Goal: Task Accomplishment & Management: Complete application form

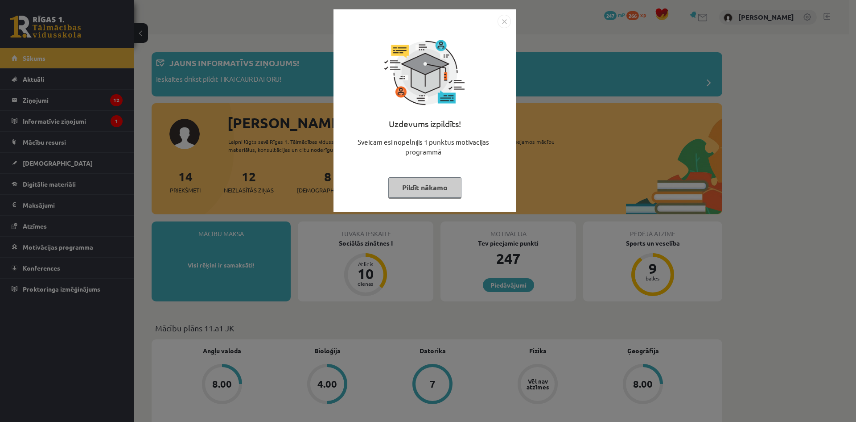
click at [449, 185] on button "Pildīt nākamo" at bounding box center [425, 187] width 73 height 21
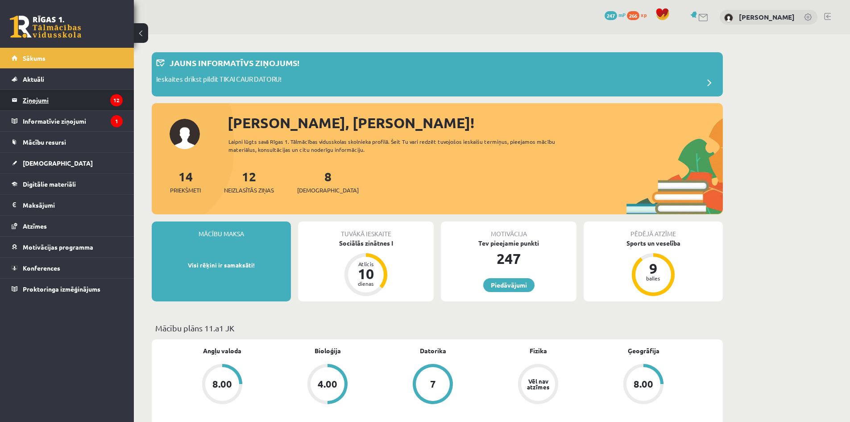
click at [61, 103] on legend "Ziņojumi 12" at bounding box center [73, 100] width 100 height 21
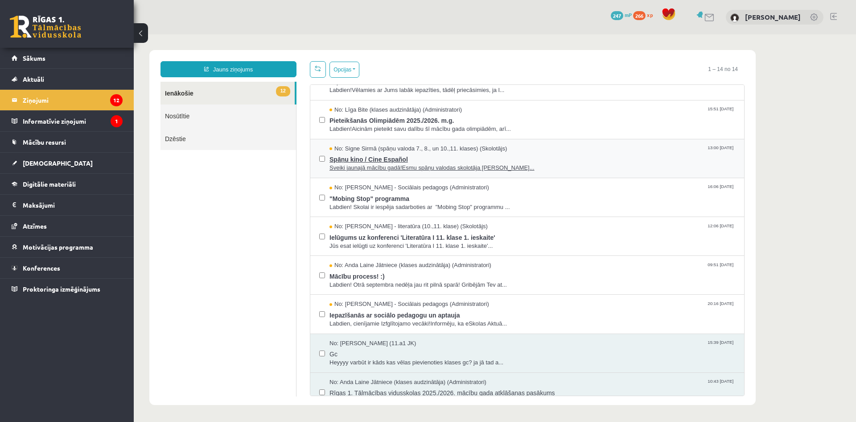
scroll to position [233, 0]
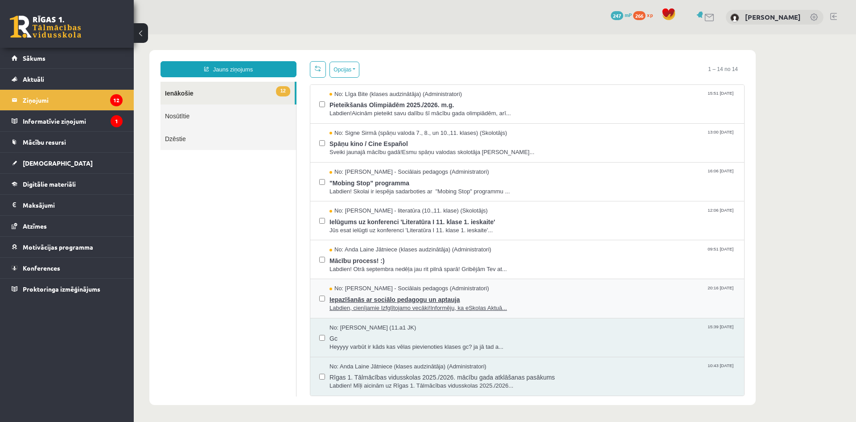
click at [528, 300] on span "Iepazīšanās ar sociālo pedagogu un aptauja" at bounding box center [533, 298] width 406 height 11
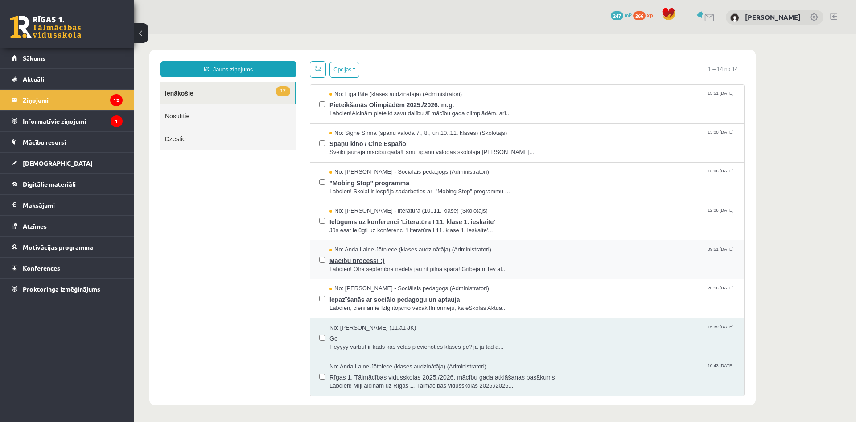
click at [518, 259] on span "Mācību process! :)" at bounding box center [533, 259] width 406 height 11
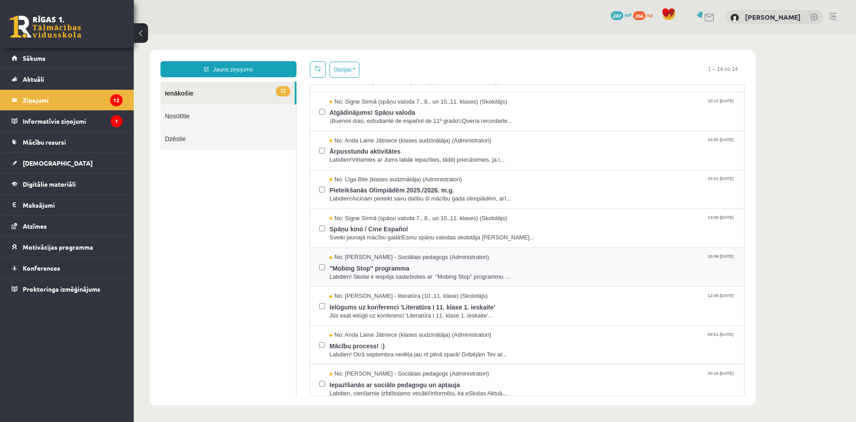
scroll to position [178, 0]
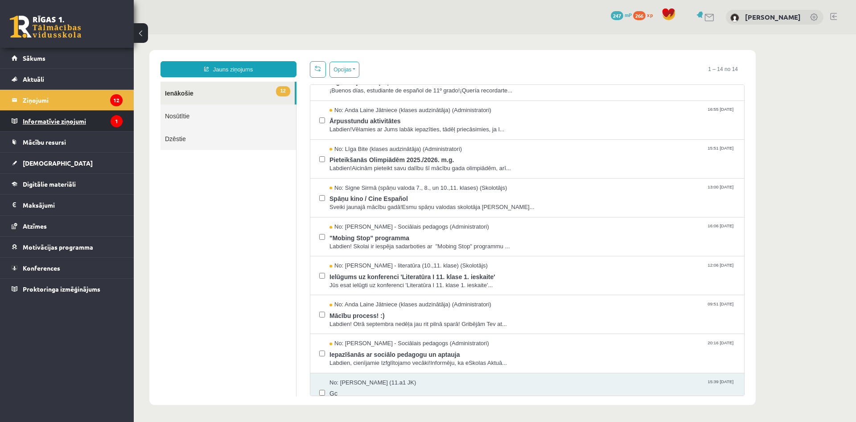
click at [58, 128] on legend "Informatīvie ziņojumi 1" at bounding box center [73, 121] width 100 height 21
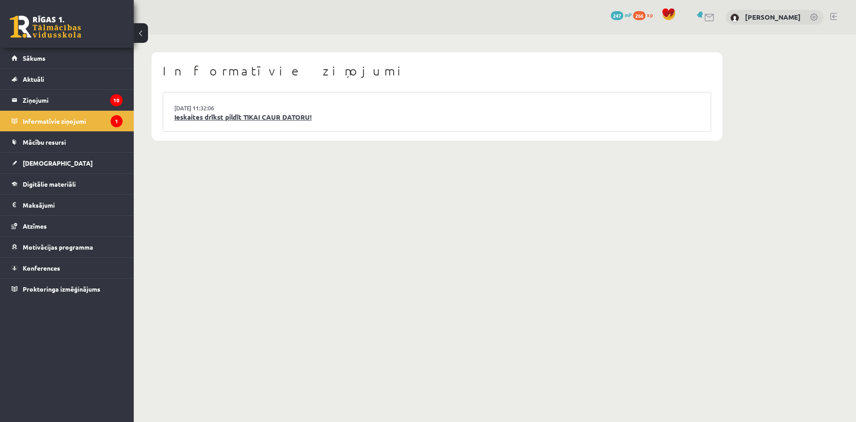
click at [259, 122] on link "Ieskaites drīkst pildīt TIKAI CAUR DATORU!" at bounding box center [436, 117] width 525 height 10
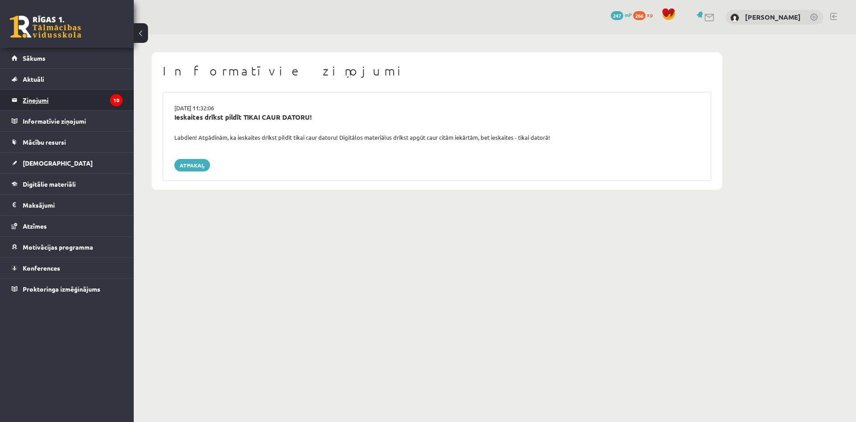
click at [36, 95] on legend "Ziņojumi 10" at bounding box center [73, 100] width 100 height 21
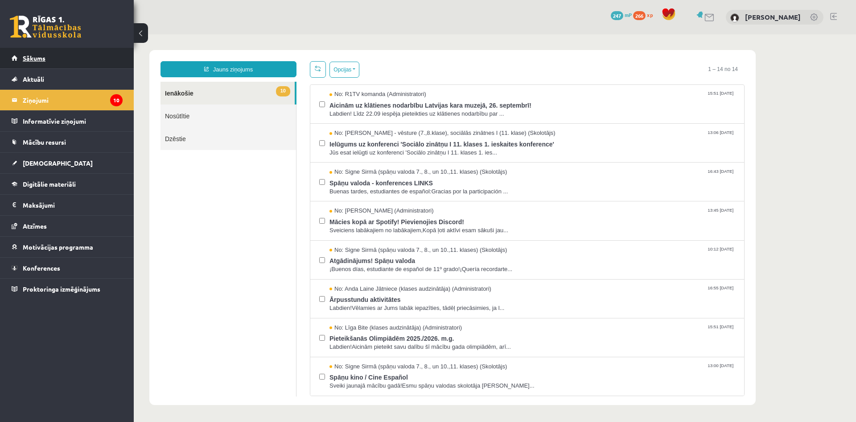
click at [41, 68] on link "Sākums" at bounding box center [67, 58] width 111 height 21
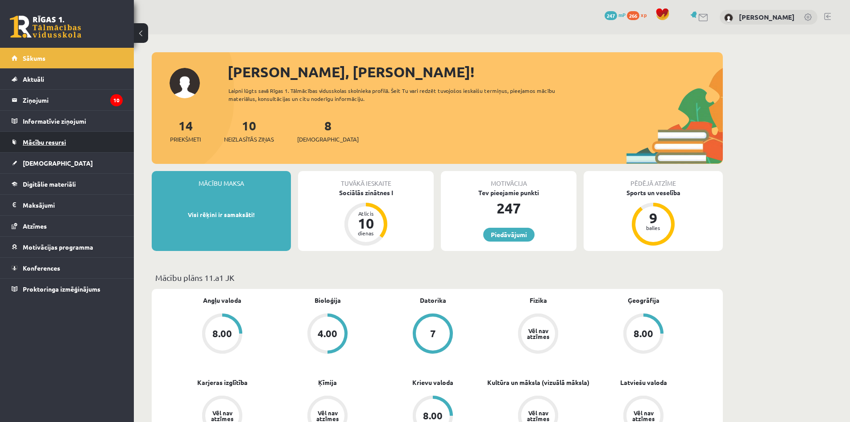
click at [50, 147] on link "Mācību resursi" at bounding box center [67, 142] width 111 height 21
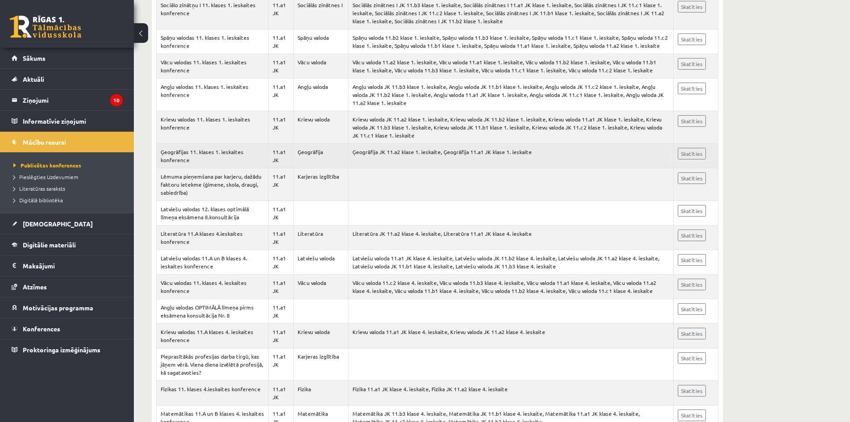
scroll to position [134, 0]
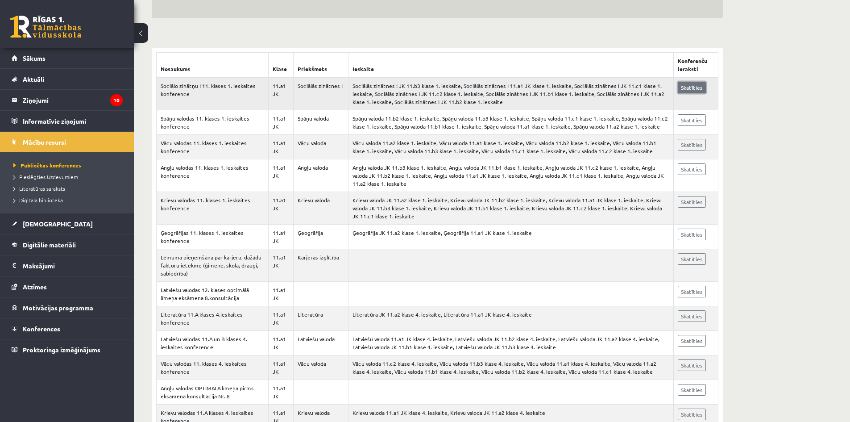
click at [683, 87] on link "Skatīties" at bounding box center [692, 88] width 28 height 12
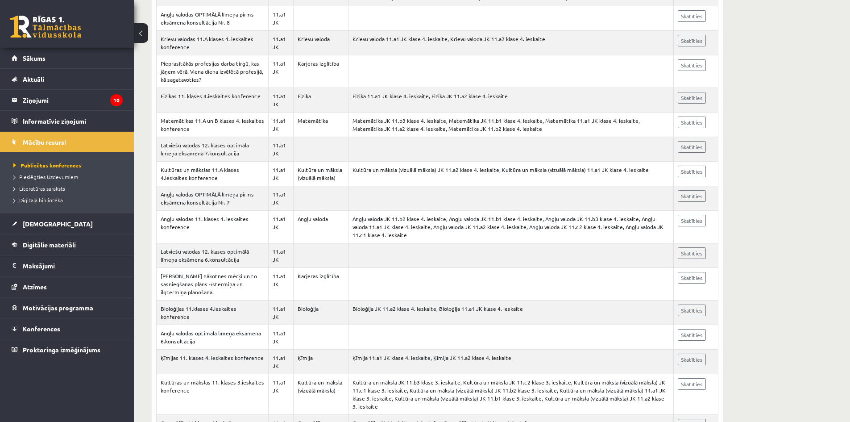
scroll to position [333, 0]
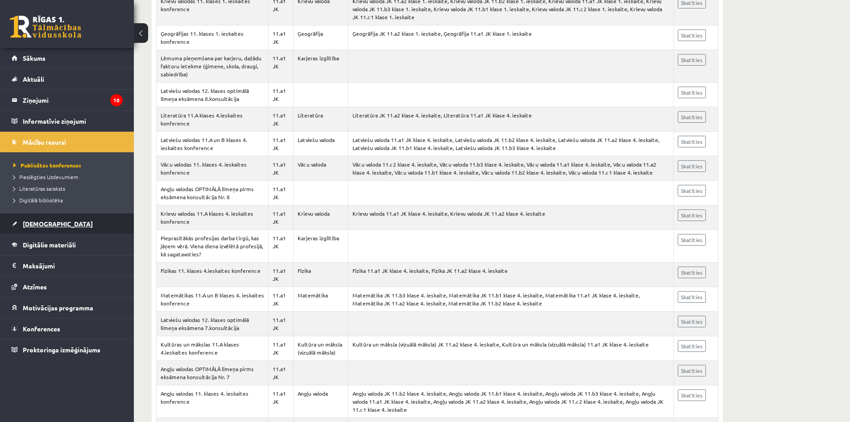
click at [43, 227] on link "[DEMOGRAPHIC_DATA]" at bounding box center [67, 223] width 111 height 21
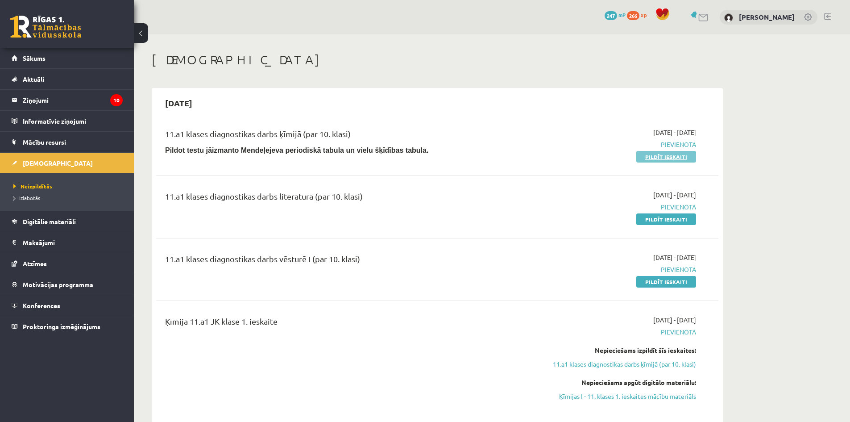
click at [662, 160] on link "Pildīt ieskaiti" at bounding box center [666, 157] width 60 height 12
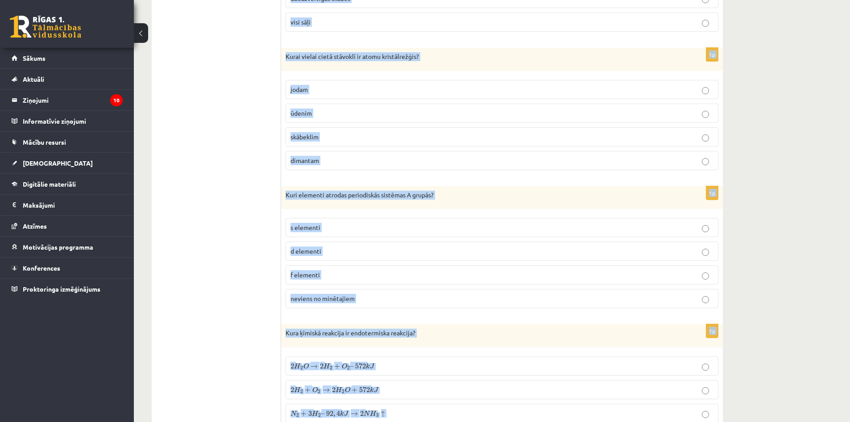
scroll to position [3999, 0]
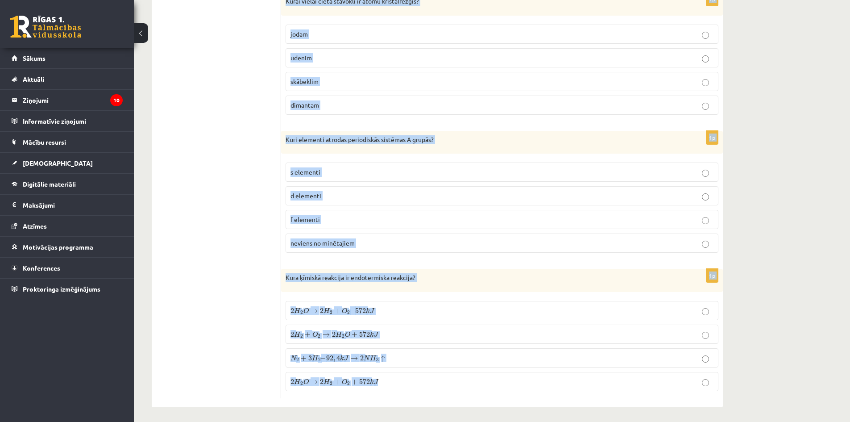
drag, startPoint x: 284, startPoint y: 142, endPoint x: 469, endPoint y: 383, distance: 303.7
copy form "Kurš elektrolīts var disociēt jonos pakāpeniski? H 2 S O 4 H 2 S O 4 H C l H C …"
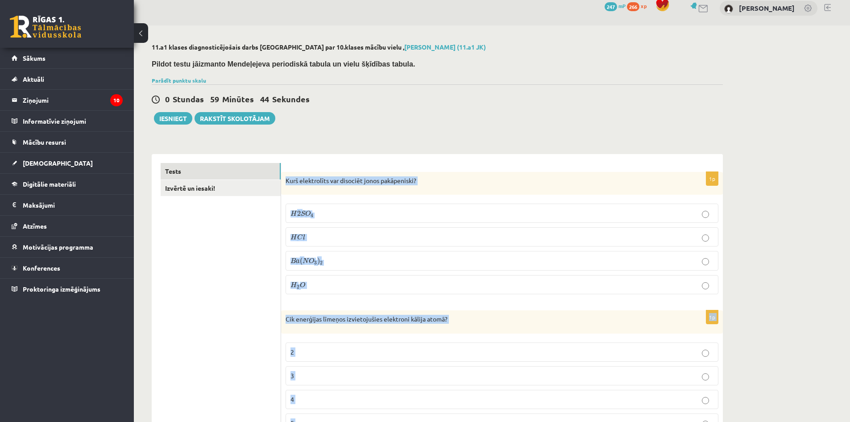
scroll to position [0, 0]
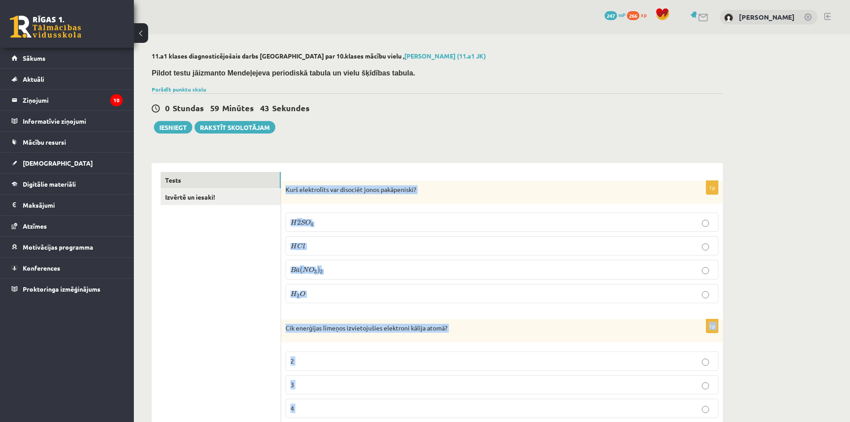
click at [367, 189] on p "Kurš elektrolīts var disociēt jonos pakāpeniski?" at bounding box center [479, 189] width 388 height 9
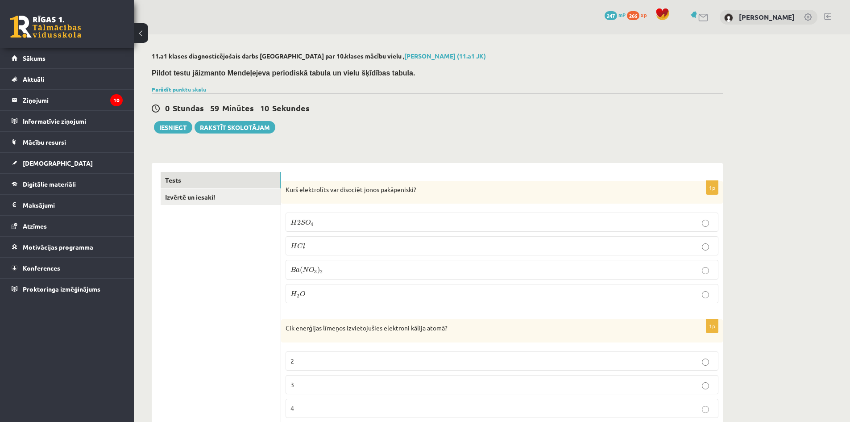
click at [317, 217] on label "H 2 S O 4 H 2 S O 4" at bounding box center [501, 221] width 433 height 19
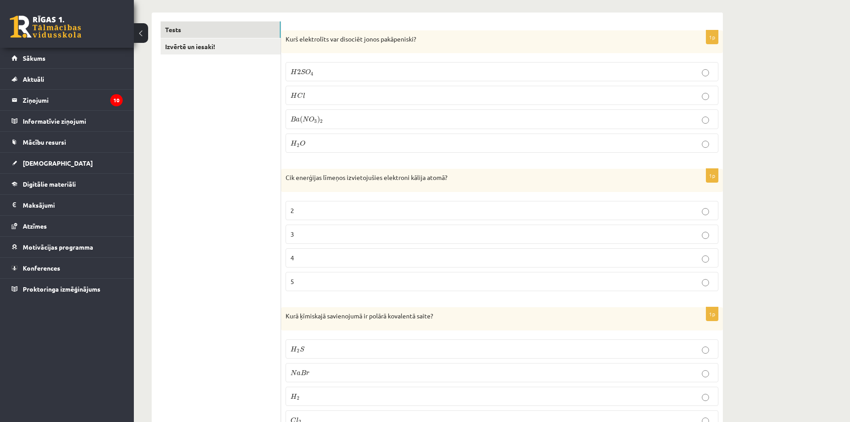
scroll to position [178, 0]
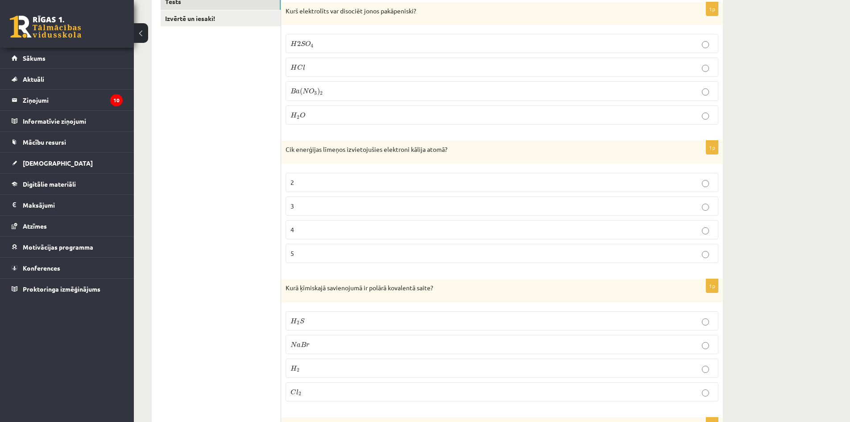
click at [313, 232] on p "4" at bounding box center [501, 229] width 423 height 9
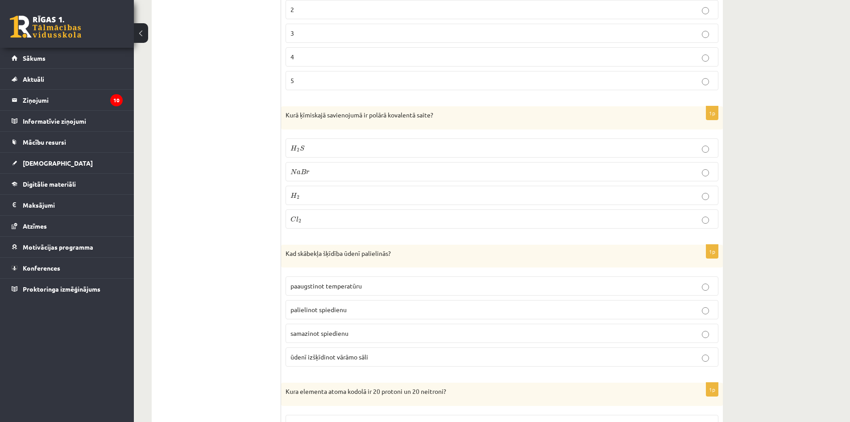
scroll to position [357, 0]
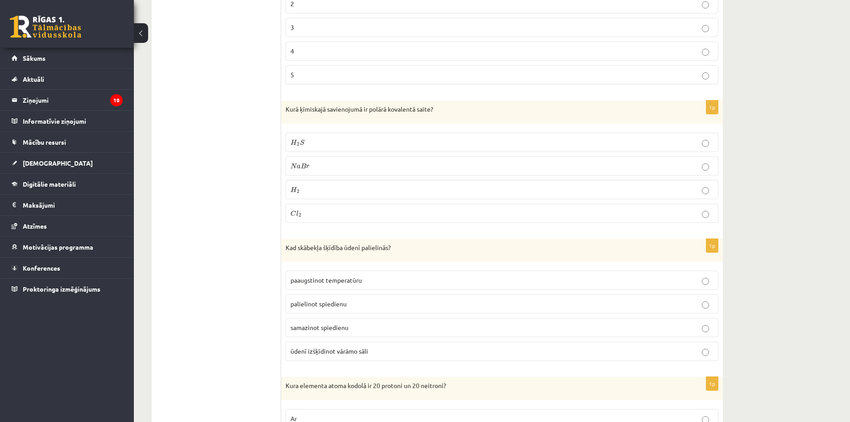
click at [318, 143] on p "H 2 S H 2 S" at bounding box center [501, 141] width 423 height 9
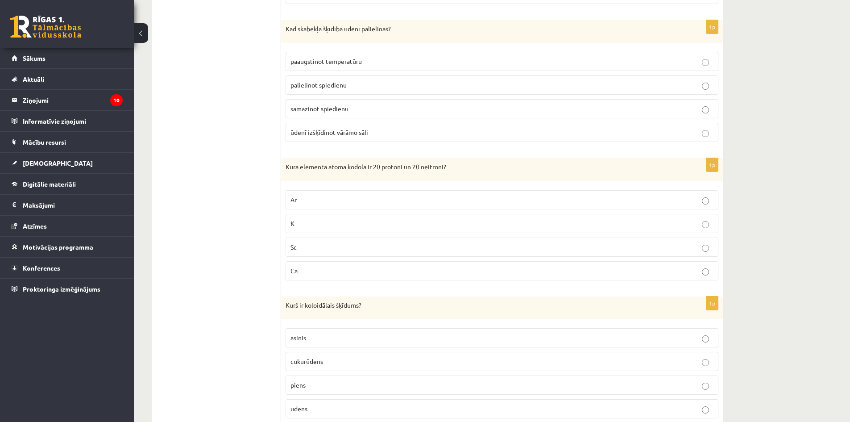
scroll to position [580, 0]
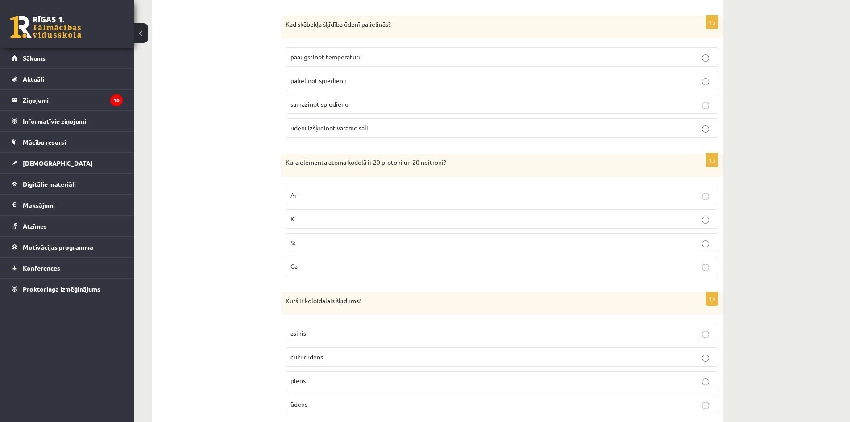
click at [316, 82] on span "palielinot spiedienu" at bounding box center [318, 80] width 56 height 8
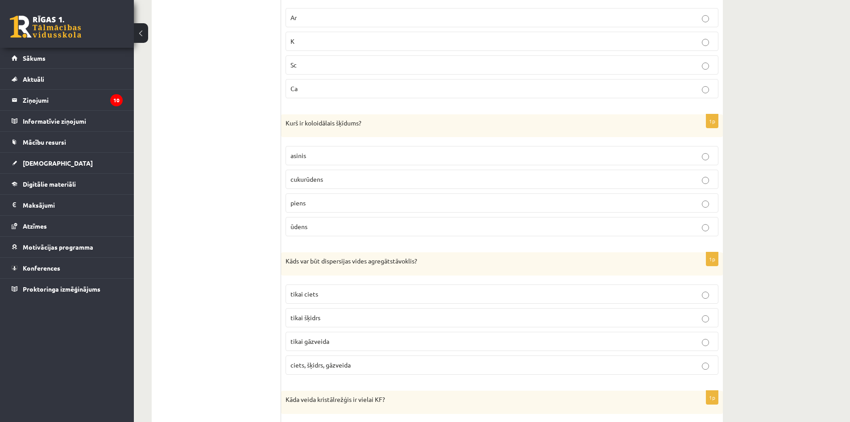
scroll to position [758, 0]
click at [294, 85] on span "Ca" at bounding box center [293, 87] width 7 height 8
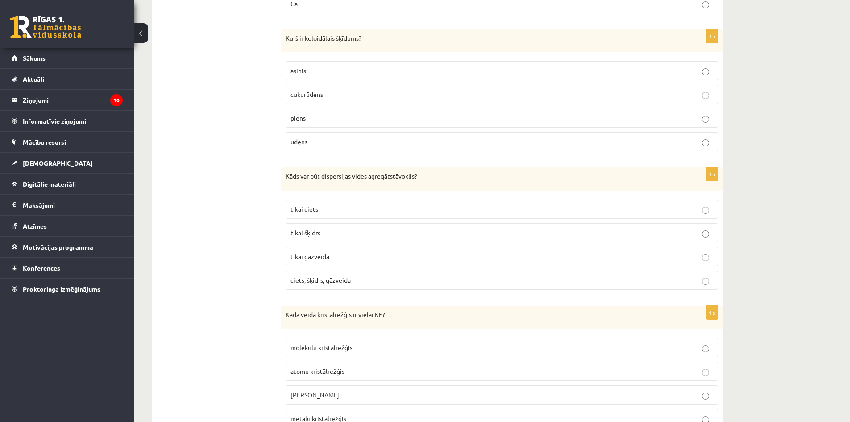
scroll to position [848, 0]
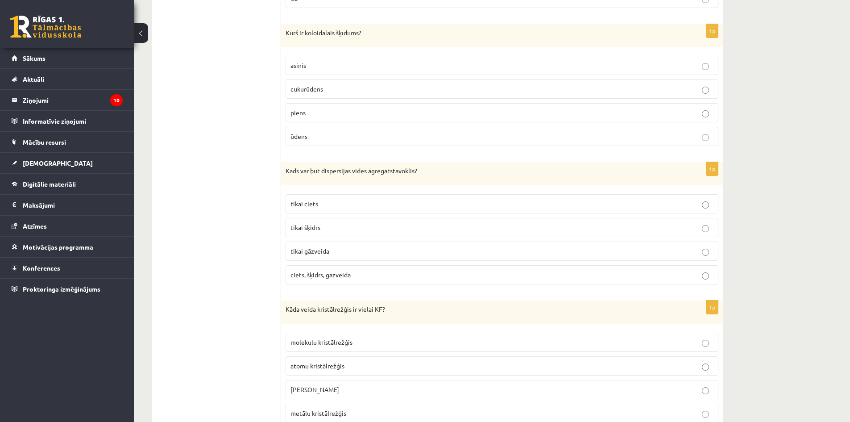
click at [361, 66] on p "asinis" at bounding box center [501, 65] width 423 height 9
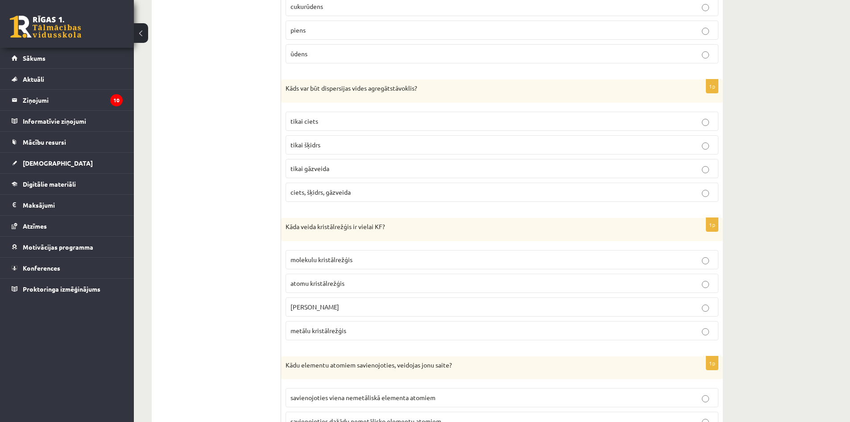
scroll to position [937, 0]
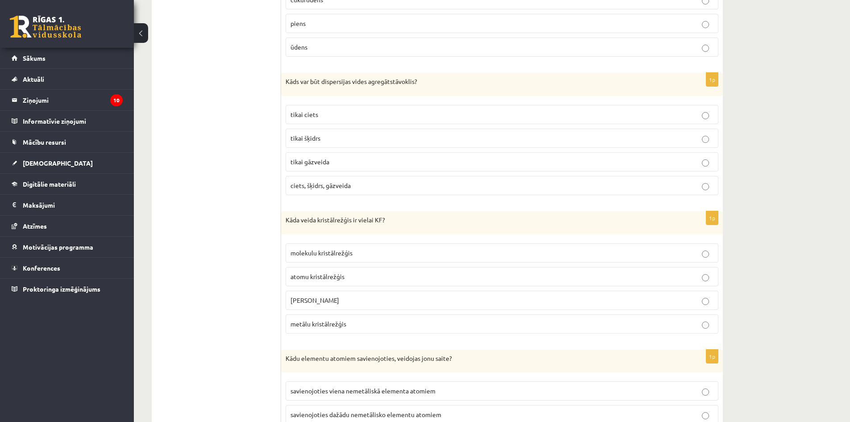
click at [289, 178] on label "ciets, šķidrs, gāzveida" at bounding box center [501, 185] width 433 height 19
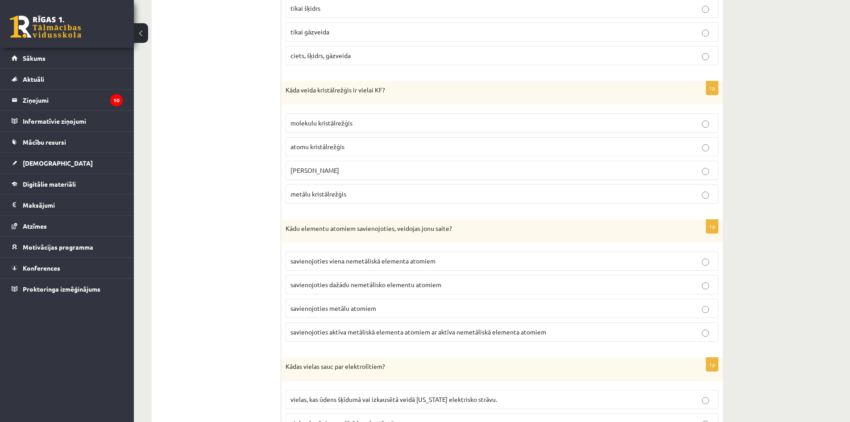
scroll to position [1071, 0]
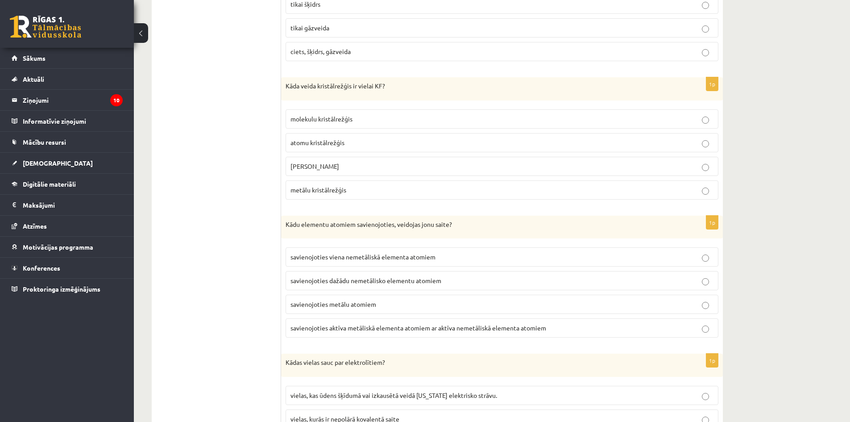
click at [299, 160] on label "jonu kristālrežģis" at bounding box center [501, 166] width 433 height 19
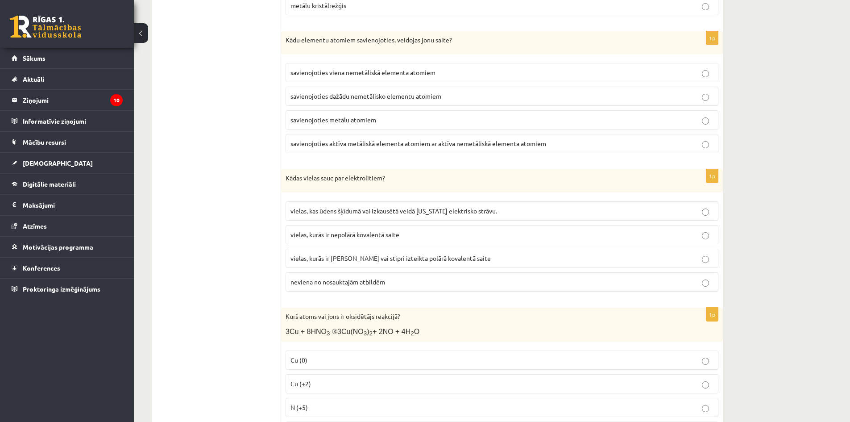
scroll to position [1249, 0]
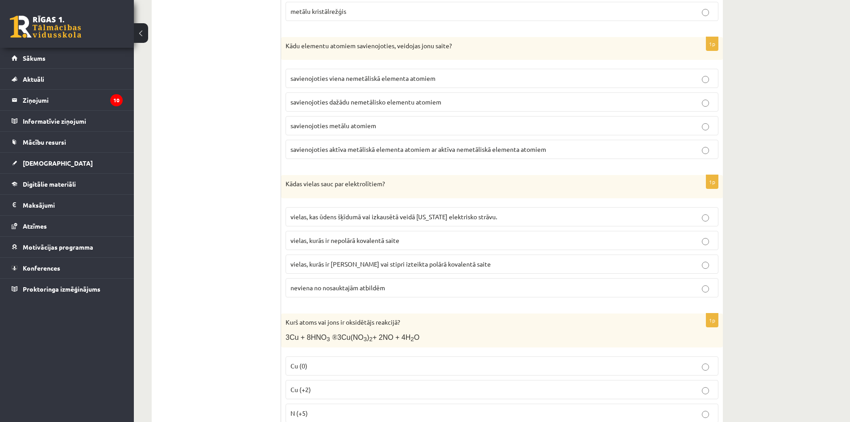
click at [307, 125] on span "savienojoties metālu atomiem" at bounding box center [333, 125] width 86 height 8
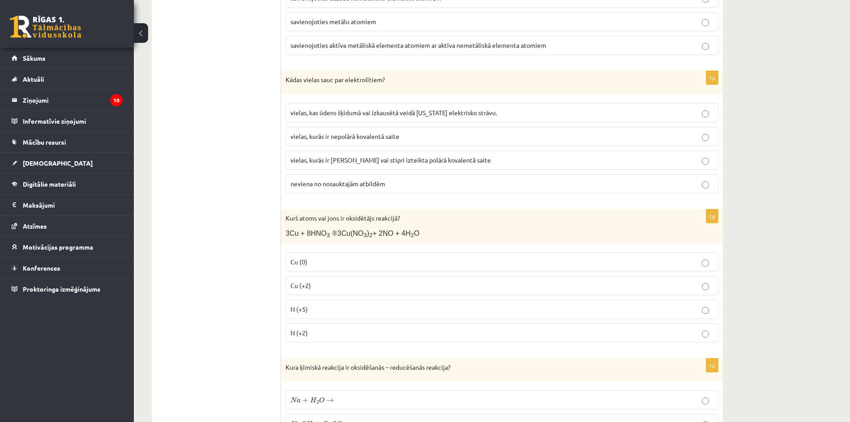
scroll to position [1383, 0]
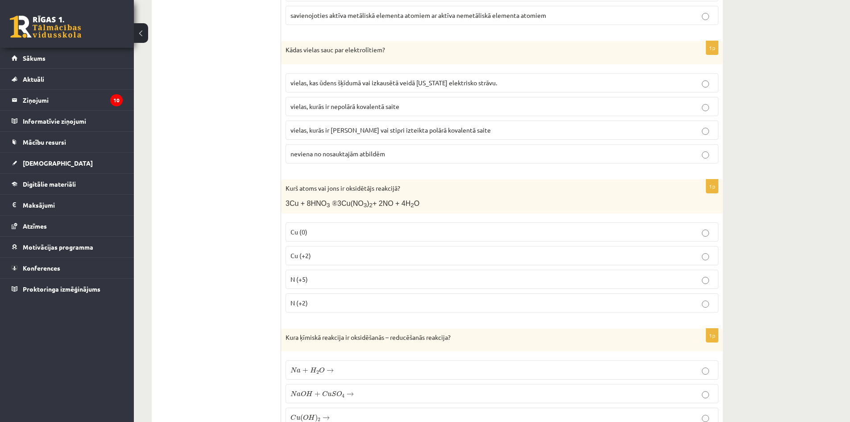
click at [308, 128] on span "vielas, kurās ir jonu saite vai stipri izteikta polārā kovalentā saite" at bounding box center [390, 130] width 200 height 8
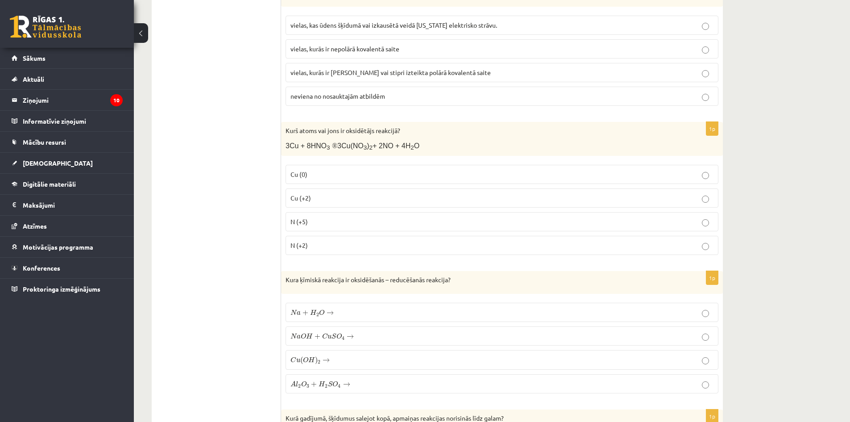
scroll to position [1472, 0]
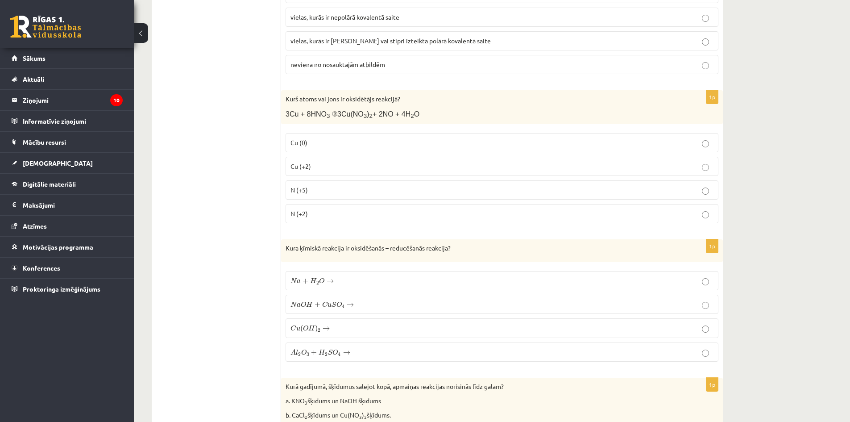
click at [315, 181] on label "N (+5)" at bounding box center [501, 189] width 433 height 19
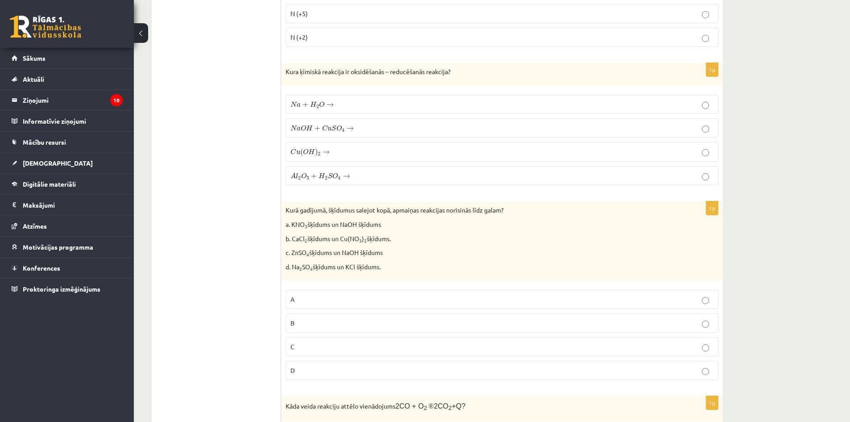
scroll to position [1651, 0]
click at [318, 95] on label "N a + H 2 O → N a + H 2 O →" at bounding box center [501, 101] width 433 height 19
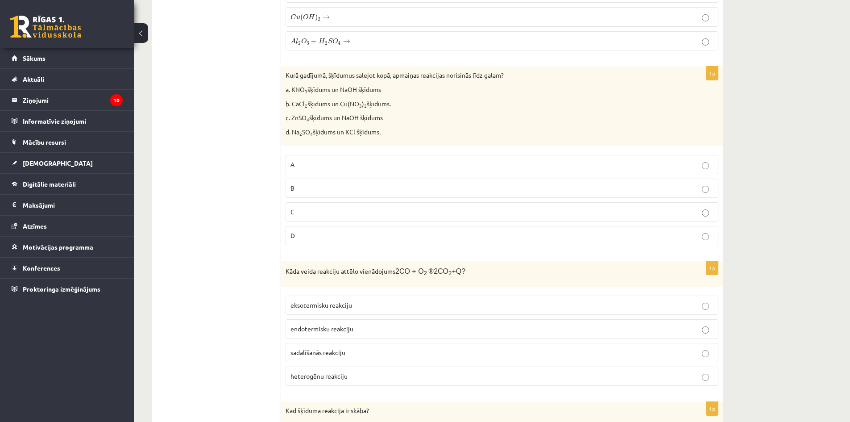
scroll to position [1784, 0]
drag, startPoint x: 302, startPoint y: 209, endPoint x: 292, endPoint y: 215, distance: 12.6
click at [293, 215] on label "C" at bounding box center [501, 210] width 433 height 19
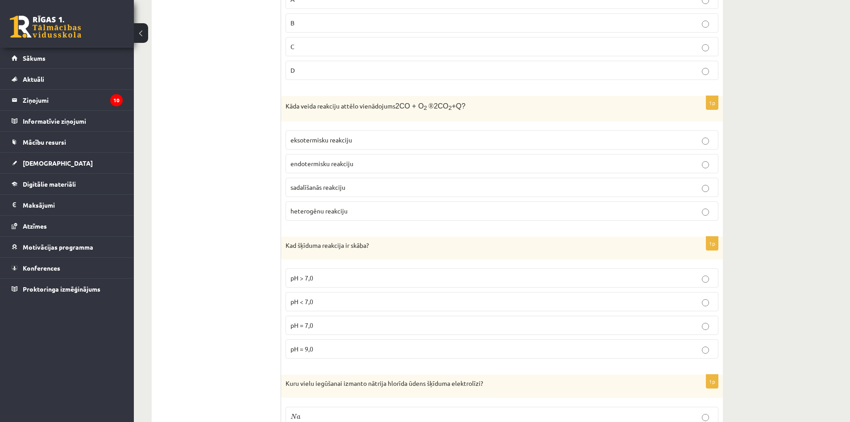
scroll to position [1963, 0]
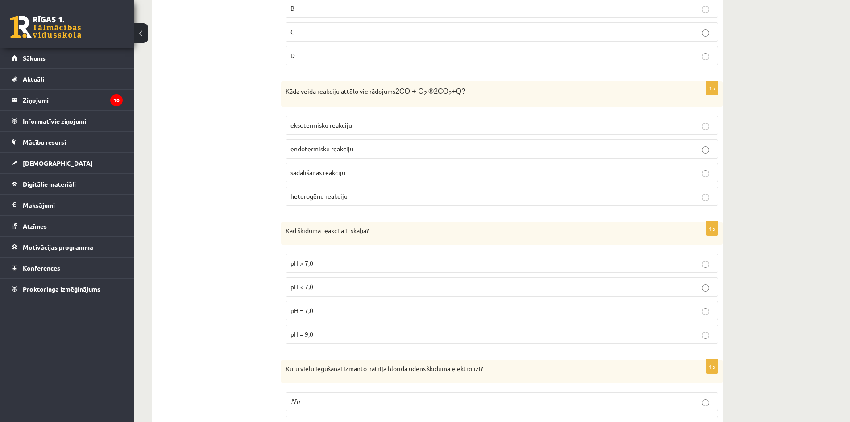
click at [319, 145] on span "endotermisku reakciju" at bounding box center [321, 149] width 63 height 8
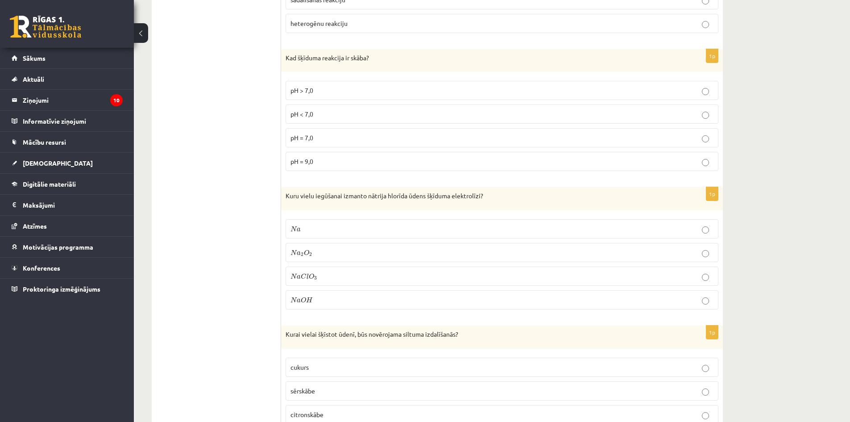
scroll to position [2141, 0]
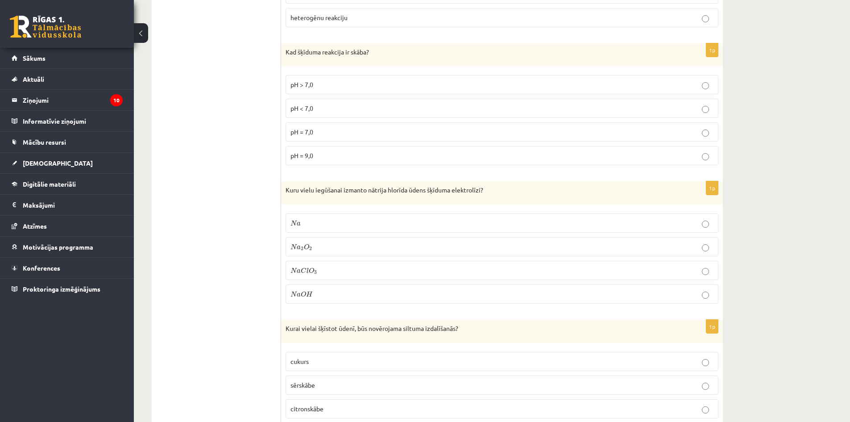
click at [300, 107] on span "pH < 7,0" at bounding box center [301, 108] width 23 height 8
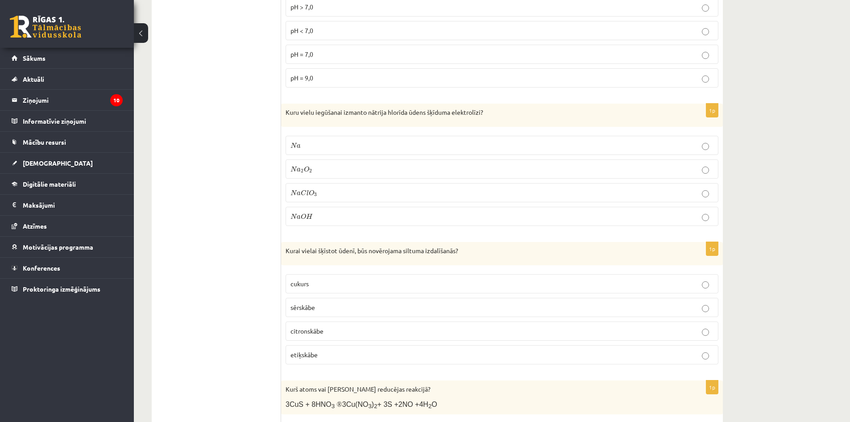
scroll to position [2230, 0]
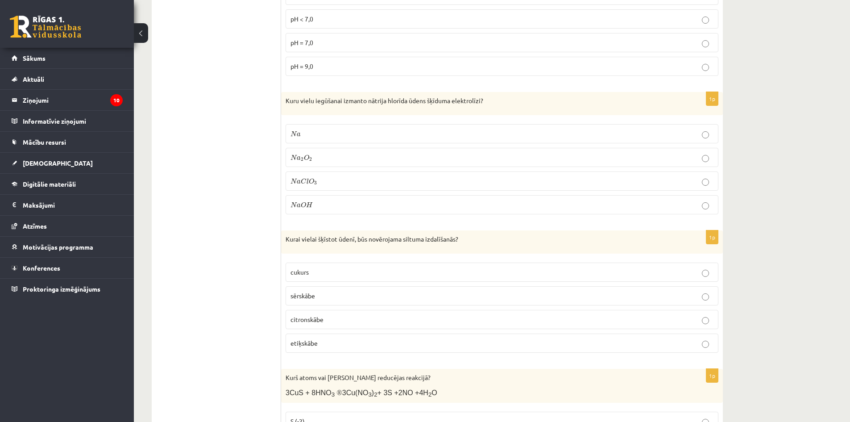
click at [288, 207] on label "N a O H N a O H" at bounding box center [501, 204] width 433 height 19
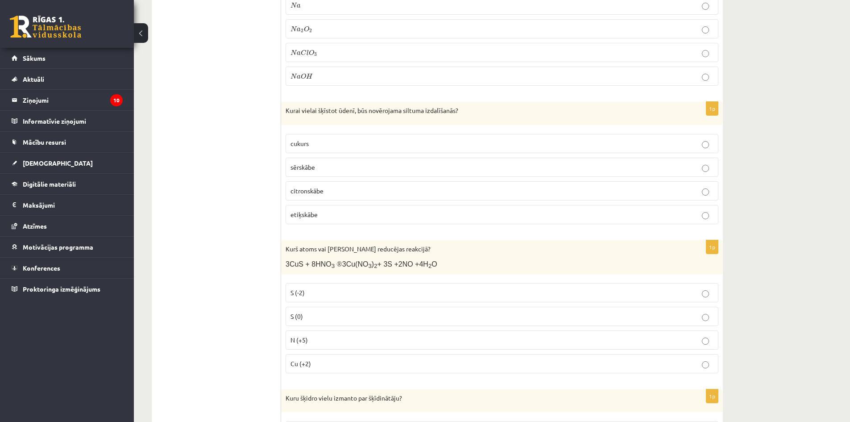
scroll to position [2364, 0]
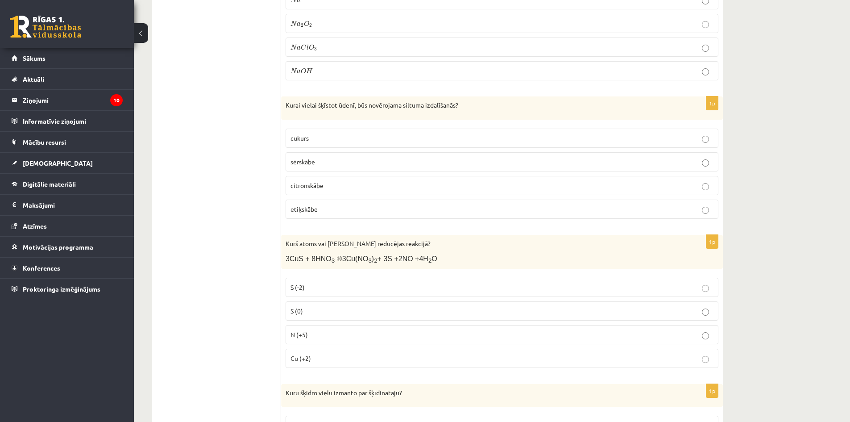
click at [315, 157] on span "sērskābe" at bounding box center [302, 161] width 25 height 8
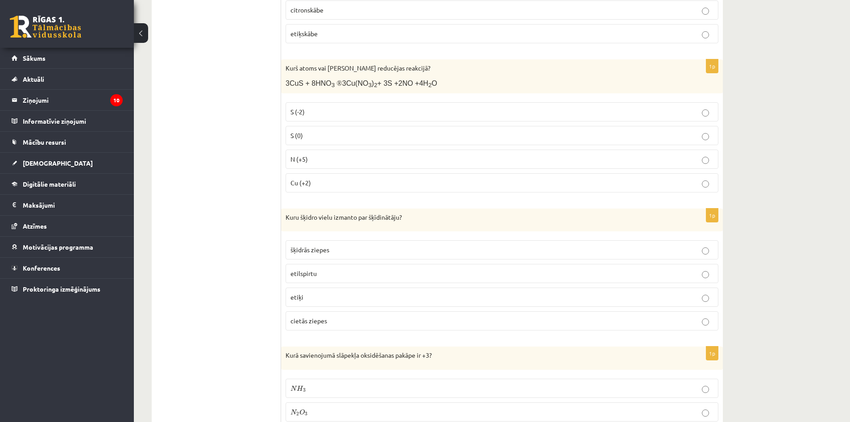
scroll to position [2543, 0]
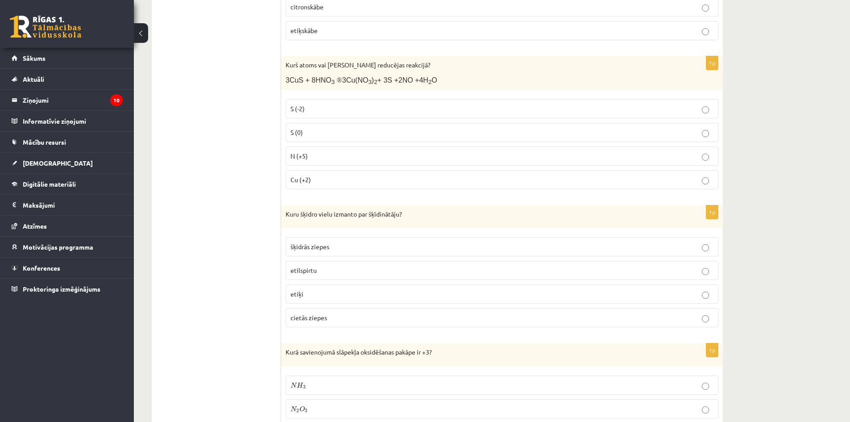
click at [322, 175] on p "Cu (+2)" at bounding box center [501, 179] width 423 height 9
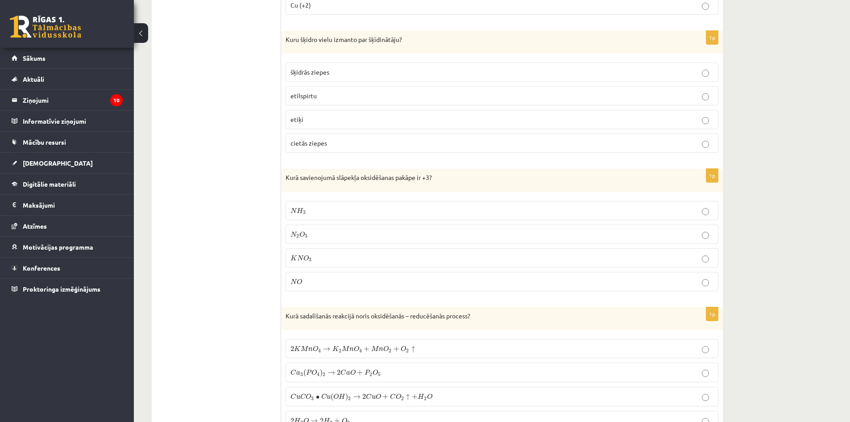
scroll to position [2721, 0]
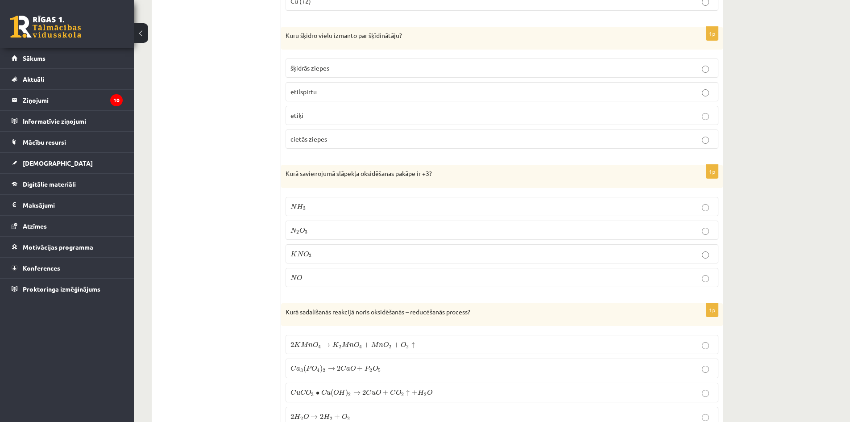
click at [309, 87] on span "etilspirtu" at bounding box center [303, 91] width 26 height 8
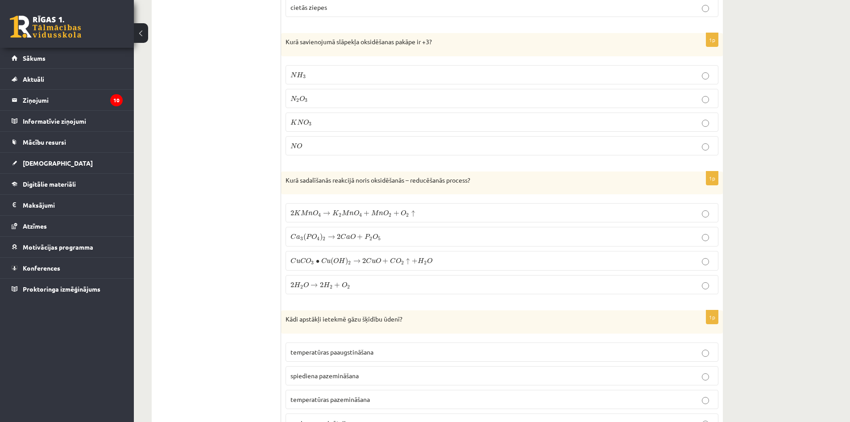
scroll to position [2855, 0]
click at [298, 96] on span "2" at bounding box center [297, 98] width 3 height 4
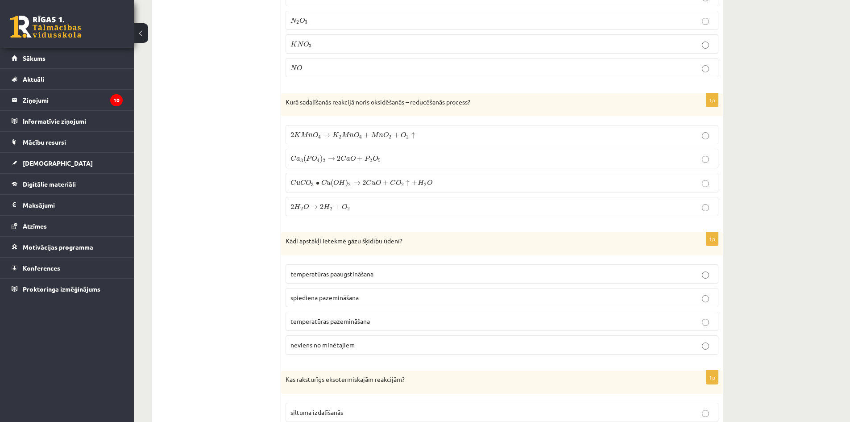
scroll to position [2944, 0]
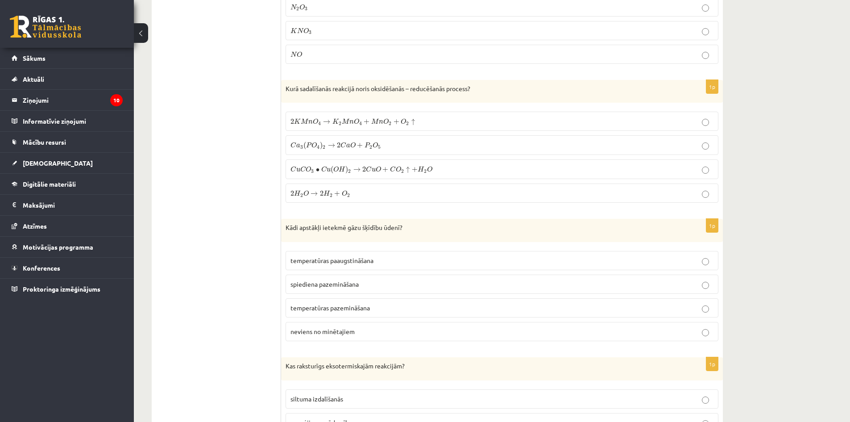
click at [313, 118] on span "O" at bounding box center [315, 121] width 5 height 6
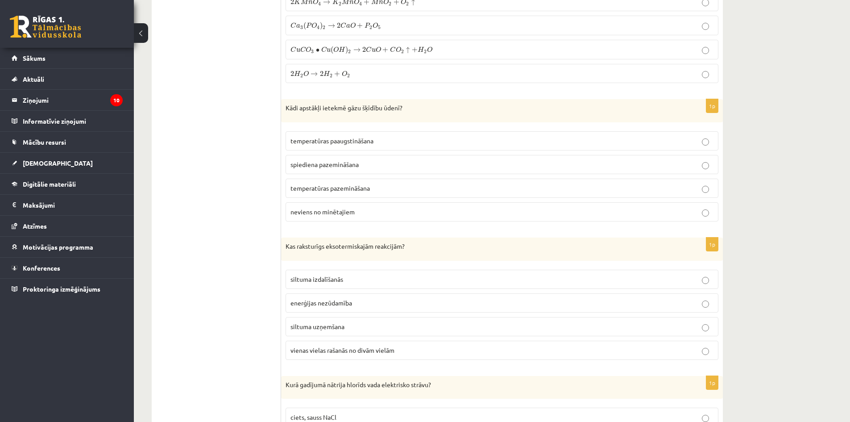
scroll to position [3033, 0]
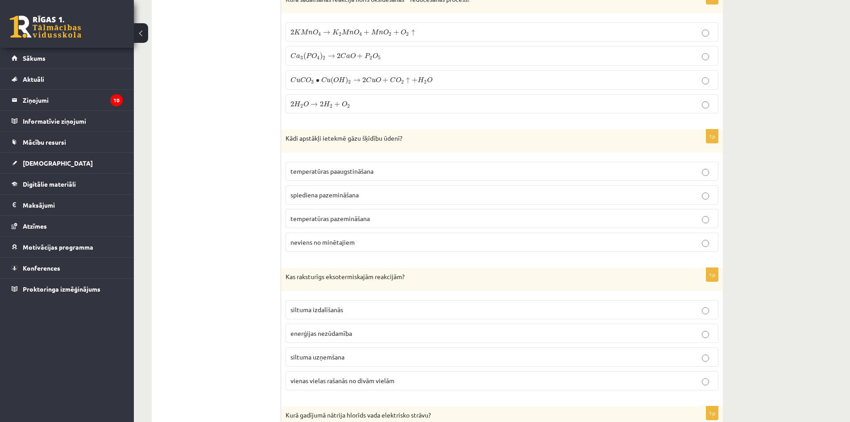
click at [315, 191] on span "spiediena pazemināšana" at bounding box center [324, 194] width 68 height 8
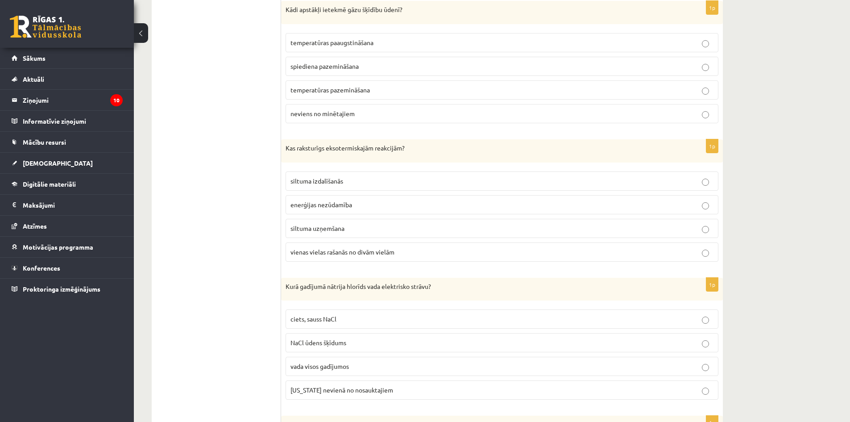
scroll to position [3167, 0]
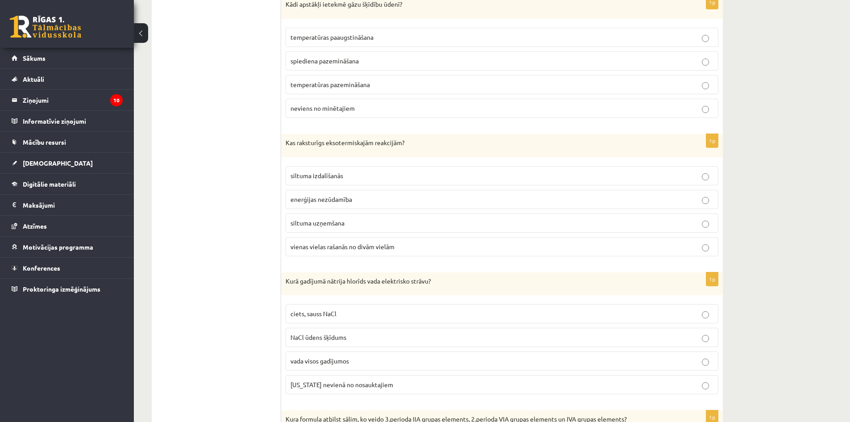
click at [325, 175] on span "siltuma izdalīšanās" at bounding box center [316, 175] width 53 height 8
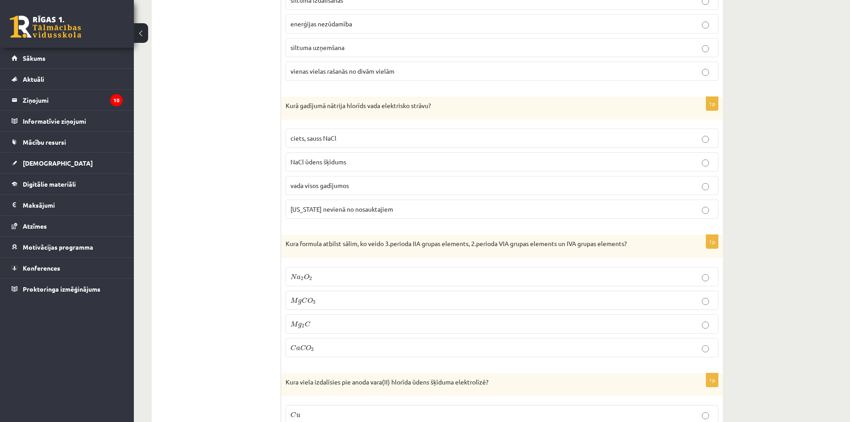
scroll to position [3346, 0]
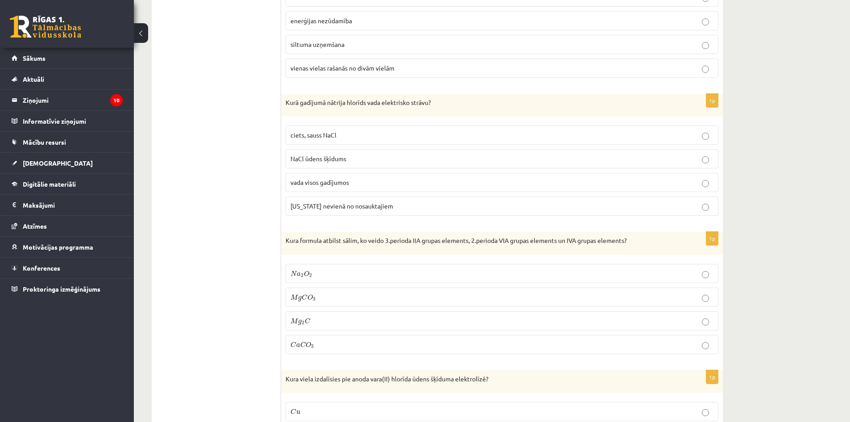
click at [331, 180] on span "vada visos gadījumos" at bounding box center [319, 182] width 58 height 8
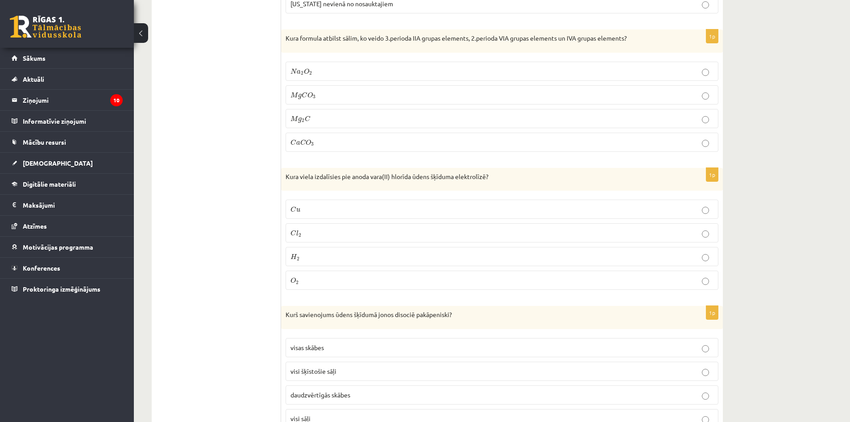
scroll to position [3553, 0]
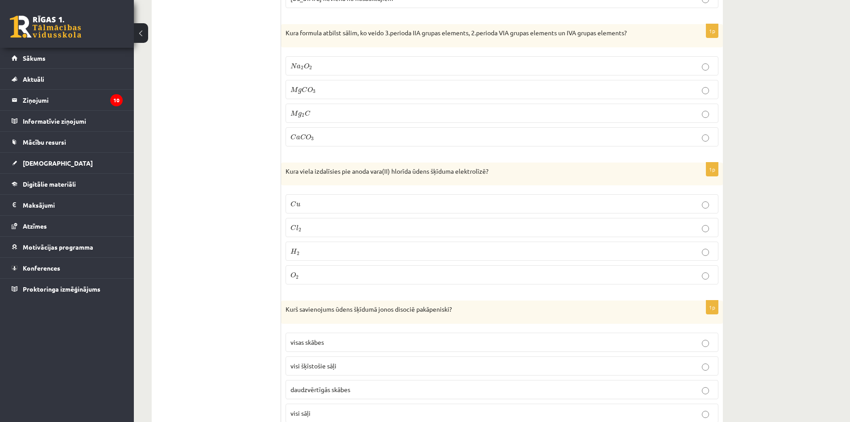
click at [325, 85] on p "M g C O 3 M g C O 3" at bounding box center [501, 89] width 423 height 9
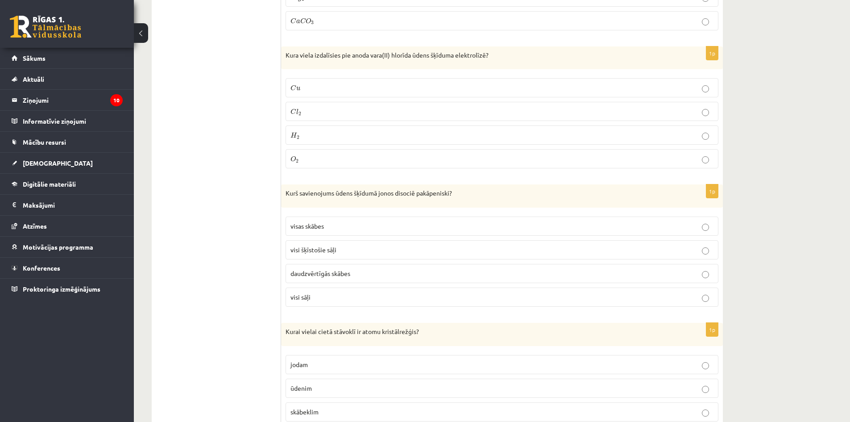
scroll to position [3687, 0]
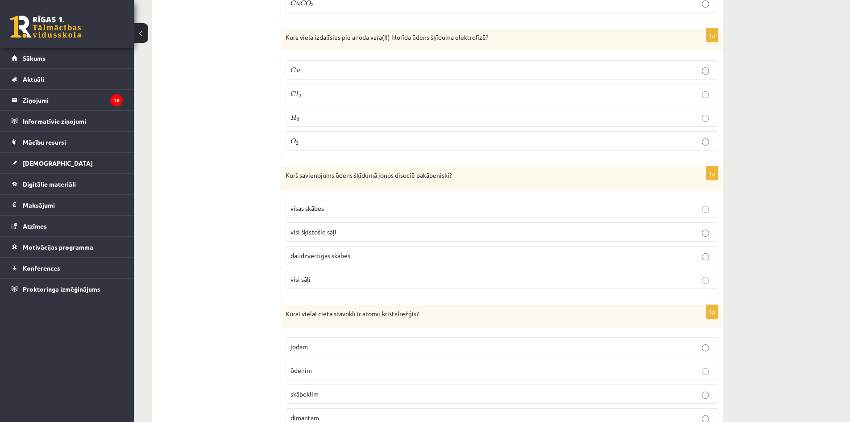
click at [294, 89] on p "C l 2 C l 2" at bounding box center [501, 93] width 423 height 9
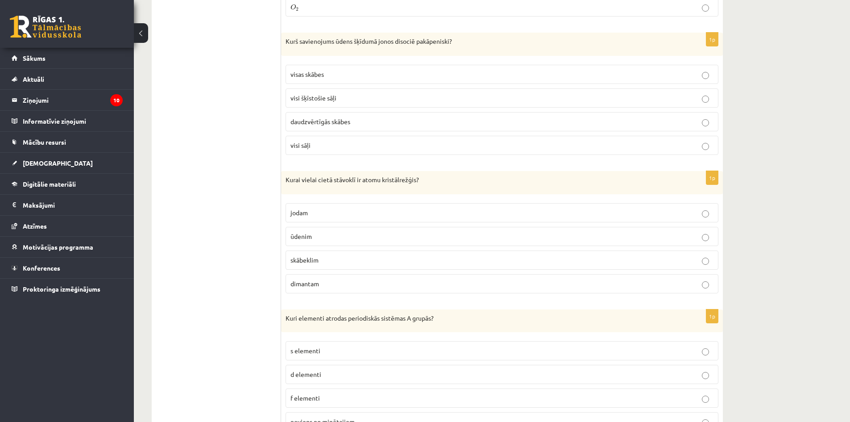
click at [332, 117] on span "daudzvērtīgās skābes" at bounding box center [320, 121] width 60 height 8
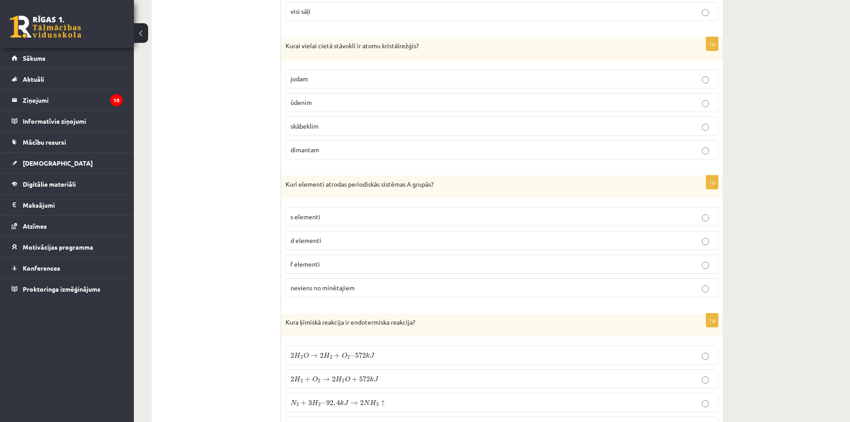
click at [322, 148] on p "dimantam" at bounding box center [501, 149] width 423 height 9
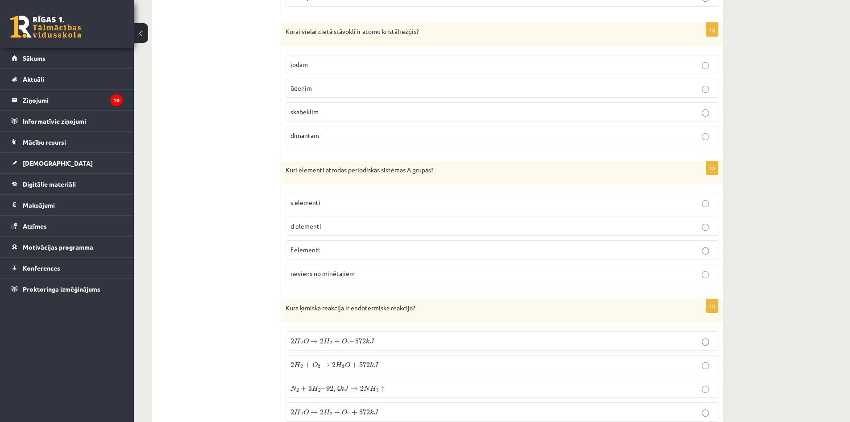
scroll to position [3999, 0]
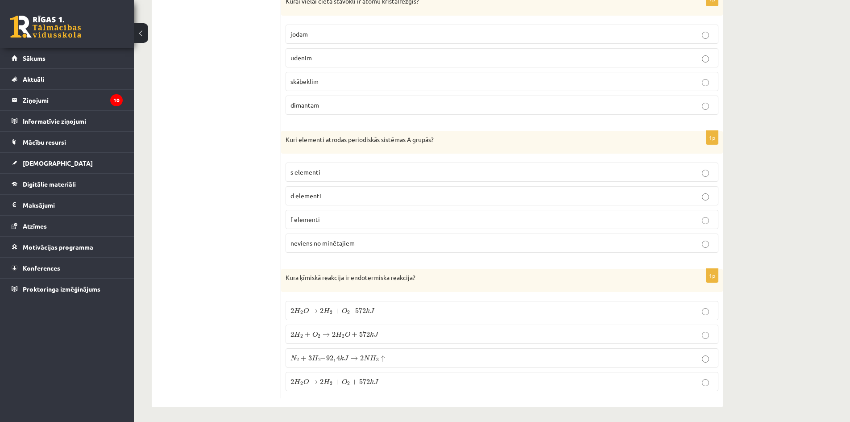
click at [321, 169] on p "s elementi" at bounding box center [501, 171] width 423 height 9
click at [294, 301] on label "2 H 2 O → 2 H 2 + O 2 – 572 k J 2 H 2 O → 2 H 2 + O 2 – 572 k J" at bounding box center [501, 310] width 433 height 19
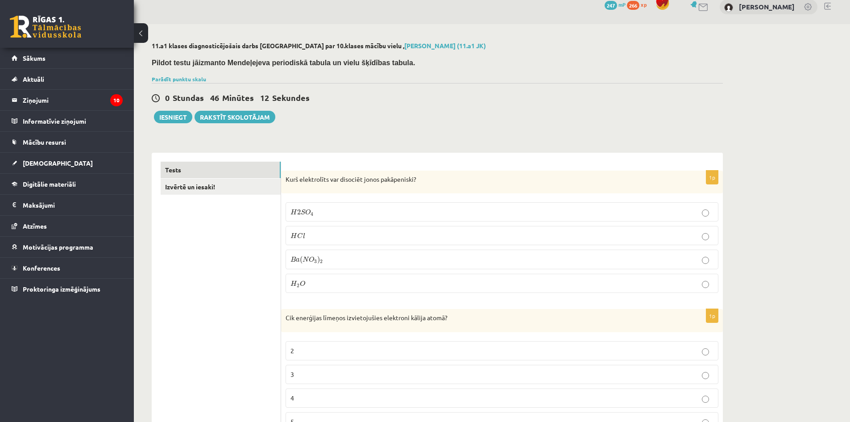
scroll to position [0, 0]
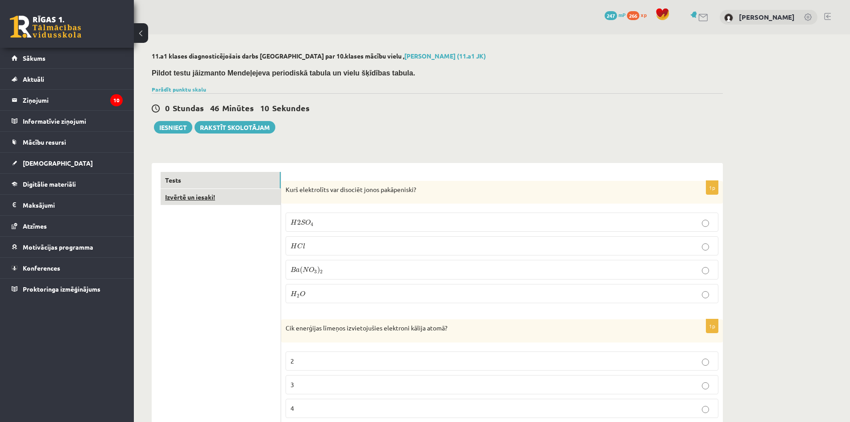
click at [199, 200] on link "Izvērtē un iesaki!" at bounding box center [221, 197] width 120 height 17
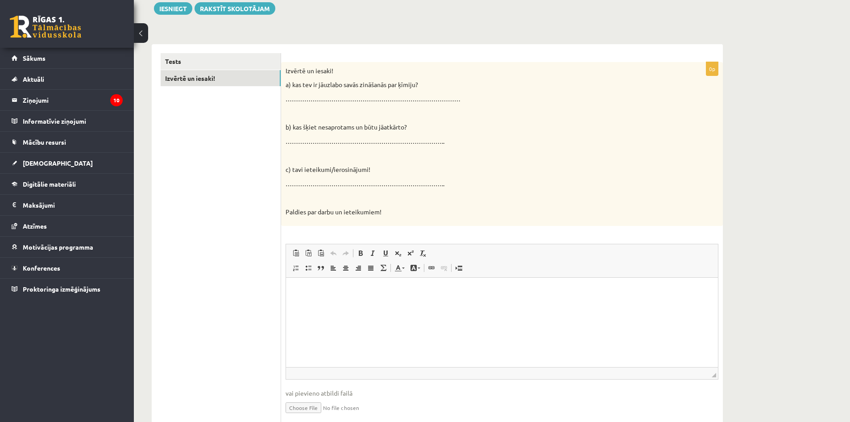
scroll to position [153, 0]
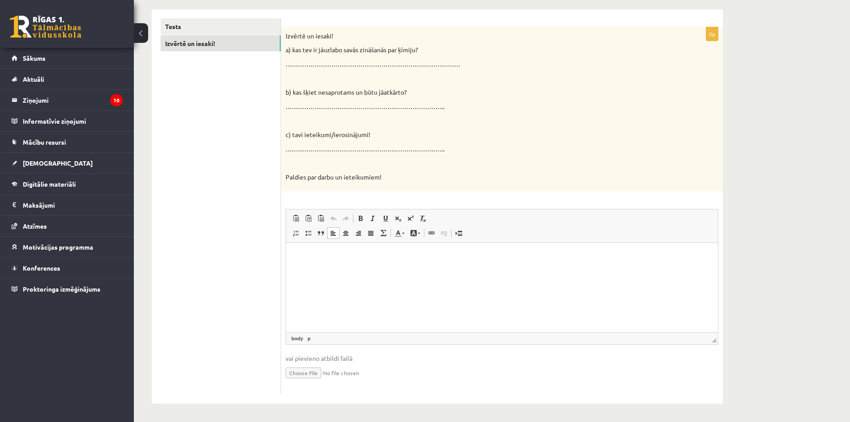
click at [331, 256] on p "Rich Text Editor, wiswyg-editor-user-answer-47433779000880" at bounding box center [502, 256] width 414 height 9
click at [355, 270] on html at bounding box center [502, 256] width 432 height 27
click at [313, 254] on p "**" at bounding box center [502, 256] width 414 height 9
drag, startPoint x: 304, startPoint y: 252, endPoint x: 318, endPoint y: 262, distance: 17.3
click at [304, 253] on p "**********" at bounding box center [502, 256] width 414 height 9
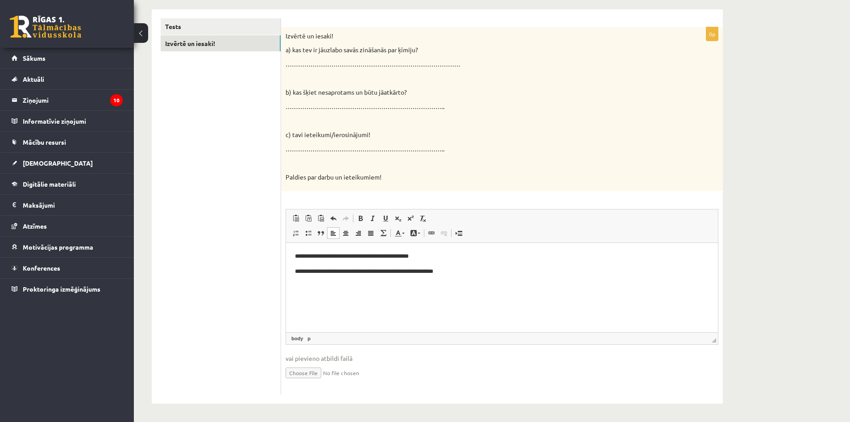
click at [476, 267] on p "**********" at bounding box center [502, 271] width 414 height 9
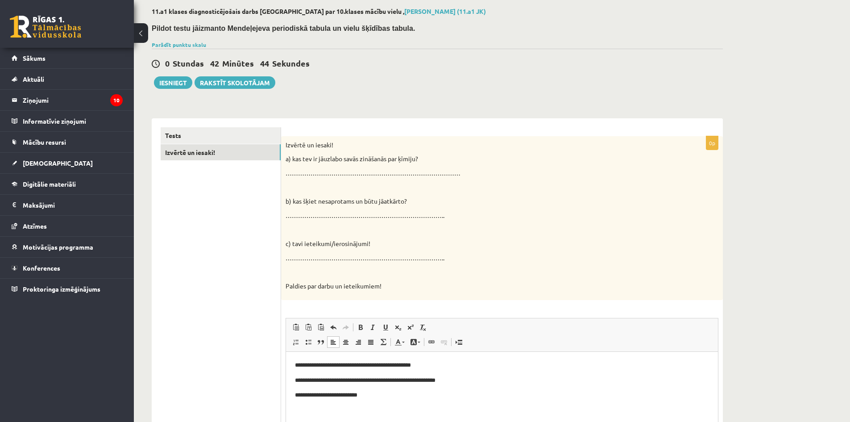
scroll to position [0, 0]
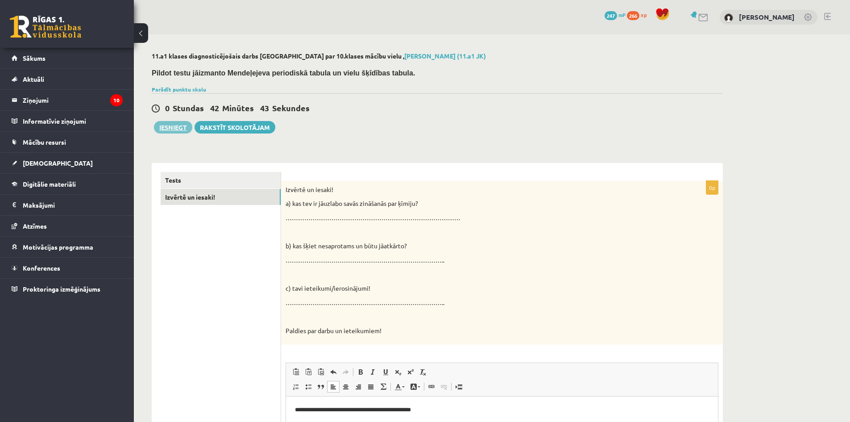
click at [172, 128] on button "Iesniegt" at bounding box center [173, 127] width 38 height 12
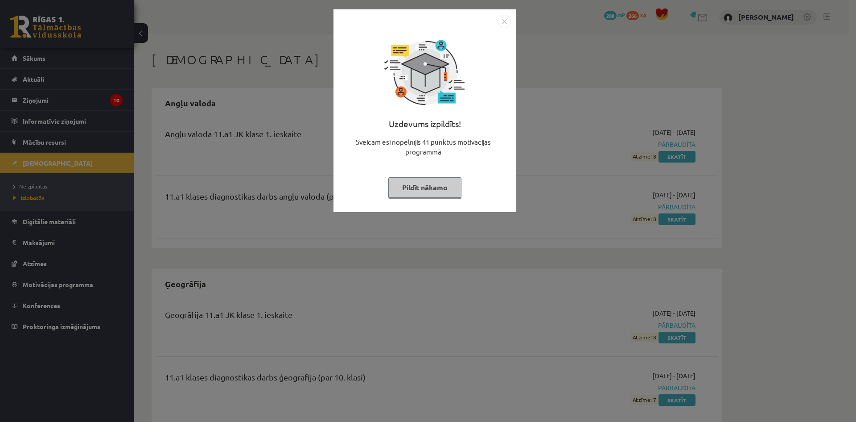
click at [501, 21] on img "Close" at bounding box center [504, 21] width 13 height 13
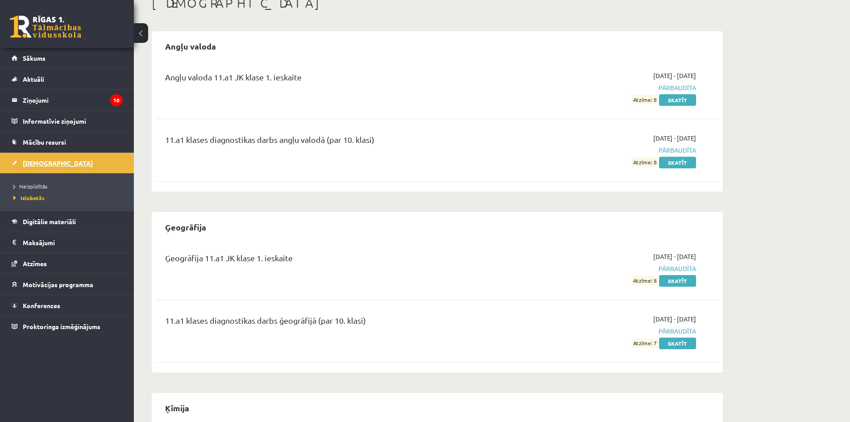
scroll to position [56, 0]
click at [34, 185] on span "Neizpildītās" at bounding box center [30, 185] width 34 height 7
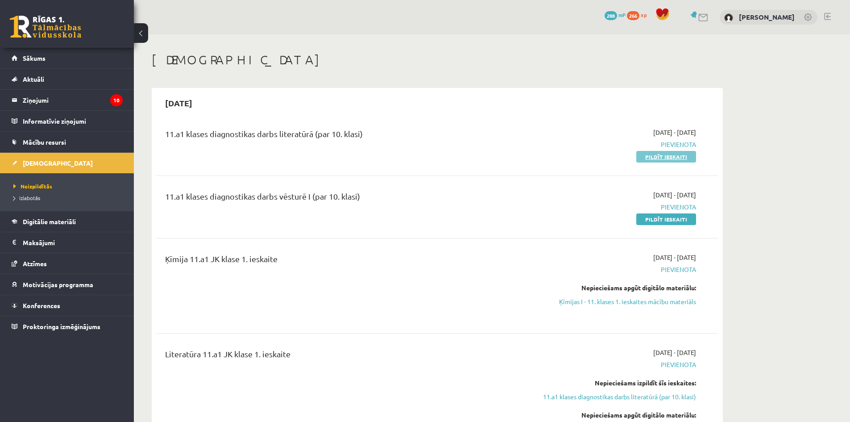
click at [642, 158] on link "Pildīt ieskaiti" at bounding box center [666, 157] width 60 height 12
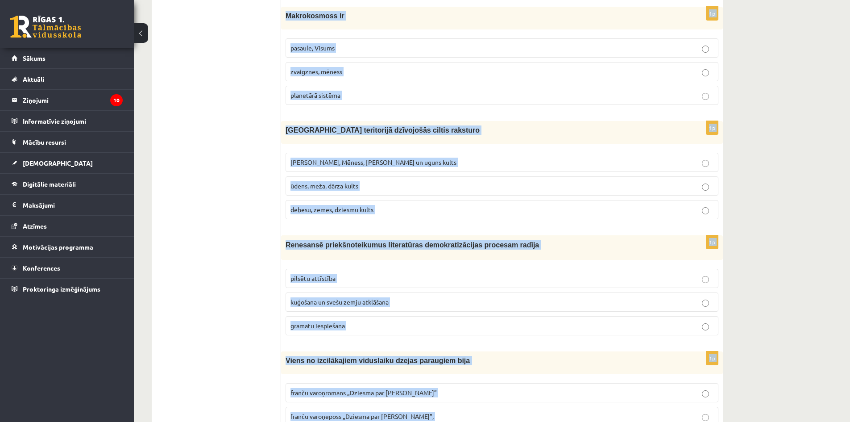
scroll to position [3296, 0]
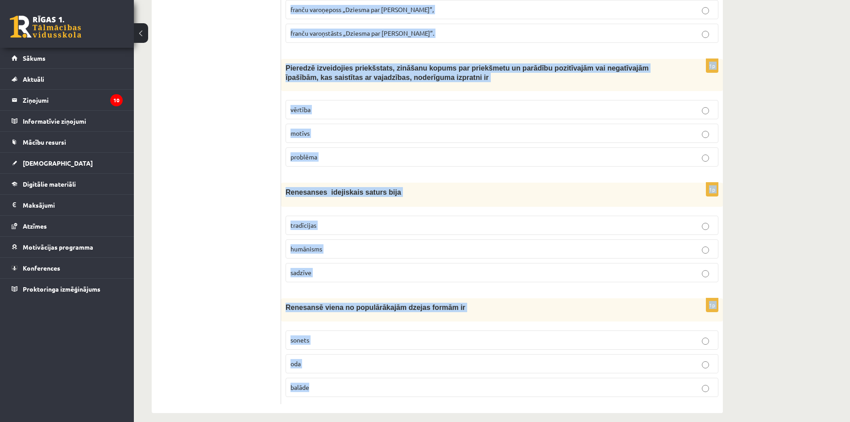
drag, startPoint x: 285, startPoint y: 132, endPoint x: 504, endPoint y: 383, distance: 332.9
copy form "Loremips dolorsitam consec adipiscin el seddoeiu temporinci utlab etdolorem Ali…"
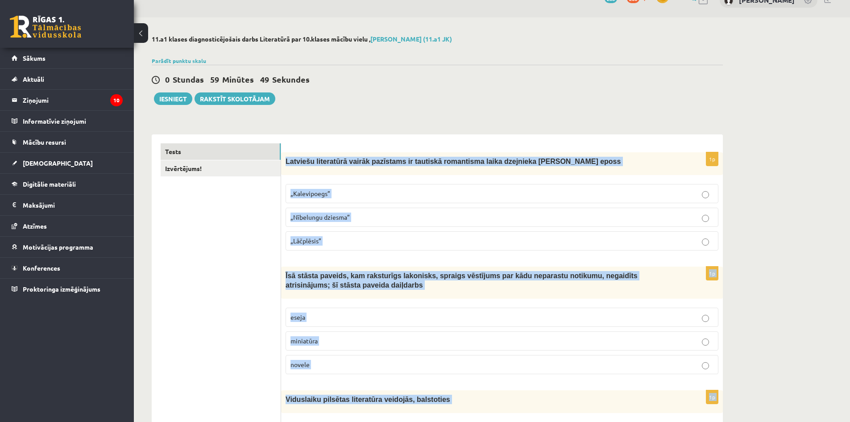
scroll to position [0, 0]
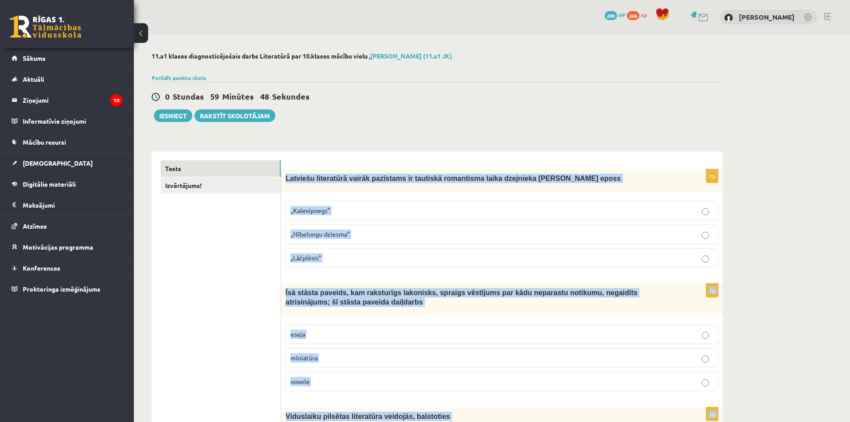
click at [481, 182] on p "Latviešu literatūrā vairāk pazīstams ir tautiskā romantisma laika dzejnieka And…" at bounding box center [479, 178] width 388 height 9
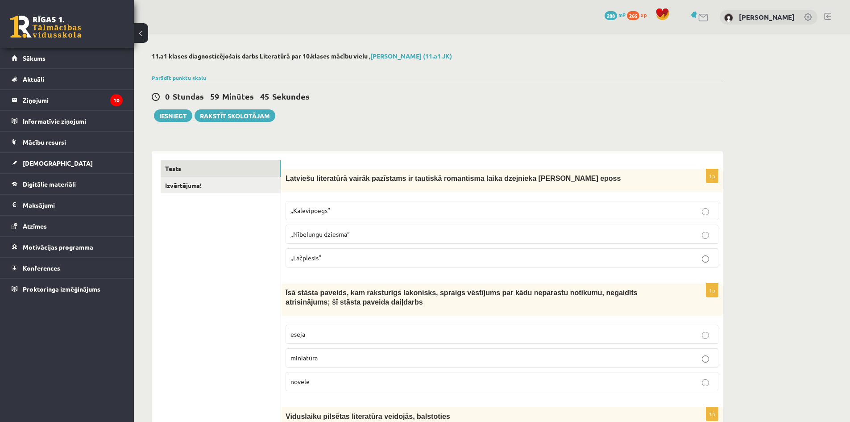
click at [285, 177] on div "Latviešu literatūrā vairāk pazīstams ir tautiskā romantisma laika dzejnieka And…" at bounding box center [502, 180] width 442 height 23
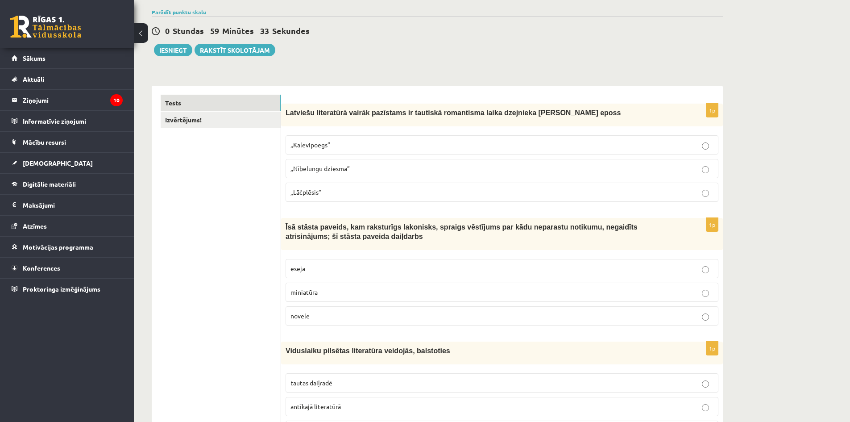
scroll to position [89, 0]
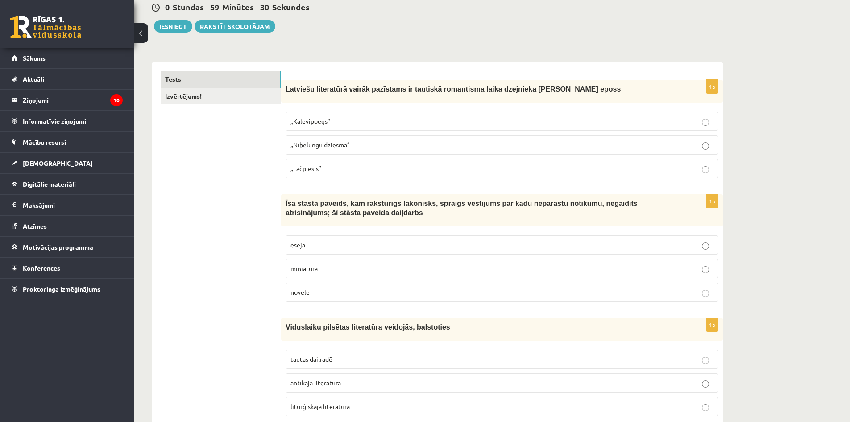
click at [334, 169] on p "„Lāčplēsis”" at bounding box center [501, 168] width 423 height 9
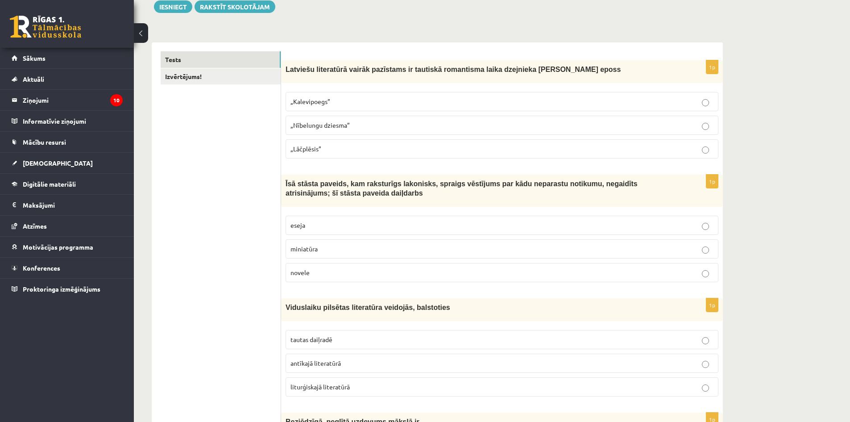
scroll to position [178, 0]
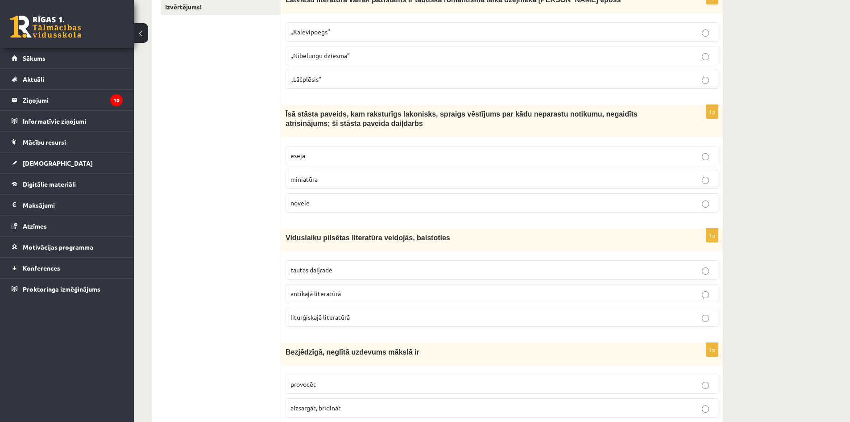
click at [349, 210] on label "novele" at bounding box center [501, 202] width 433 height 19
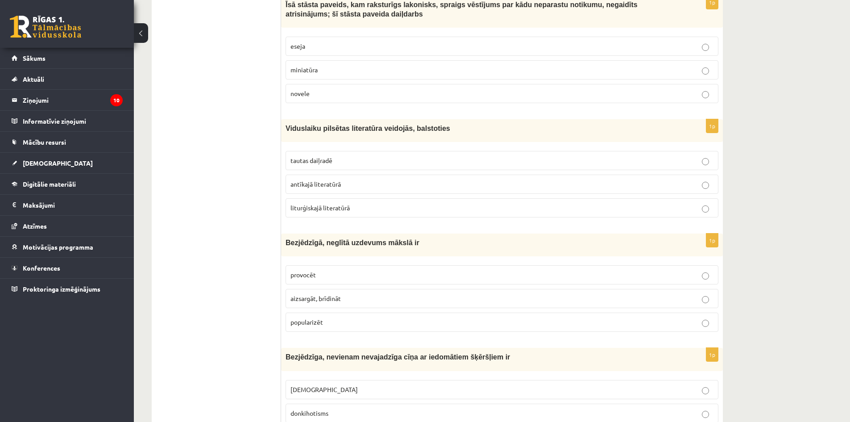
scroll to position [357, 0]
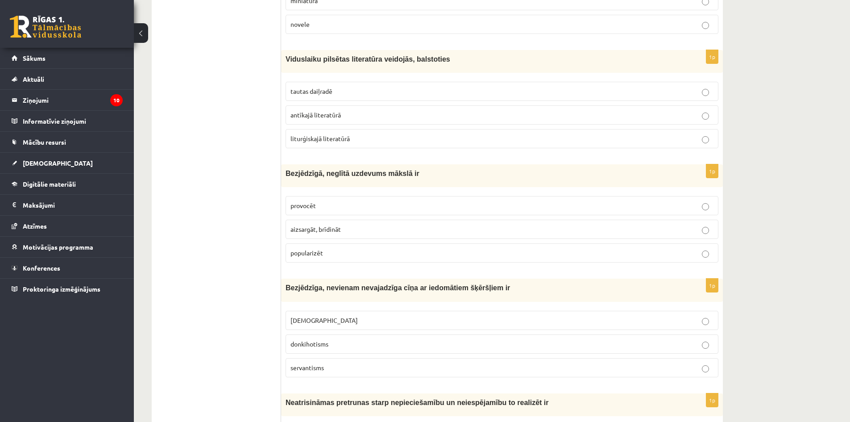
click at [359, 90] on p "tautas daiļradē" at bounding box center [501, 91] width 423 height 9
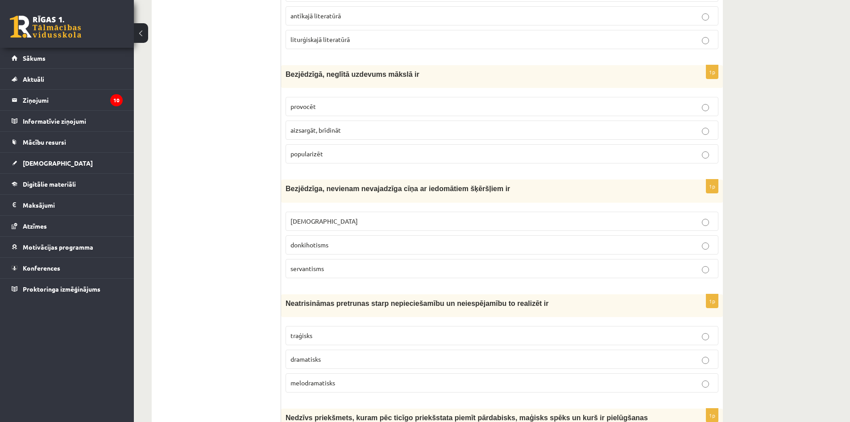
scroll to position [491, 0]
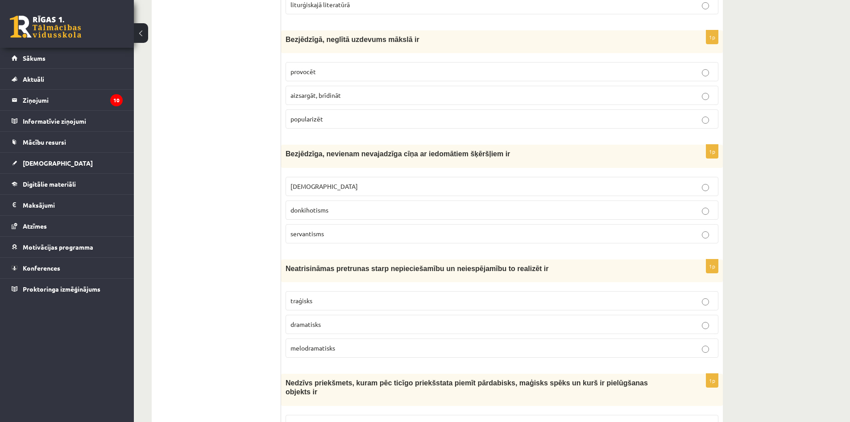
click at [321, 72] on p "provocēt" at bounding box center [501, 71] width 423 height 9
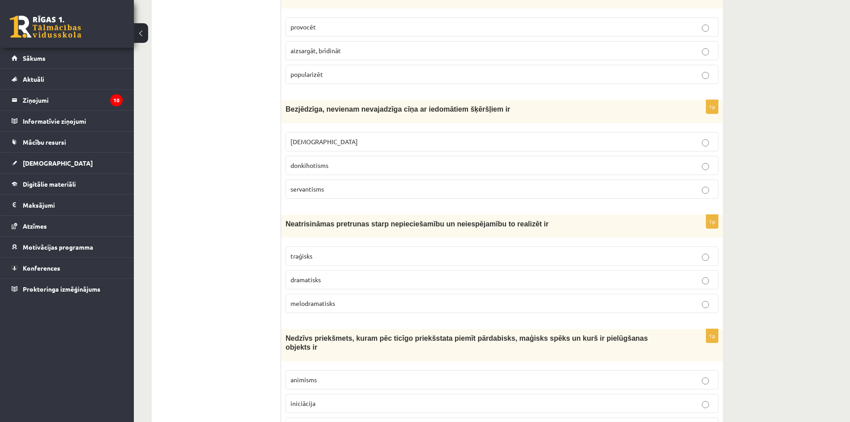
scroll to position [580, 0]
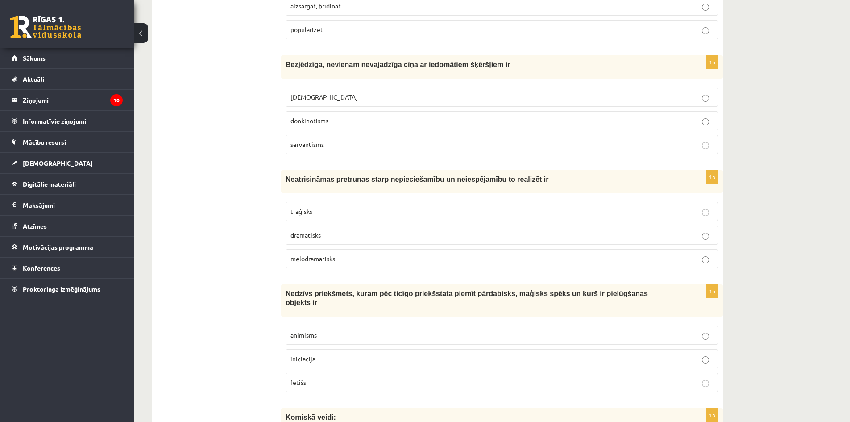
click at [314, 124] on p "donkihotisms" at bounding box center [501, 120] width 423 height 9
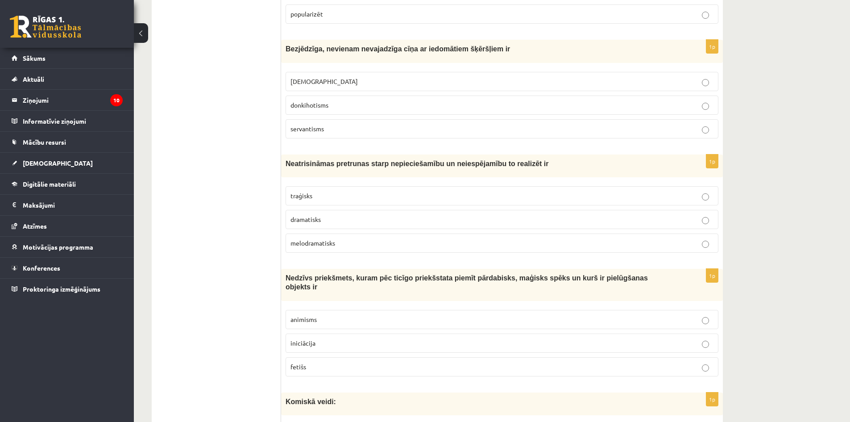
scroll to position [669, 0]
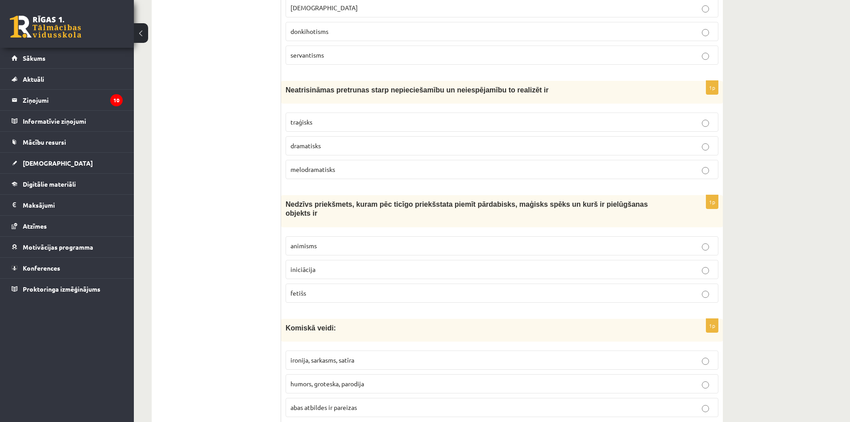
click at [295, 145] on span "dramatisks" at bounding box center [305, 145] width 30 height 8
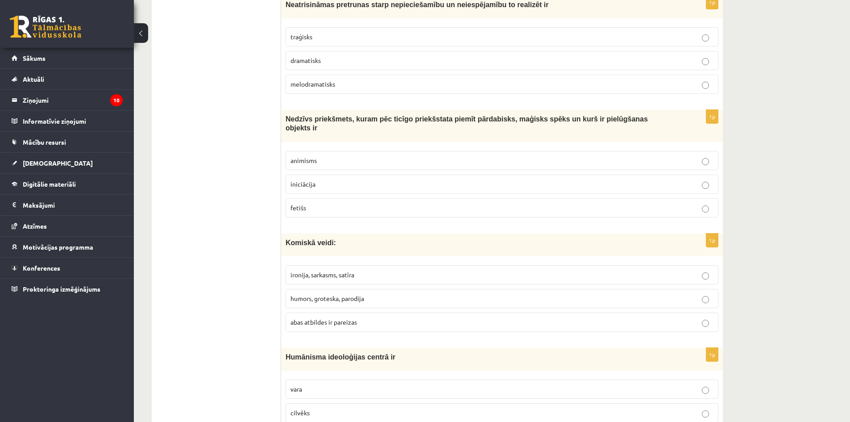
scroll to position [758, 0]
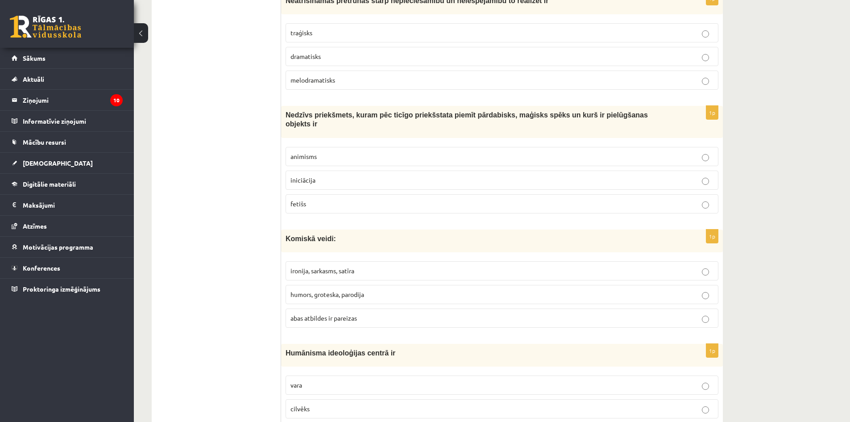
click at [291, 203] on label "fetišs" at bounding box center [501, 203] width 433 height 19
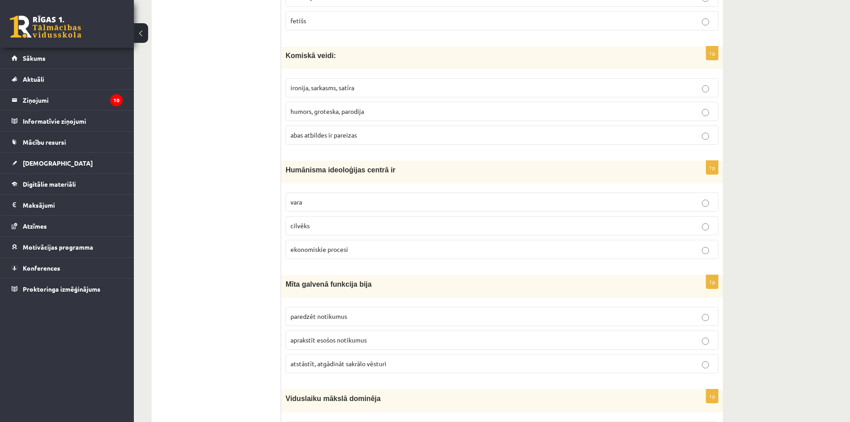
scroll to position [937, 0]
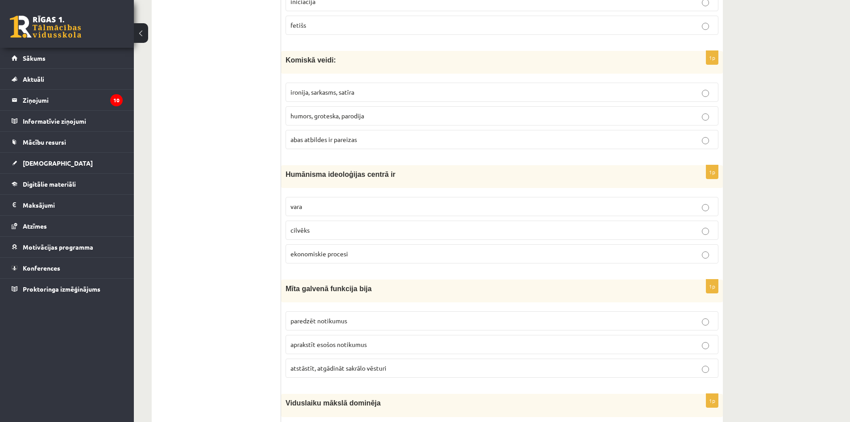
click at [295, 135] on span "abas atbildes ir pareizas" at bounding box center [323, 139] width 66 height 8
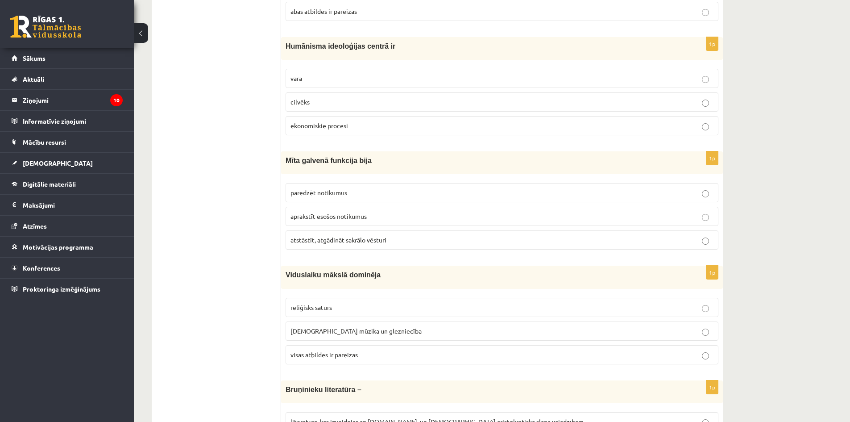
scroll to position [1071, 0]
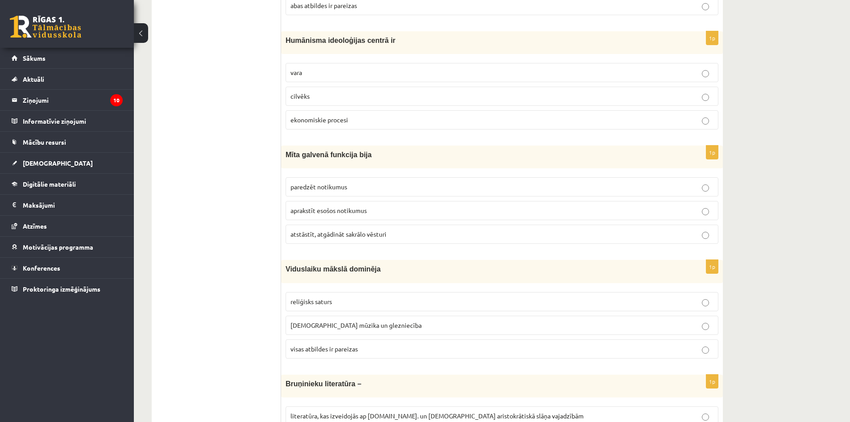
click at [308, 92] on span "cilvēks" at bounding box center [299, 96] width 19 height 8
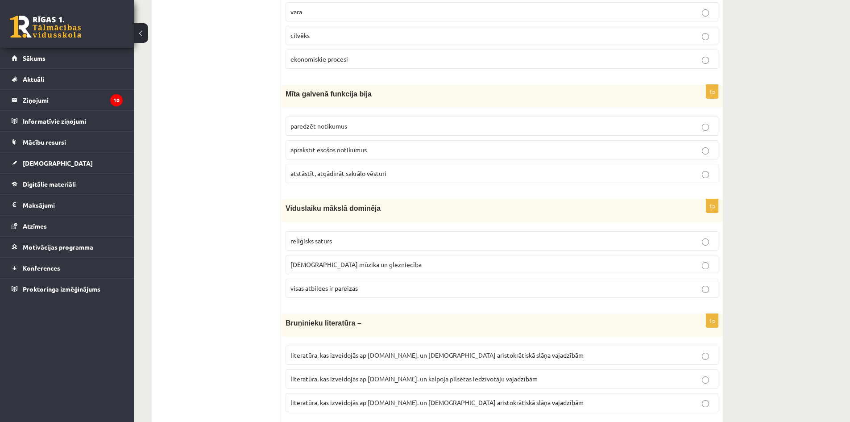
scroll to position [1160, 0]
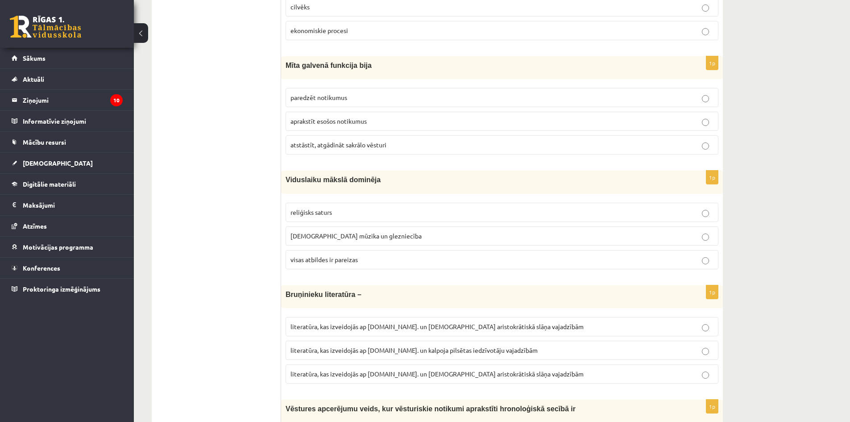
click at [335, 141] on span "atstāstīt, atgādināt sakrālo vēsturi" at bounding box center [338, 145] width 96 height 8
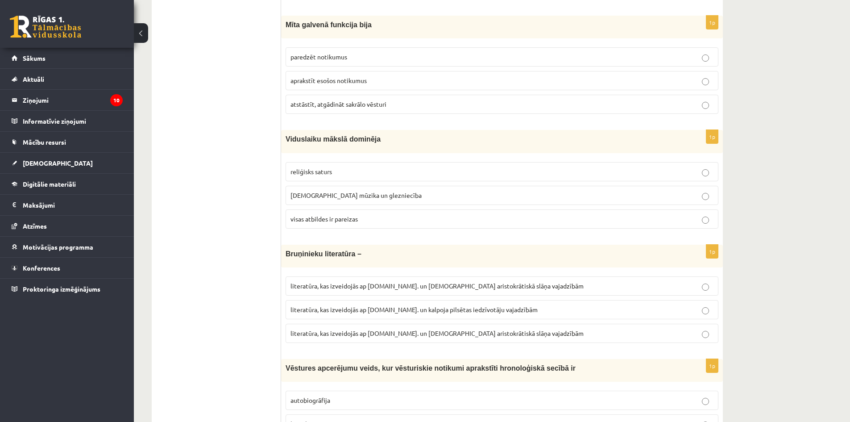
scroll to position [1204, 0]
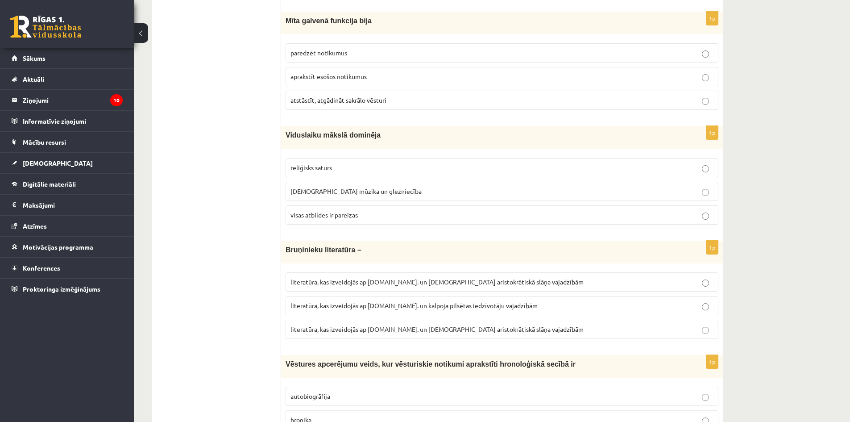
click at [329, 211] on span "visas atbildes ir pareizas" at bounding box center [323, 215] width 67 height 8
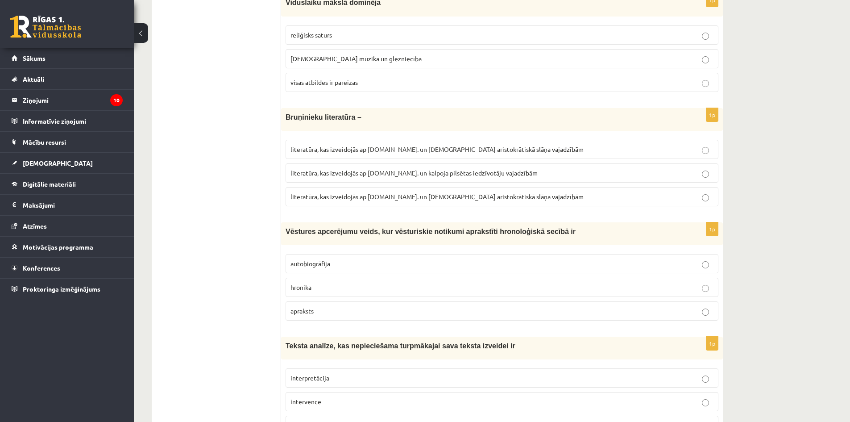
scroll to position [1338, 0]
click at [364, 191] on p "literatūra, kas izveidojās ap 12.gs. un kalpoja aristokrātiskā slāņa vajadzībām" at bounding box center [501, 194] width 423 height 9
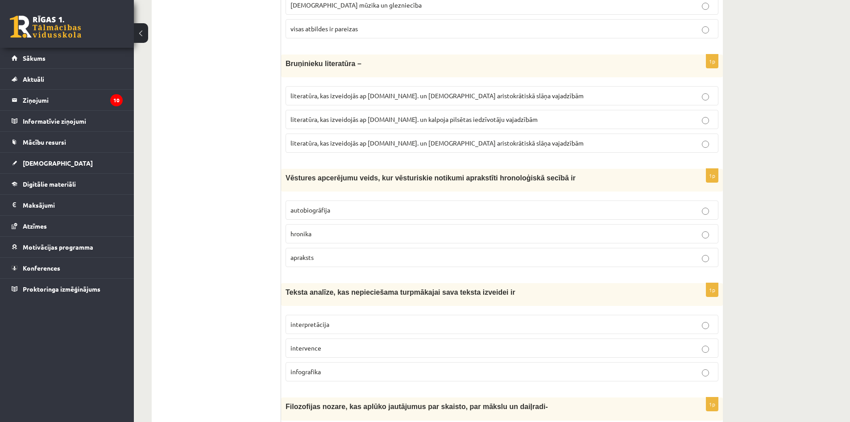
scroll to position [1427, 0]
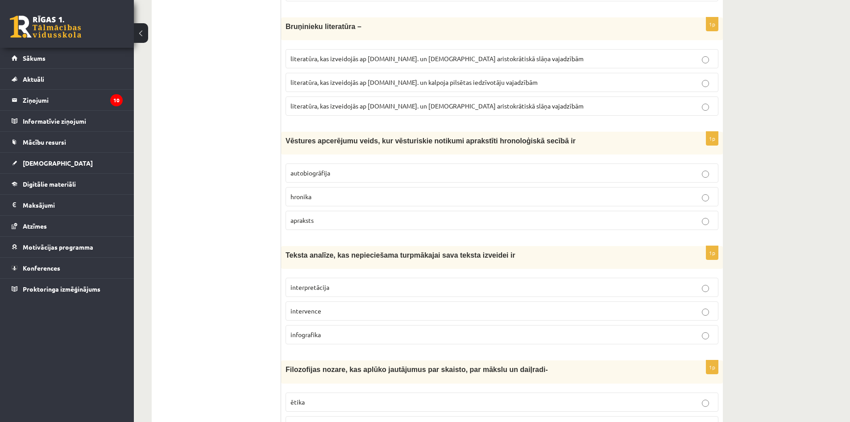
click at [338, 194] on label "hronika" at bounding box center [501, 196] width 433 height 19
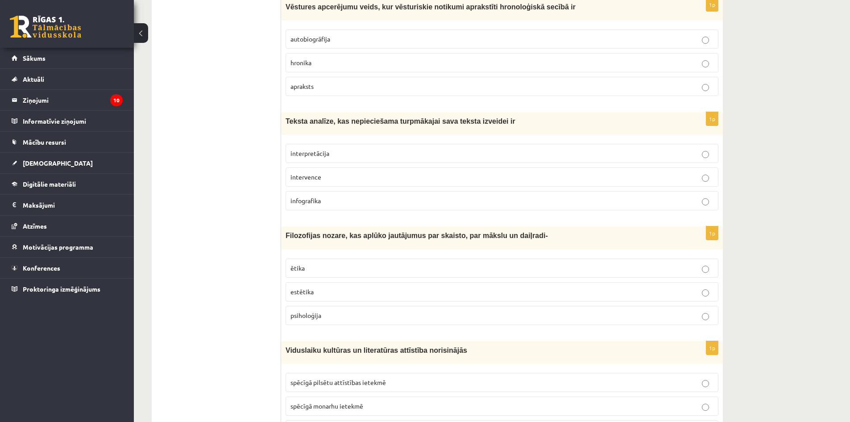
scroll to position [1651, 0]
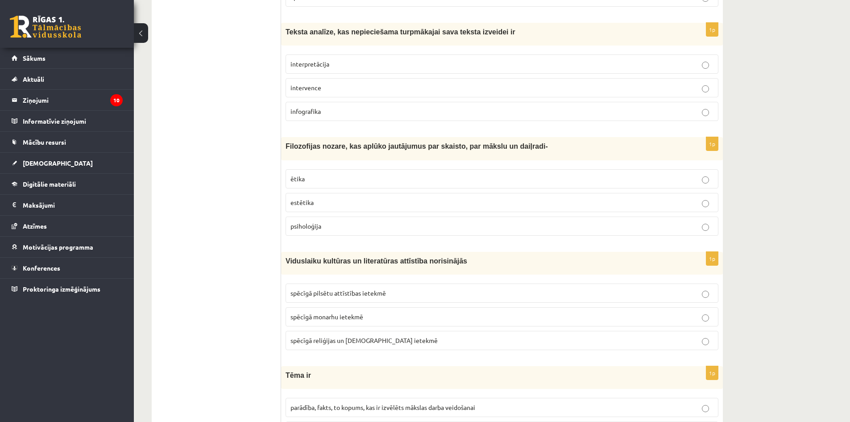
click at [314, 60] on span "interpretācija" at bounding box center [309, 64] width 39 height 8
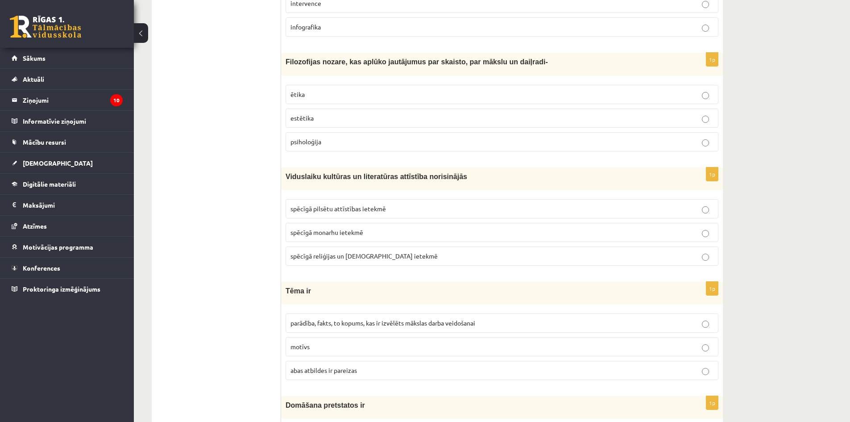
scroll to position [1740, 0]
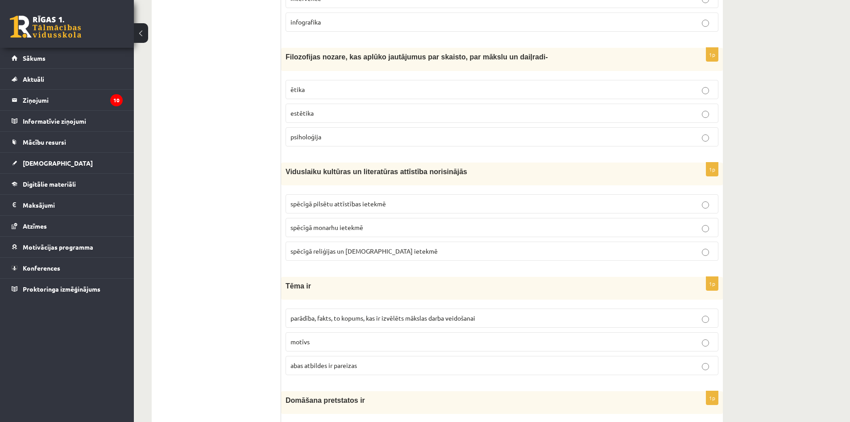
click at [297, 109] on span "estētika" at bounding box center [301, 113] width 23 height 8
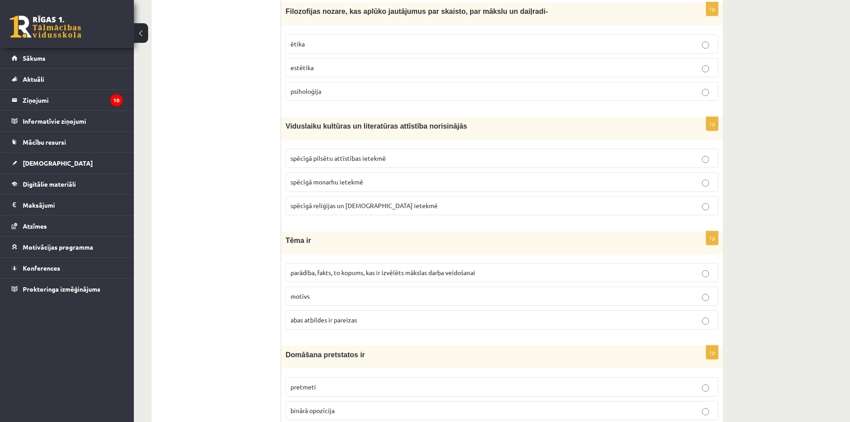
scroll to position [1829, 0]
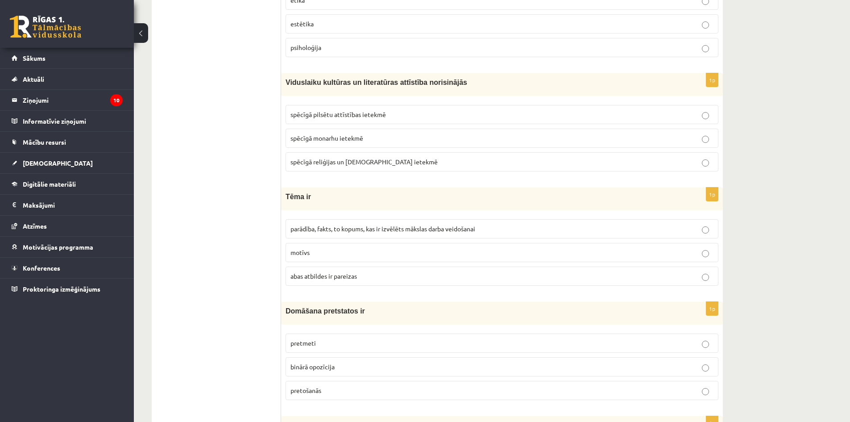
drag, startPoint x: 289, startPoint y: 80, endPoint x: 255, endPoint y: 68, distance: 36.0
click at [255, 68] on ul "Tests Izvērtējums!" at bounding box center [221, 101] width 120 height 3540
click at [299, 134] on span "spēcīgā monarhu ietekmē" at bounding box center [326, 138] width 73 height 8
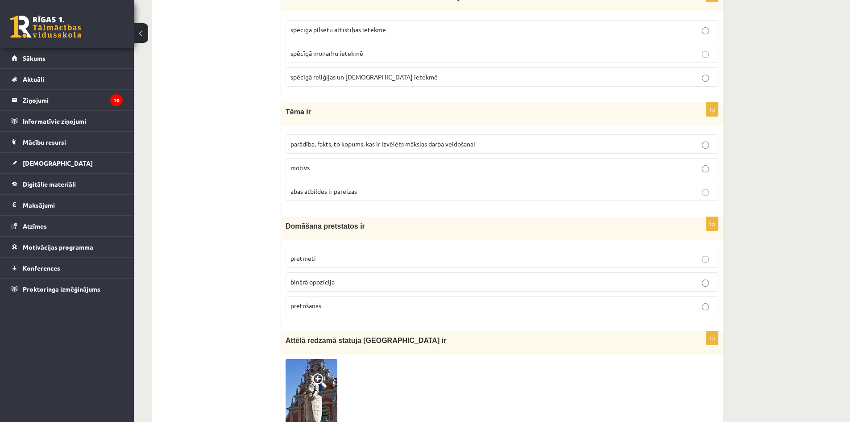
scroll to position [1918, 0]
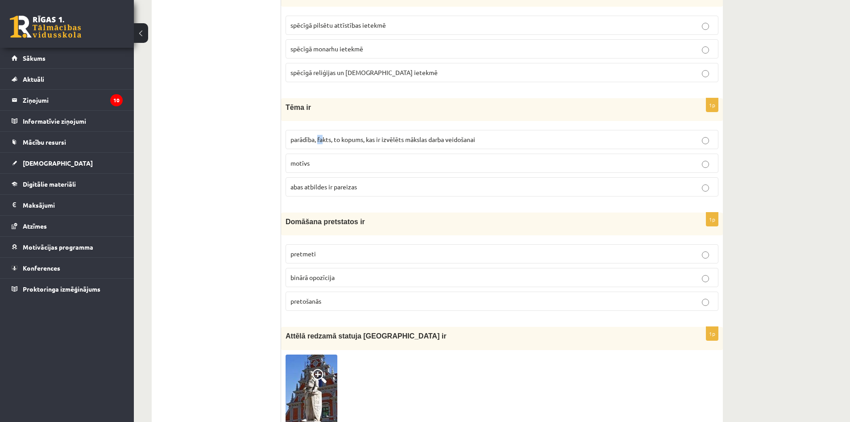
drag, startPoint x: 323, startPoint y: 128, endPoint x: 304, endPoint y: 131, distance: 19.1
click at [318, 135] on span "parādība, fakts, to kopums, kas ir izvēlēts mākslas darba veidošanai" at bounding box center [382, 139] width 185 height 8
click at [274, 148] on ul "Tests Izvērtējums!" at bounding box center [221, 12] width 120 height 3540
click at [307, 182] on span "abas atbildes ir pareizas" at bounding box center [323, 186] width 66 height 8
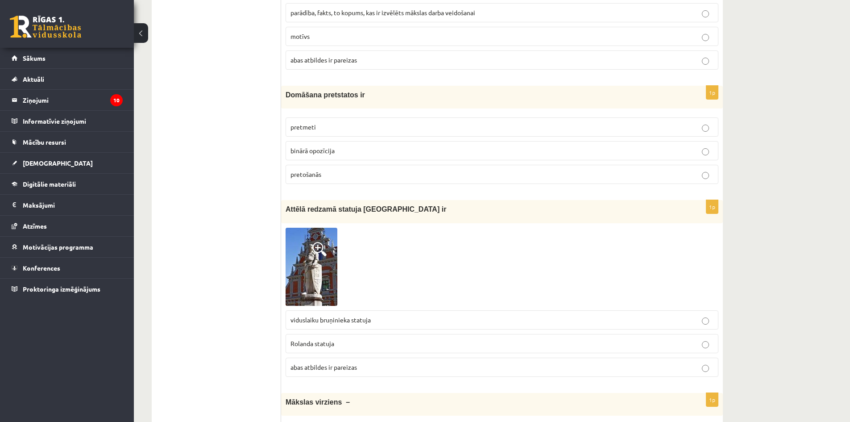
scroll to position [2052, 0]
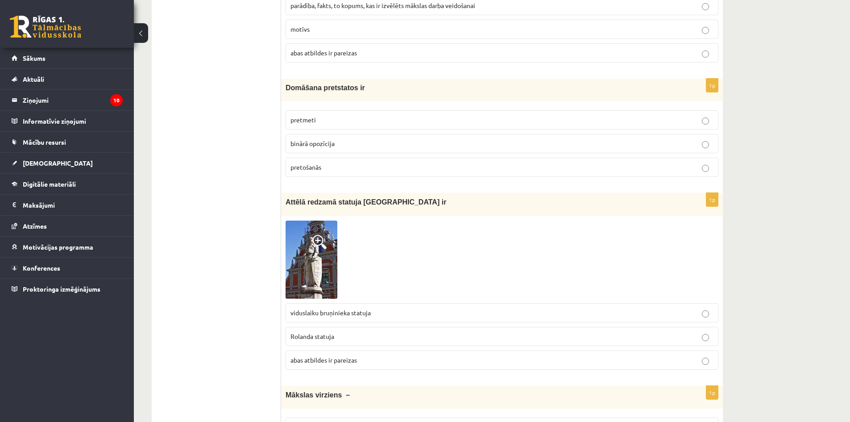
click at [301, 134] on label "binārā opozīcija" at bounding box center [501, 143] width 433 height 19
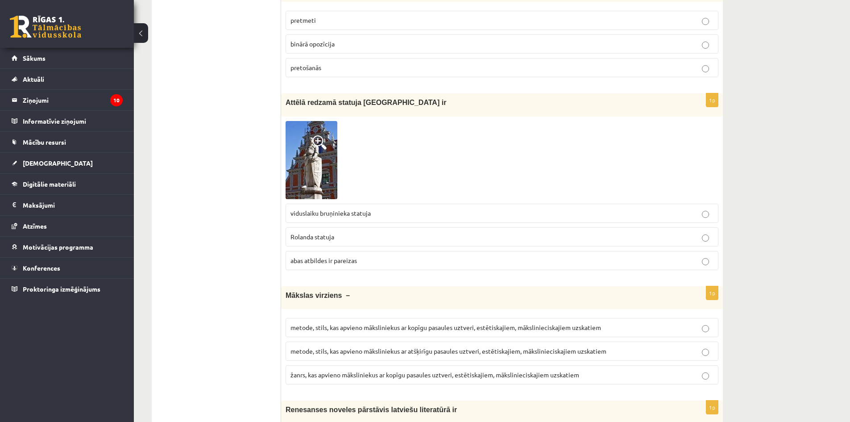
scroll to position [2186, 0]
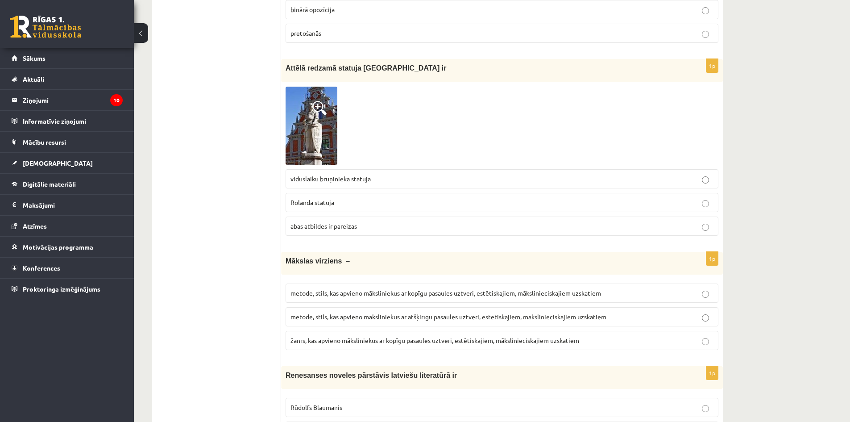
click at [372, 198] on p "Rolanda statuja" at bounding box center [501, 202] width 423 height 9
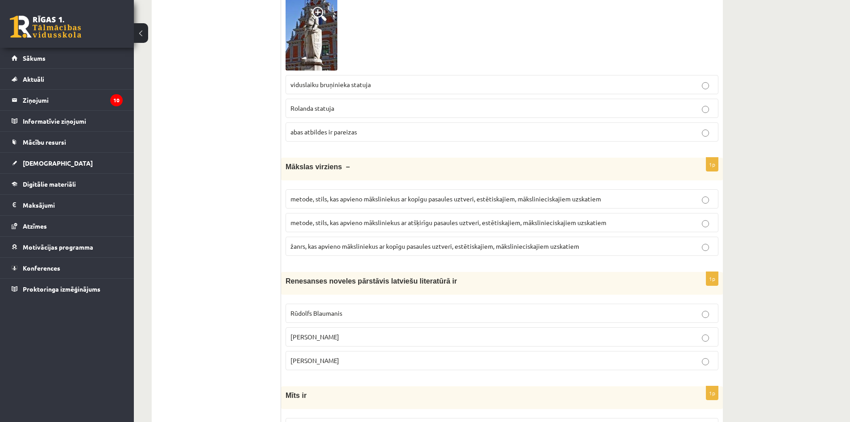
scroll to position [2275, 0]
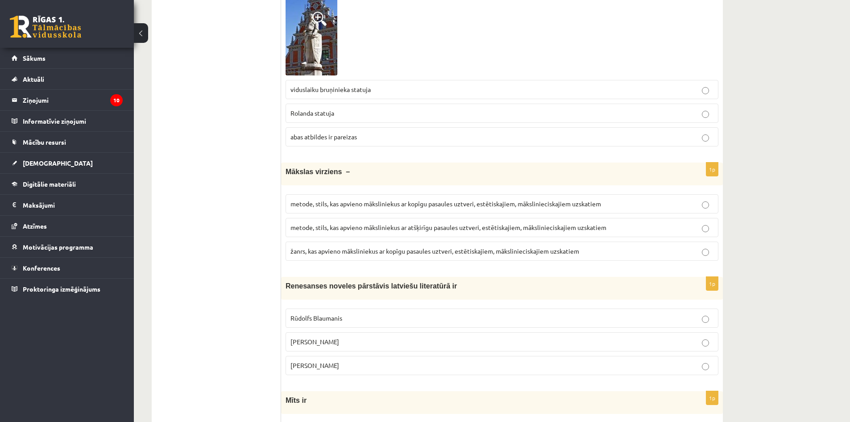
click at [348, 85] on span "viduslaiku bruņinieka statuja" at bounding box center [330, 89] width 80 height 8
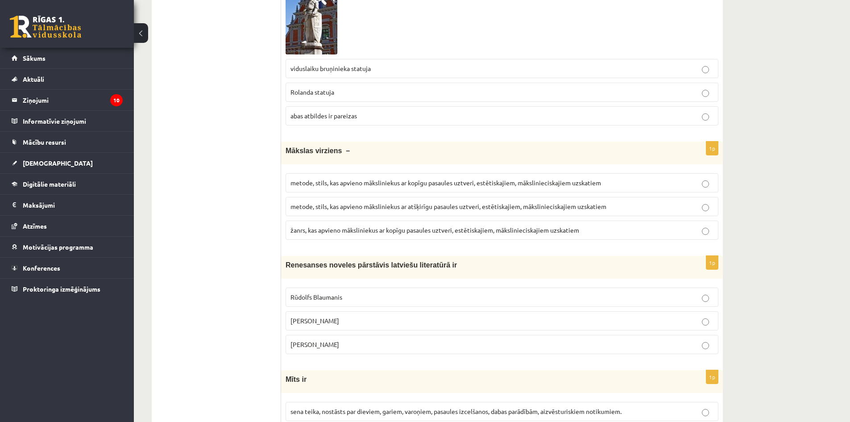
scroll to position [2364, 0]
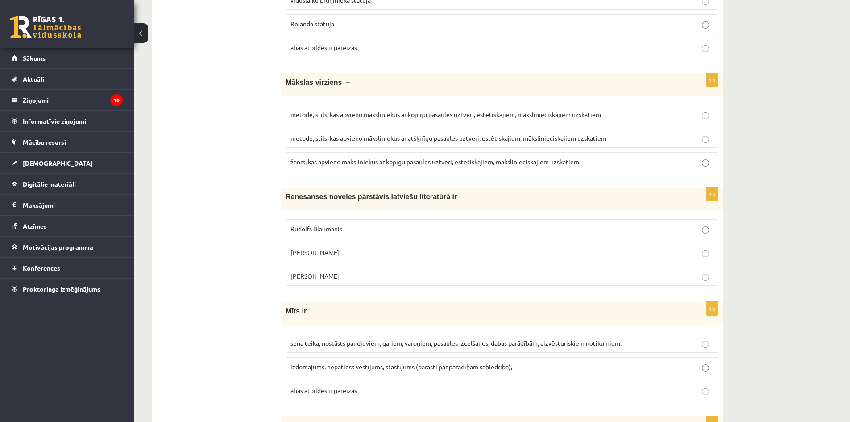
click at [345, 110] on p "metode, stils, kas apvieno māksliniekus ar kopīgu pasaules uztveri, estētiskaji…" at bounding box center [501, 114] width 423 height 9
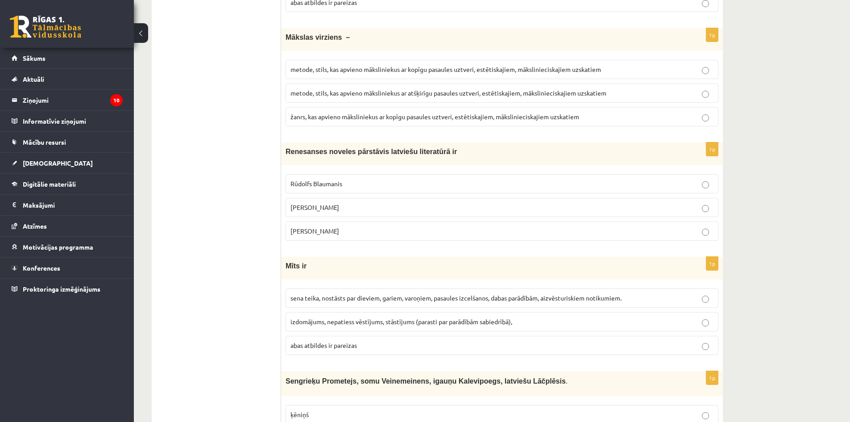
scroll to position [2453, 0]
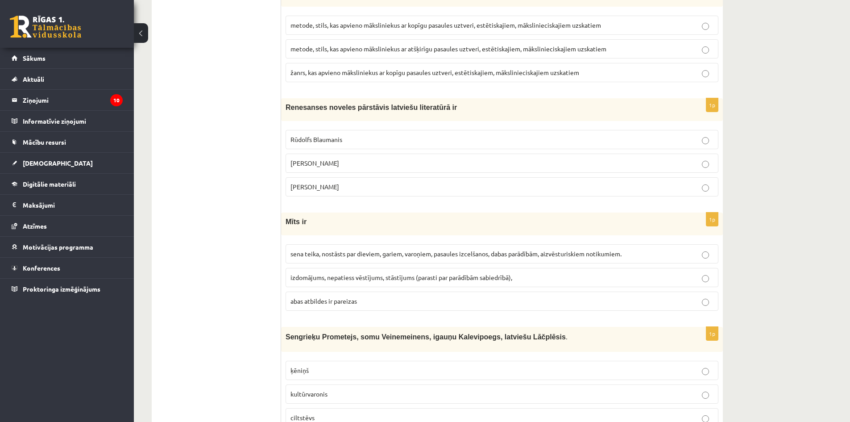
click at [351, 182] on p "Jānis Ezeriņš" at bounding box center [501, 186] width 423 height 9
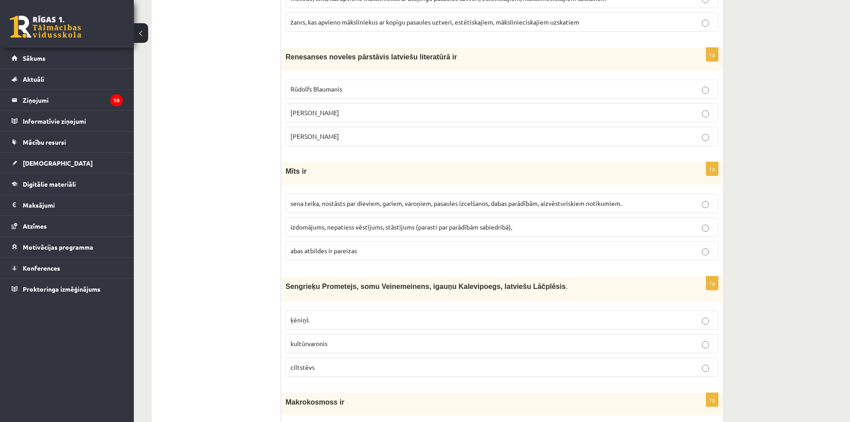
scroll to position [2543, 0]
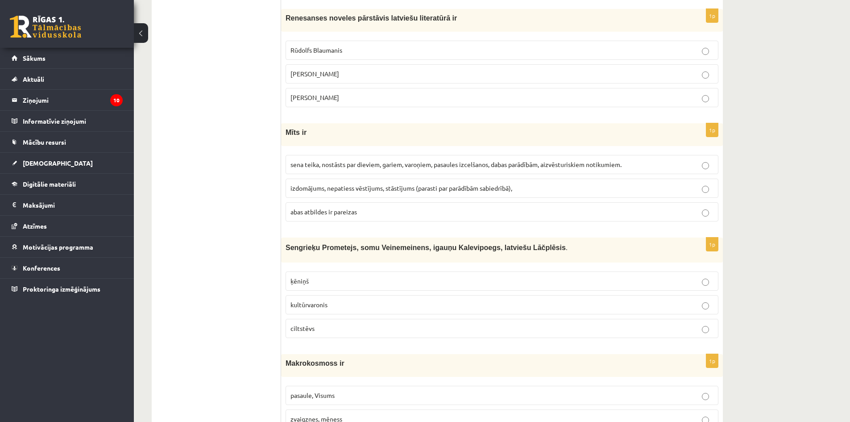
drag, startPoint x: 337, startPoint y: 150, endPoint x: 325, endPoint y: 150, distance: 11.6
click at [335, 155] on label "sena teika, nostāsts par dieviem, gariem, varoņiem, pasaules izcelšanos, dabas …" at bounding box center [501, 164] width 433 height 19
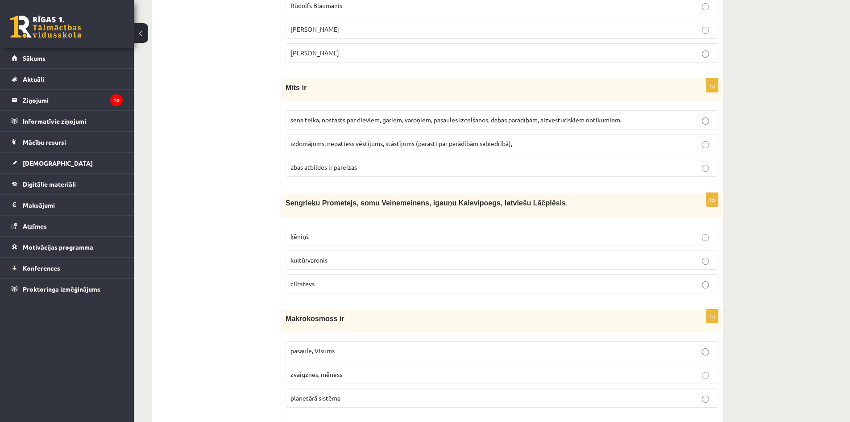
click at [348, 116] on span "sena teika, nostāsts par dieviem, gariem, varoņiem, pasaules izcelšanos, dabas …" at bounding box center [455, 120] width 331 height 8
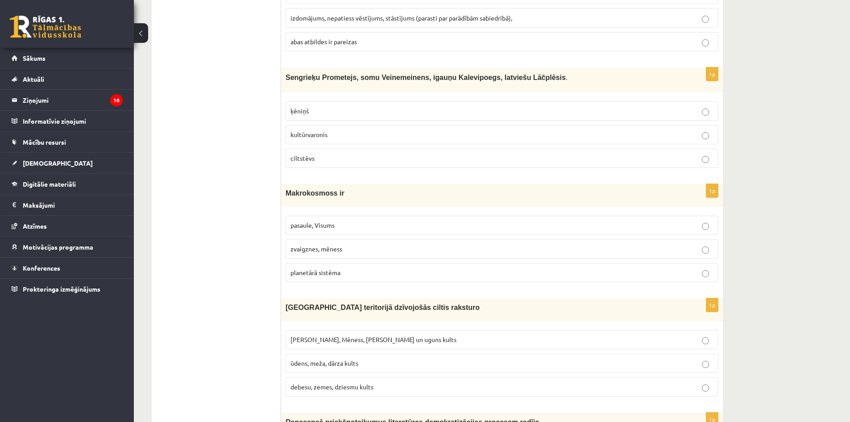
scroll to position [2721, 0]
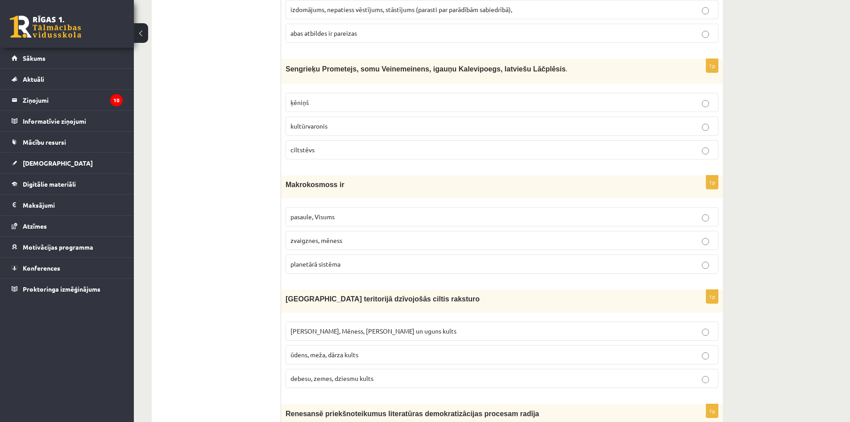
click at [344, 116] on label "kultūrvaronis" at bounding box center [501, 125] width 433 height 19
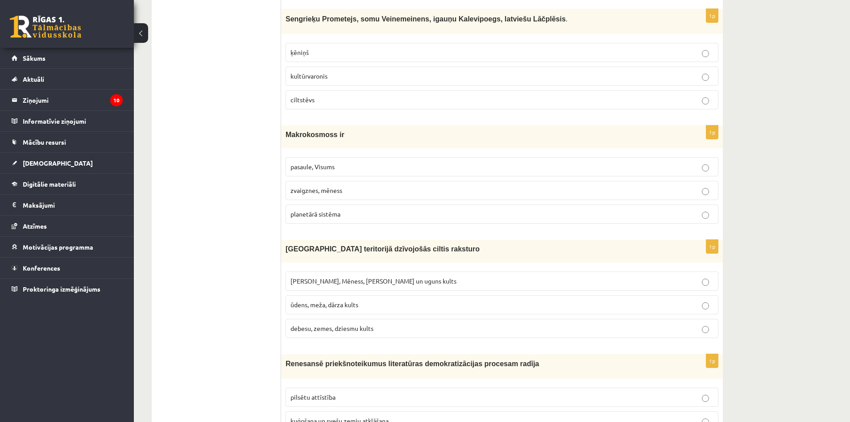
scroll to position [2810, 0]
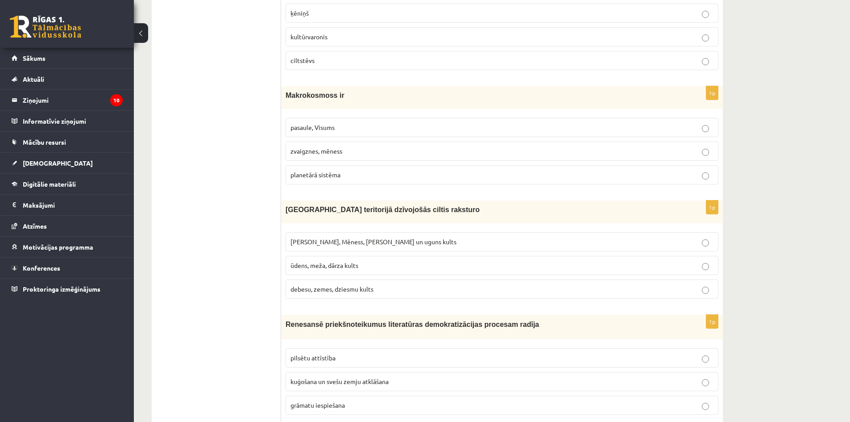
click at [321, 170] on span "planetārā sistēma" at bounding box center [315, 174] width 50 height 8
click at [302, 147] on span "zvaigznes, mēness" at bounding box center [316, 151] width 52 height 8
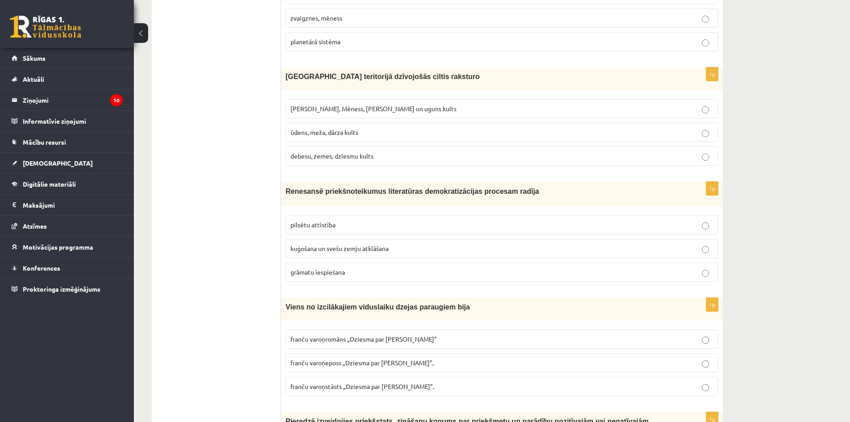
scroll to position [2944, 0]
click at [298, 103] on span "Saules, Mēness, Pērkona un uguns kults" at bounding box center [373, 107] width 166 height 8
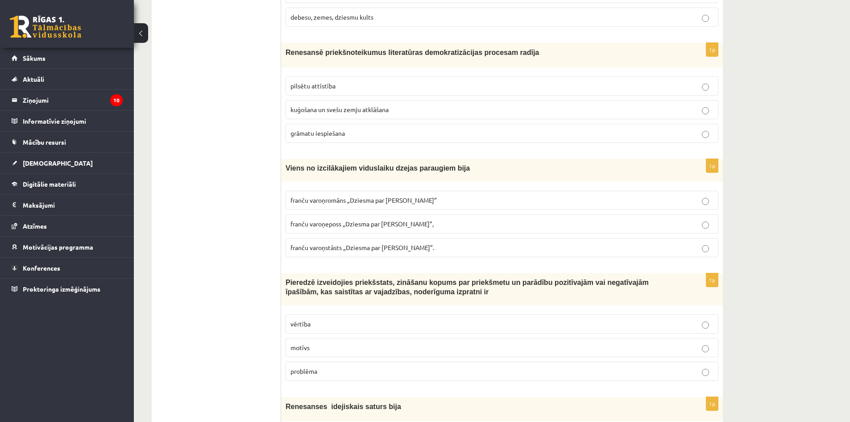
scroll to position [3078, 0]
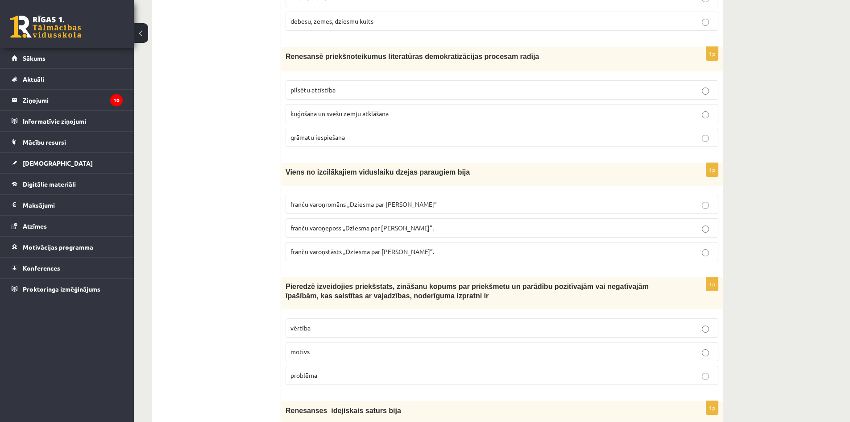
click at [308, 132] on p "grāmatu iespiešana" at bounding box center [501, 136] width 423 height 9
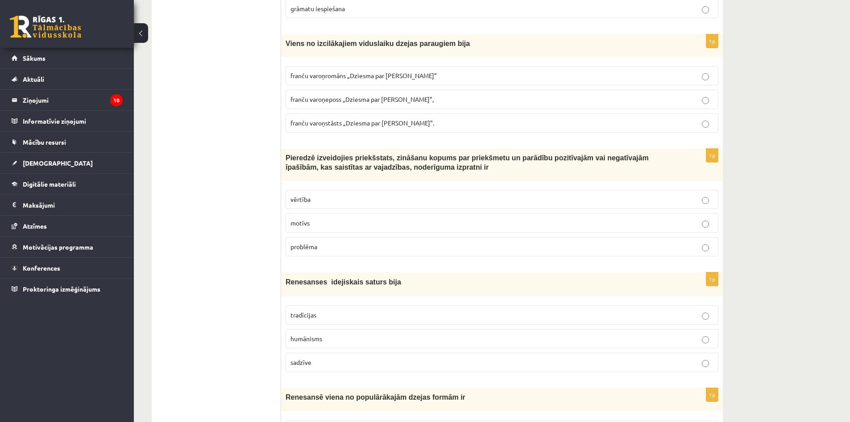
scroll to position [3212, 0]
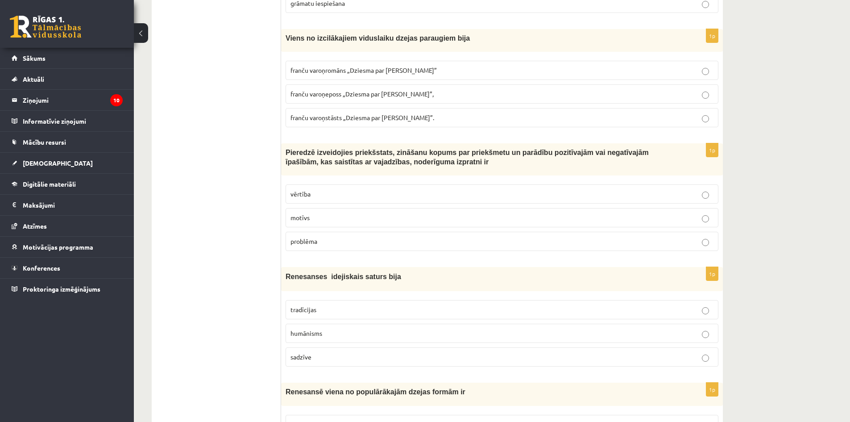
click at [325, 90] on span "franču varoņeposs „Dziesma par Rolandu”," at bounding box center [361, 94] width 143 height 8
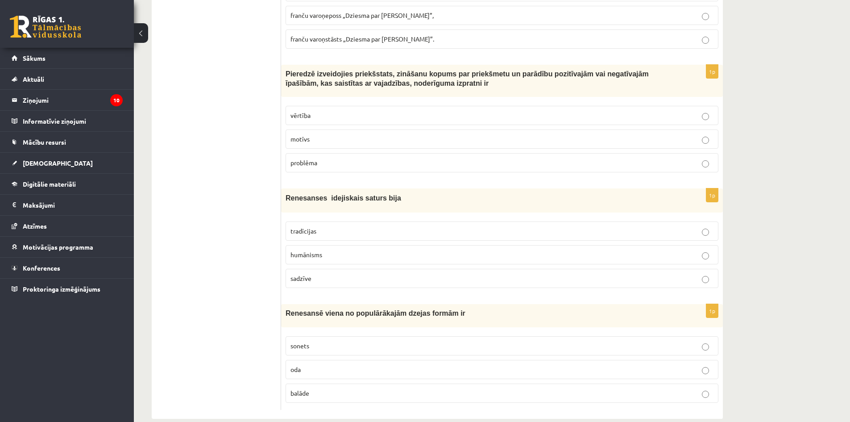
scroll to position [3296, 0]
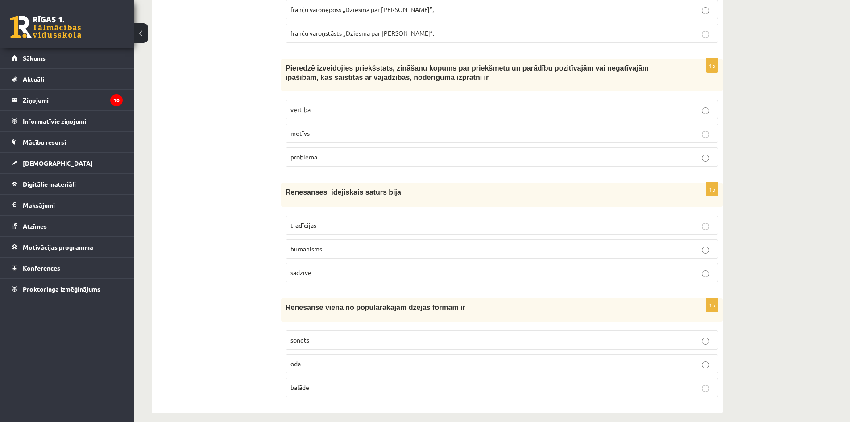
drag, startPoint x: 331, startPoint y: 103, endPoint x: 324, endPoint y: 109, distance: 9.2
click at [327, 107] on label "vērtība" at bounding box center [501, 109] width 433 height 19
click at [308, 244] on span "humānisms" at bounding box center [306, 248] width 32 height 8
click at [324, 335] on p "sonets" at bounding box center [501, 339] width 423 height 9
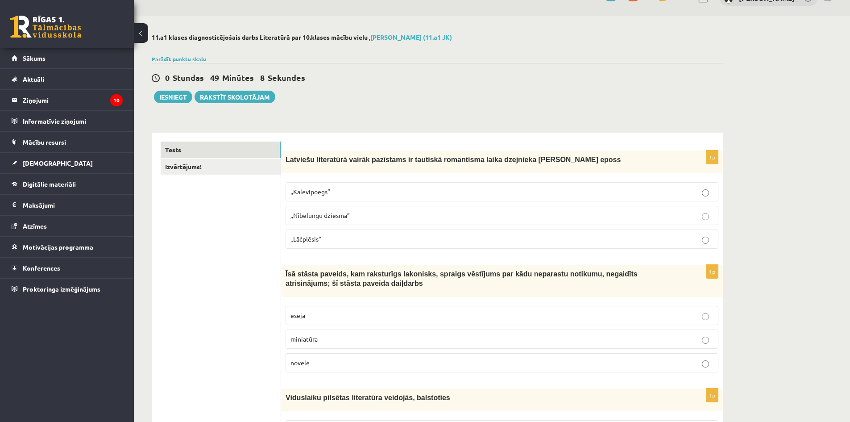
scroll to position [0, 0]
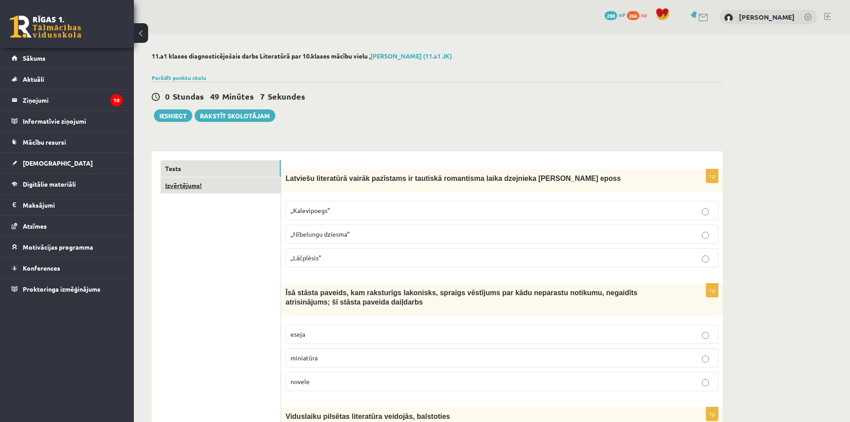
click at [212, 190] on link "Izvērtējums!" at bounding box center [221, 185] width 120 height 17
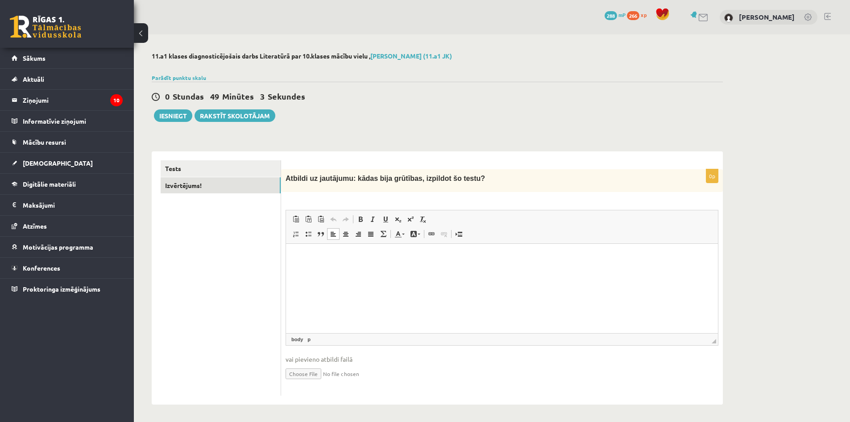
click at [335, 271] on html at bounding box center [502, 257] width 432 height 27
click at [180, 113] on button "Iesniegt" at bounding box center [173, 115] width 38 height 12
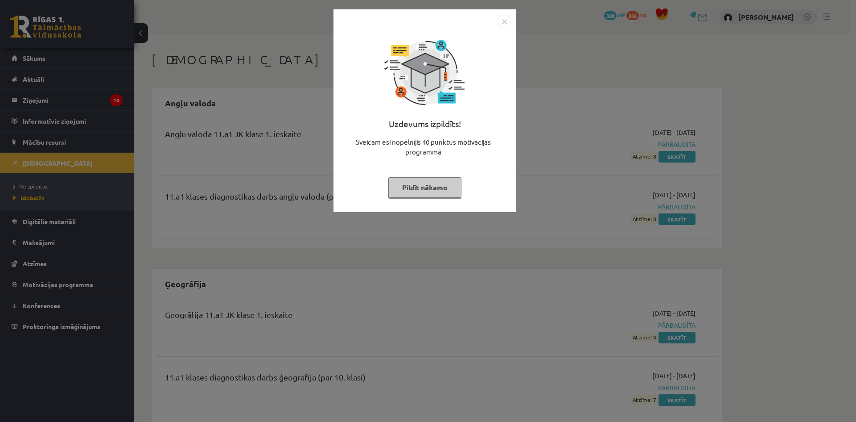
click at [505, 24] on img "Close" at bounding box center [504, 21] width 13 height 13
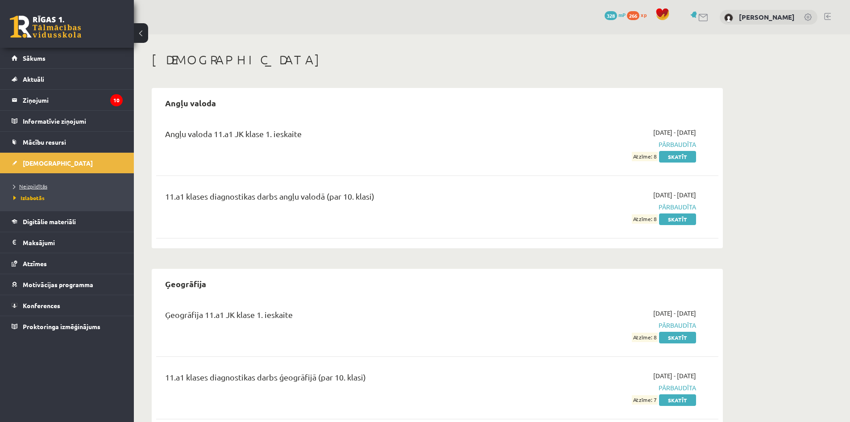
click at [28, 184] on span "Neizpildītās" at bounding box center [30, 185] width 34 height 7
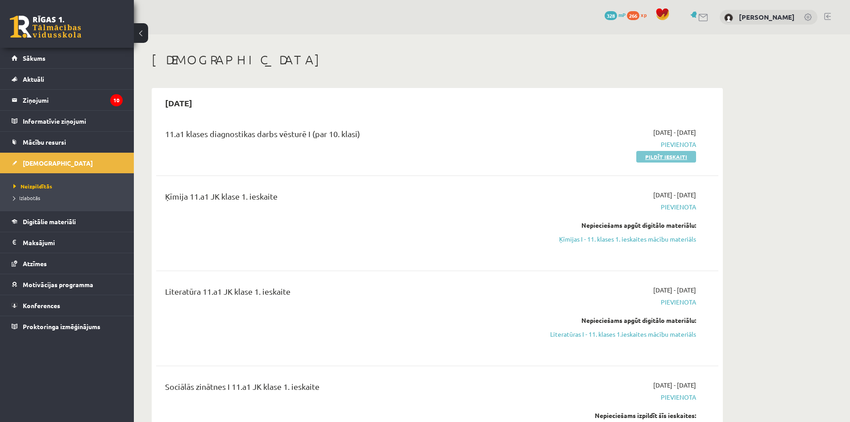
click at [666, 153] on link "Pildīt ieskaiti" at bounding box center [666, 157] width 60 height 12
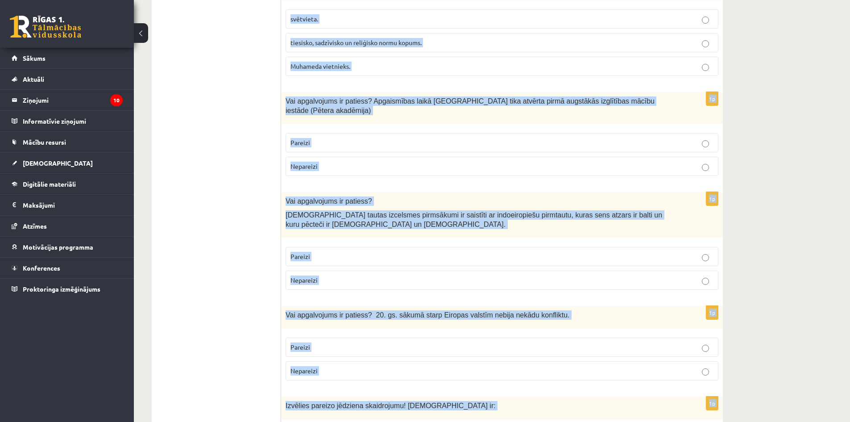
scroll to position [2923, 0]
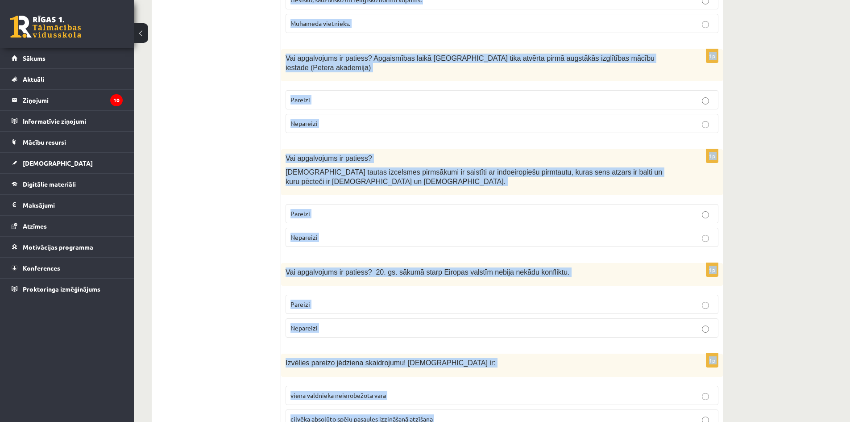
drag, startPoint x: 285, startPoint y: 176, endPoint x: 503, endPoint y: 388, distance: 303.8
copy form "Loremi dolorsitamet, cons adipi el seddoe temporin utlaboreet, dolor magnaaliqu…"
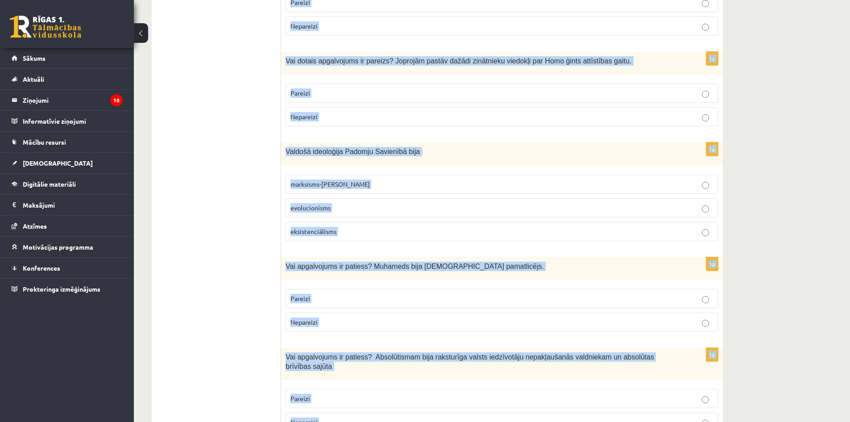
scroll to position [0, 0]
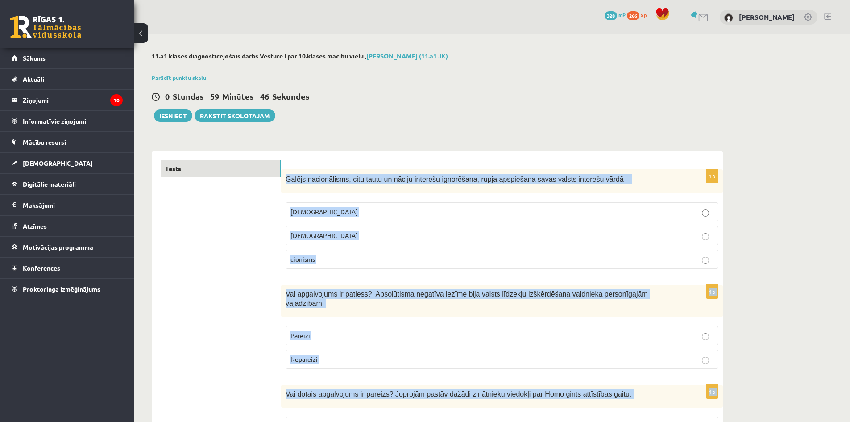
click at [406, 182] on span "Galējs nacionālisms, citu tautu un nāciju interešu ignorēšana, rupja apspiešana…" at bounding box center [457, 179] width 344 height 8
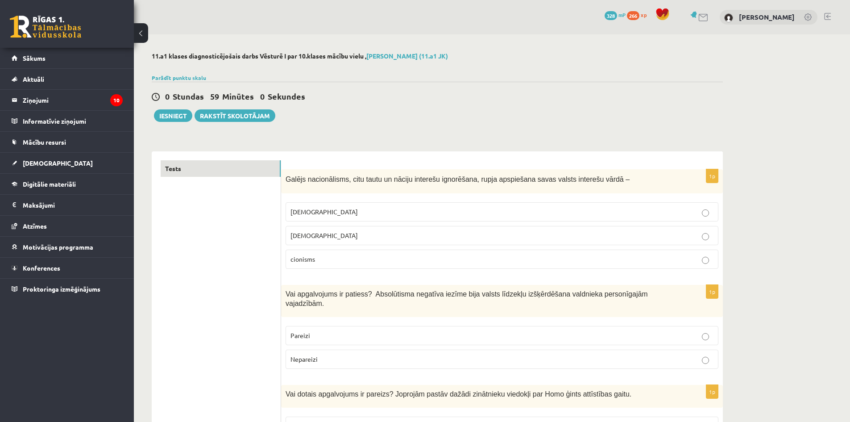
click at [347, 207] on label "[DEMOGRAPHIC_DATA]" at bounding box center [501, 211] width 433 height 19
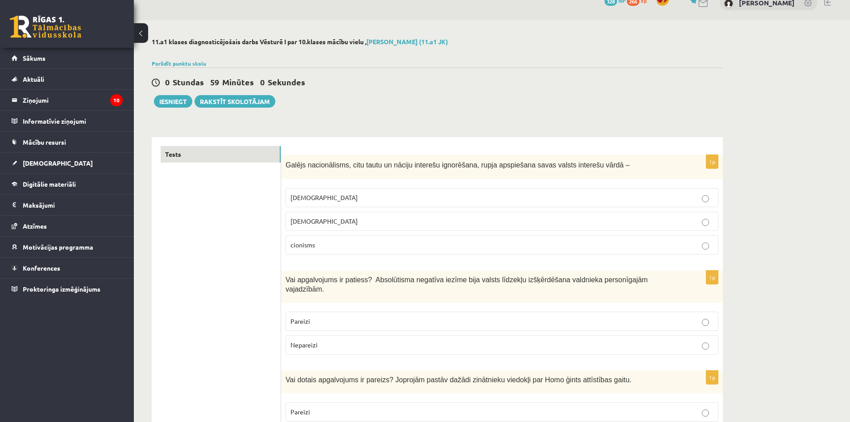
scroll to position [89, 0]
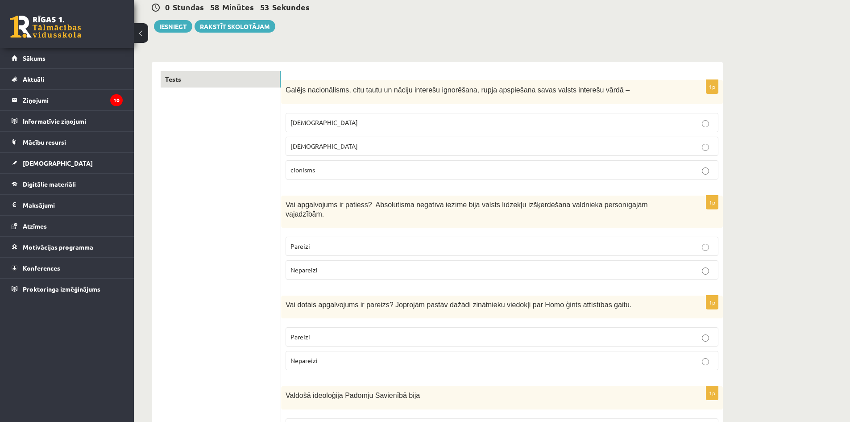
click at [324, 241] on p "Pareizi" at bounding box center [501, 245] width 423 height 9
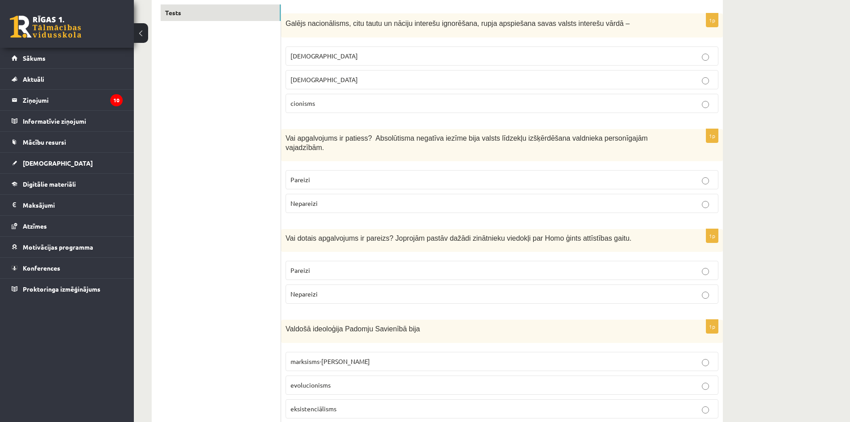
scroll to position [223, 0]
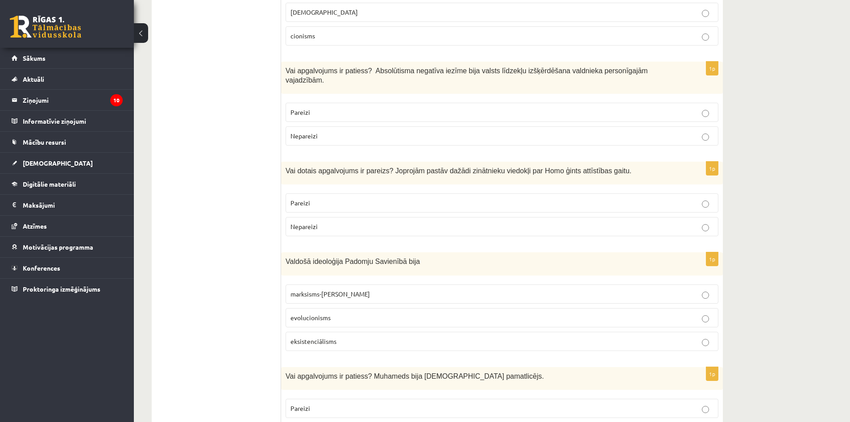
click at [333, 198] on p "Pareizi" at bounding box center [501, 202] width 423 height 9
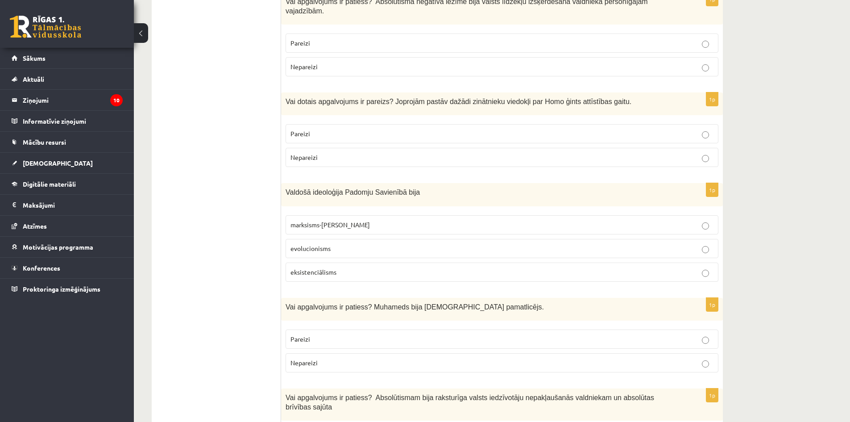
scroll to position [357, 0]
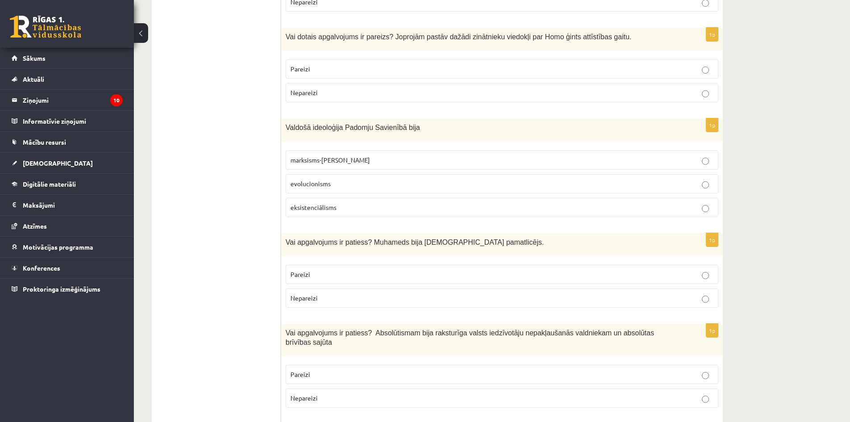
click at [296, 174] on label "evolucionisms" at bounding box center [501, 183] width 433 height 19
click at [320, 159] on label "marksisms-ļeņinisms" at bounding box center [501, 159] width 433 height 19
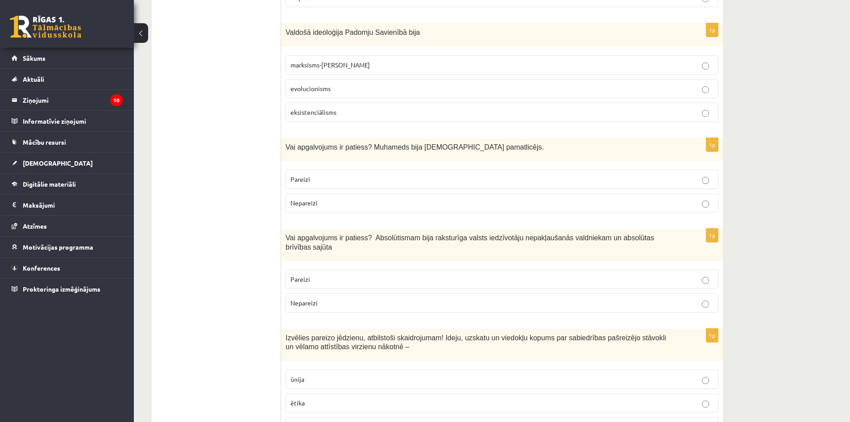
scroll to position [446, 0]
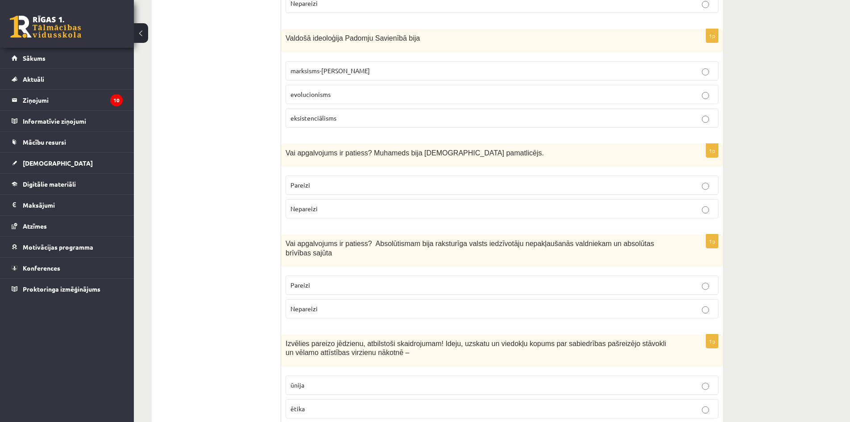
click at [337, 180] on p "Pareizi" at bounding box center [501, 184] width 423 height 9
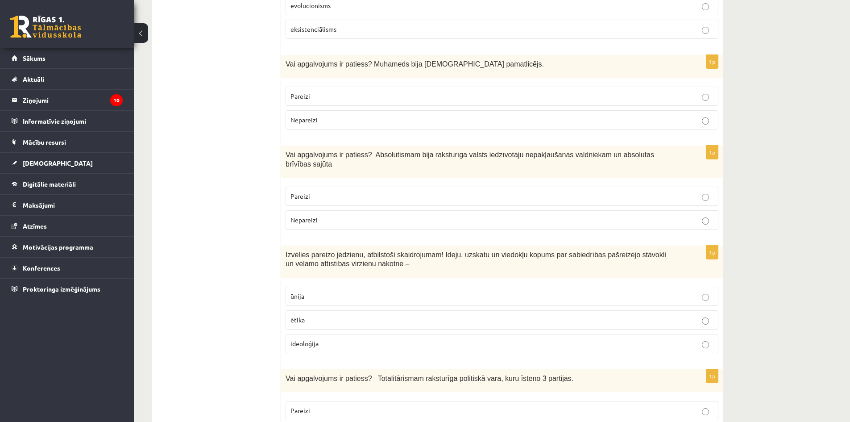
scroll to position [535, 0]
click at [304, 215] on span "Nepareizi" at bounding box center [303, 219] width 27 height 8
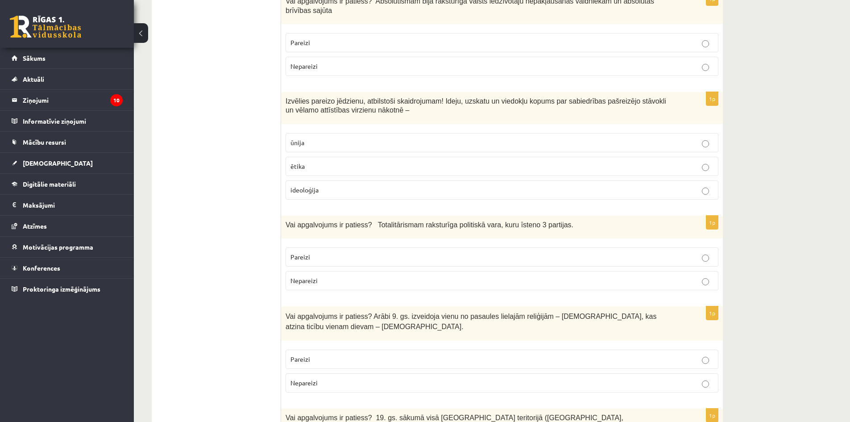
scroll to position [714, 0]
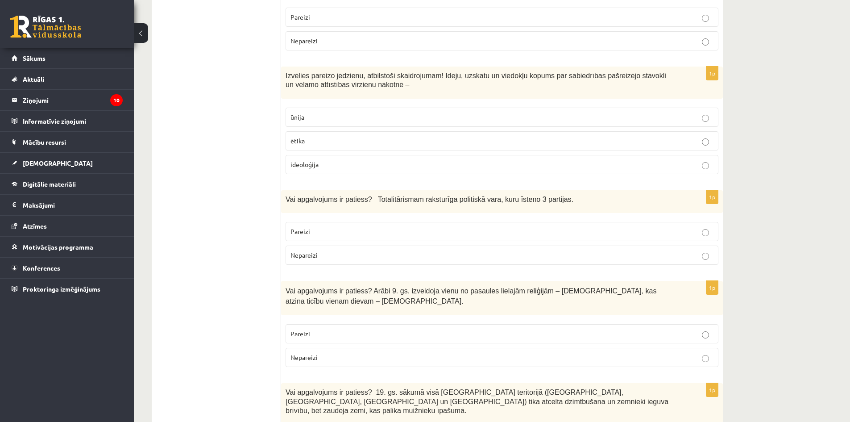
click at [306, 160] on span "ideoloģija" at bounding box center [304, 164] width 28 height 8
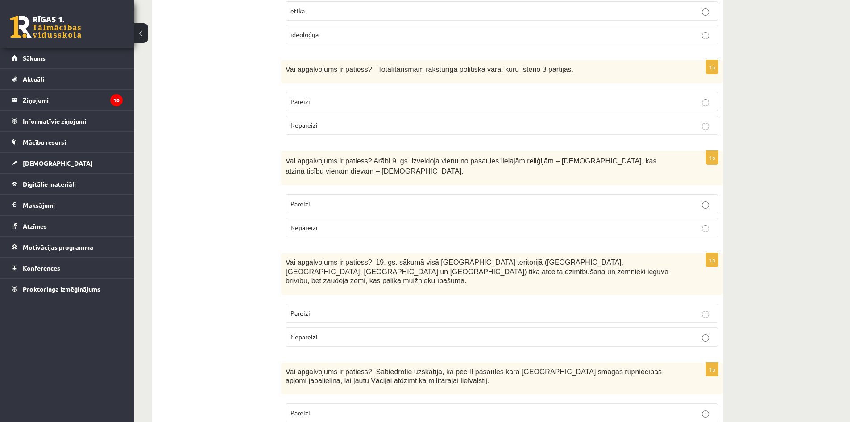
scroll to position [848, 0]
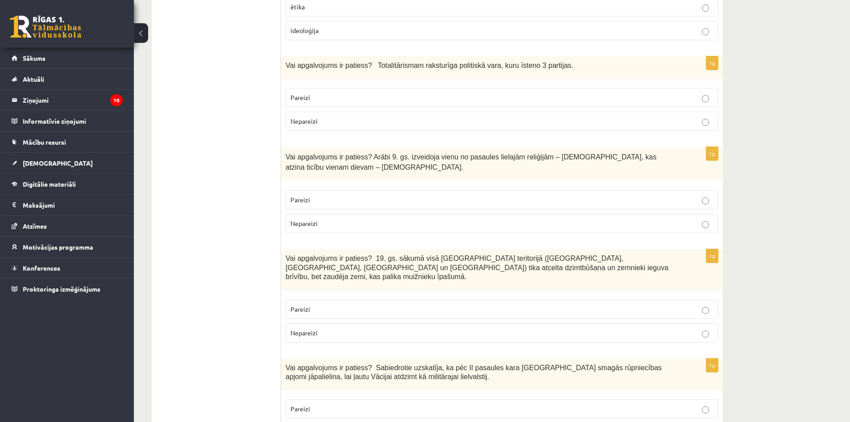
click at [333, 116] on p "Nepareizi" at bounding box center [501, 120] width 423 height 9
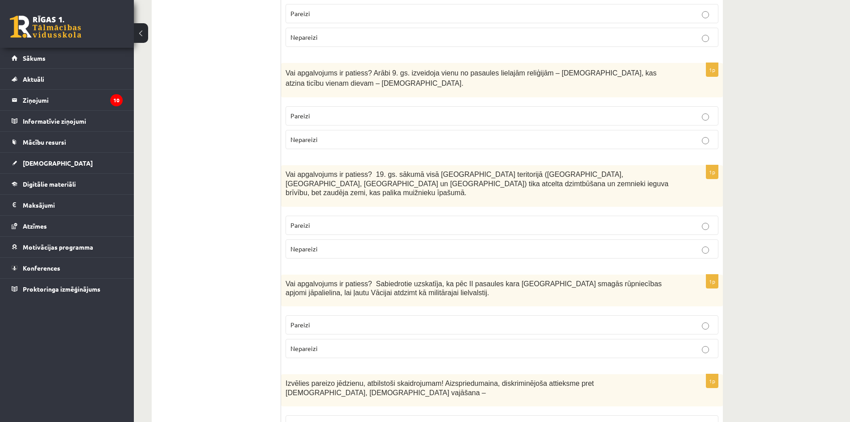
scroll to position [937, 0]
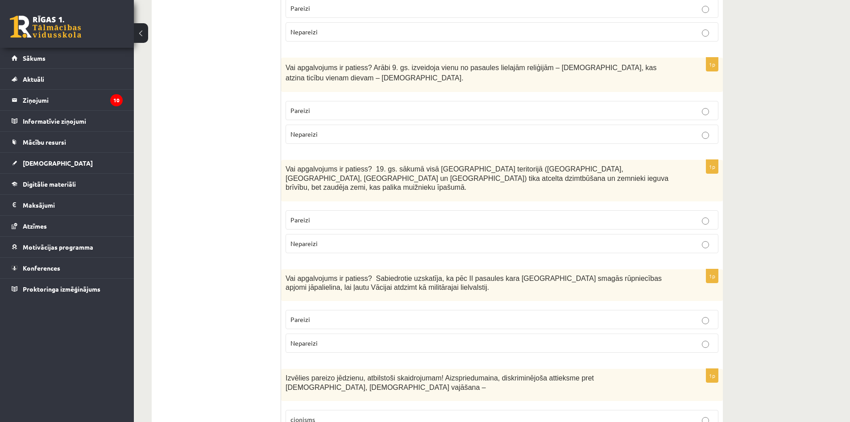
click at [299, 106] on span "Pareizi" at bounding box center [300, 110] width 20 height 8
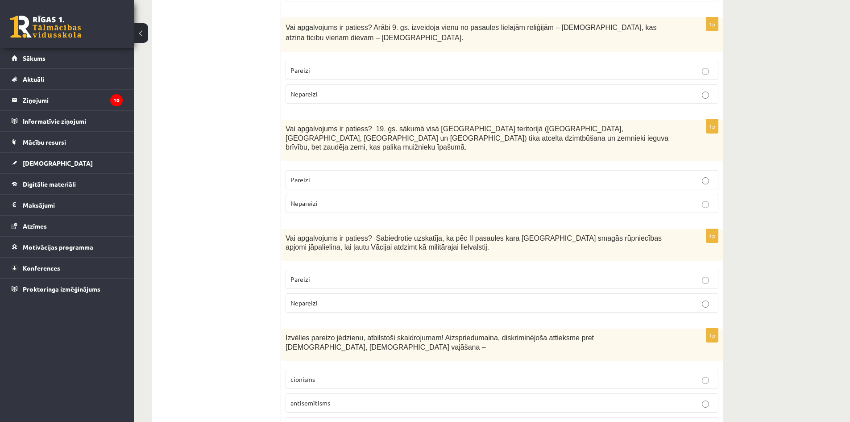
scroll to position [981, 0]
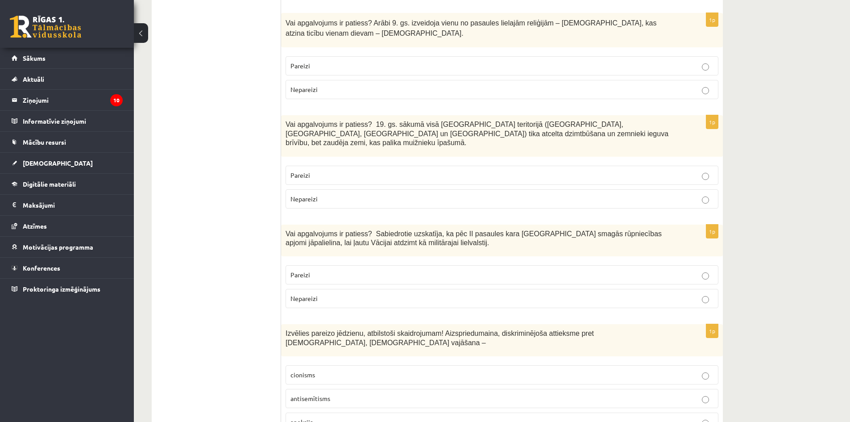
click at [323, 170] on p "Pareizi" at bounding box center [501, 174] width 423 height 9
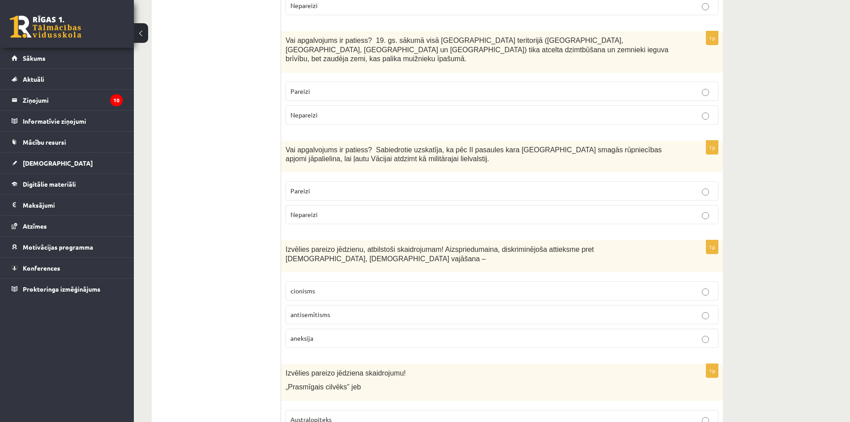
scroll to position [1071, 0]
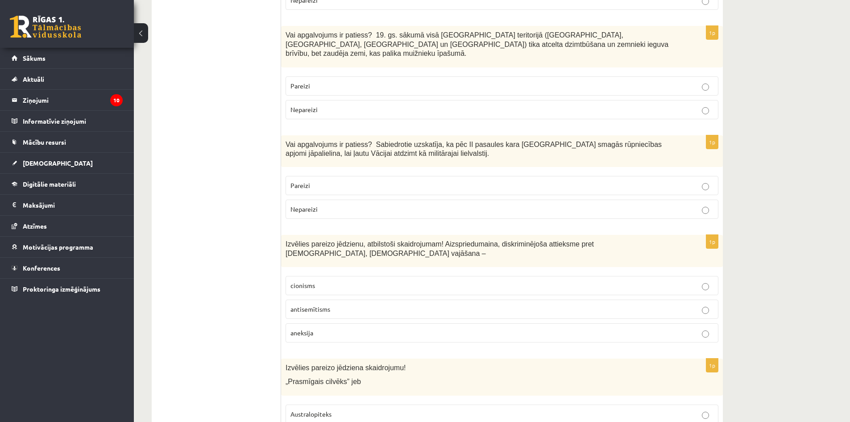
click at [304, 205] on span "Nepareizi" at bounding box center [303, 209] width 27 height 8
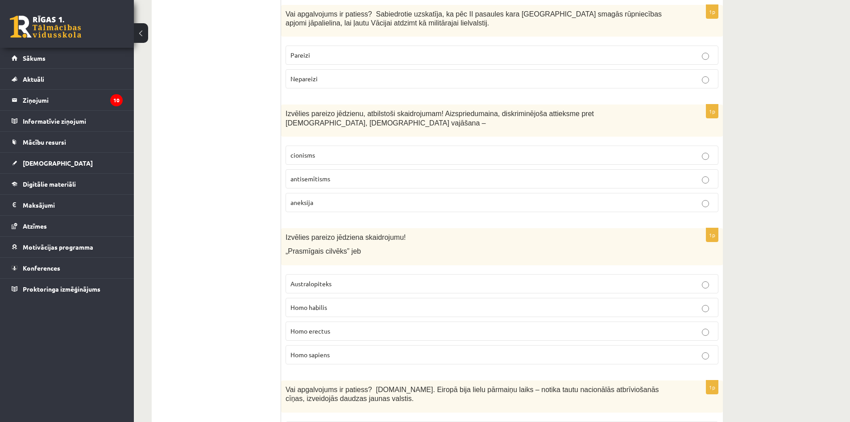
scroll to position [1204, 0]
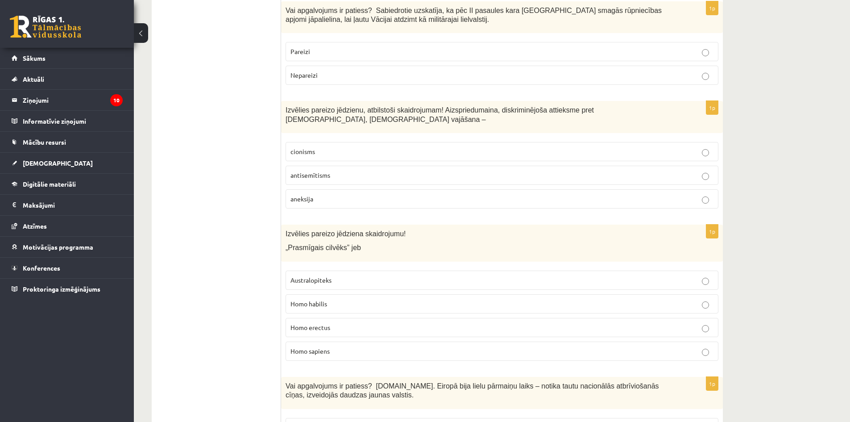
click at [311, 171] on span "antisemītisms" at bounding box center [310, 175] width 40 height 8
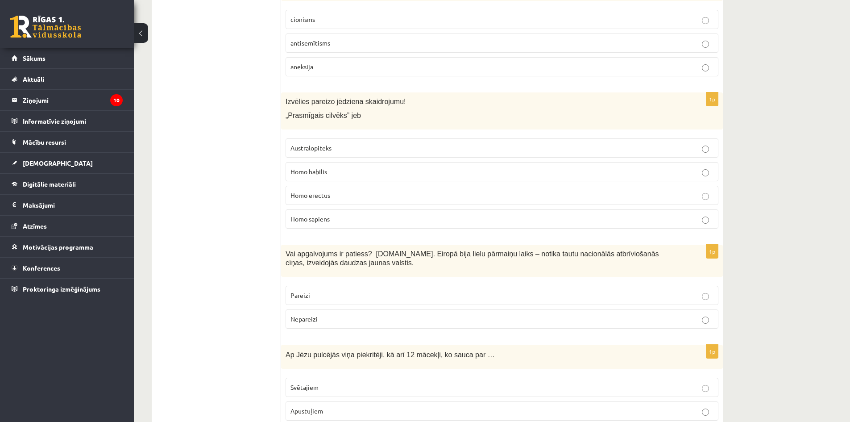
scroll to position [1338, 0]
click at [335, 137] on label "Australopiteks" at bounding box center [501, 146] width 433 height 19
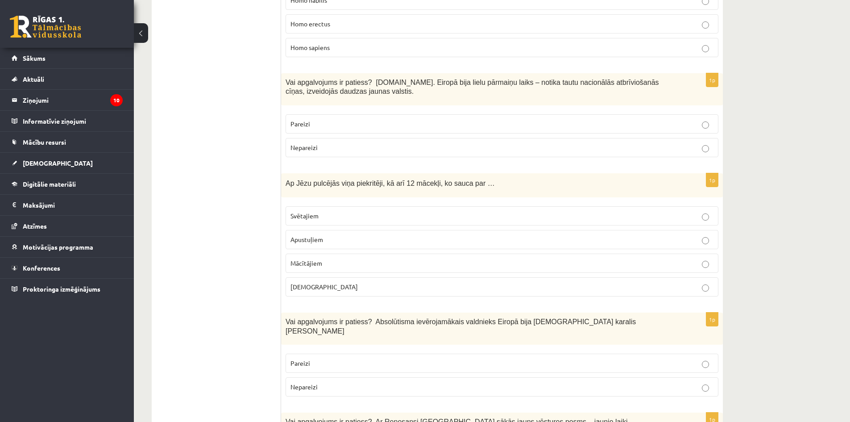
scroll to position [1517, 0]
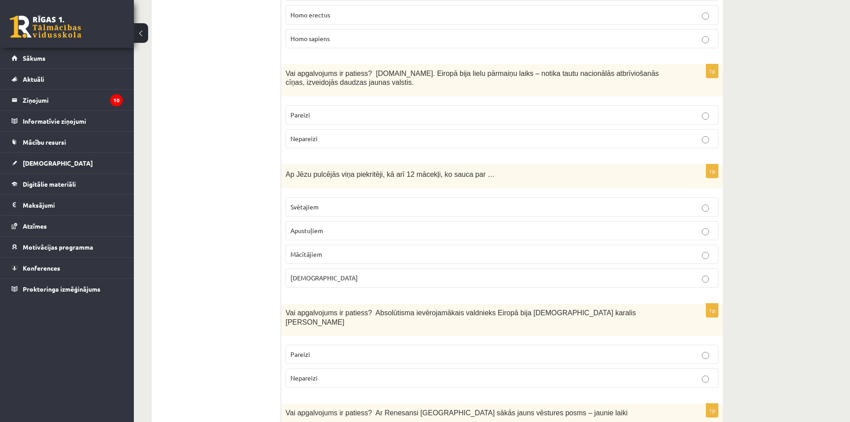
click at [368, 110] on p "Pareizi" at bounding box center [501, 114] width 423 height 9
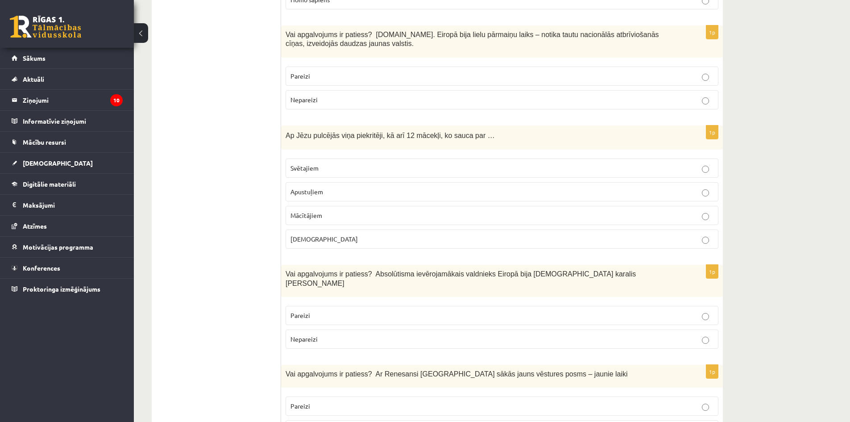
scroll to position [1561, 0]
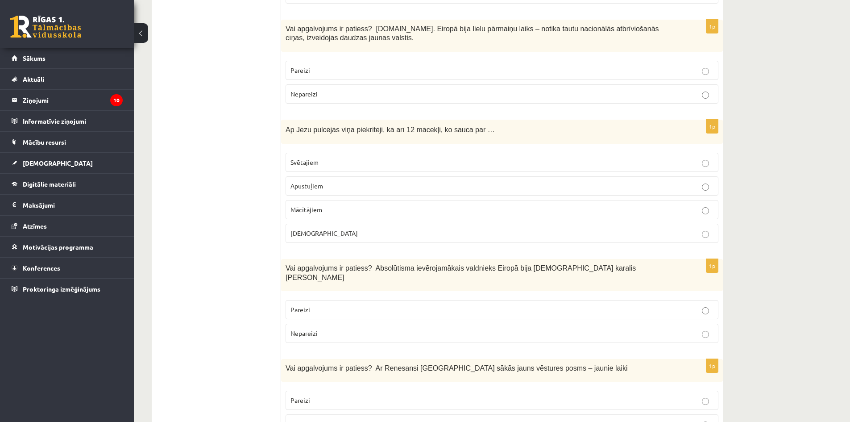
click at [327, 181] on p "Apustuļiem" at bounding box center [501, 185] width 423 height 9
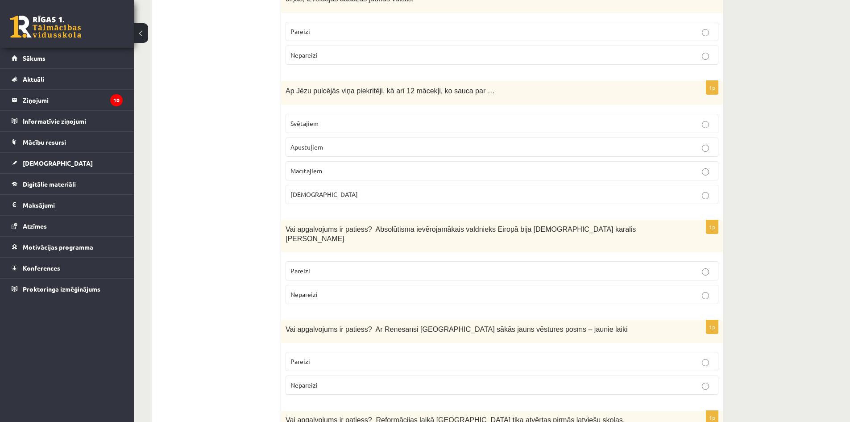
scroll to position [1606, 0]
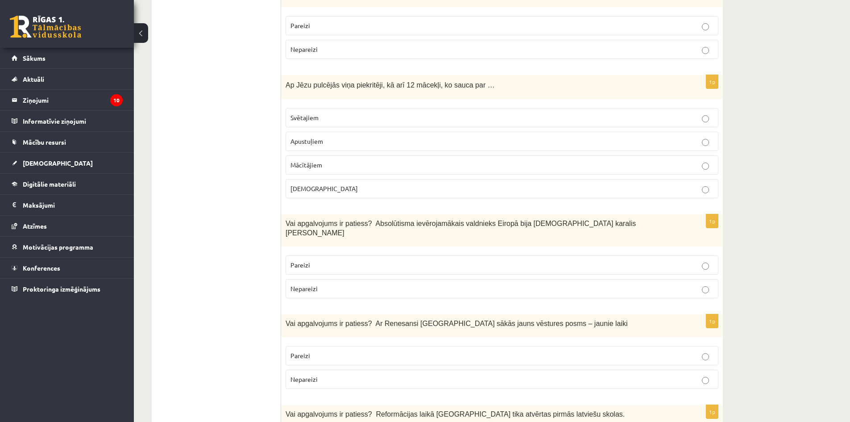
click at [593, 260] on p "Pareizi" at bounding box center [501, 264] width 423 height 9
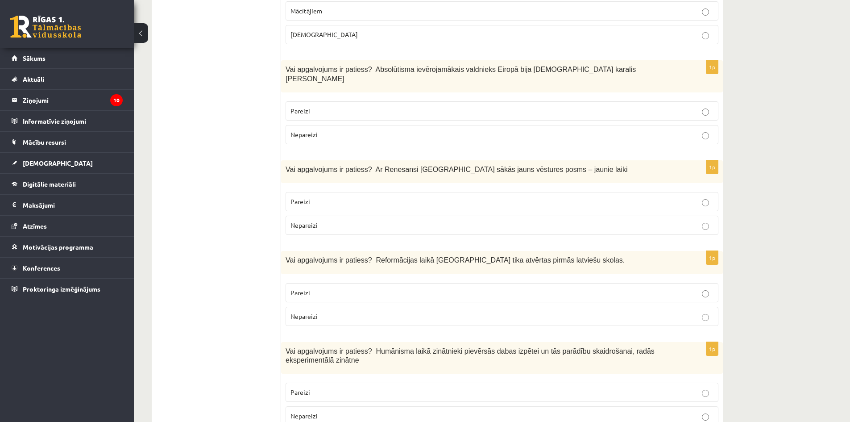
scroll to position [1784, 0]
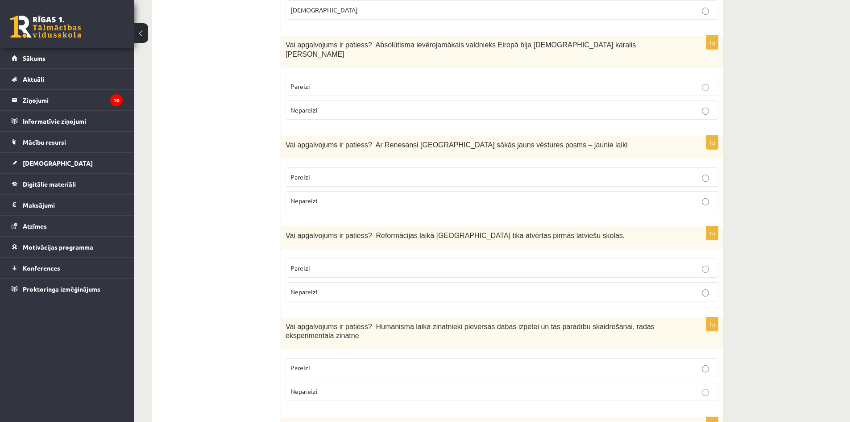
click at [358, 172] on p "Pareizi" at bounding box center [501, 176] width 423 height 9
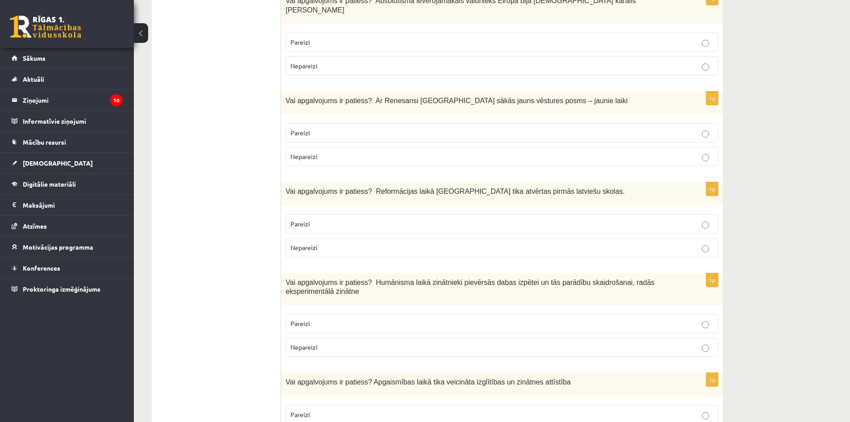
scroll to position [1874, 0]
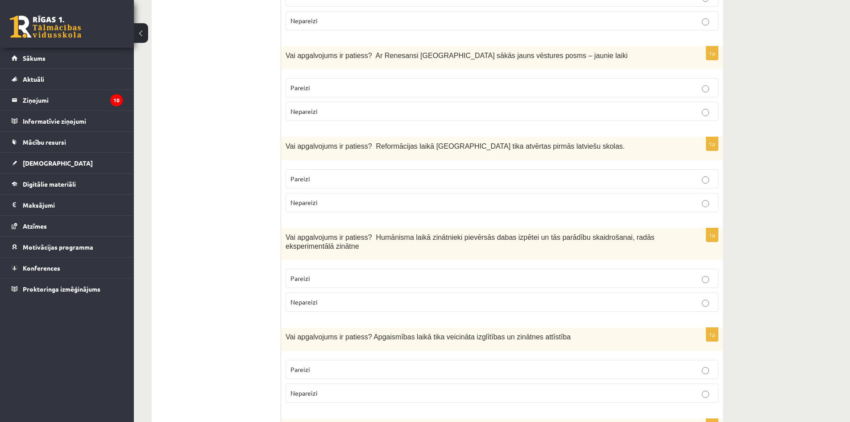
click at [348, 174] on p "Pareizi" at bounding box center [501, 178] width 423 height 9
drag, startPoint x: 304, startPoint y: 261, endPoint x: 302, endPoint y: 245, distance: 15.8
click at [304, 297] on p "Nepareizi" at bounding box center [501, 301] width 423 height 9
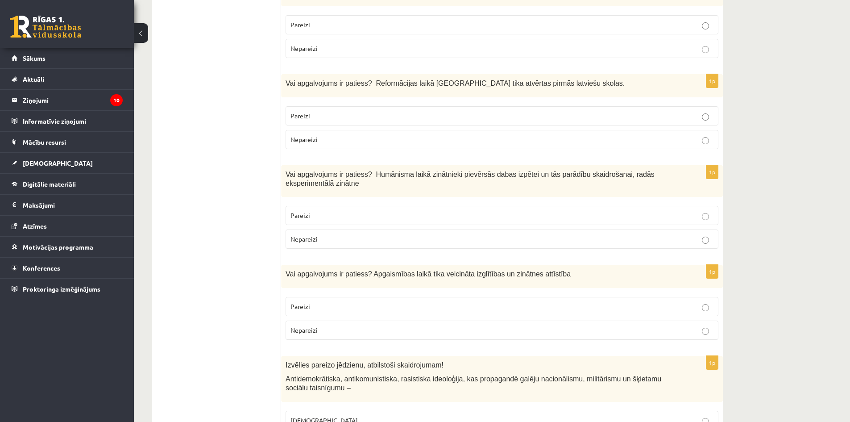
scroll to position [1963, 0]
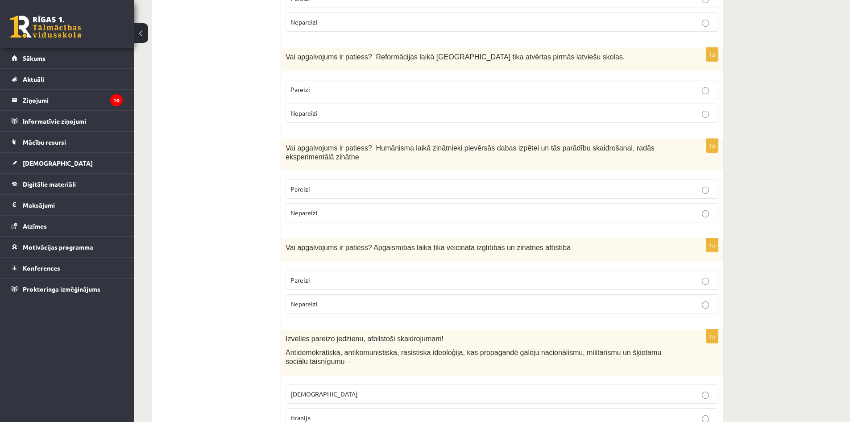
click at [300, 270] on label "Pareizi" at bounding box center [501, 279] width 433 height 19
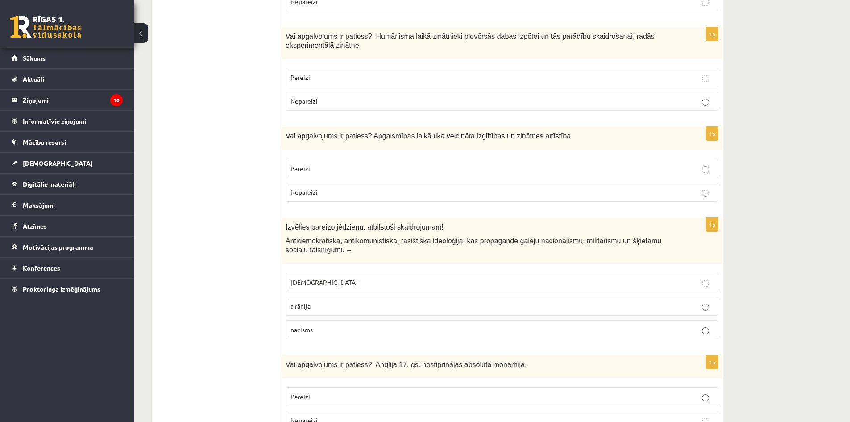
scroll to position [2141, 0]
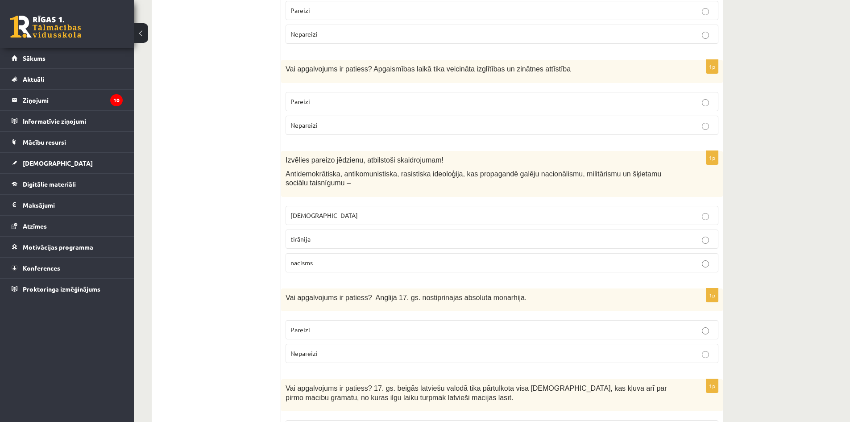
click at [339, 229] on label "tirānija" at bounding box center [501, 238] width 433 height 19
click at [331, 206] on label "fašisms" at bounding box center [501, 215] width 433 height 19
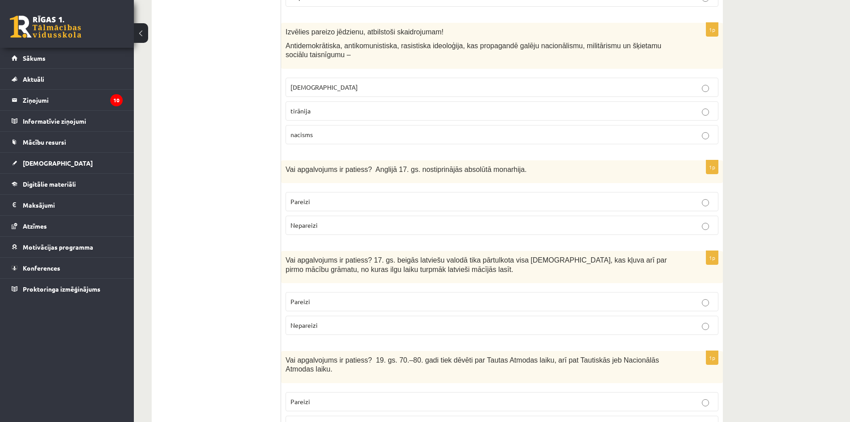
scroll to position [2275, 0]
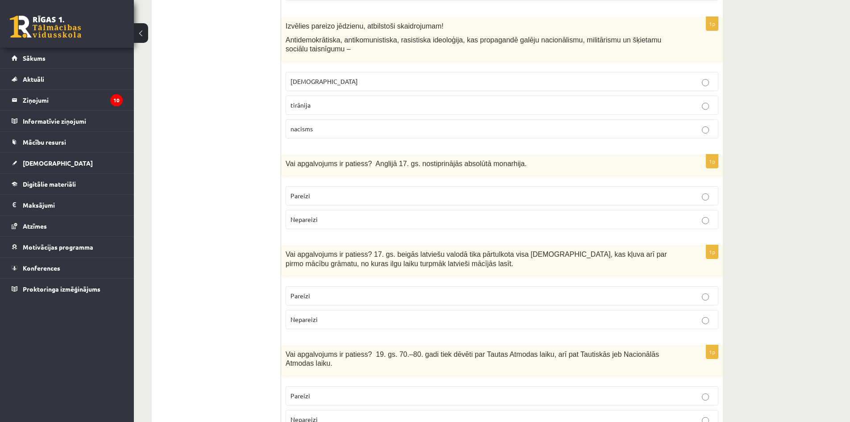
click at [299, 215] on span "Nepareizi" at bounding box center [303, 219] width 27 height 8
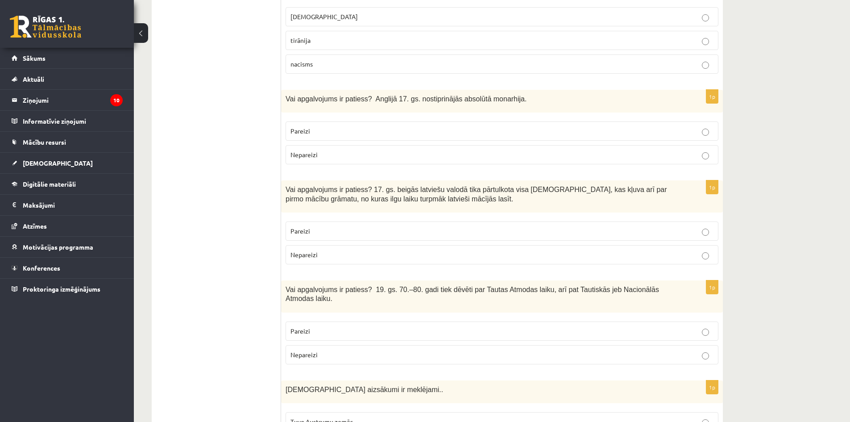
scroll to position [2364, 0]
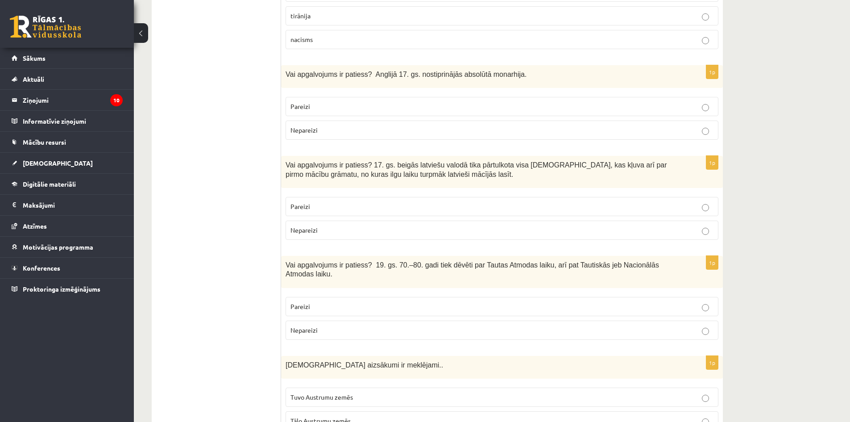
click at [307, 202] on span "Pareizi" at bounding box center [300, 206] width 20 height 8
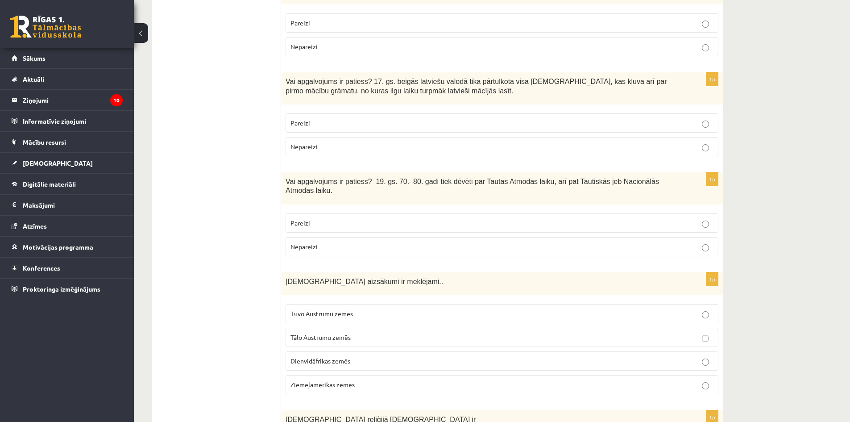
scroll to position [2453, 0]
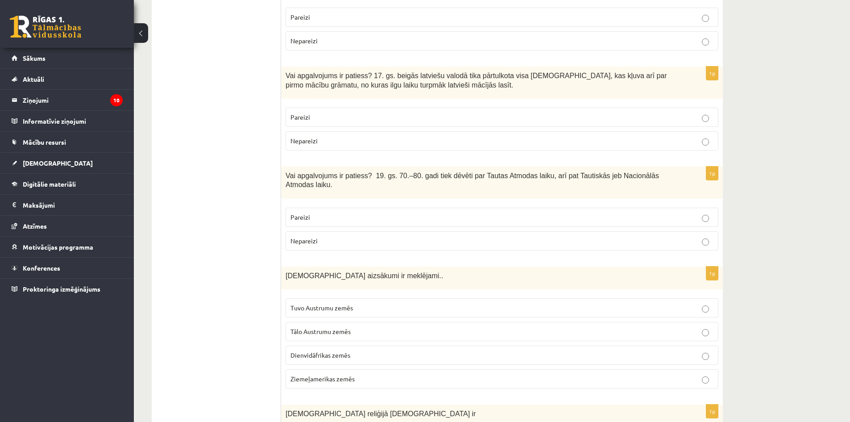
click at [339, 212] on p "Pareizi" at bounding box center [501, 216] width 423 height 9
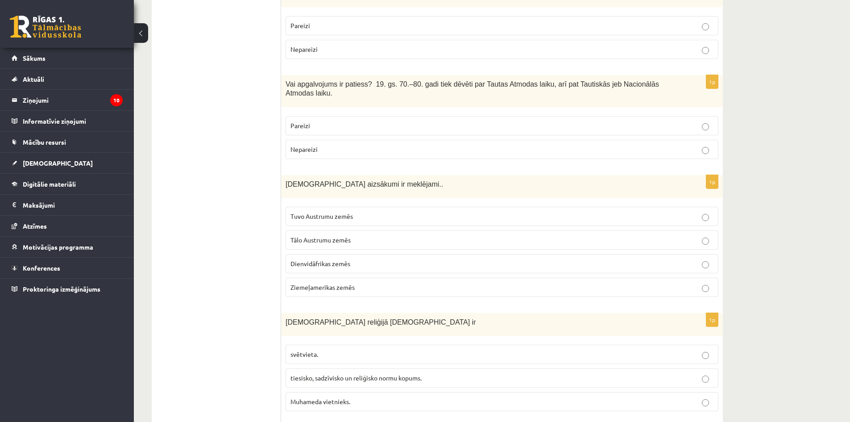
scroll to position [2587, 0]
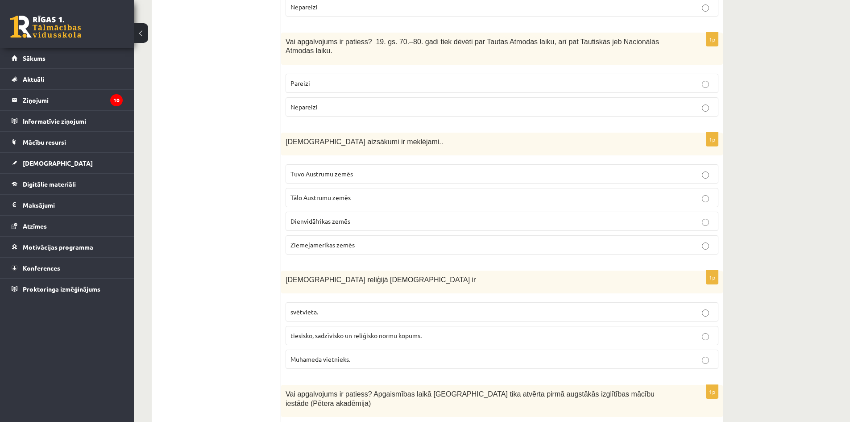
click at [350, 170] on span "Tuvo Austrumu zemēs" at bounding box center [321, 174] width 62 height 8
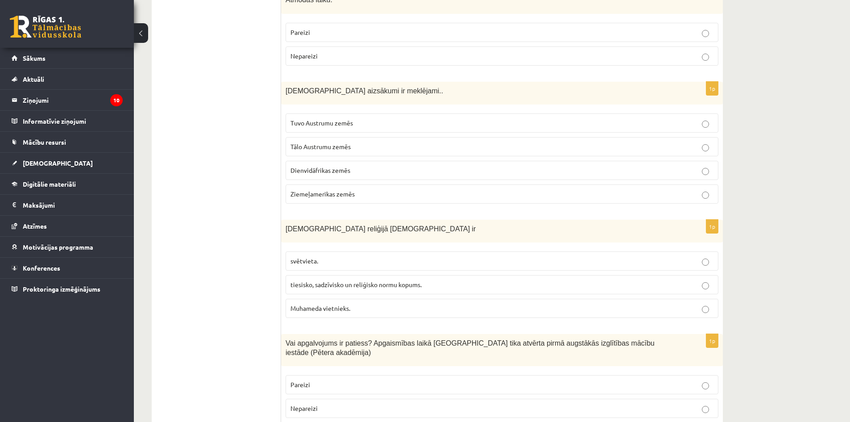
scroll to position [2677, 0]
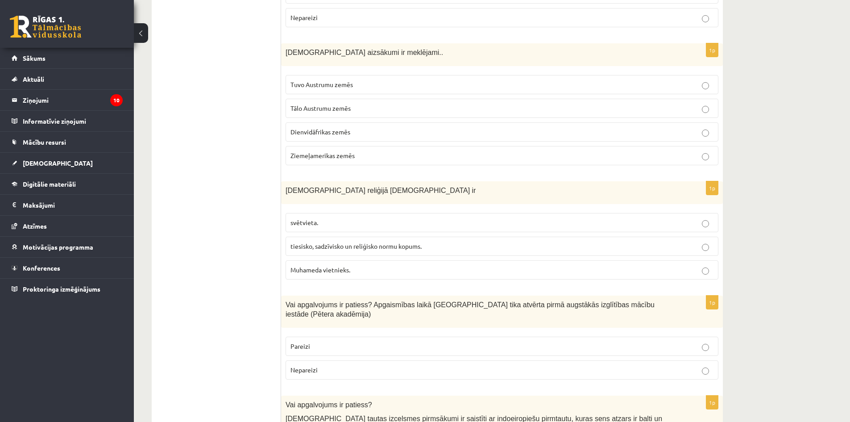
click at [302, 218] on span "svētvieta." at bounding box center [304, 222] width 28 height 8
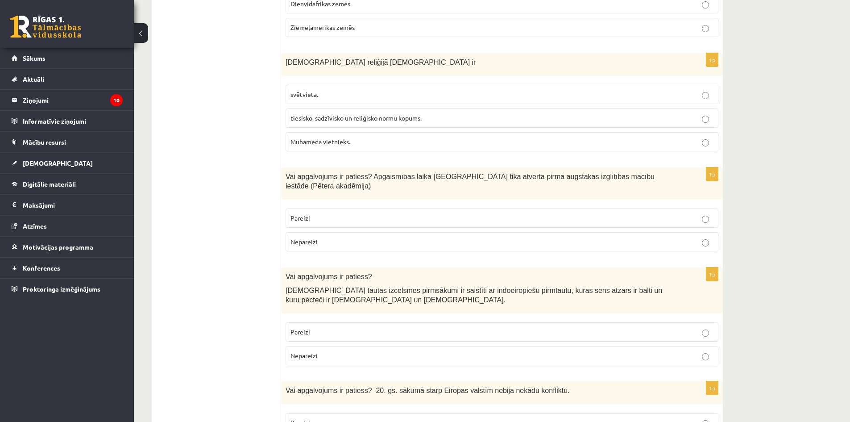
scroll to position [2810, 0]
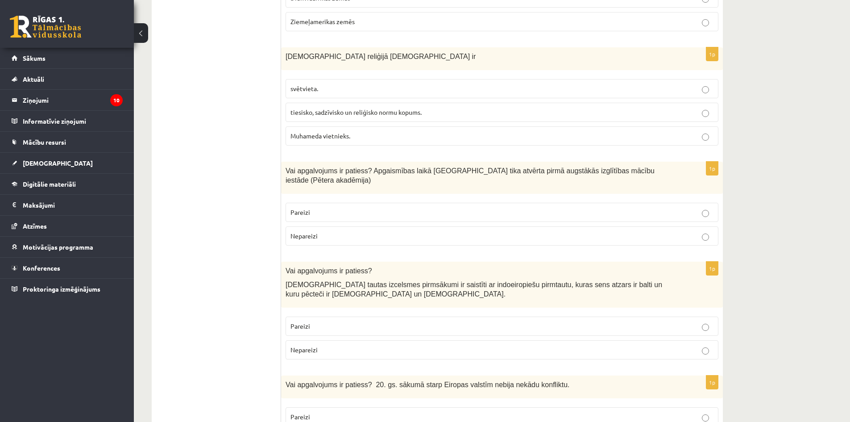
click at [325, 207] on p "Pareizi" at bounding box center [501, 211] width 423 height 9
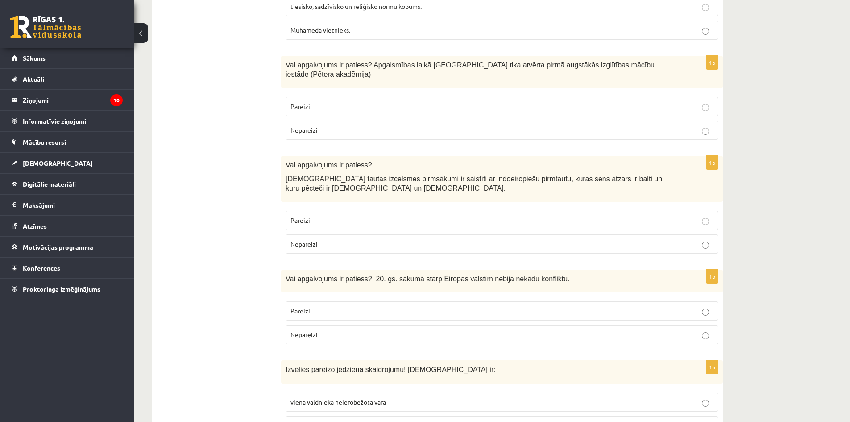
scroll to position [2923, 0]
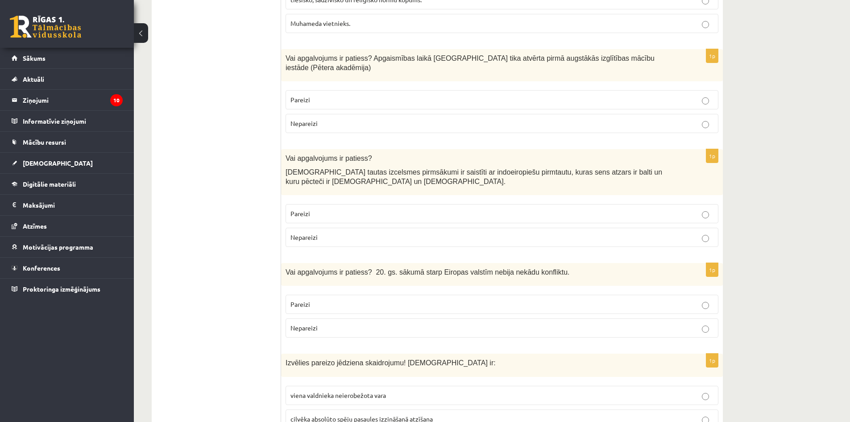
click at [383, 204] on label "Pareizi" at bounding box center [501, 213] width 433 height 19
click at [312, 299] on p "Pareizi" at bounding box center [501, 303] width 423 height 9
click at [314, 391] on span "viena valdnieka neierobežota vara" at bounding box center [337, 395] width 95 height 8
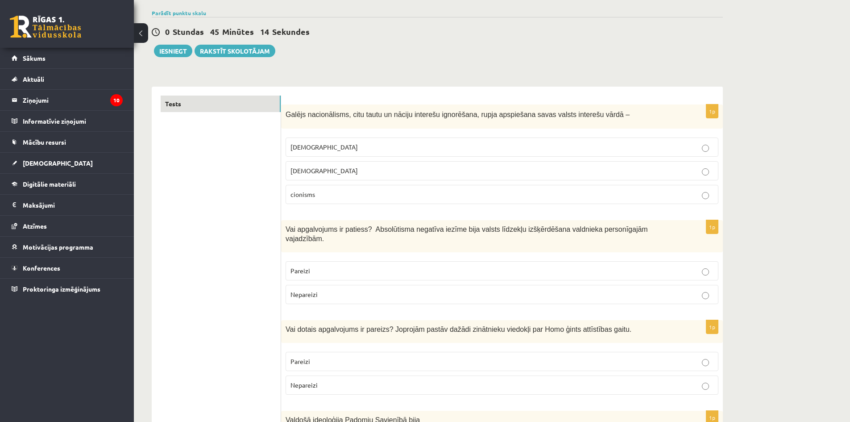
scroll to position [0, 0]
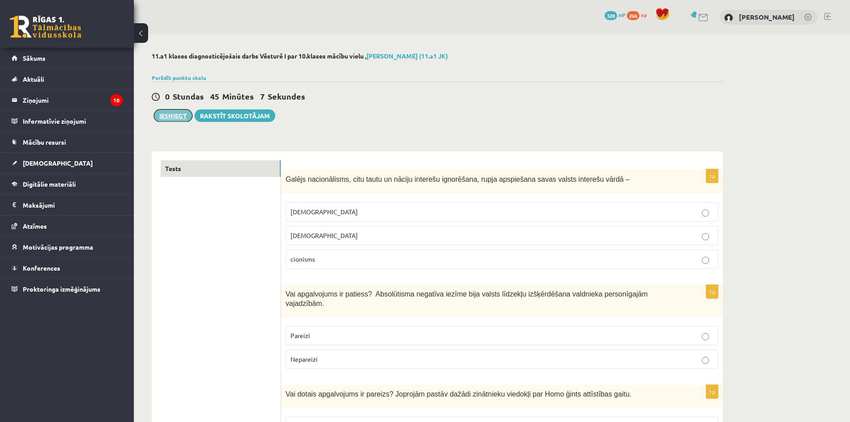
click at [182, 119] on button "Iesniegt" at bounding box center [173, 115] width 38 height 12
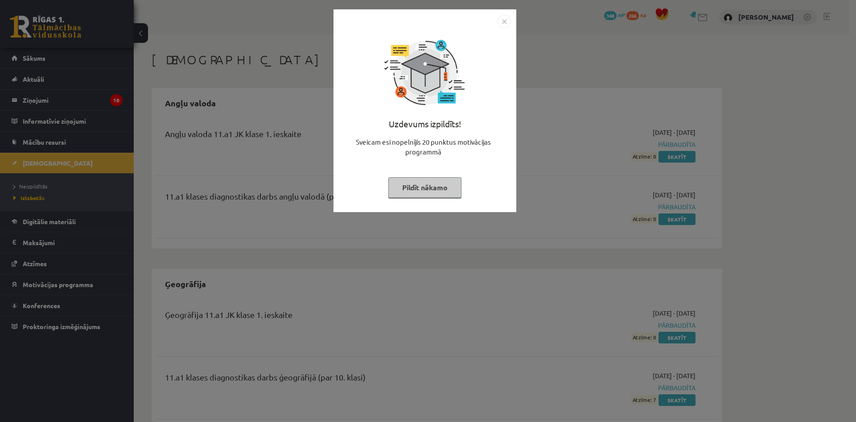
click at [434, 188] on button "Pildīt nākamo" at bounding box center [425, 187] width 73 height 21
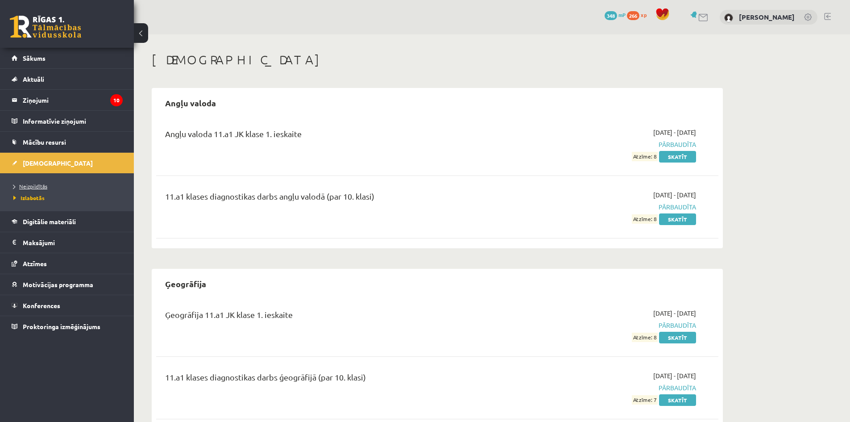
click at [30, 183] on span "Neizpildītās" at bounding box center [30, 185] width 34 height 7
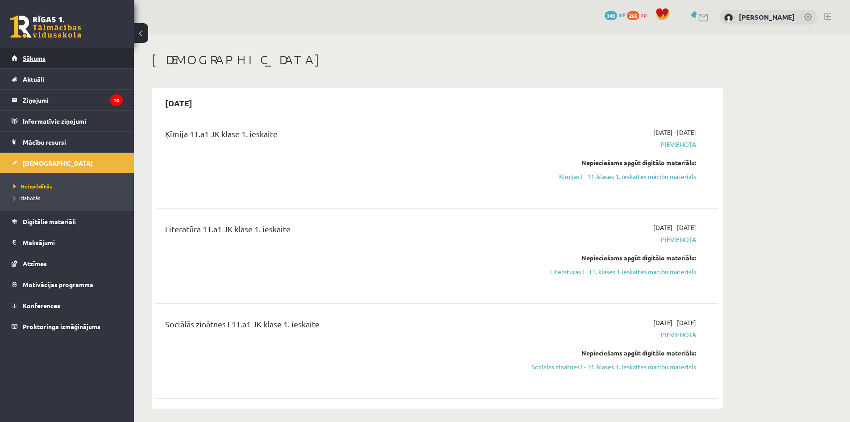
click at [33, 51] on link "Sākums" at bounding box center [67, 58] width 111 height 21
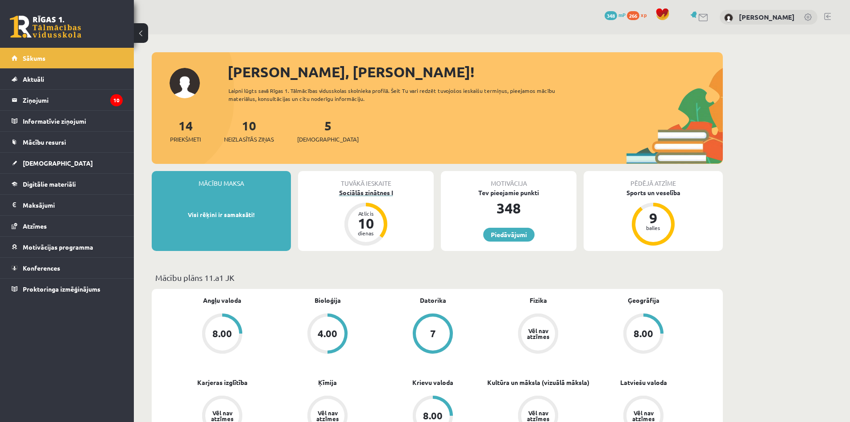
click at [371, 194] on div "Sociālās zinātnes I" at bounding box center [366, 192] width 136 height 9
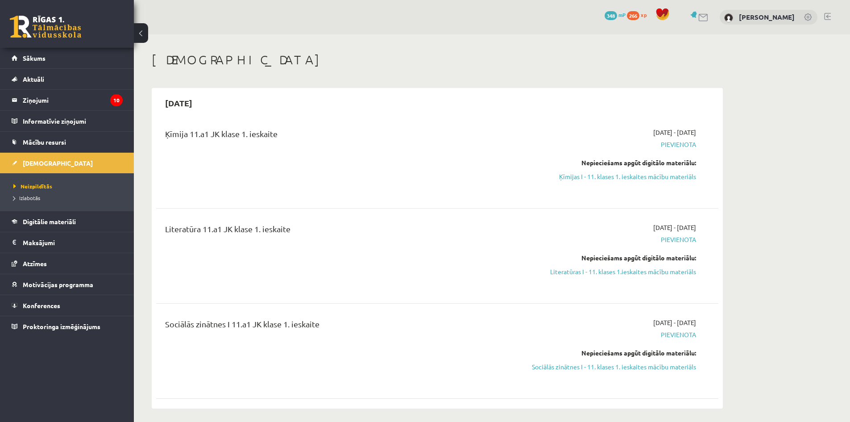
drag, startPoint x: 604, startPoint y: 178, endPoint x: 466, endPoint y: 47, distance: 190.0
click at [604, 178] on link "Ķīmijas I - 11. klases 1. ieskaites mācību materiāls" at bounding box center [612, 176] width 168 height 9
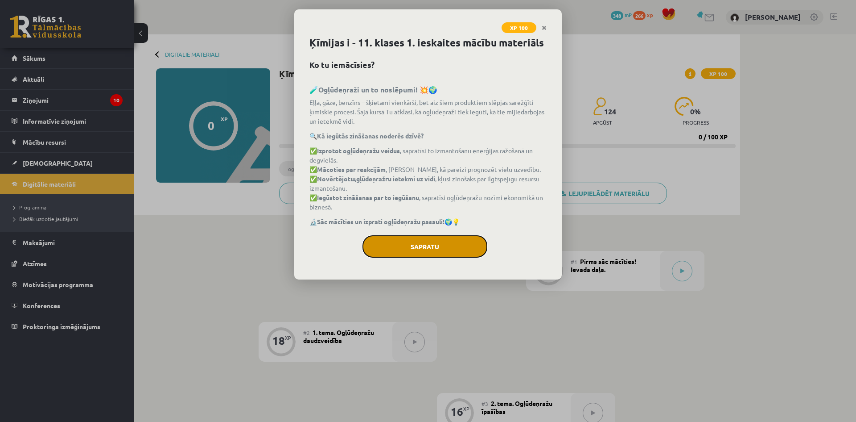
click at [433, 246] on button "Sapratu" at bounding box center [425, 246] width 125 height 22
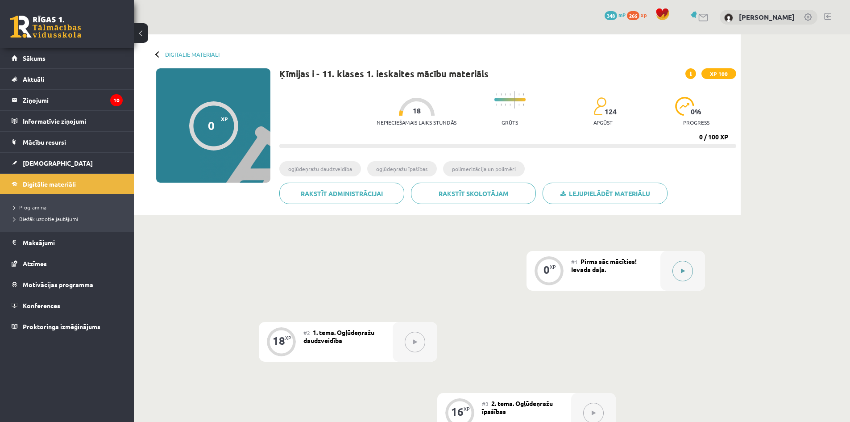
click at [678, 269] on button at bounding box center [682, 271] width 21 height 21
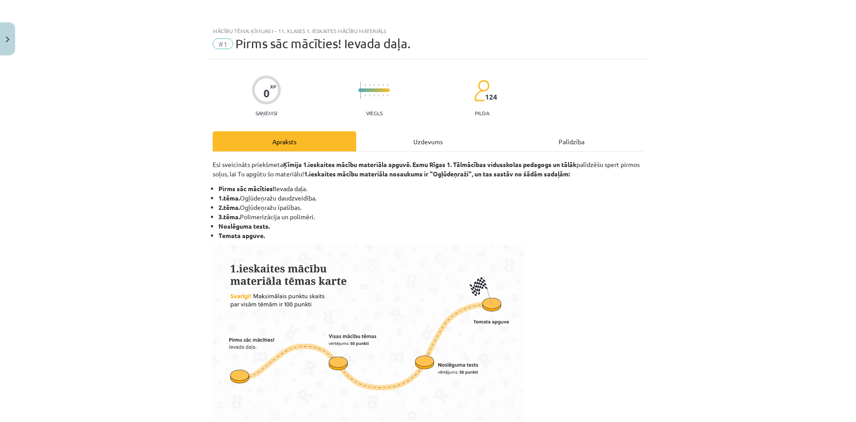
click at [417, 147] on div "Uzdevums" at bounding box center [428, 141] width 144 height 20
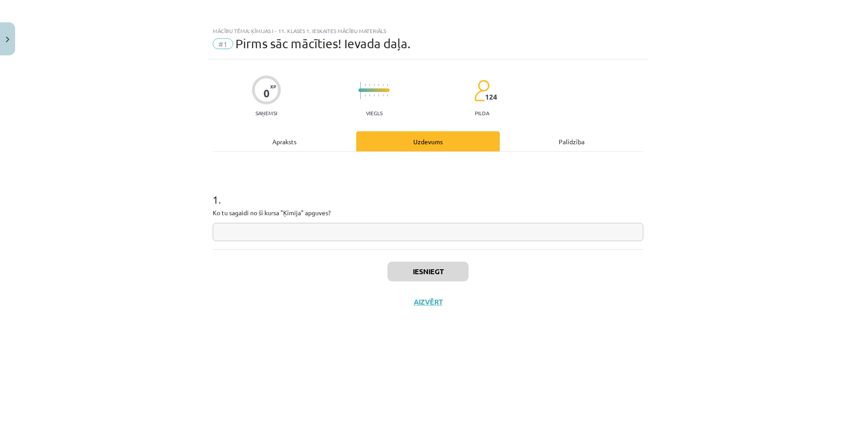
click at [282, 229] on input "text" at bounding box center [428, 232] width 431 height 18
click at [295, 143] on div "Apraksts" at bounding box center [285, 141] width 144 height 20
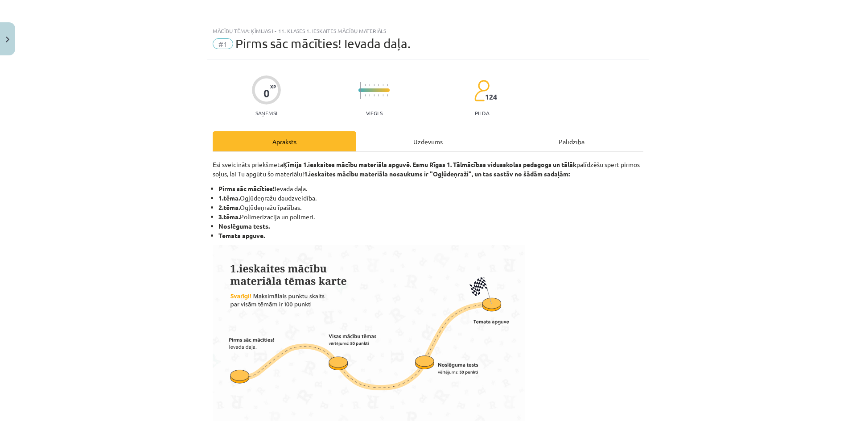
click at [438, 145] on div "Uzdevums" at bounding box center [428, 141] width 144 height 20
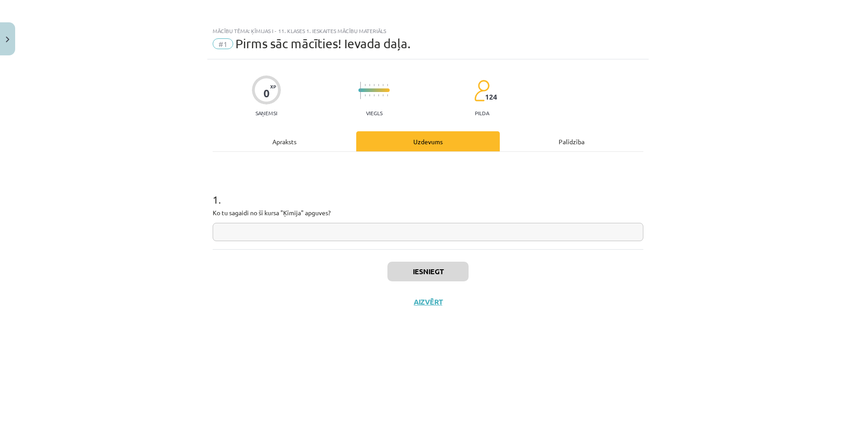
click at [285, 235] on input "text" at bounding box center [428, 232] width 431 height 18
type input "**********"
click at [419, 265] on button "Iesniegt" at bounding box center [428, 271] width 81 height 20
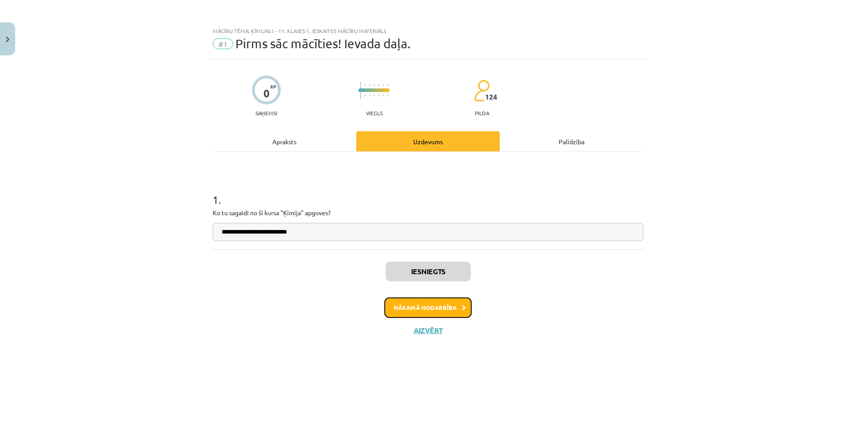
click at [449, 309] on button "Nākamā nodarbība" at bounding box center [428, 307] width 87 height 21
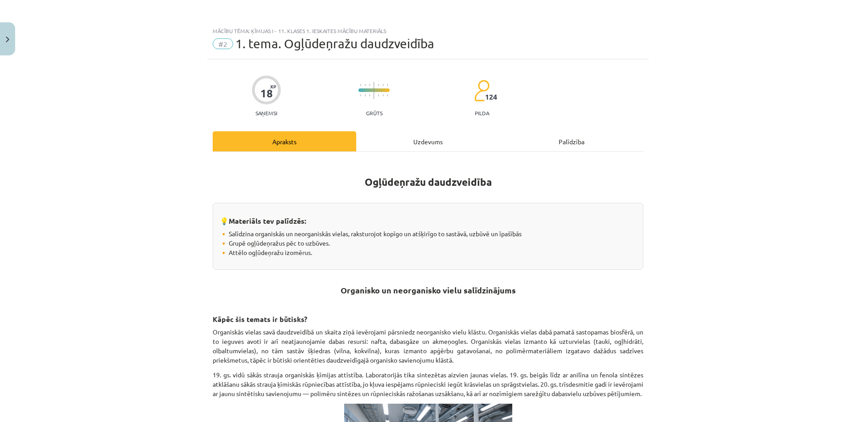
click at [421, 143] on div "Uzdevums" at bounding box center [428, 141] width 144 height 20
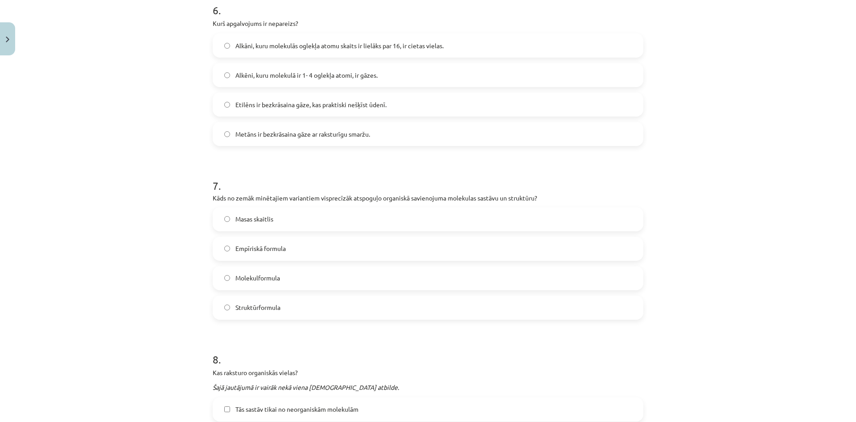
scroll to position [1257, 0]
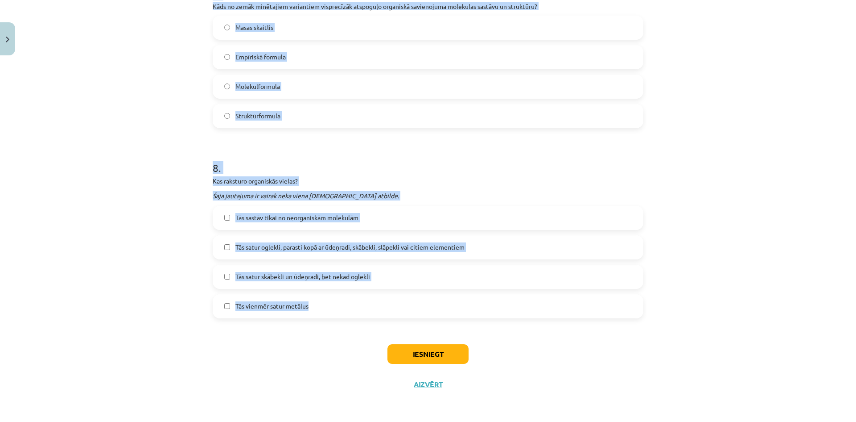
drag, startPoint x: 207, startPoint y: 99, endPoint x: 361, endPoint y: 303, distance: 255.7
copy form "Lo ips dolorsi, am consecte adipisc elitsed doeiusm temporin? Ut laboree Do mag…"
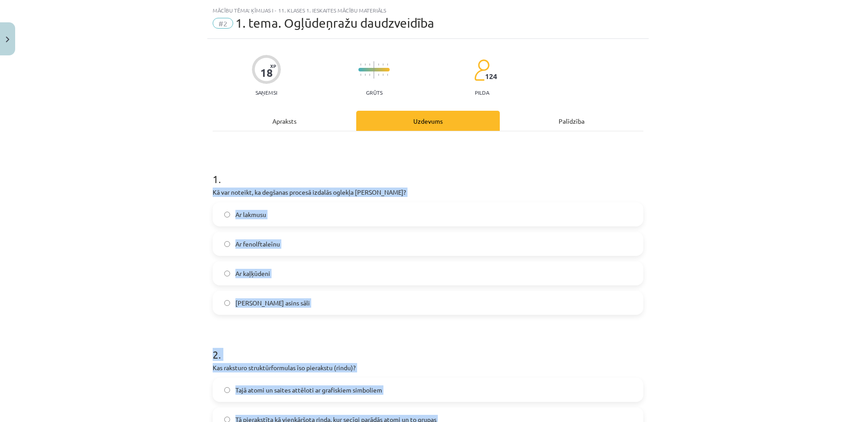
scroll to position [0, 0]
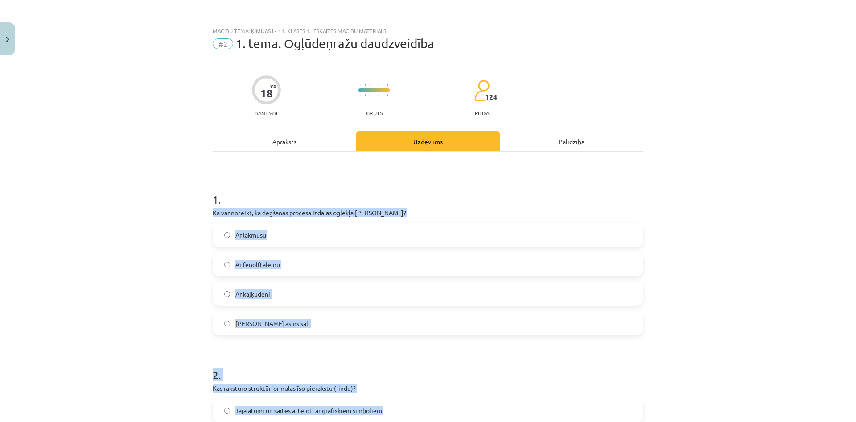
click at [306, 213] on p "Kā var noteikt, ka degšanas procesā izdalās oglekļa [PERSON_NAME]?" at bounding box center [428, 212] width 431 height 9
click at [256, 212] on p "Kā var noteikt, ka degšanas procesā izdalās oglekļa [PERSON_NAME]?" at bounding box center [428, 212] width 431 height 9
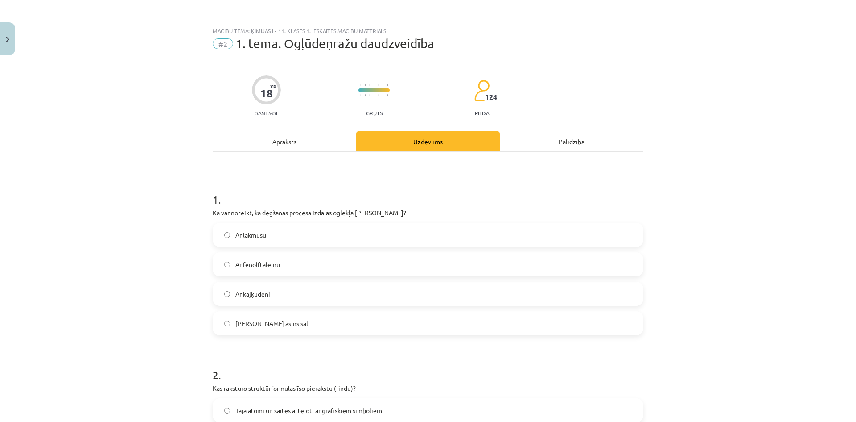
click at [265, 290] on span "Ar kaļķūdeni" at bounding box center [253, 293] width 35 height 9
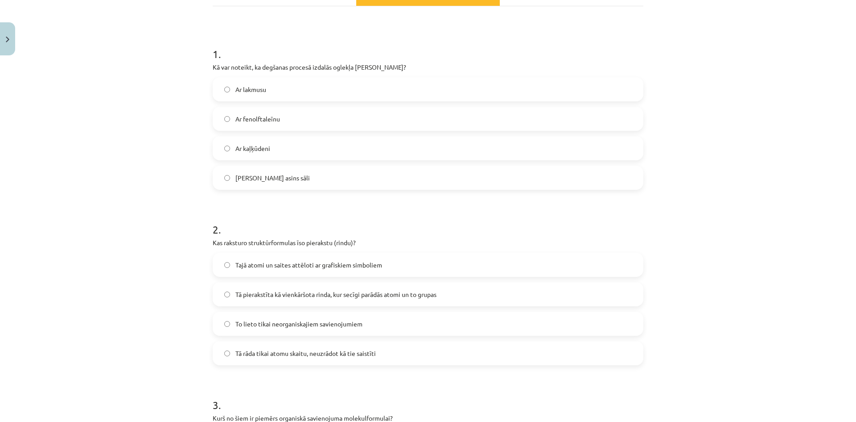
scroll to position [178, 0]
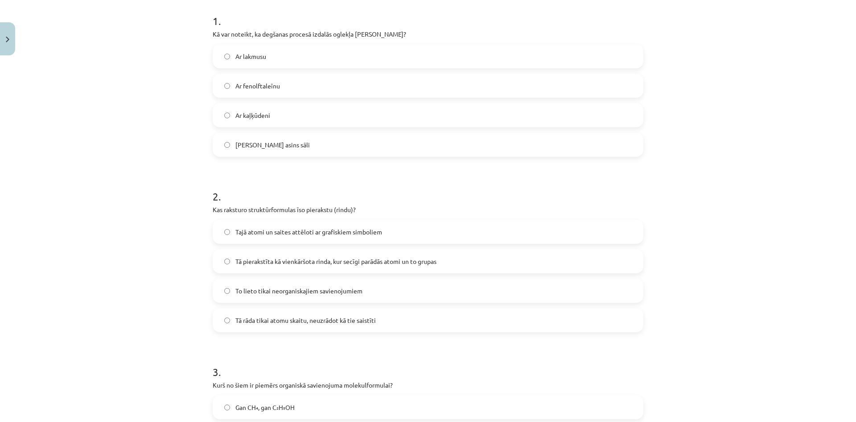
drag, startPoint x: 305, startPoint y: 262, endPoint x: 310, endPoint y: 263, distance: 5.0
click at [304, 262] on span "Tā pierakstīta kā vienkāršota rinda, kur secīgi parādās atomi un to grupas" at bounding box center [336, 261] width 201 height 9
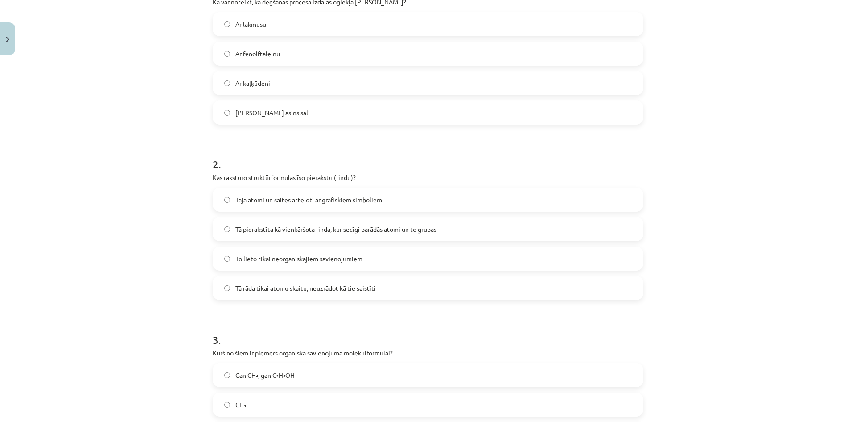
scroll to position [357, 0]
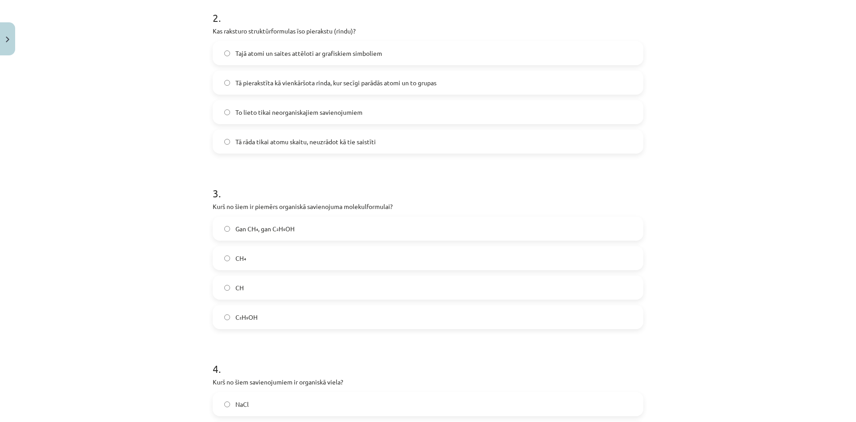
click at [258, 260] on label "CH₄" at bounding box center [428, 258] width 429 height 22
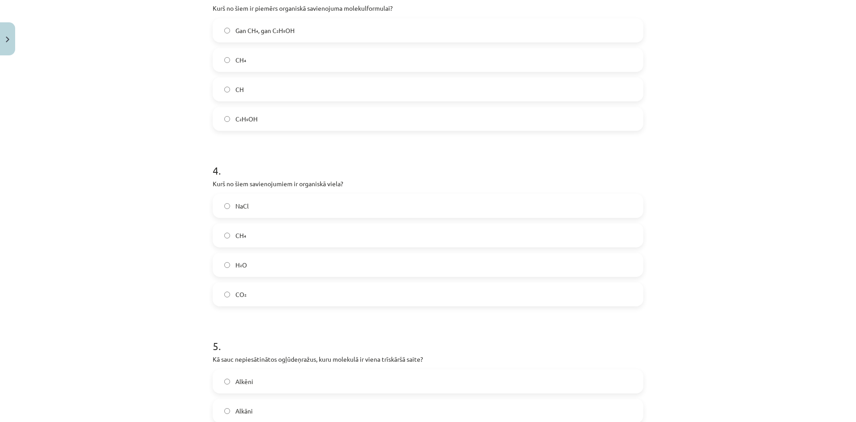
scroll to position [491, 0]
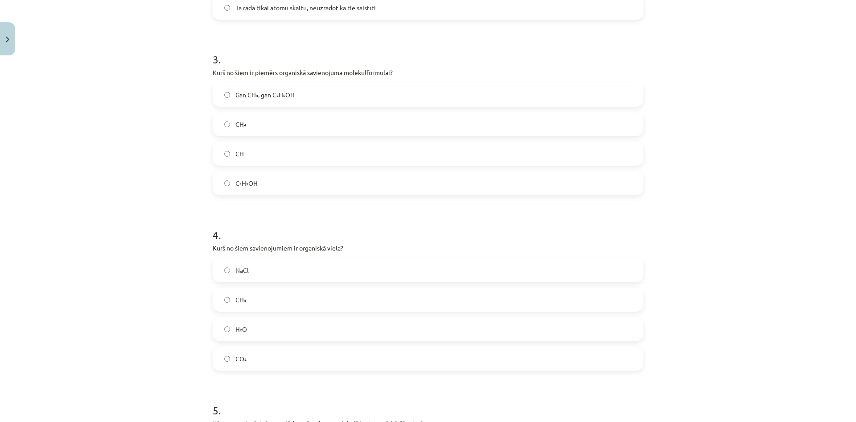
click at [278, 93] on span "Gan CH₄, gan C₂H₅OH" at bounding box center [265, 94] width 59 height 9
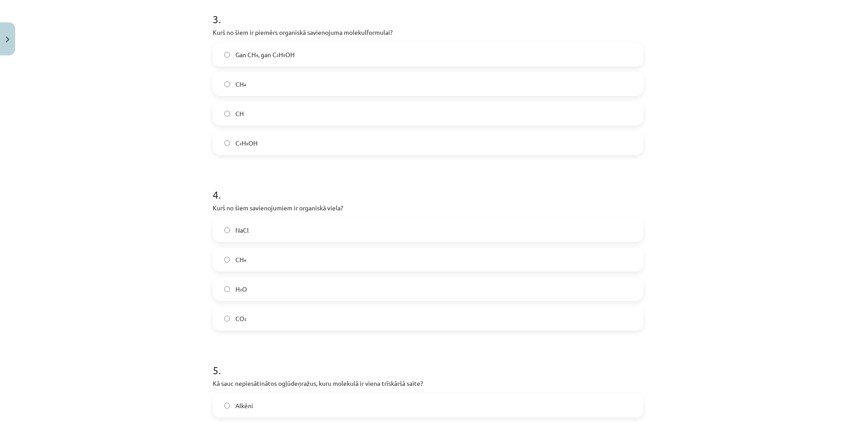
scroll to position [535, 0]
click at [258, 261] on label "CH₄" at bounding box center [428, 255] width 429 height 22
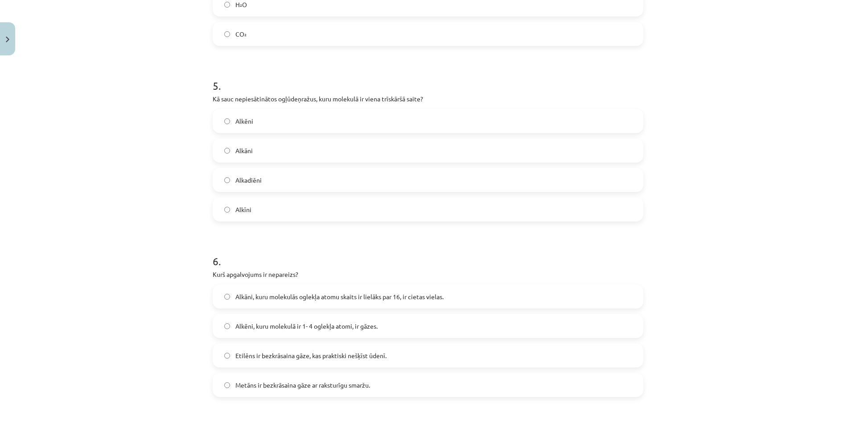
scroll to position [848, 0]
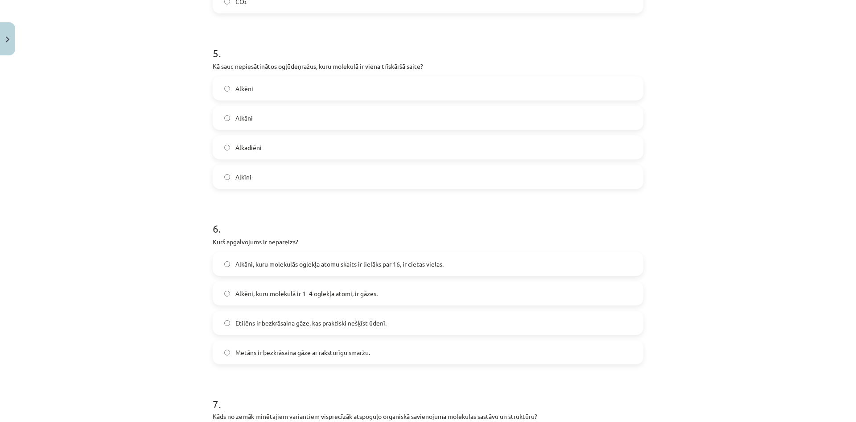
click at [241, 185] on label "Alkīni" at bounding box center [428, 176] width 429 height 22
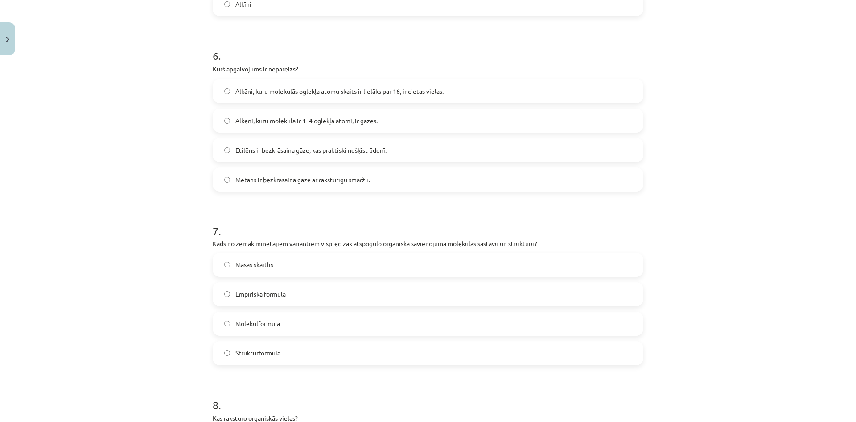
scroll to position [1026, 0]
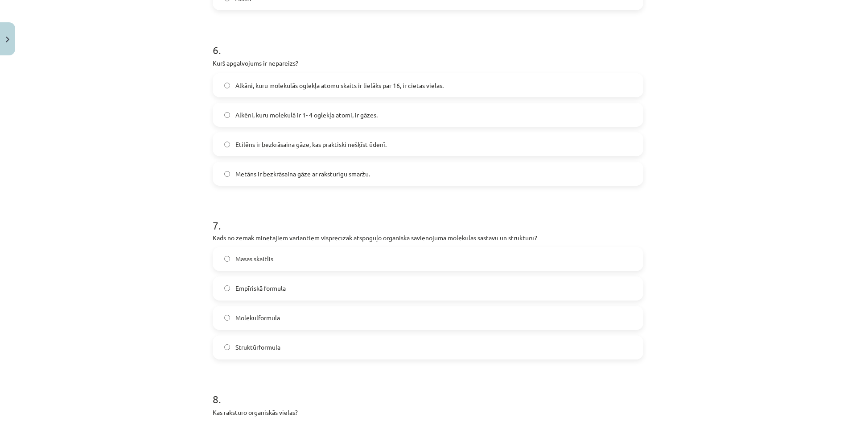
click at [270, 174] on span "Metāns ir bezkrāsaina gāze ar raksturīgu smaržu." at bounding box center [303, 173] width 135 height 9
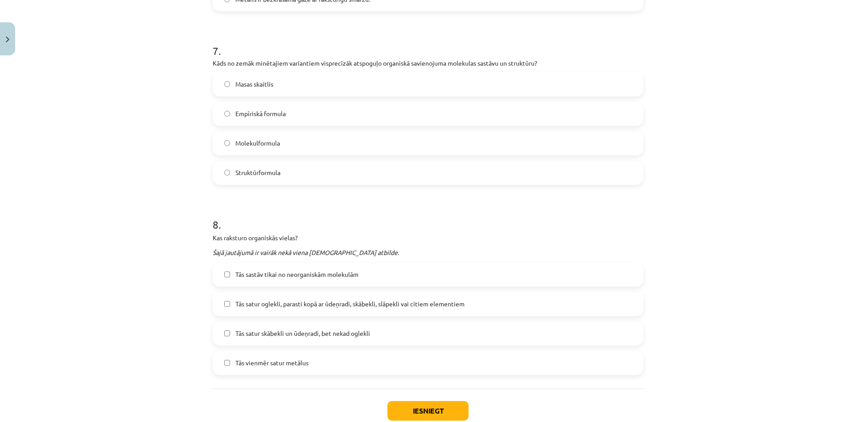
scroll to position [1204, 0]
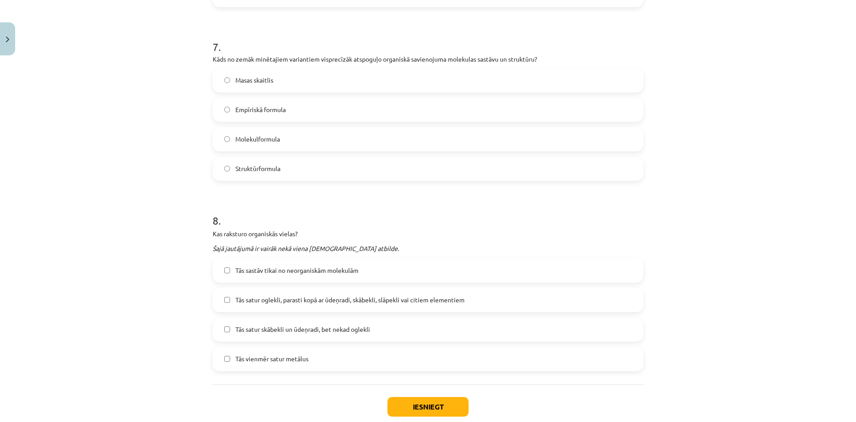
click at [251, 145] on label "Molekulformula" at bounding box center [428, 139] width 429 height 22
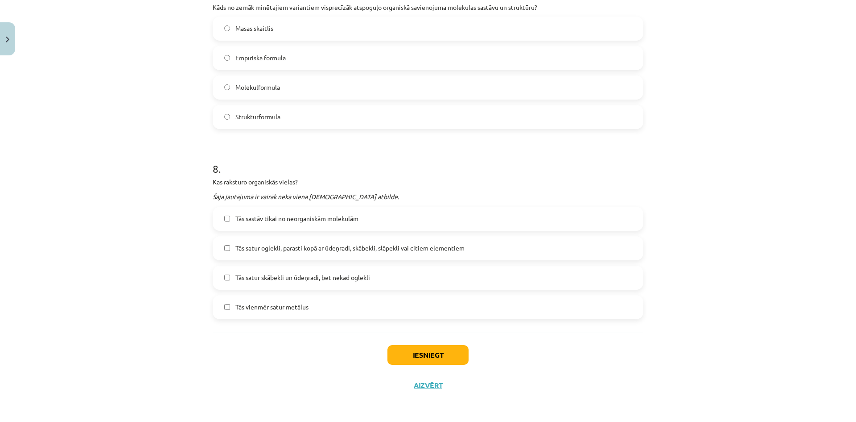
scroll to position [1257, 0]
click at [218, 245] on label "Tās satur oglekli, parasti kopā ar ūdeņradi, skābekli, slāpekli vai citiem elem…" at bounding box center [428, 247] width 429 height 22
click at [430, 350] on button "Iesniegt" at bounding box center [428, 354] width 81 height 20
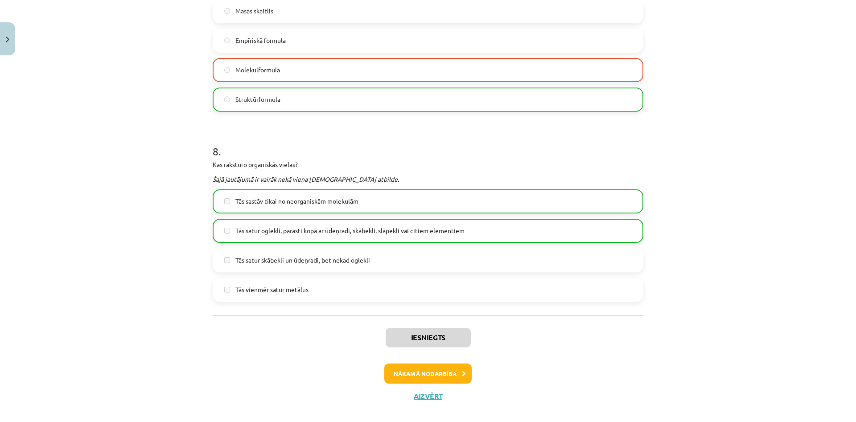
scroll to position [1285, 0]
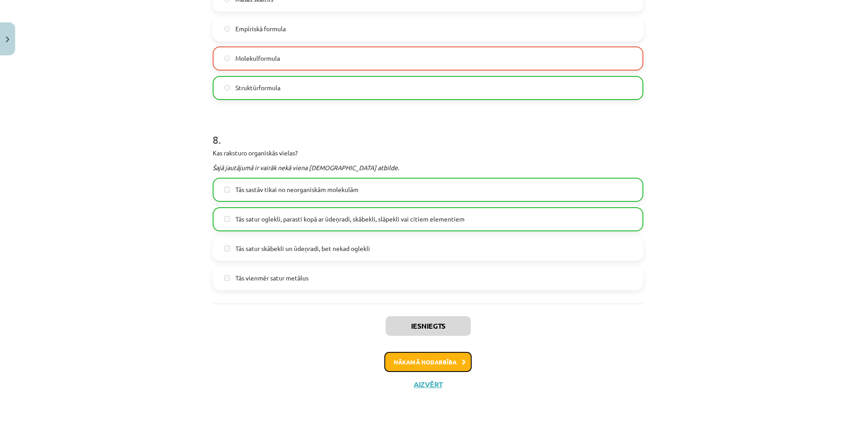
click at [438, 362] on button "Nākamā nodarbība" at bounding box center [428, 362] width 87 height 21
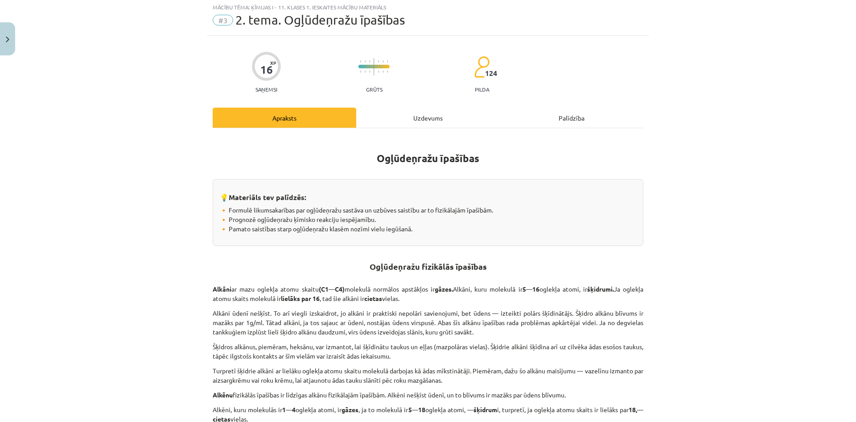
scroll to position [22, 0]
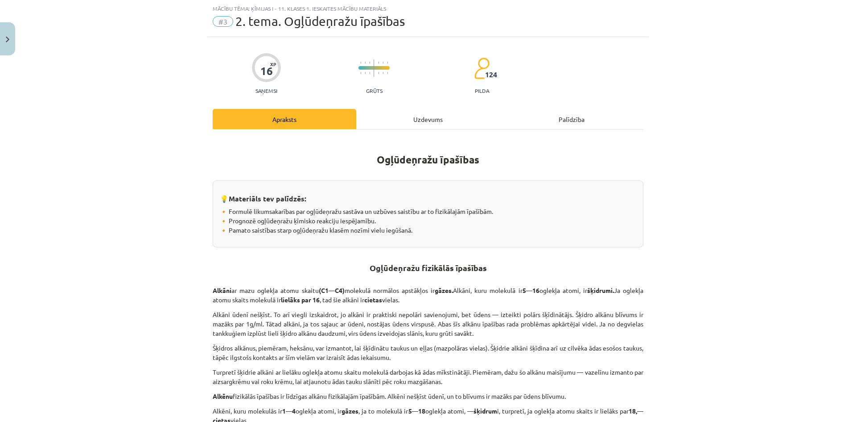
click at [401, 117] on div "Uzdevums" at bounding box center [428, 119] width 144 height 20
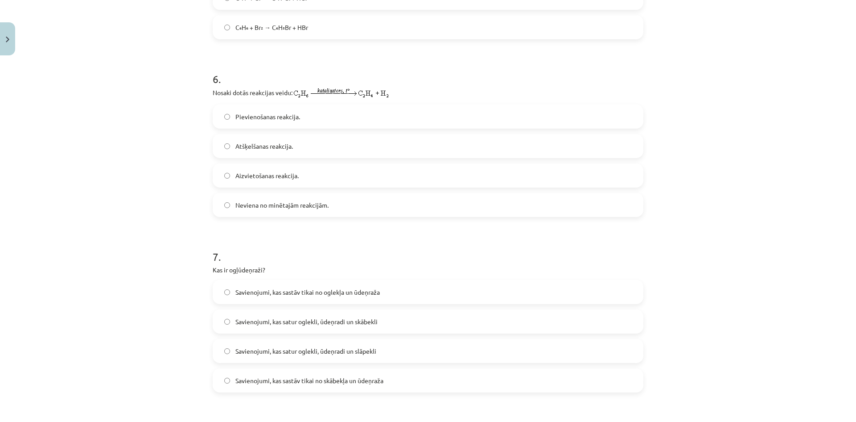
scroll to position [1246, 0]
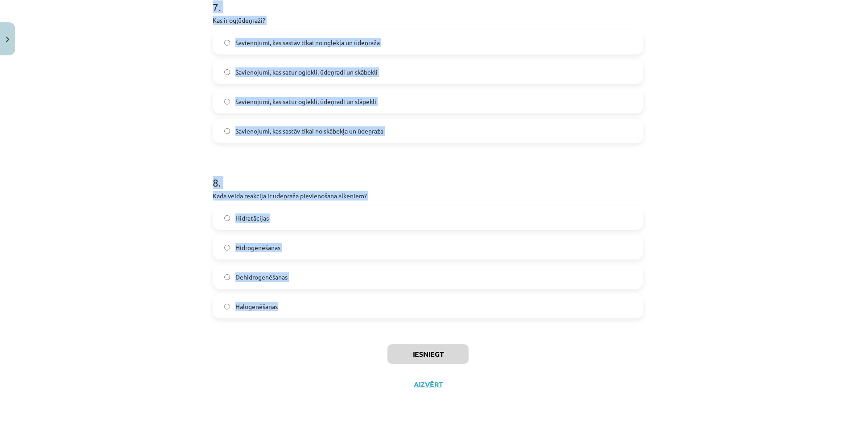
drag, startPoint x: 208, startPoint y: 190, endPoint x: 337, endPoint y: 314, distance: 178.6
copy form "Kāda reakcija notiek, ja 1 mols benzola reaģē ar 1 molu broma? Atšķelšanas reak…"
click at [344, 196] on p "Kāda veida reakcija ir ūdeņraža pievienošana alkēniem?" at bounding box center [428, 195] width 431 height 9
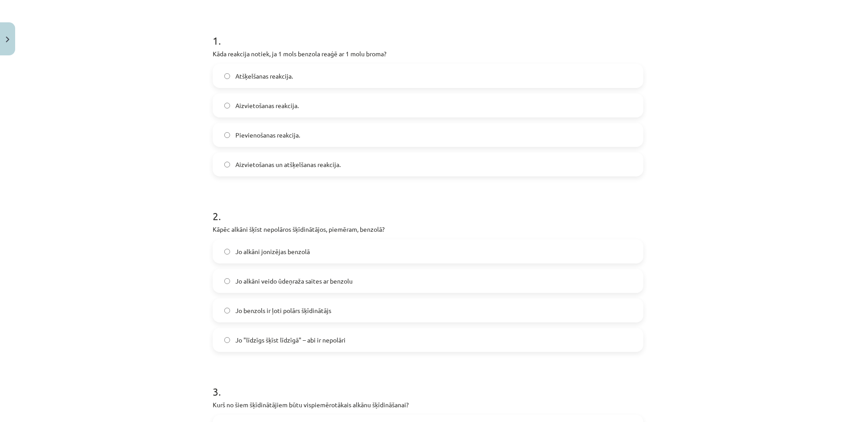
scroll to position [87, 0]
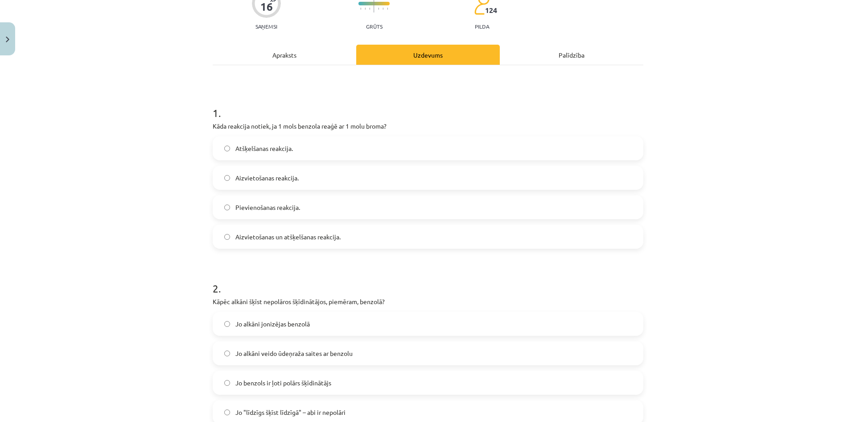
click at [275, 179] on span "Aizvietošanas reakcija." at bounding box center [267, 177] width 63 height 9
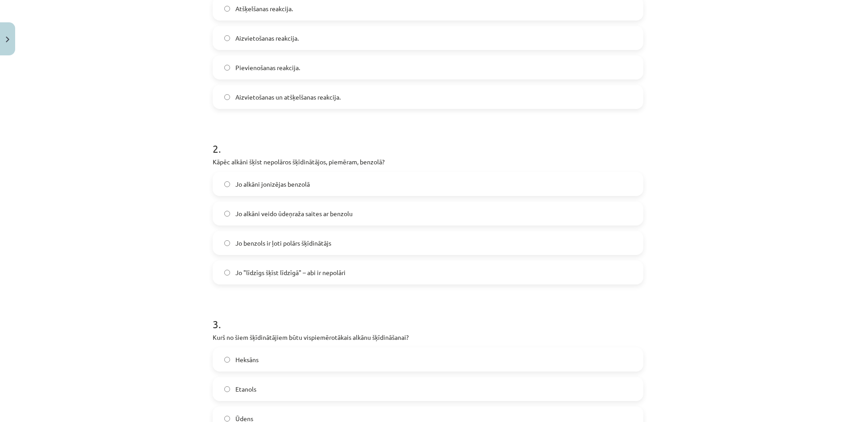
scroll to position [220, 0]
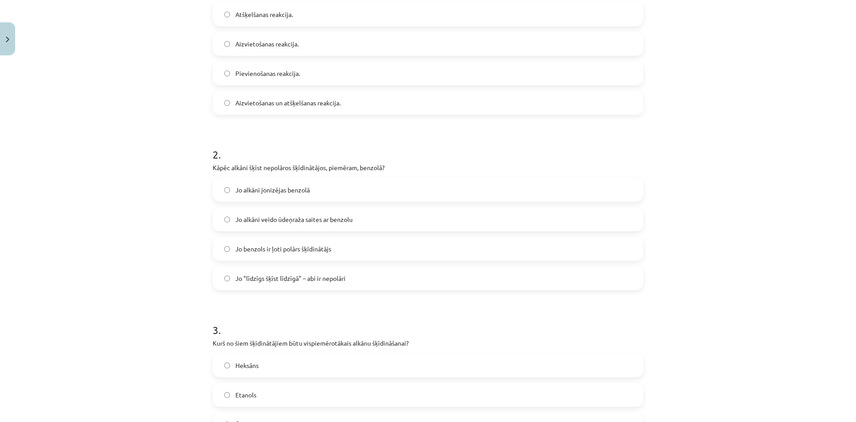
click at [243, 280] on span "Jo "līdzīgs šķīst līdzīgā" – abi ir nepolāri" at bounding box center [291, 277] width 110 height 9
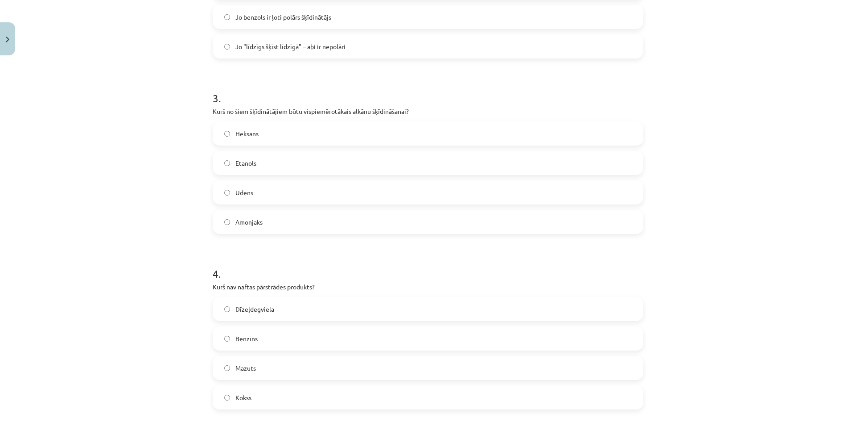
scroll to position [488, 0]
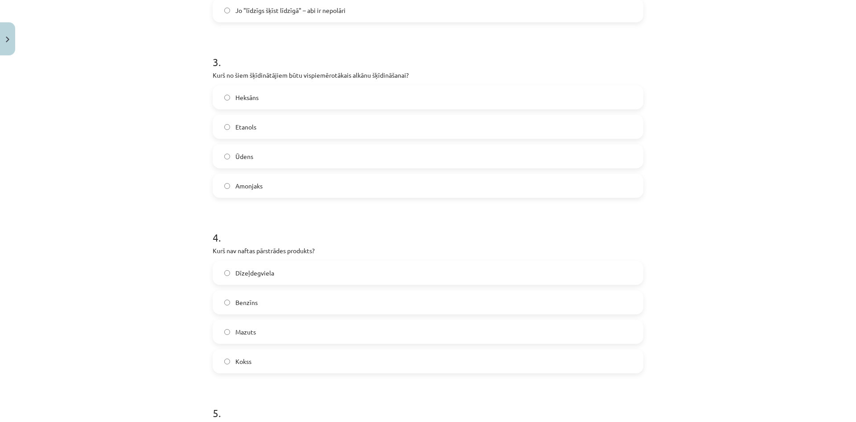
drag, startPoint x: 308, startPoint y: 122, endPoint x: 284, endPoint y: 136, distance: 27.6
click at [306, 122] on label "Etanols" at bounding box center [428, 127] width 429 height 22
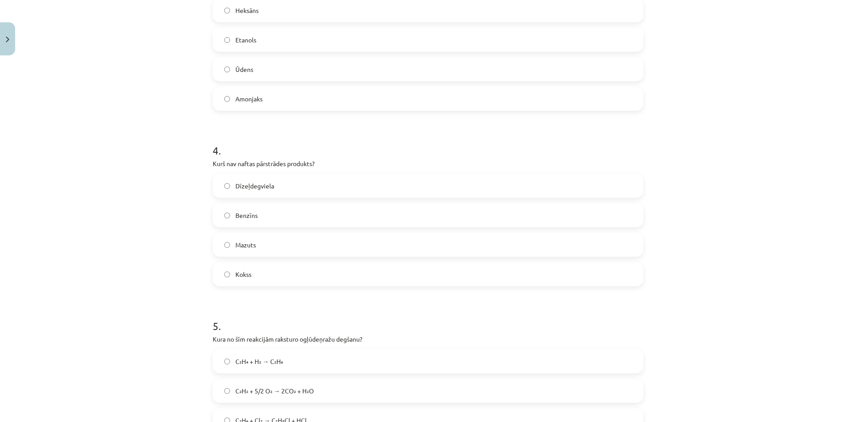
scroll to position [577, 0]
click at [254, 264] on label "Kokss" at bounding box center [428, 272] width 429 height 22
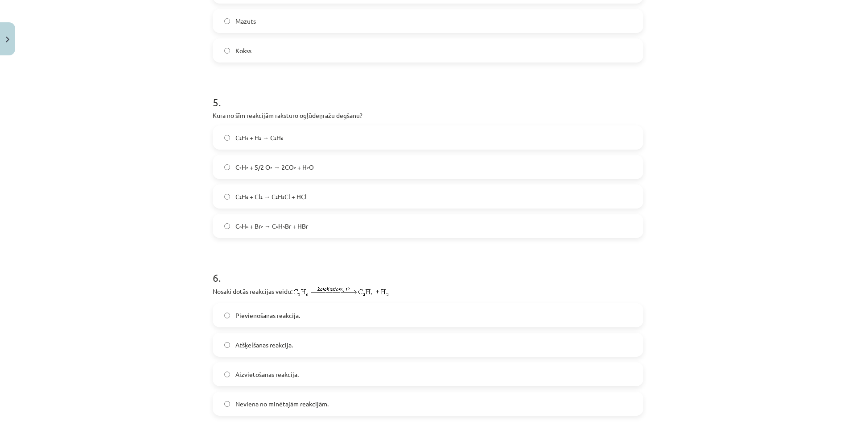
scroll to position [800, 0]
click at [331, 161] on label "C₂H₂ + 5/2 O₂ → 2CO₂ + H₂O" at bounding box center [428, 165] width 429 height 22
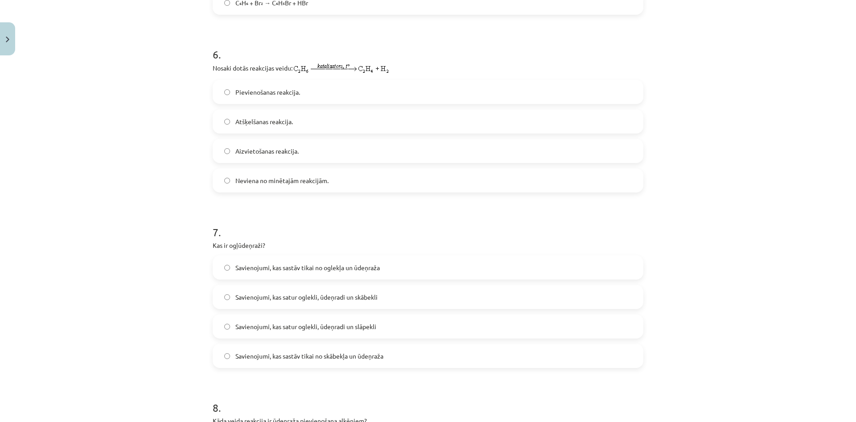
scroll to position [1068, 0]
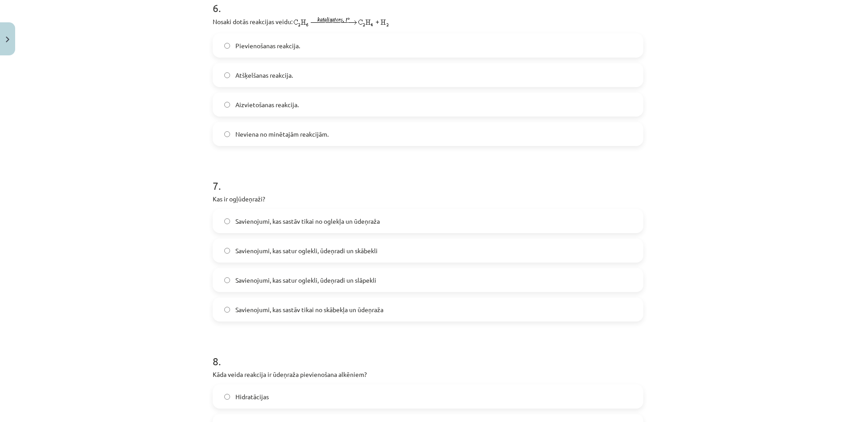
click at [266, 136] on span "Neviena no minētajām reakcijām." at bounding box center [282, 133] width 93 height 9
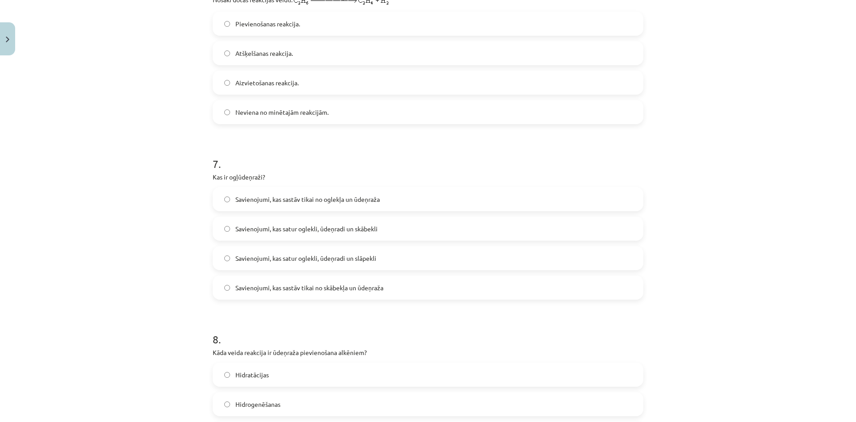
scroll to position [1246, 0]
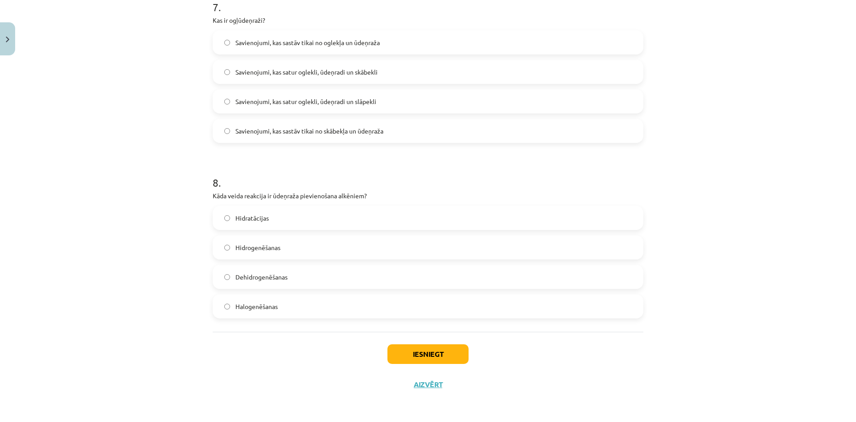
click at [316, 132] on span "Savienojumi, kas sastāv tikai no skābekļa un ūdeņraža" at bounding box center [310, 130] width 148 height 9
click at [285, 280] on label "Dehidrogenēšanas" at bounding box center [428, 276] width 429 height 22
click at [422, 343] on div "Iesniegt Aizvērt" at bounding box center [428, 362] width 431 height 62
click at [422, 348] on button "Iesniegt" at bounding box center [428, 354] width 81 height 20
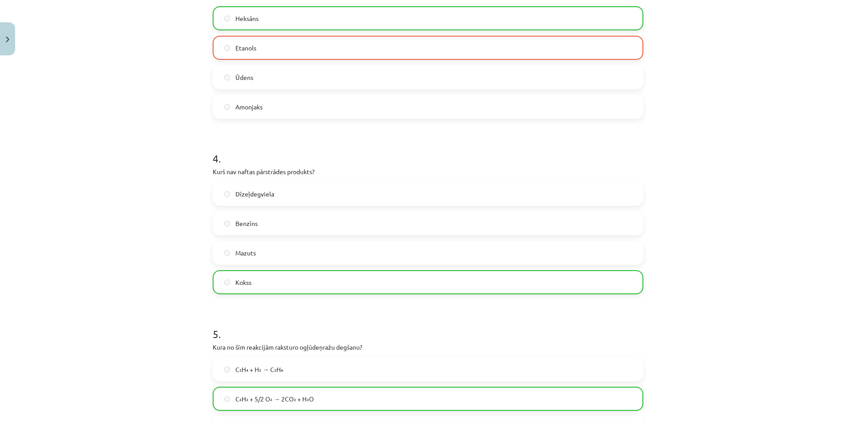
scroll to position [533, 0]
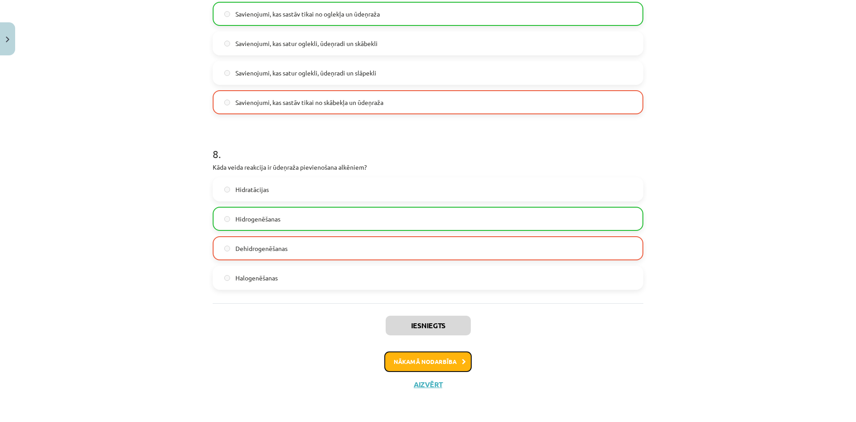
click at [436, 366] on button "Nākamā nodarbība" at bounding box center [428, 361] width 87 height 21
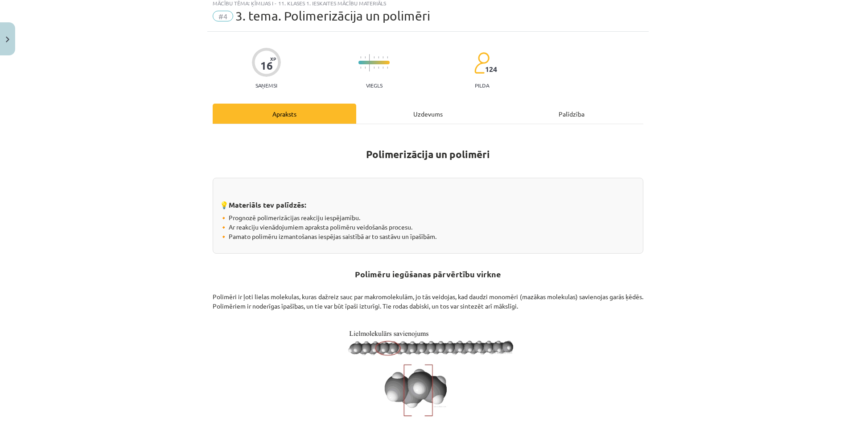
scroll to position [22, 0]
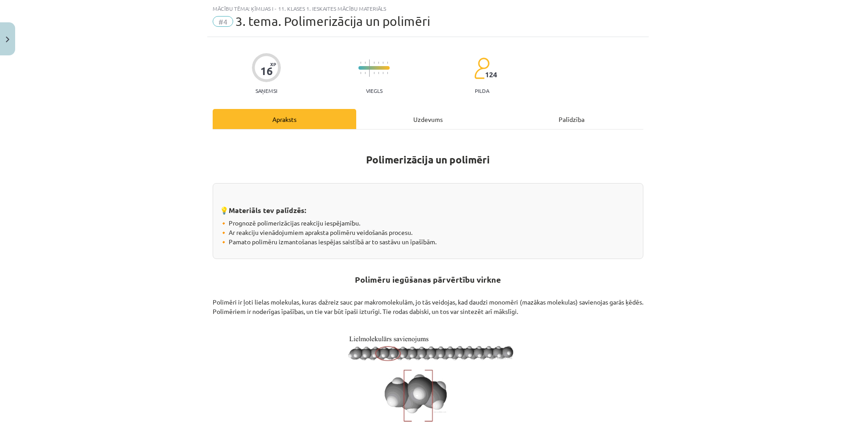
click at [414, 123] on div "Uzdevums" at bounding box center [428, 119] width 144 height 20
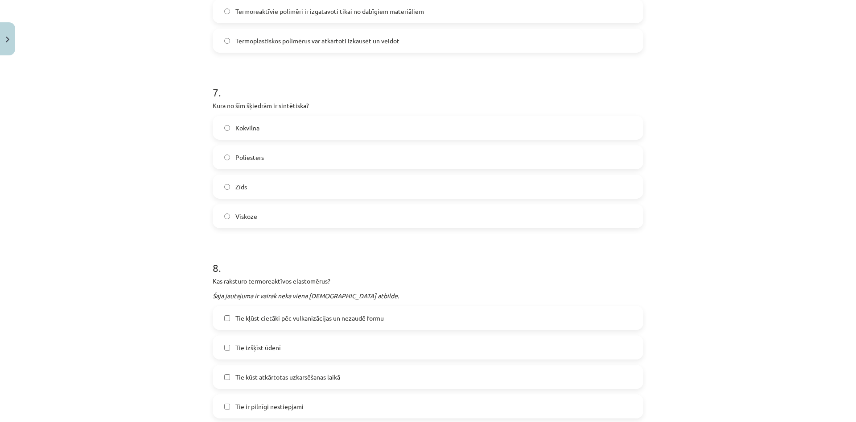
scroll to position [1259, 0]
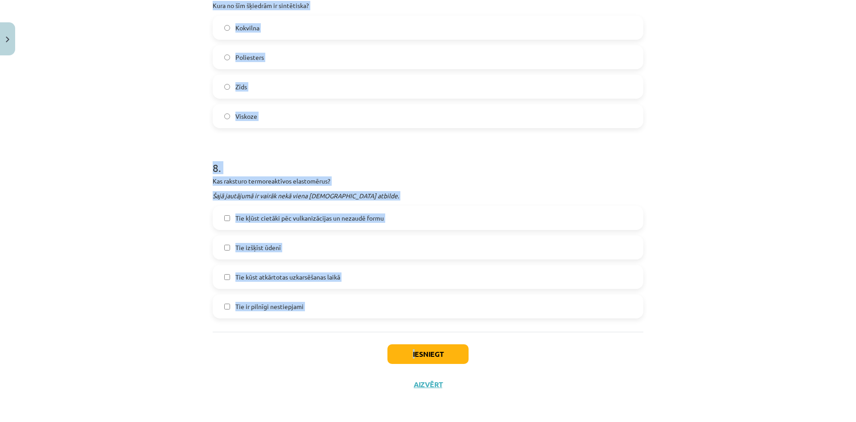
copy div "Kuras no šīm šķiedrām pieder pie dabīgajām šķiedrām? Neilons, poliesters, lins …"
copy form "Kuras no šīm šķiedrām pieder pie dabīgajām šķiedrām? Neilons, poliesters, lins …"
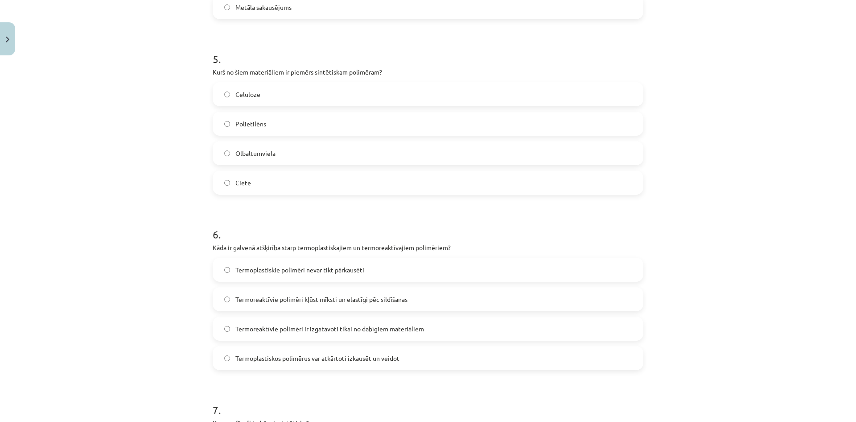
scroll to position [0, 0]
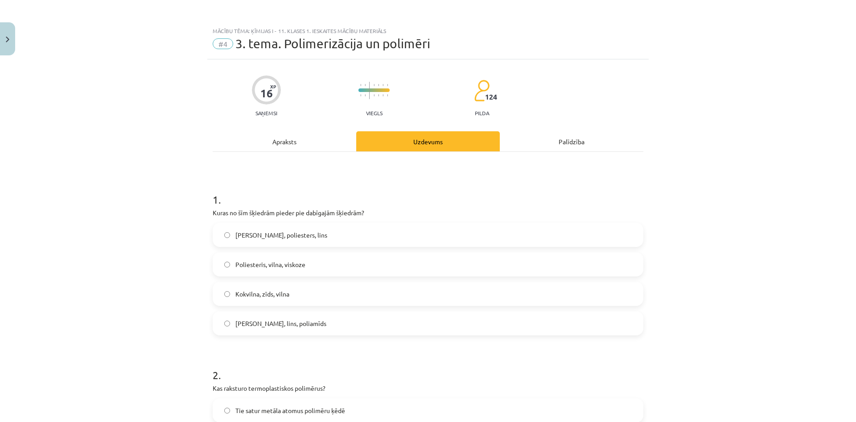
drag, startPoint x: 208, startPoint y: 102, endPoint x: 314, endPoint y: 188, distance: 136.0
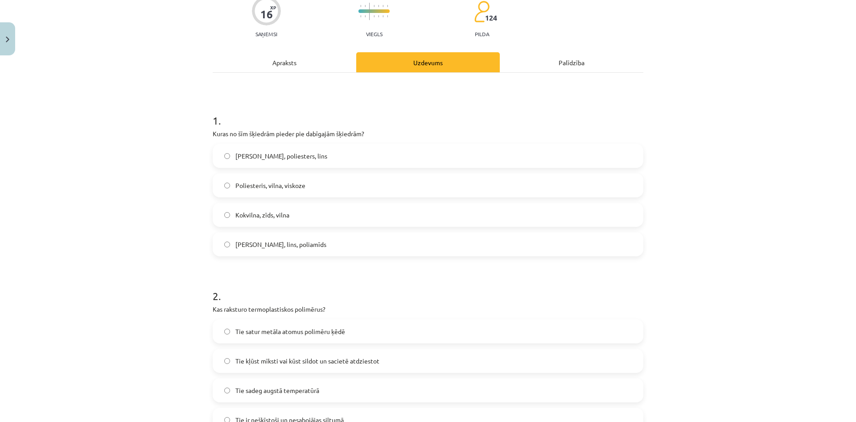
scroll to position [89, 0]
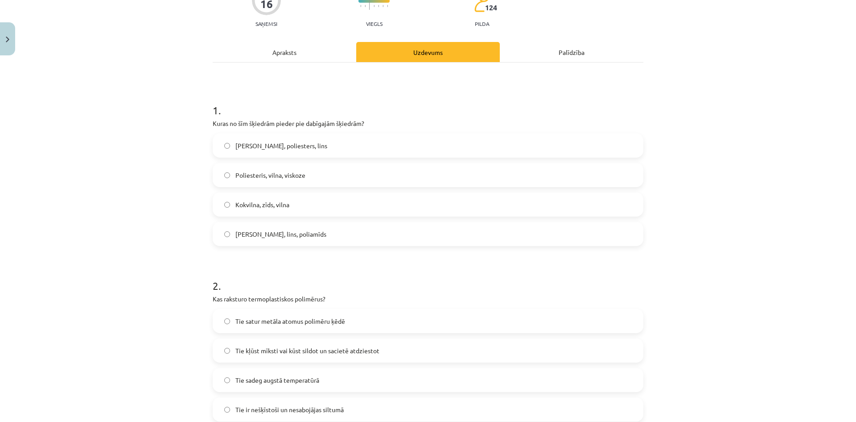
click at [302, 202] on label "Kokvilna, zīds, vilna" at bounding box center [428, 204] width 429 height 22
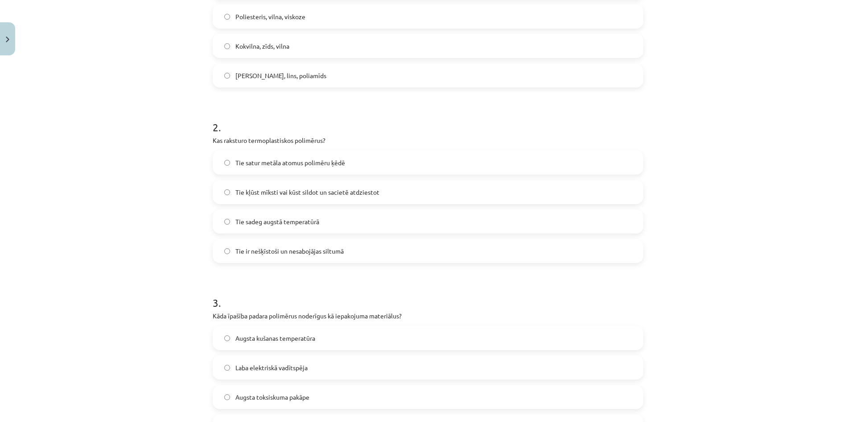
scroll to position [268, 0]
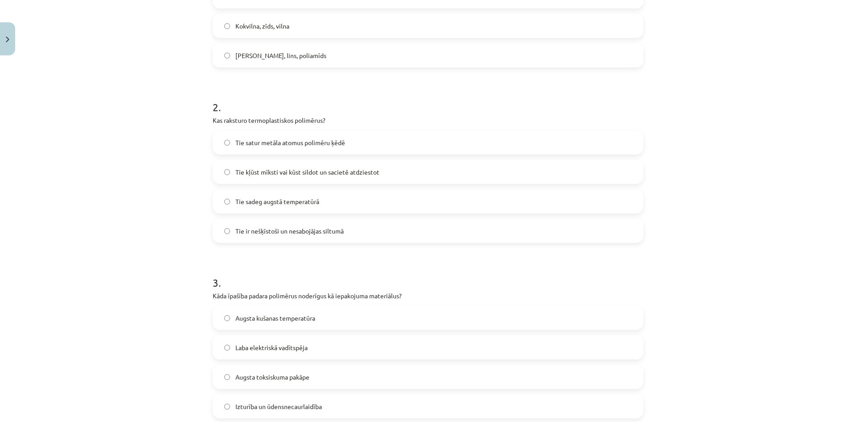
click at [265, 168] on span "Tie kļūst mīksti vai kūst sildot un sacietē atdziestot" at bounding box center [308, 171] width 144 height 9
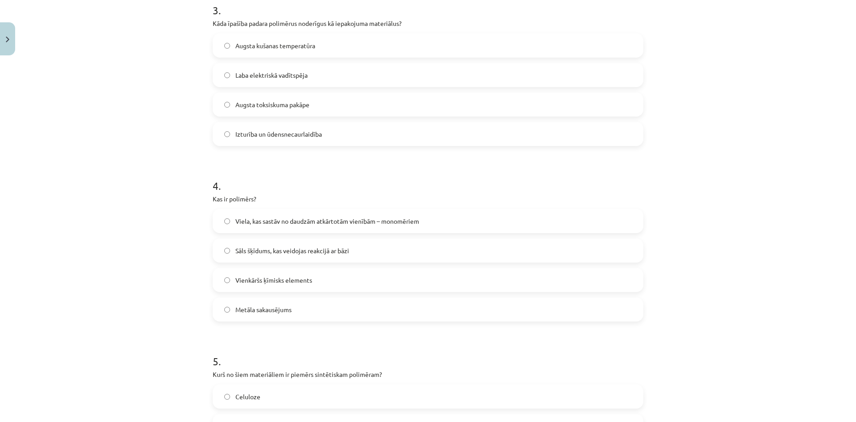
scroll to position [535, 0]
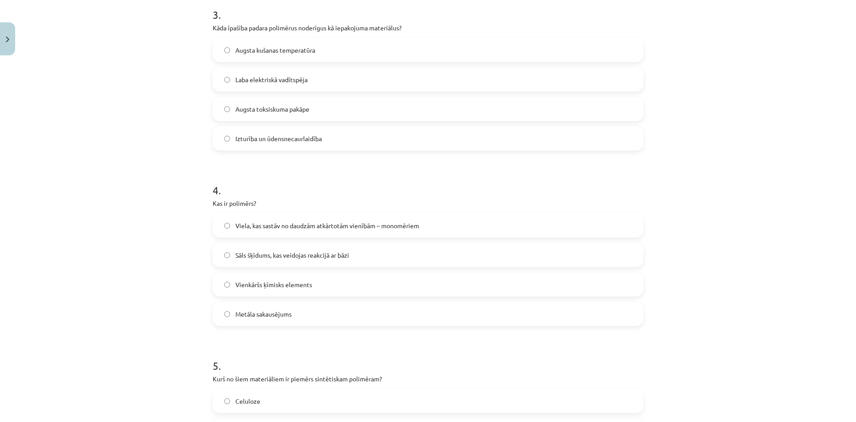
click at [285, 137] on span "Izturība un ūdensnecaurlaidība" at bounding box center [279, 138] width 87 height 9
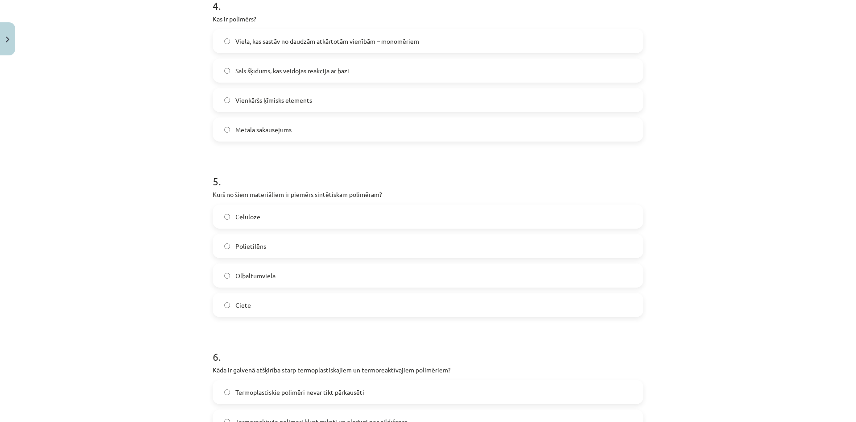
scroll to position [714, 0]
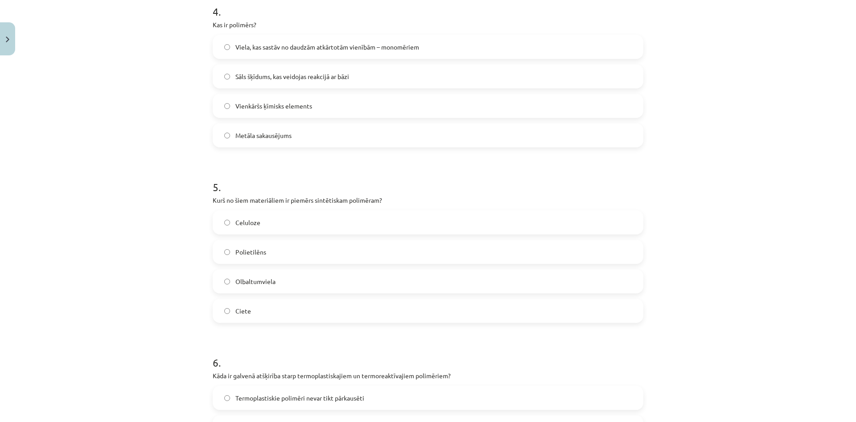
drag, startPoint x: 317, startPoint y: 43, endPoint x: 259, endPoint y: 31, distance: 59.2
click at [316, 45] on span "Viela, kas sastāv no daudzām atkārtotām vienībām – monomēriem" at bounding box center [328, 46] width 184 height 9
click at [287, 254] on label "Polietilēns" at bounding box center [428, 251] width 429 height 22
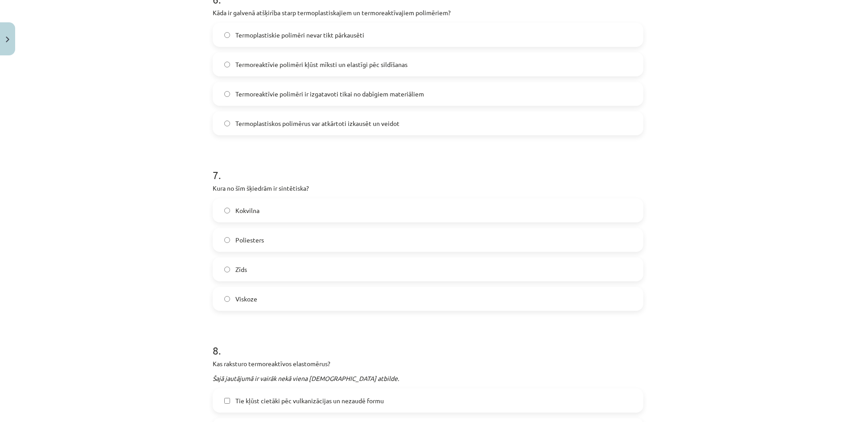
scroll to position [1071, 0]
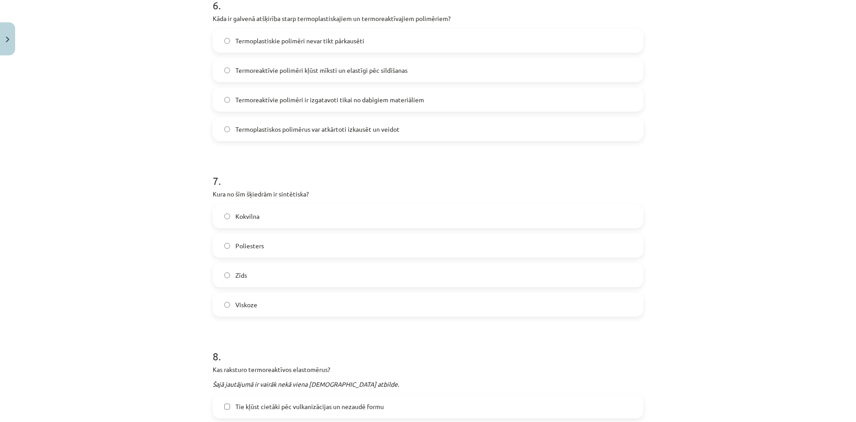
click at [253, 126] on span "Termoplastiskos polimērus var atkārtoti izkausēt un veidot" at bounding box center [318, 128] width 164 height 9
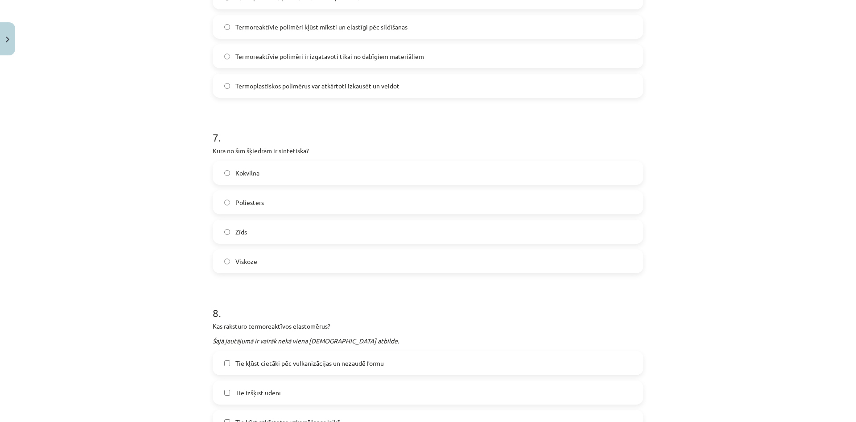
scroll to position [1160, 0]
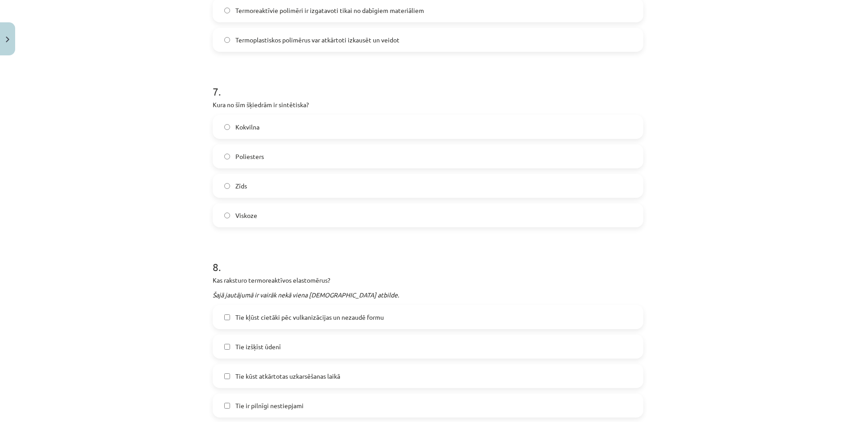
drag, startPoint x: 263, startPoint y: 154, endPoint x: 246, endPoint y: 158, distance: 17.9
click at [261, 155] on label "Poliesters" at bounding box center [428, 156] width 429 height 22
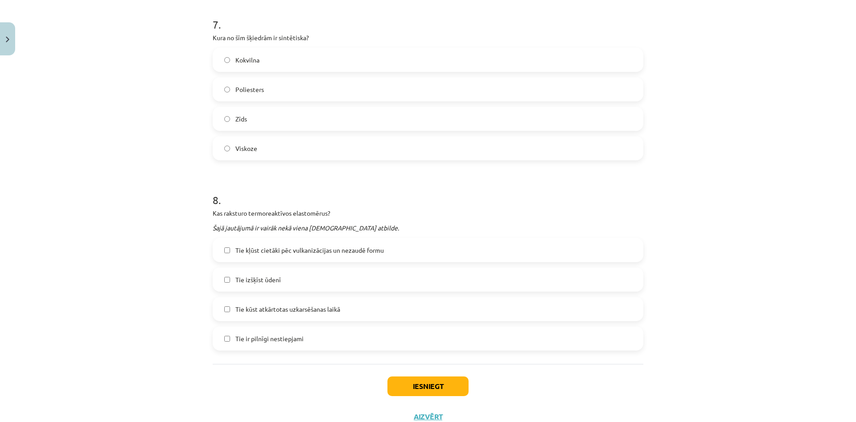
scroll to position [1259, 0]
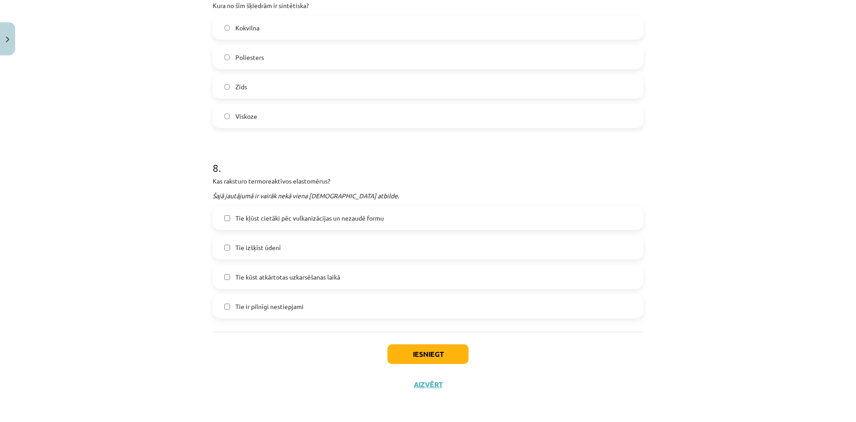
click at [252, 219] on span "Tie kļūst cietāki pēc vulkanizācijas un nezaudē formu" at bounding box center [310, 217] width 149 height 9
click at [251, 309] on span "Tie ir pilnīgi nestiepjami" at bounding box center [270, 306] width 68 height 9
click at [445, 356] on button "Iesniegt" at bounding box center [428, 354] width 81 height 20
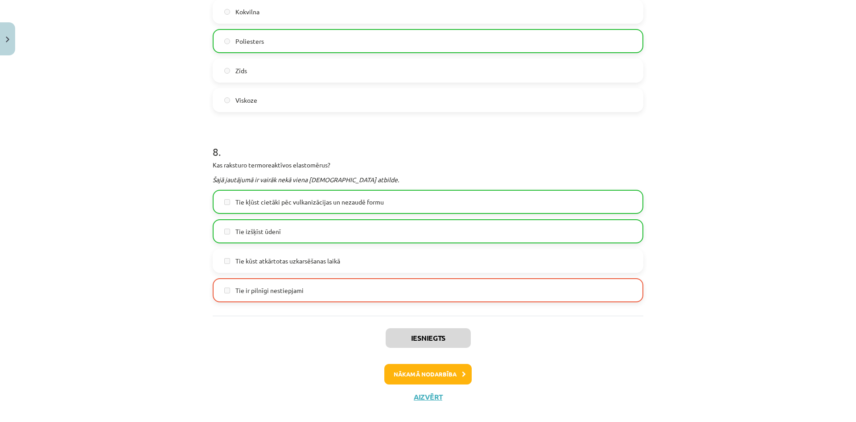
scroll to position [1287, 0]
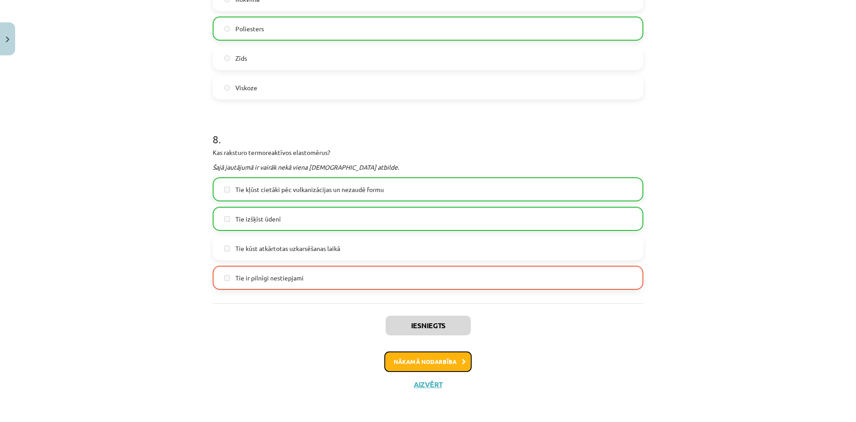
click at [406, 359] on button "Nākamā nodarbība" at bounding box center [428, 361] width 87 height 21
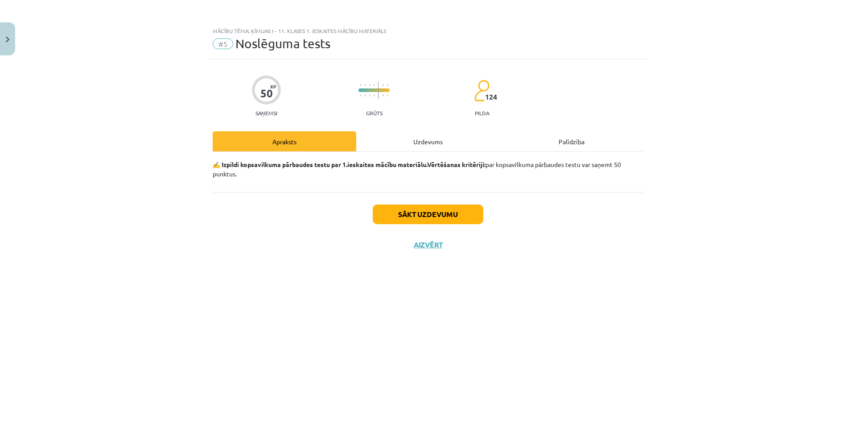
click at [433, 142] on div "Uzdevums" at bounding box center [428, 141] width 144 height 20
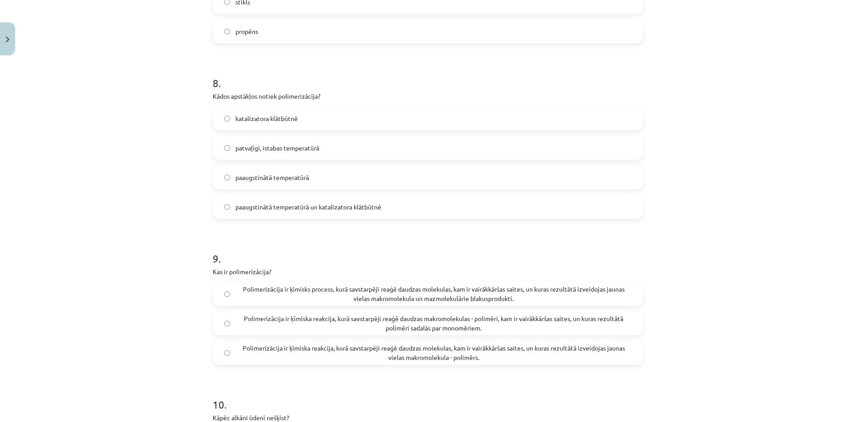
scroll to position [1580, 0]
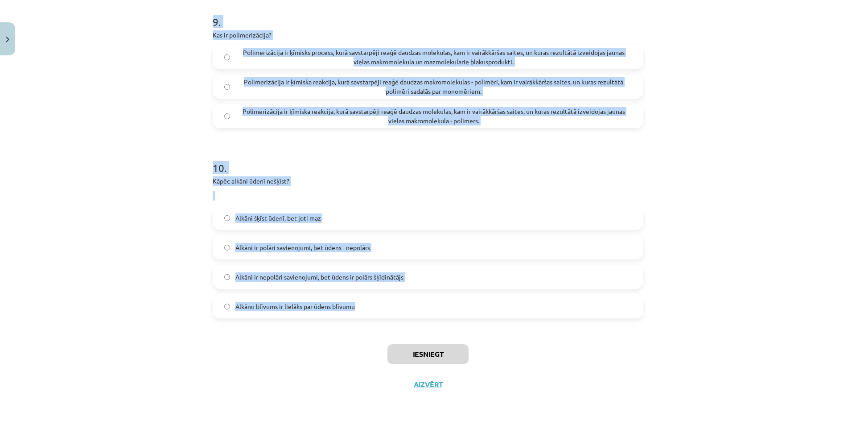
drag, startPoint x: 209, startPoint y: 212, endPoint x: 364, endPoint y: 305, distance: 180.9
copy form "Kuras vielas tiek izmantotas kā uzturvielas cilvēka organismā? Aminoskābes un s…"
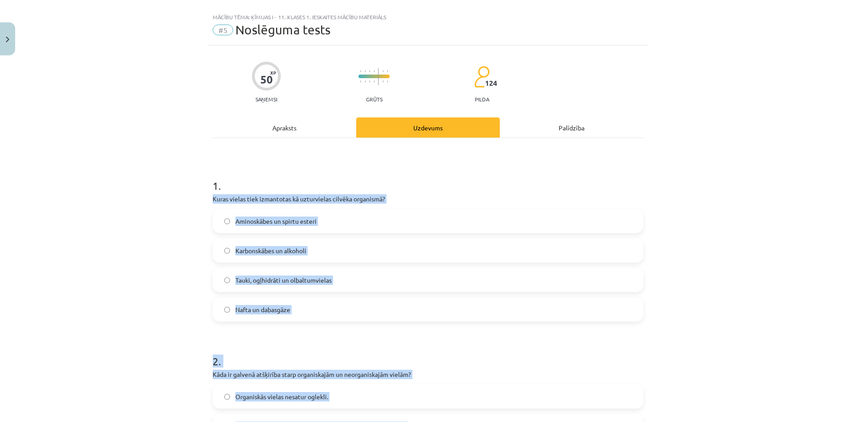
scroll to position [0, 0]
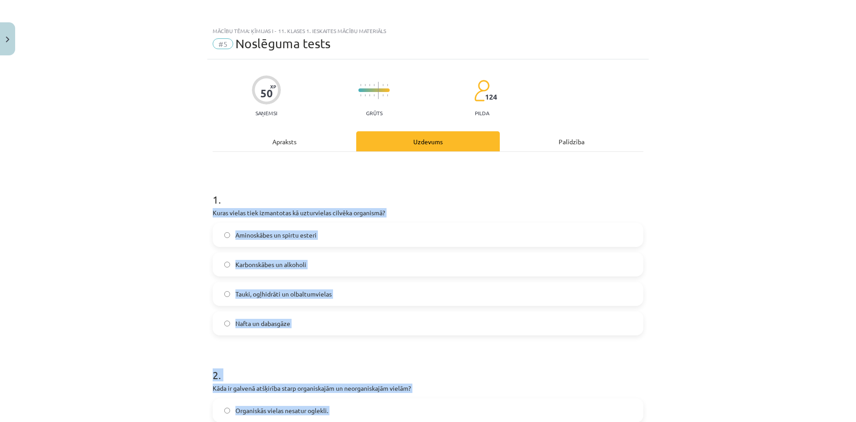
click at [269, 211] on p "Kuras vielas tiek izmantotas kā uzturvielas cilvēka organismā?" at bounding box center [428, 212] width 431 height 9
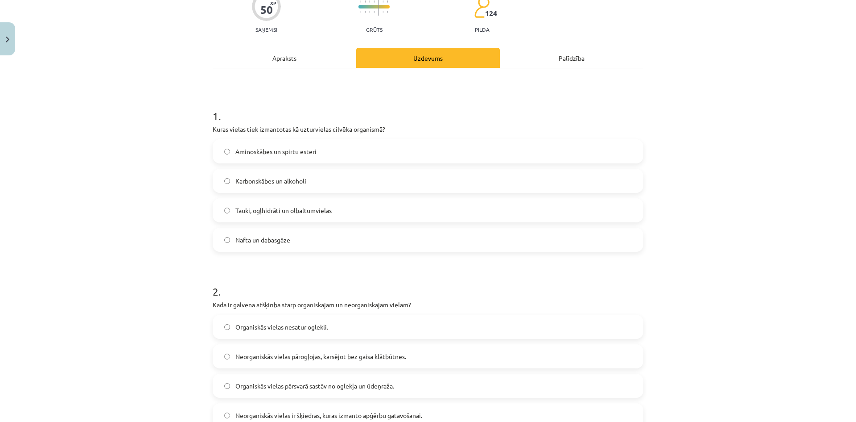
scroll to position [134, 0]
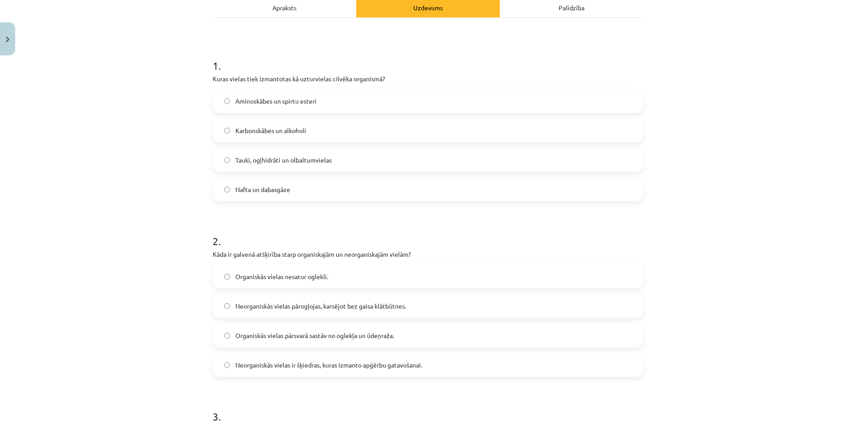
click at [303, 158] on span "Tauki, ogļhidrāti un olbaltumvielas" at bounding box center [284, 159] width 96 height 9
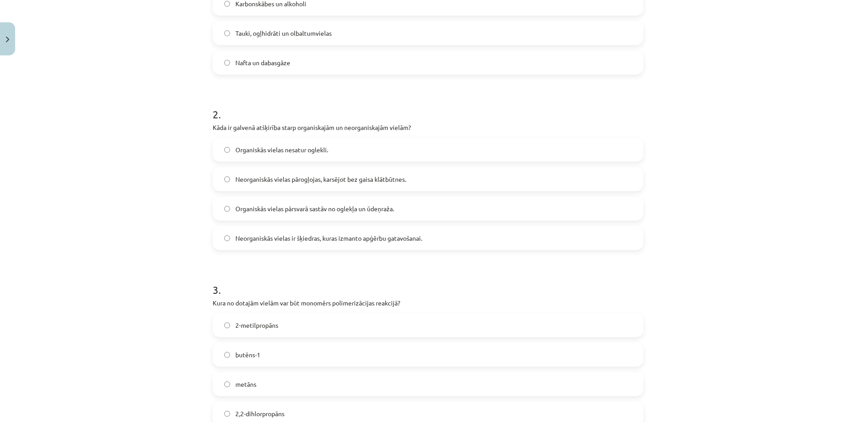
scroll to position [268, 0]
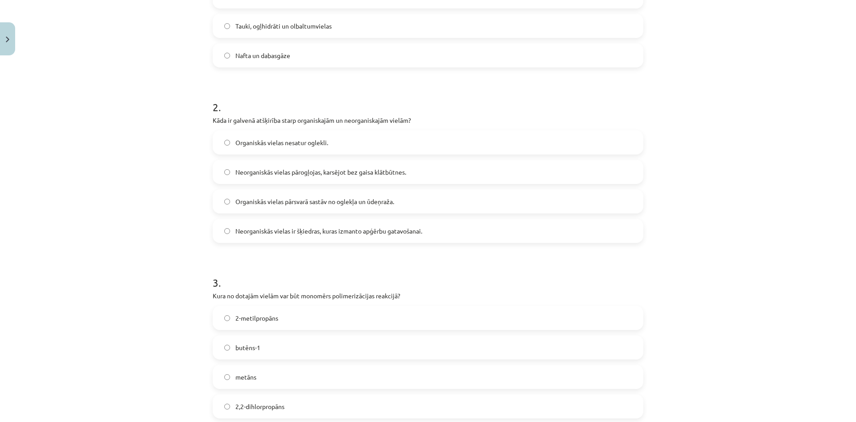
click at [252, 197] on span "Organiskās vielas pārsvarā sastāv no oglekļa un ūdeņraža." at bounding box center [315, 201] width 159 height 9
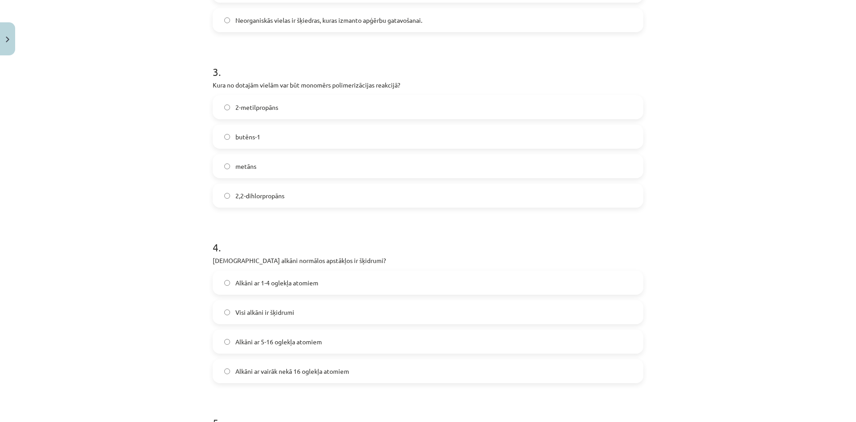
scroll to position [491, 0]
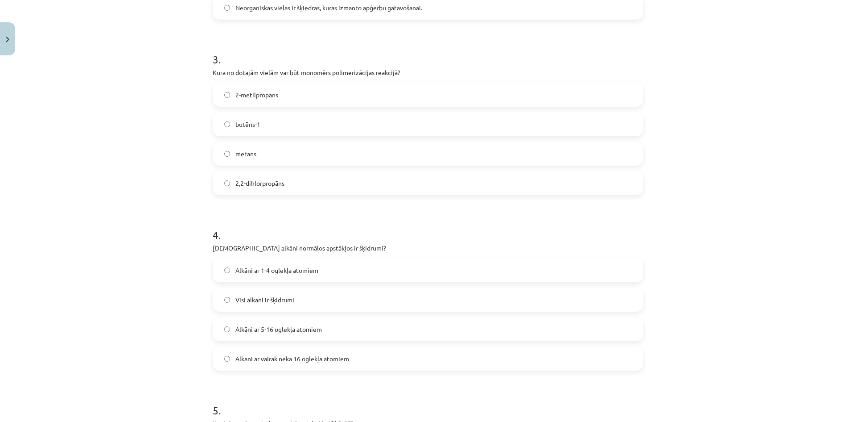
click at [241, 129] on label "butēns-1" at bounding box center [428, 124] width 429 height 22
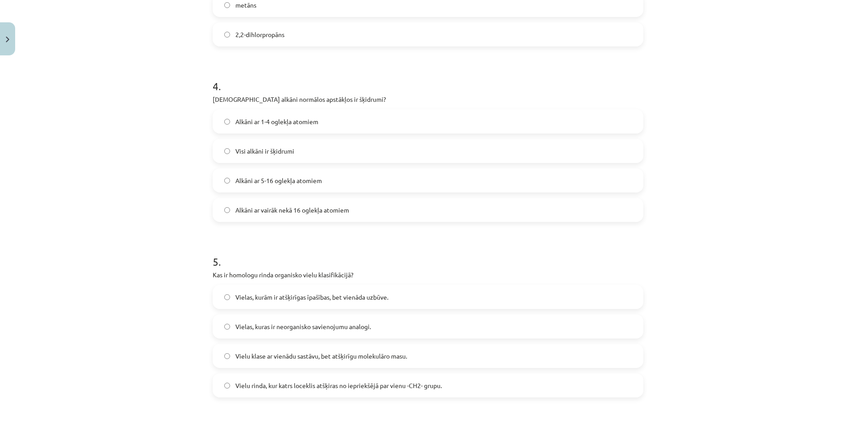
scroll to position [669, 0]
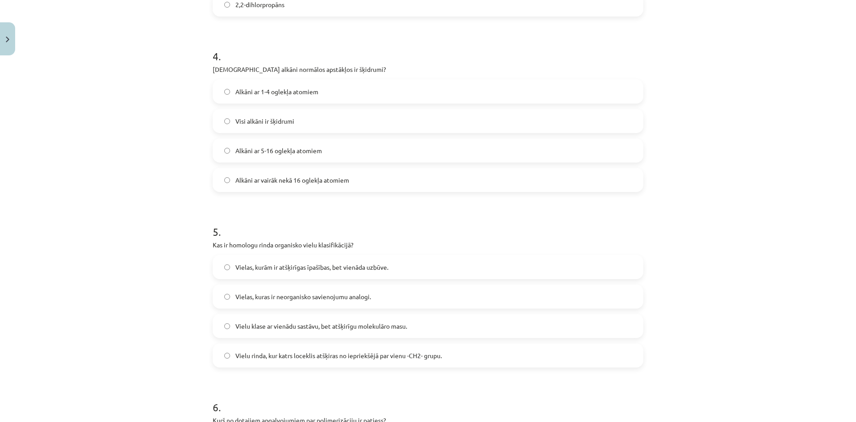
click at [229, 157] on label "Alkāni ar 5-16 oglekļa atomiem" at bounding box center [428, 150] width 429 height 22
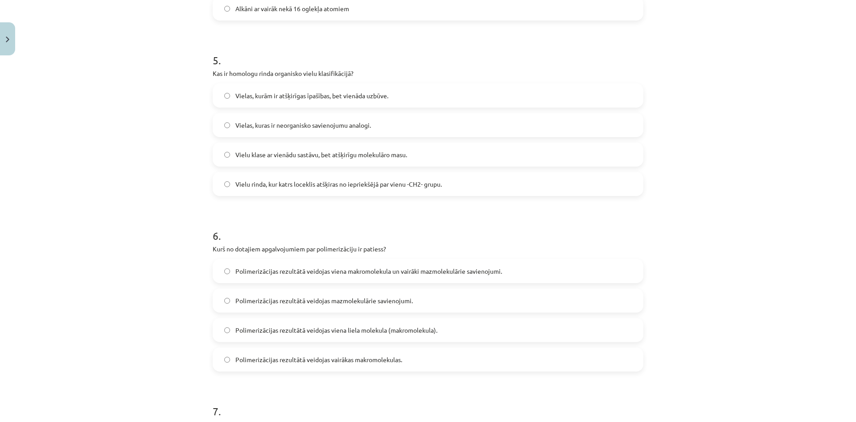
scroll to position [848, 0]
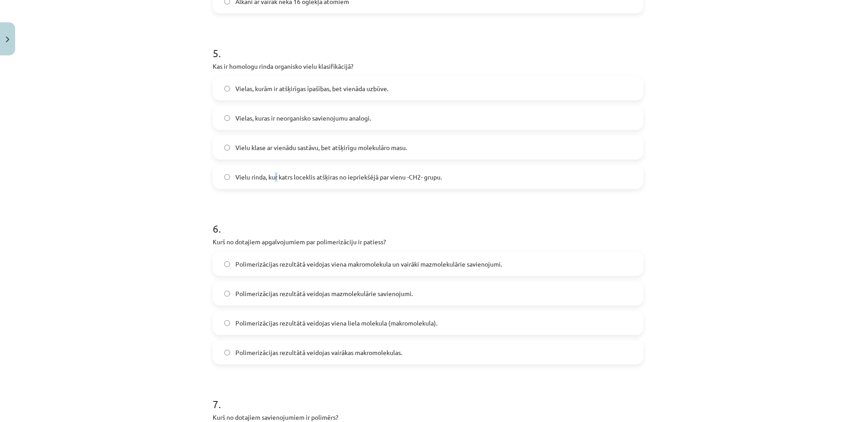
click at [273, 176] on span "Vielu rinda, kur katrs loceklis atšķiras no iepriekšējā par vienu -CH2- grupu." at bounding box center [339, 176] width 207 height 9
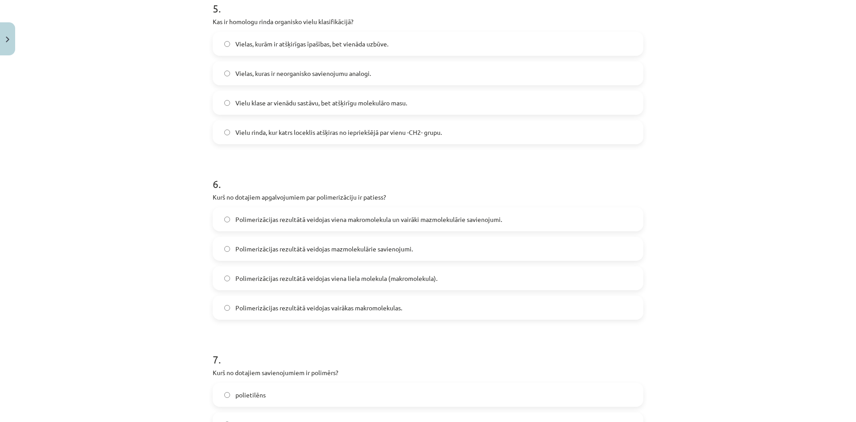
click at [239, 138] on label "Vielu rinda, kur katrs loceklis atšķiras no iepriekšējā par vienu -CH2- grupu." at bounding box center [428, 132] width 429 height 22
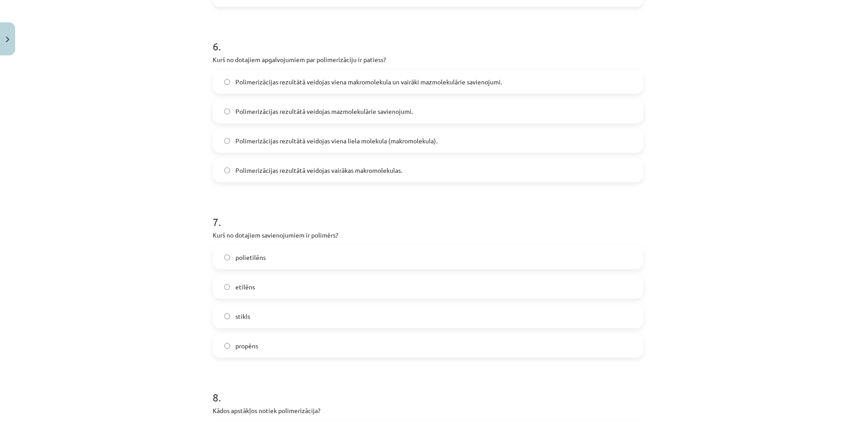
scroll to position [1026, 0]
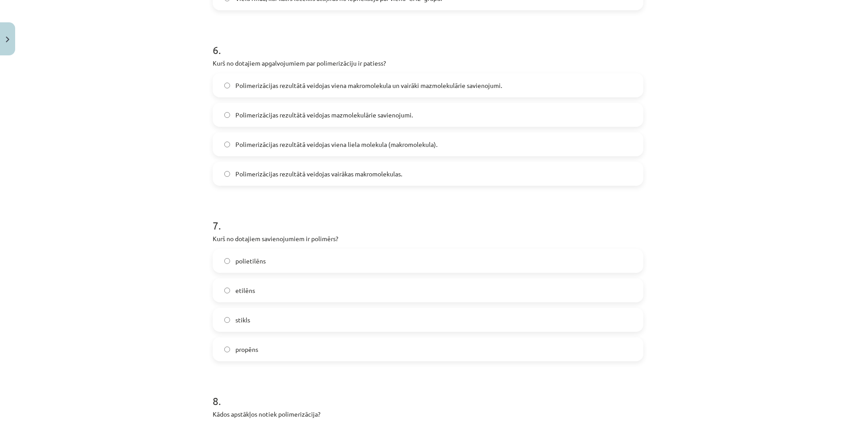
click at [324, 173] on span "Polimerizācijas rezultātā veidojas vairākas makromolekulas." at bounding box center [319, 173] width 167 height 9
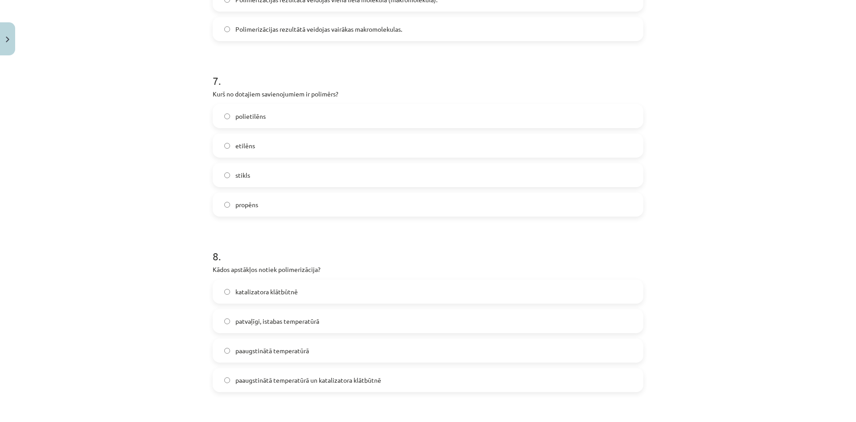
scroll to position [1204, 0]
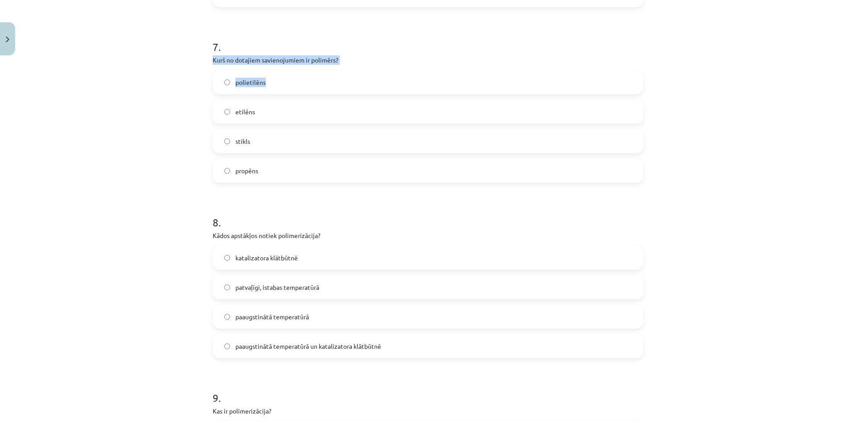
drag, startPoint x: 273, startPoint y: 77, endPoint x: 383, endPoint y: 35, distance: 117.6
click at [383, 35] on div "7 . Kurš no dotajiem savienojumiem ir polimērs? polietilēns etilēns stikls prop…" at bounding box center [428, 103] width 431 height 157
drag, startPoint x: 380, startPoint y: 36, endPoint x: 350, endPoint y: 58, distance: 37.1
click at [380, 37] on h1 "7 ." at bounding box center [428, 39] width 431 height 28
click at [252, 88] on label "polietilēns" at bounding box center [428, 82] width 429 height 22
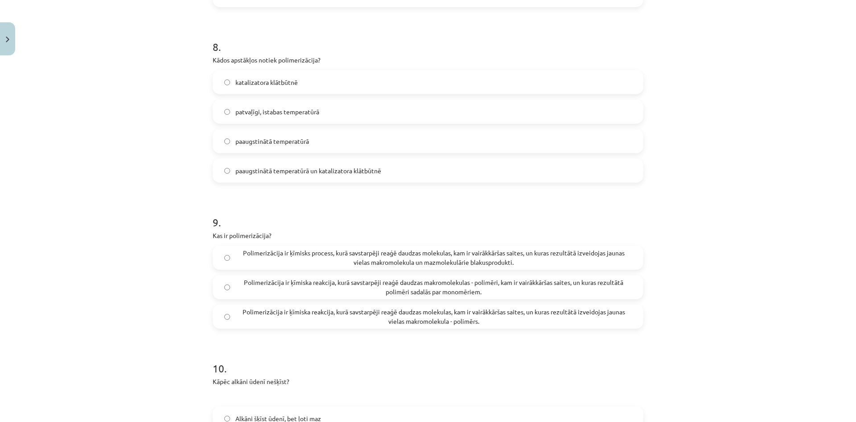
scroll to position [1383, 0]
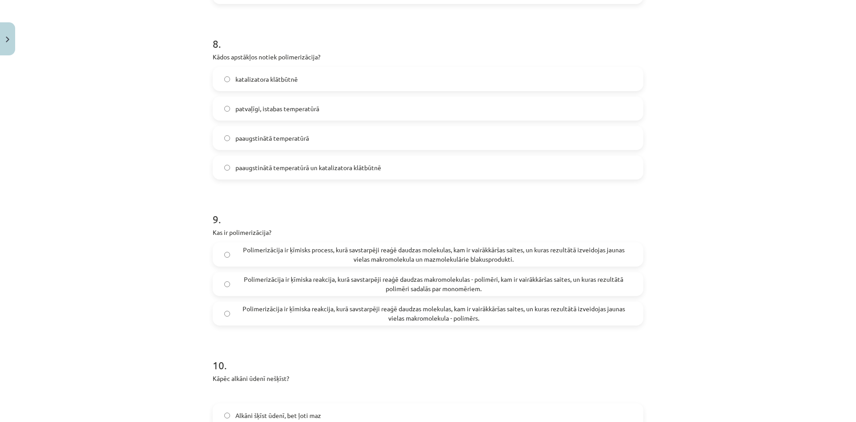
click at [295, 140] on span "paaugstinātā temperatūrā" at bounding box center [273, 137] width 74 height 9
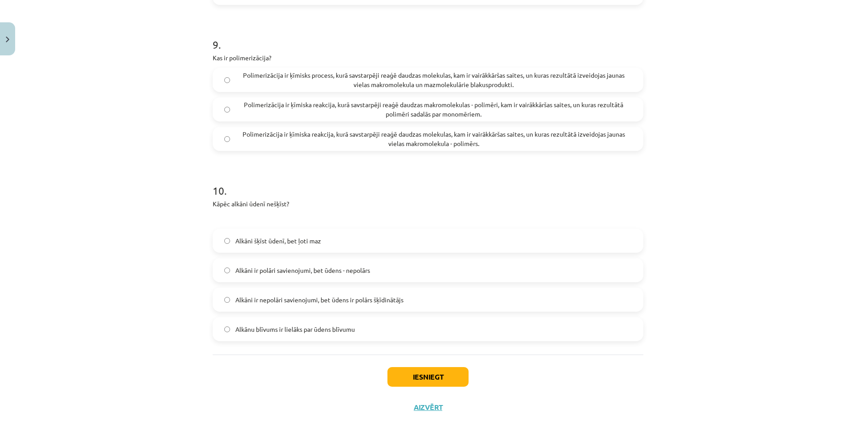
scroll to position [1580, 0]
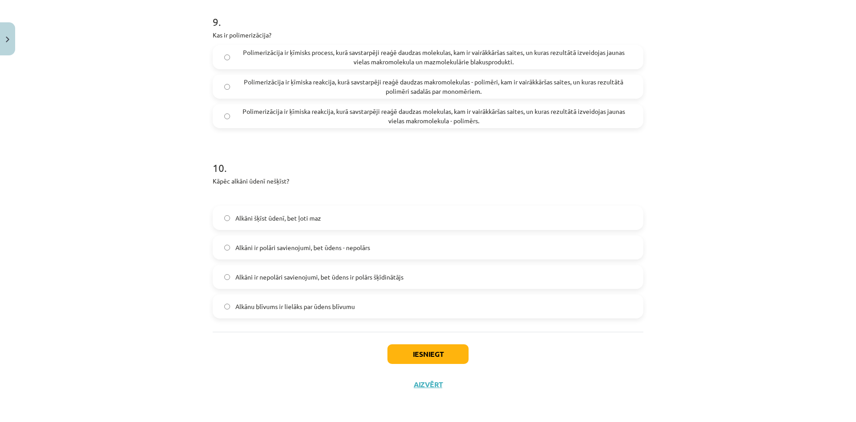
click at [280, 83] on span "Polimerizācija ir ķīmiska reakcija, kurā savstarpēji reaģē daudzas makromolekul…" at bounding box center [434, 86] width 397 height 19
click at [290, 273] on span "Alkāni ir nepolāri savienojumi, bet ūdens ir polārs šķīdinātājs" at bounding box center [320, 276] width 168 height 9
click at [408, 349] on button "Iesniegt" at bounding box center [428, 354] width 81 height 20
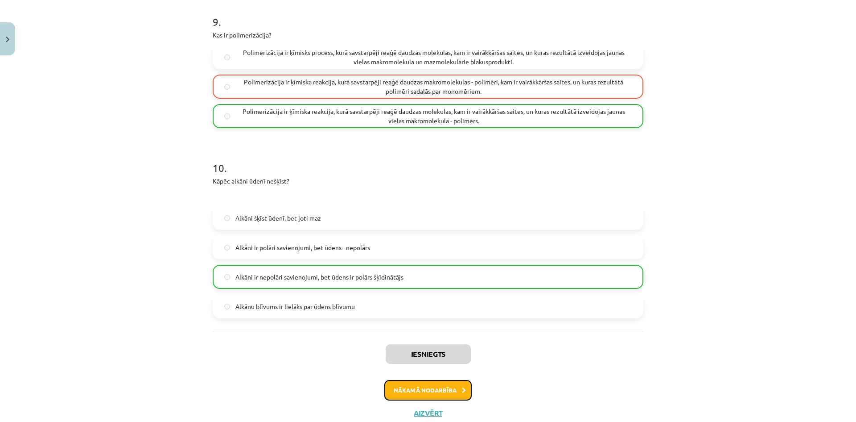
click at [435, 386] on button "Nākamā nodarbība" at bounding box center [428, 390] width 87 height 21
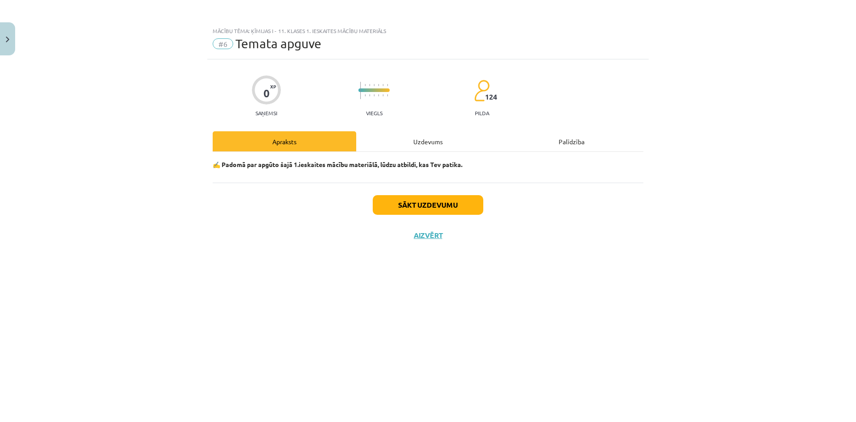
click at [422, 144] on div "Uzdevums" at bounding box center [428, 141] width 144 height 20
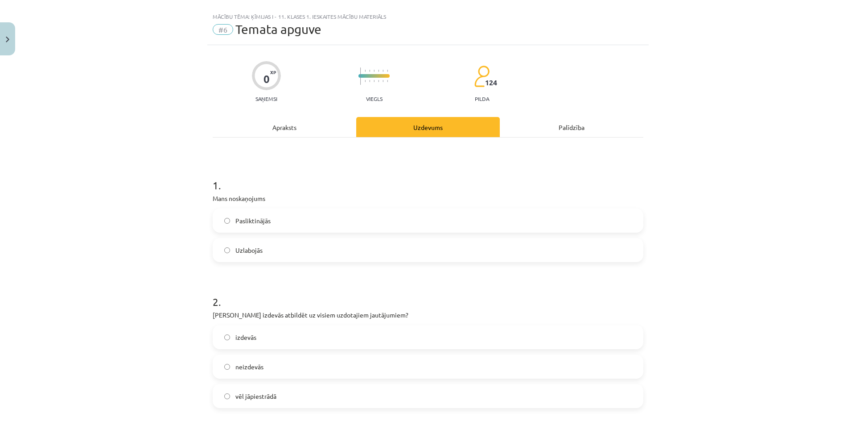
scroll to position [45, 0]
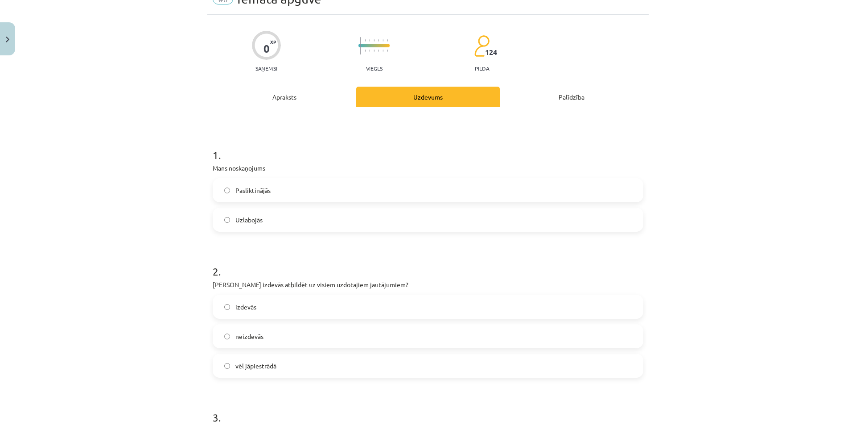
click at [227, 214] on label "Uzlabojās" at bounding box center [428, 219] width 429 height 22
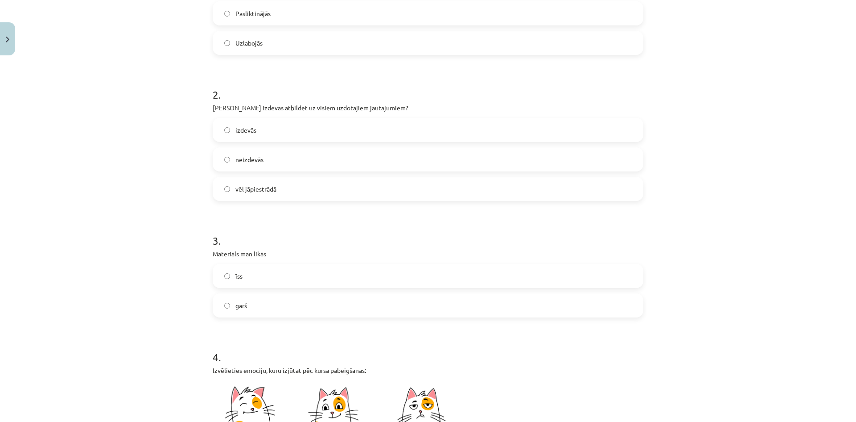
scroll to position [223, 0]
click at [231, 181] on label "vēl jāpiestrādā" at bounding box center [428, 187] width 429 height 22
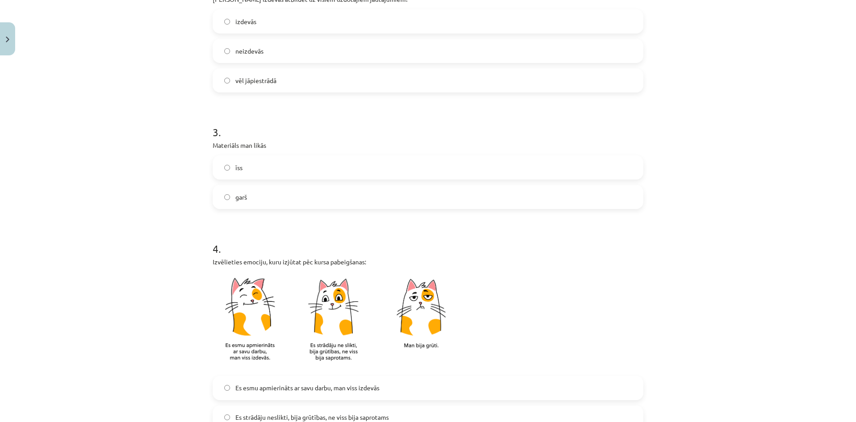
scroll to position [401, 0]
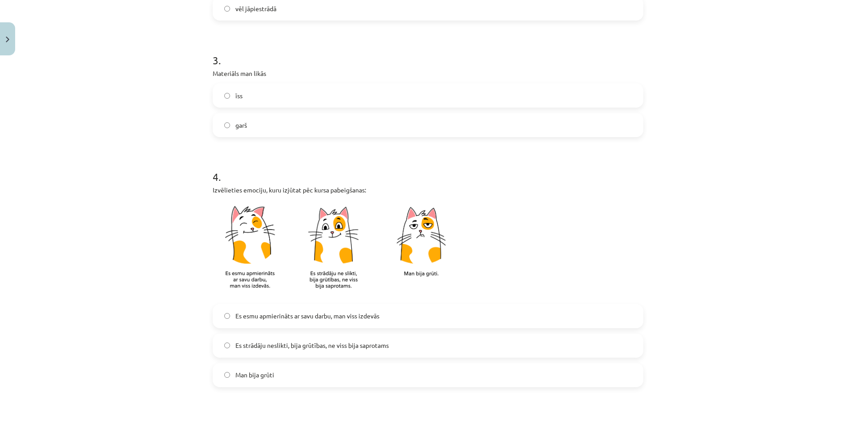
click at [247, 122] on label "garš" at bounding box center [428, 125] width 429 height 22
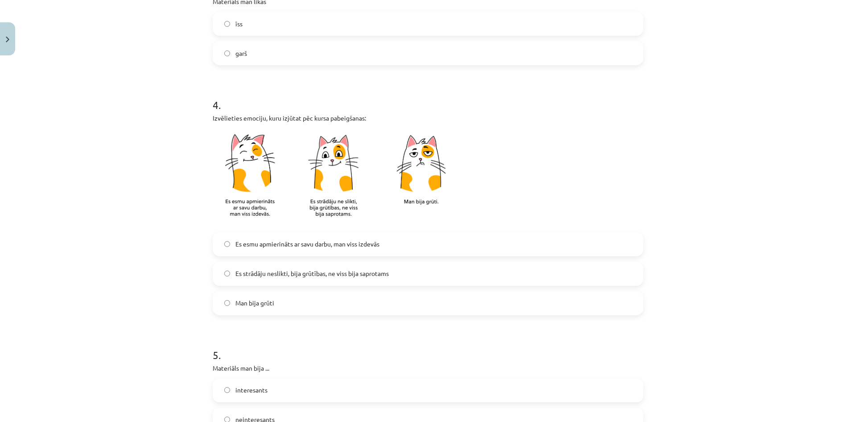
scroll to position [535, 0]
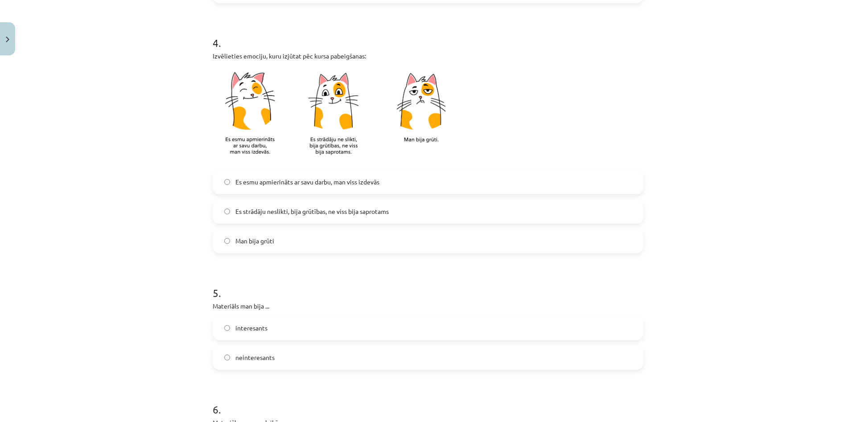
click at [267, 207] on span "Es strādāju neslikti, bija grūtības, ne viss bija saprotams" at bounding box center [312, 211] width 153 height 9
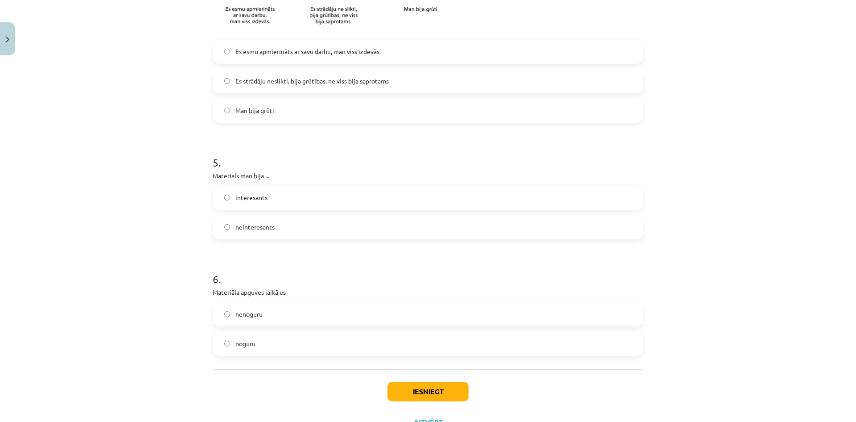
scroll to position [669, 0]
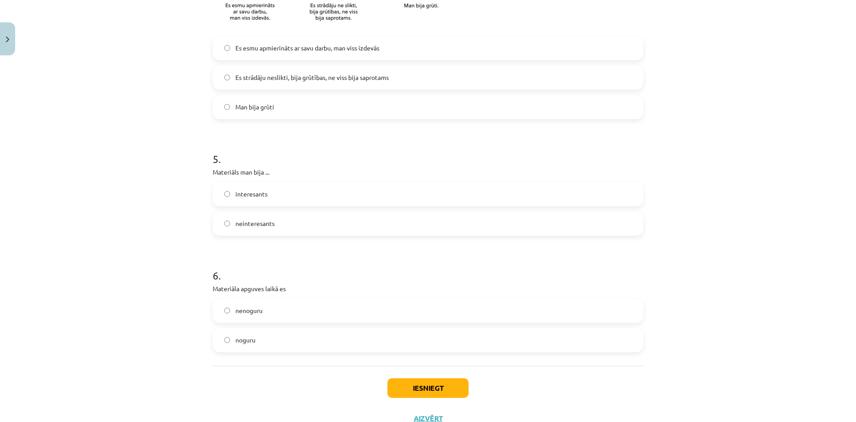
click at [224, 200] on label "interesants" at bounding box center [428, 194] width 429 height 22
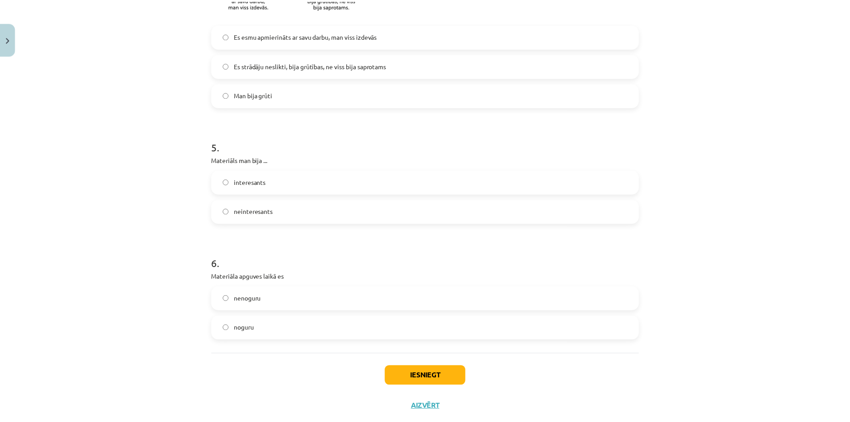
scroll to position [703, 0]
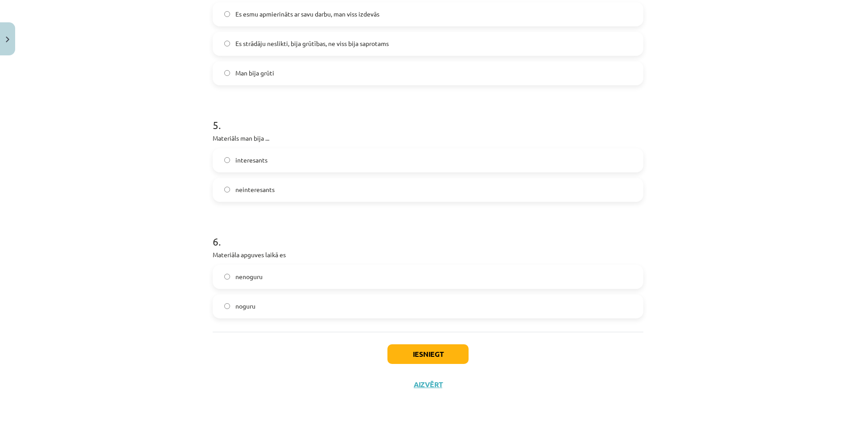
click at [250, 277] on span "nenoguru" at bounding box center [249, 276] width 27 height 9
click at [439, 348] on button "Iesniegt" at bounding box center [428, 354] width 81 height 20
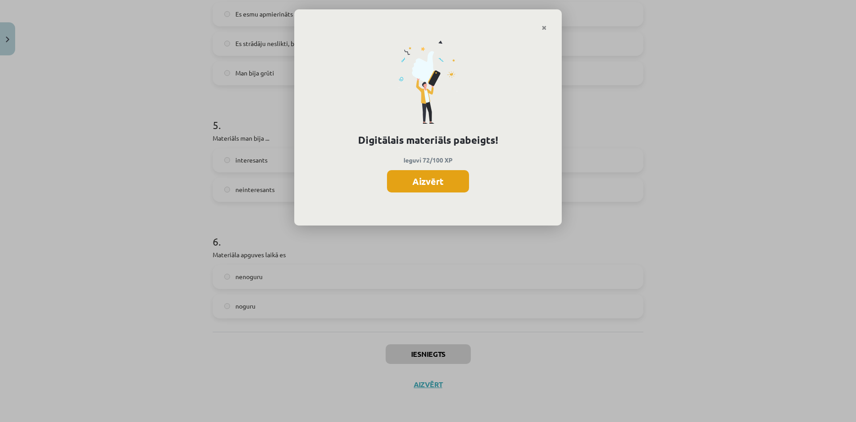
click at [425, 187] on button "Aizvērt" at bounding box center [428, 181] width 82 height 22
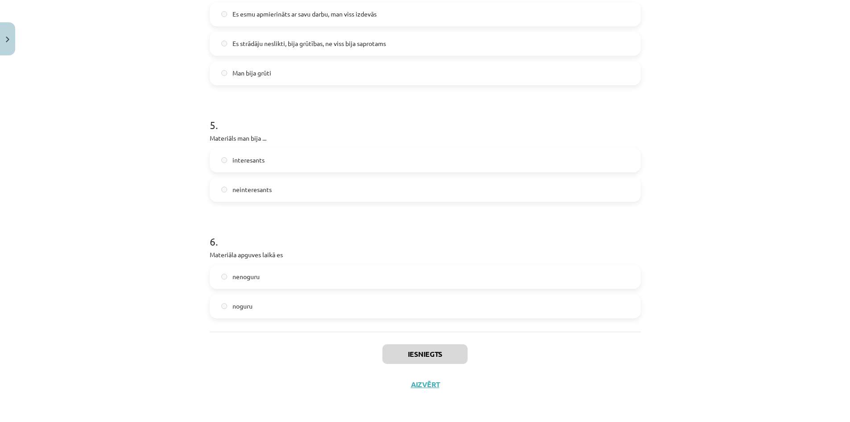
scroll to position [45, 0]
click at [412, 384] on button "Aizvērt" at bounding box center [425, 384] width 34 height 9
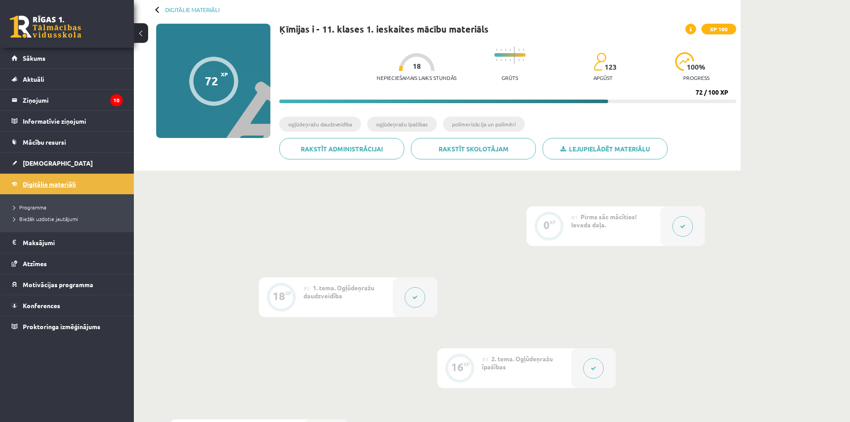
click at [49, 182] on span "Digitālie materiāli" at bounding box center [49, 184] width 53 height 8
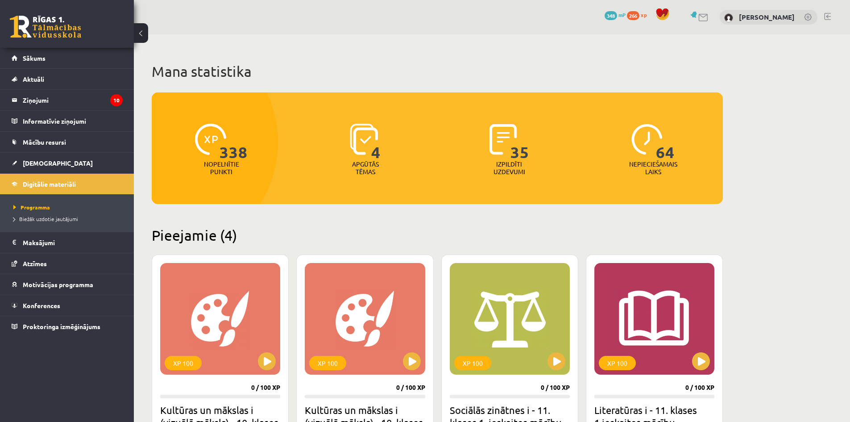
click at [617, 13] on span "348" at bounding box center [610, 15] width 12 height 9
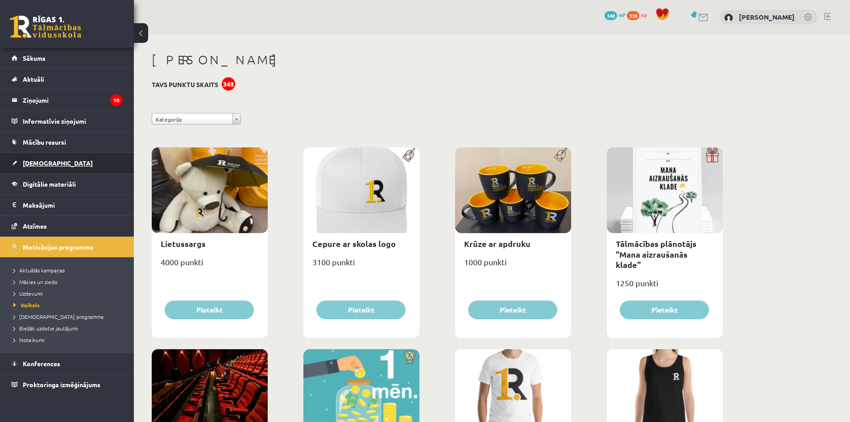
click at [41, 162] on span "[DEMOGRAPHIC_DATA]" at bounding box center [58, 163] width 70 height 8
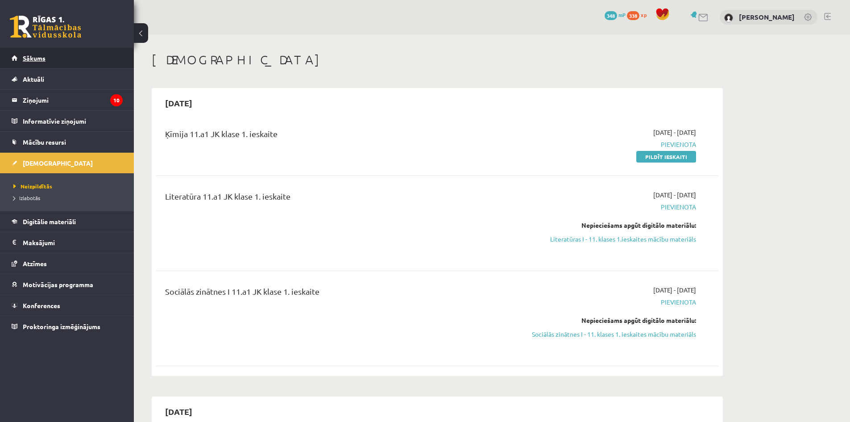
click at [38, 58] on span "Sākums" at bounding box center [34, 58] width 23 height 8
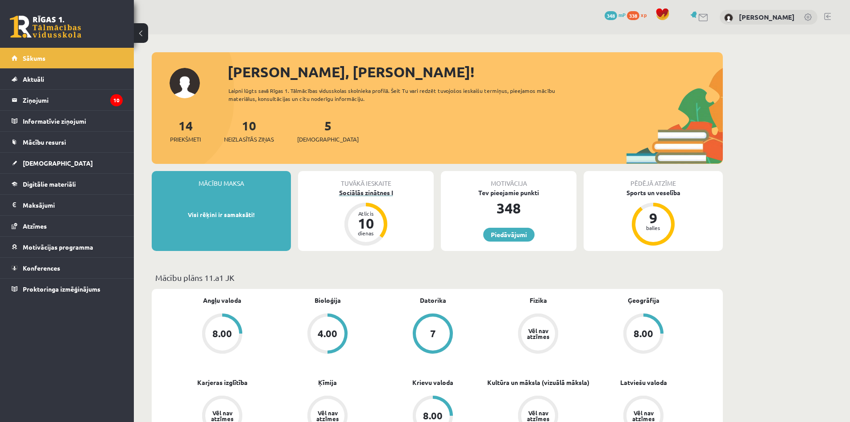
click at [372, 194] on div "Sociālās zinātnes I" at bounding box center [366, 192] width 136 height 9
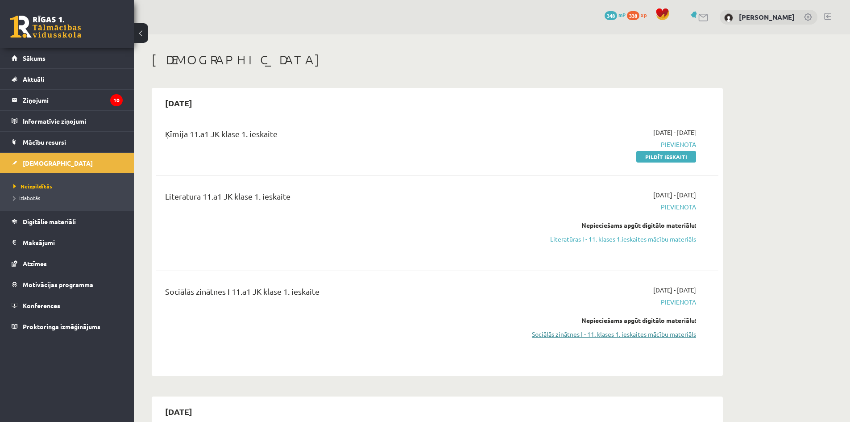
click at [661, 334] on link "Sociālās zinātnes I - 11. klases 1. ieskaites mācību materiāls" at bounding box center [612, 333] width 168 height 9
click at [667, 335] on link "Sociālās zinātnes I - 11. klases 1. ieskaites mācību materiāls" at bounding box center [612, 333] width 168 height 9
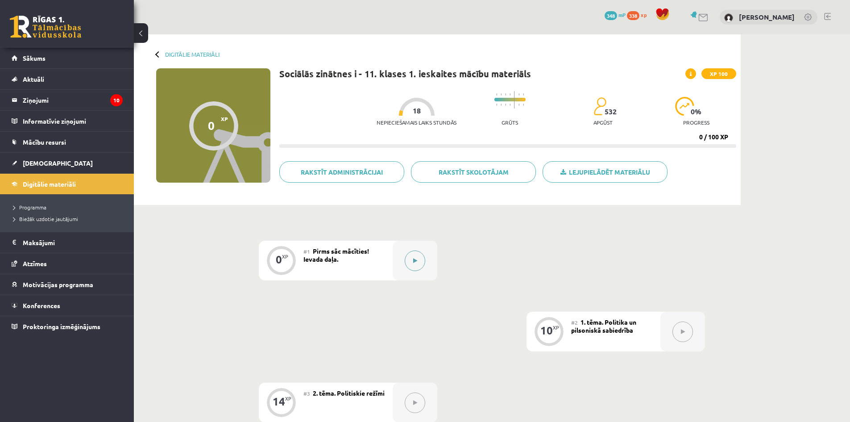
click at [412, 245] on div at bounding box center [415, 260] width 45 height 40
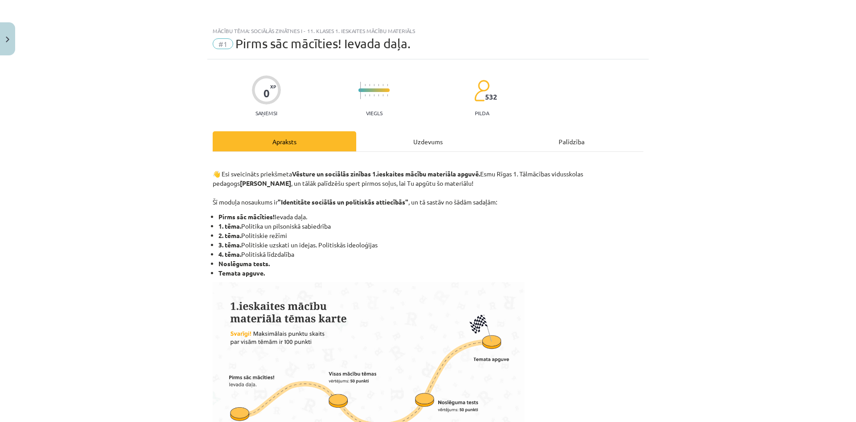
drag, startPoint x: 436, startPoint y: 141, endPoint x: 431, endPoint y: 142, distance: 5.4
click at [435, 141] on div "Uzdevums" at bounding box center [428, 141] width 144 height 20
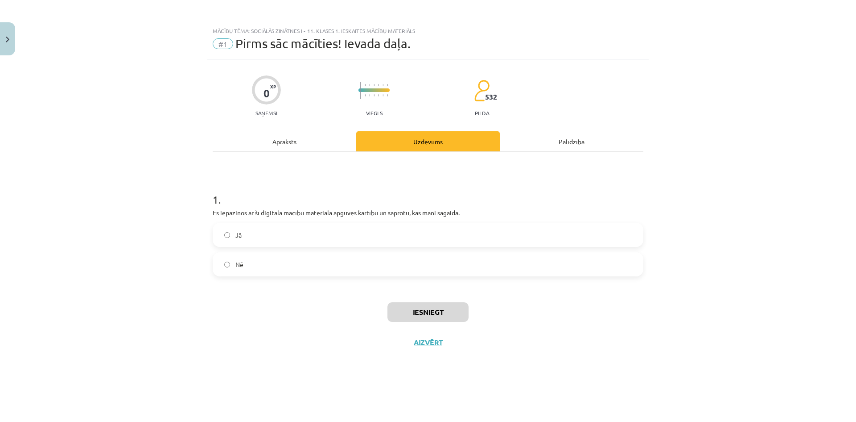
click at [272, 240] on label "Jā" at bounding box center [428, 234] width 429 height 22
click at [425, 309] on button "Iesniegt" at bounding box center [428, 312] width 81 height 20
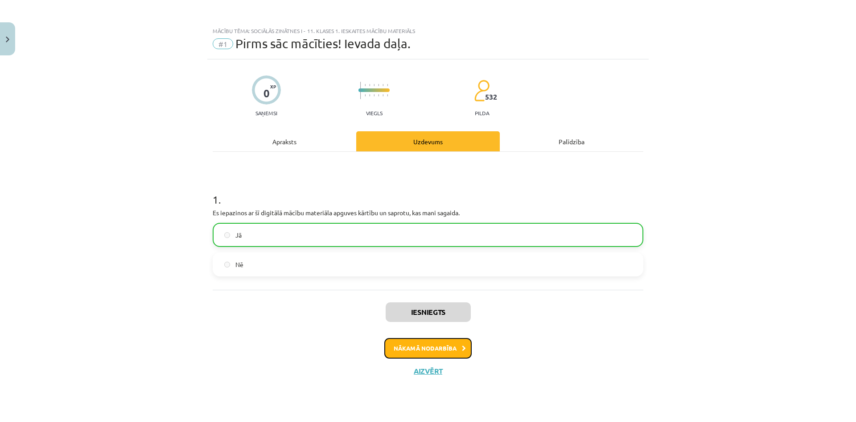
click at [432, 353] on button "Nākamā nodarbība" at bounding box center [428, 348] width 87 height 21
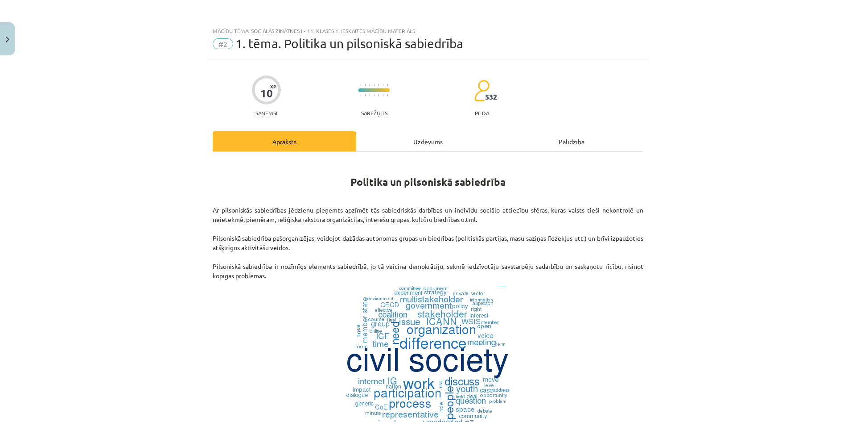
click at [426, 138] on div "Uzdevums" at bounding box center [428, 141] width 144 height 20
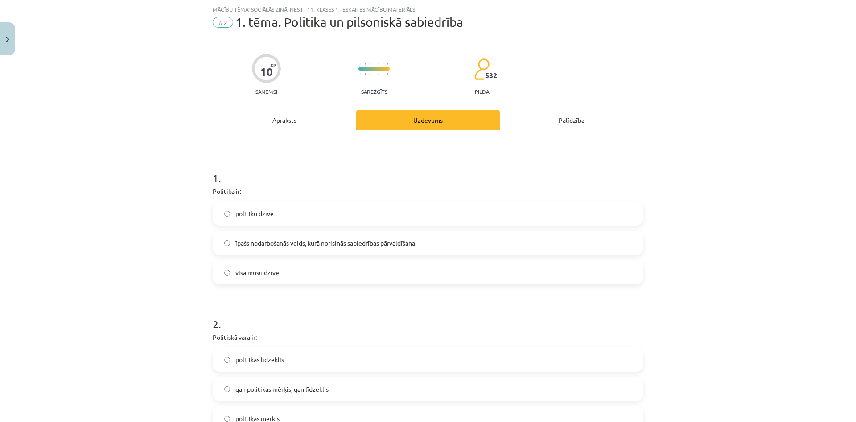
scroll to position [22, 0]
click at [227, 240] on label "īpašs nodarbošanās veids, kurā norisinās sabiedrības pārvaldīšana" at bounding box center [428, 242] width 429 height 22
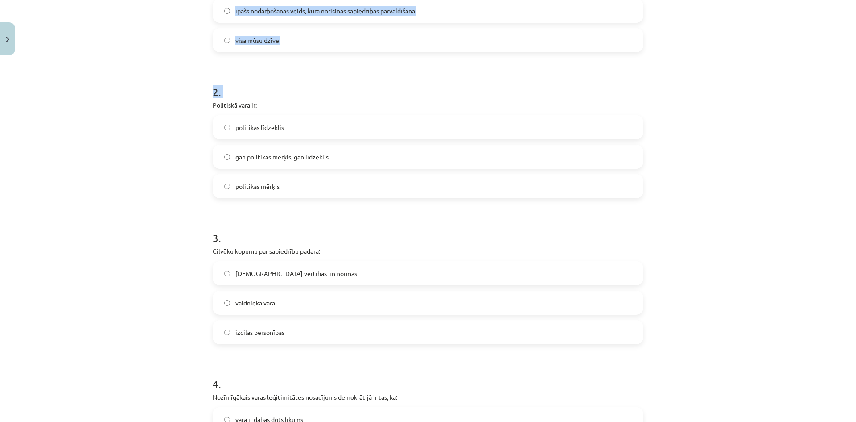
scroll to position [571, 0]
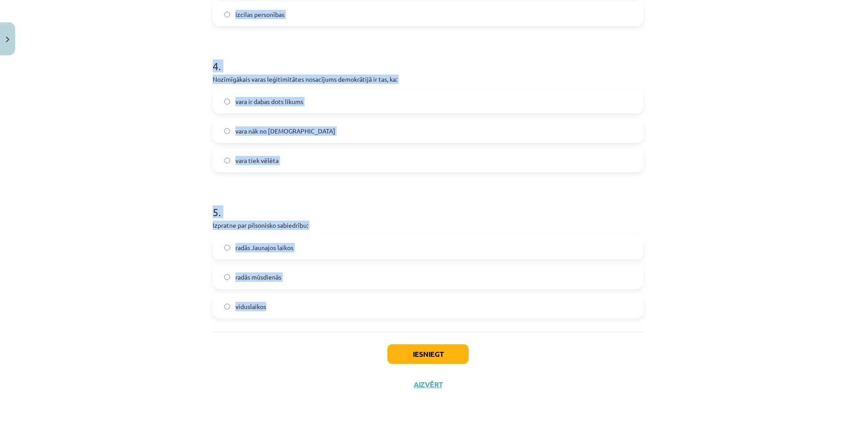
drag, startPoint x: 210, startPoint y: 157, endPoint x: 309, endPoint y: 310, distance: 183.0
copy form "Politiskā vara ir: politikas līdzeklis gan politikas mērķis, gan līdzeklis poli…"
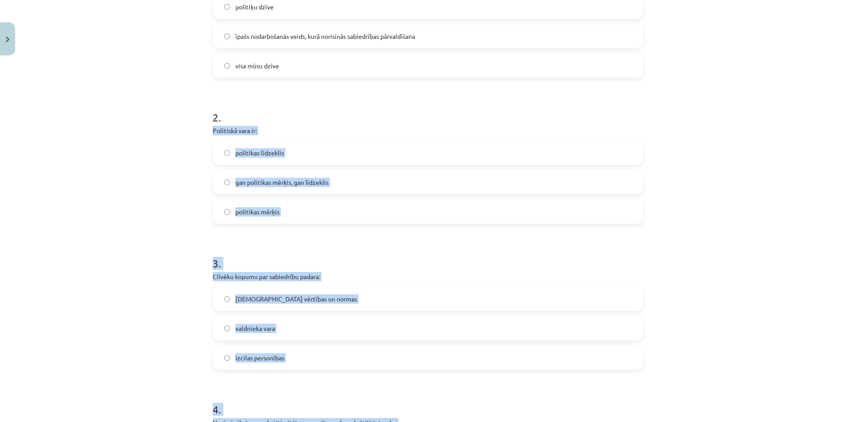
scroll to position [170, 0]
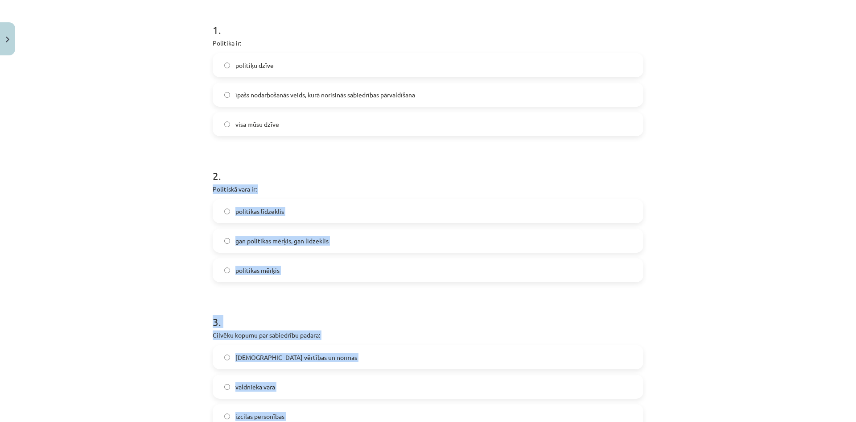
click at [292, 183] on div "2 . Politiskā vara ir: politikas līdzeklis gan politikas mērķis, gan līdzeklis …" at bounding box center [428, 218] width 431 height 128
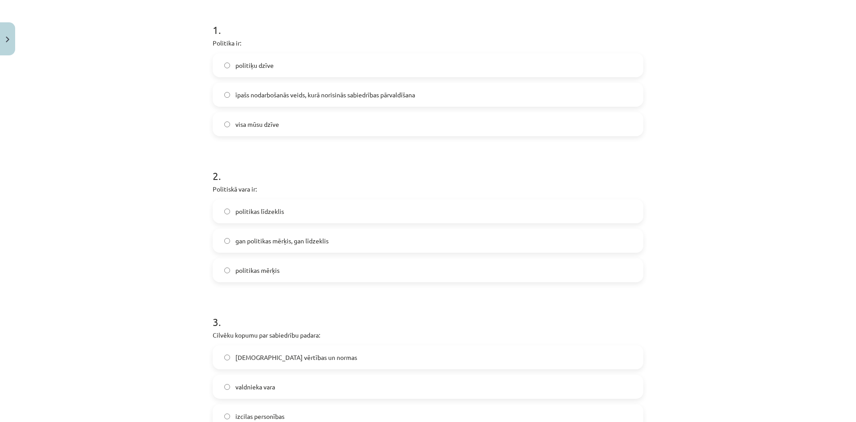
click at [269, 237] on span "gan politikas mērķis, gan līdzeklis" at bounding box center [282, 240] width 93 height 9
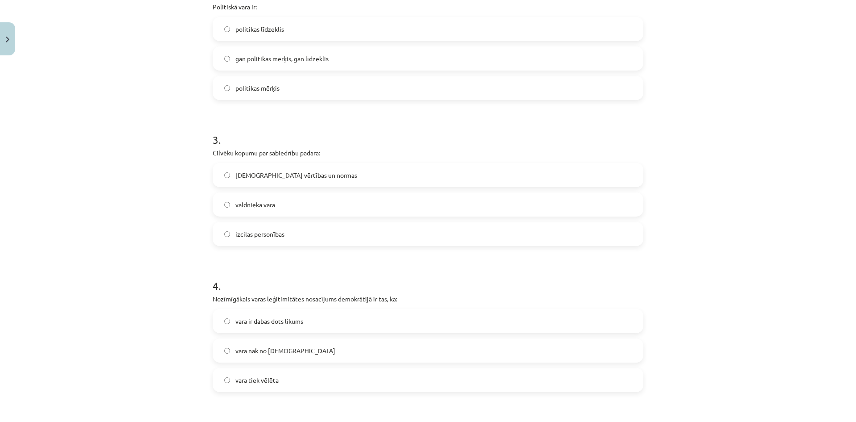
scroll to position [348, 0]
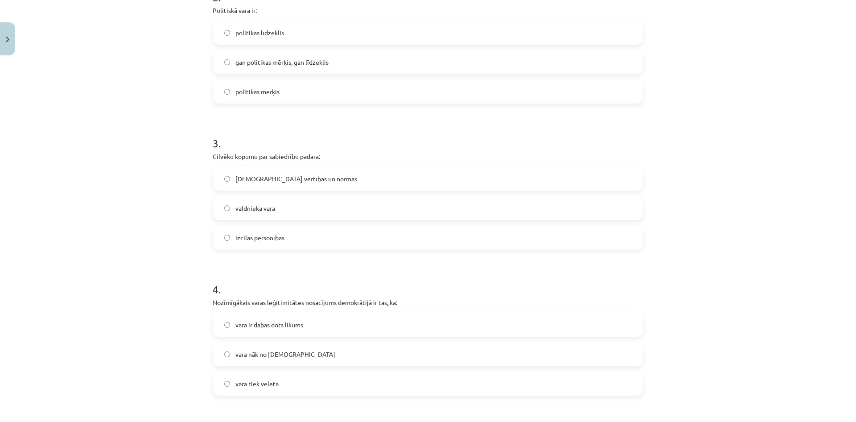
click at [257, 386] on span "vara tiek vēlēta" at bounding box center [257, 383] width 43 height 9
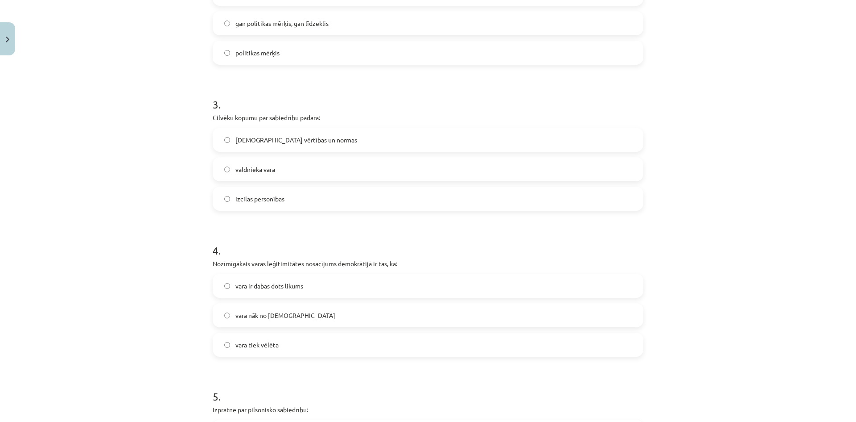
scroll to position [393, 0]
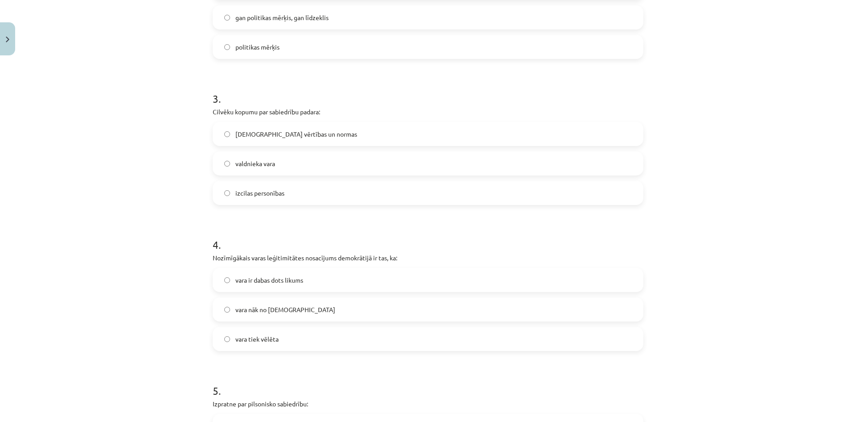
click at [296, 139] on label "[DEMOGRAPHIC_DATA] vērtības un normas" at bounding box center [428, 134] width 429 height 22
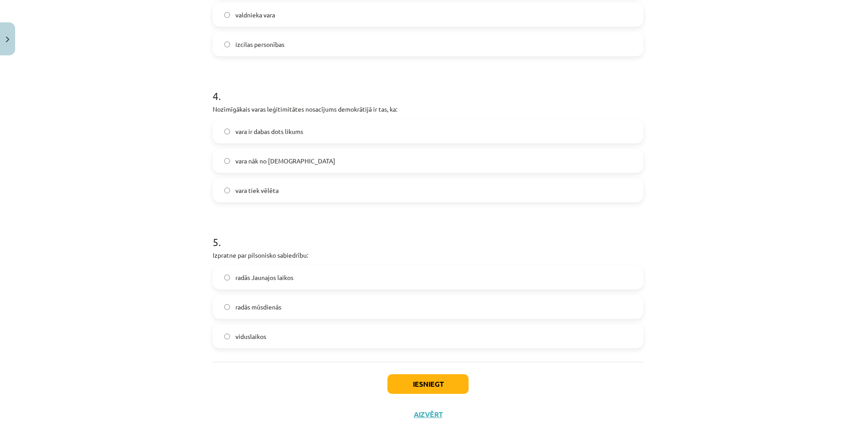
scroll to position [571, 0]
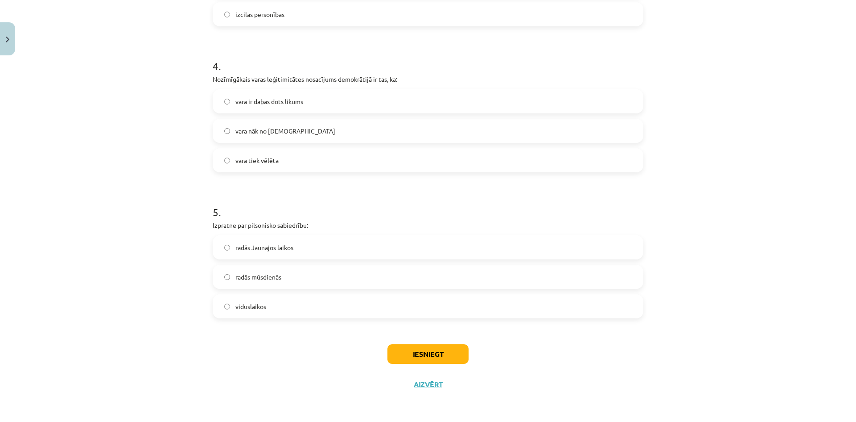
click at [277, 241] on label "radās Jaunajos laikos" at bounding box center [428, 247] width 429 height 22
click at [400, 344] on button "Iesniegt" at bounding box center [428, 354] width 81 height 20
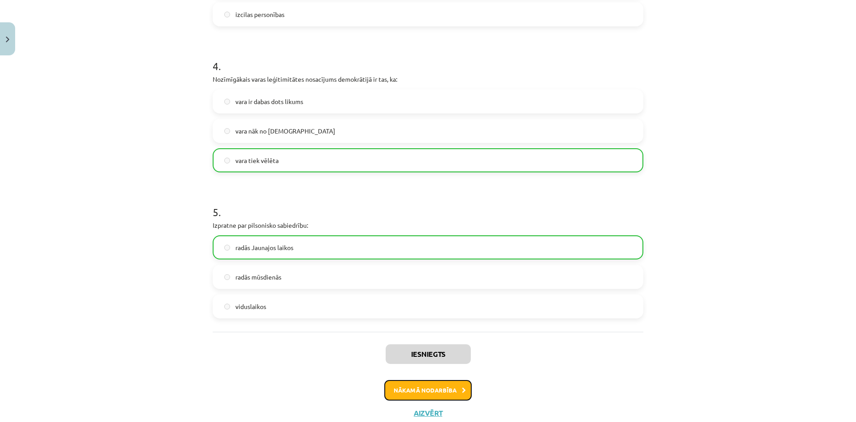
click at [460, 385] on button "Nākamā nodarbība" at bounding box center [428, 390] width 87 height 21
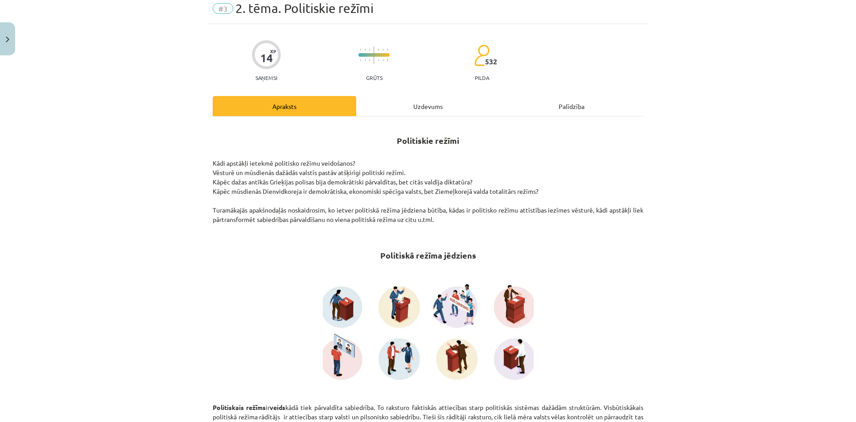
scroll to position [22, 0]
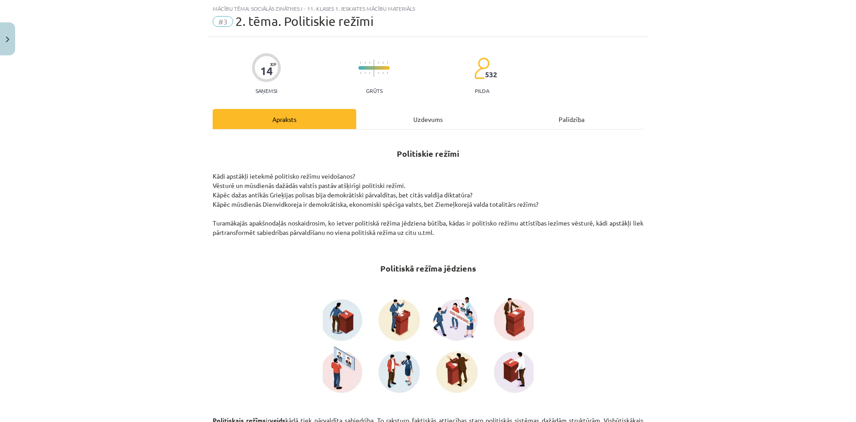
click at [453, 119] on div "Uzdevums" at bounding box center [428, 119] width 144 height 20
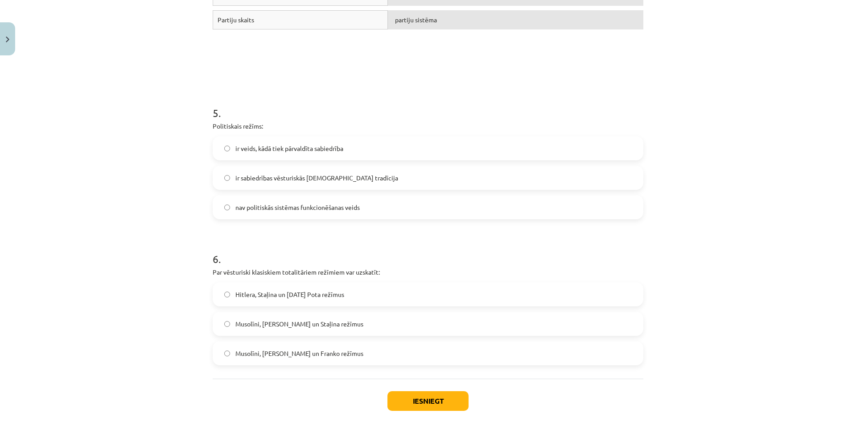
scroll to position [773, 0]
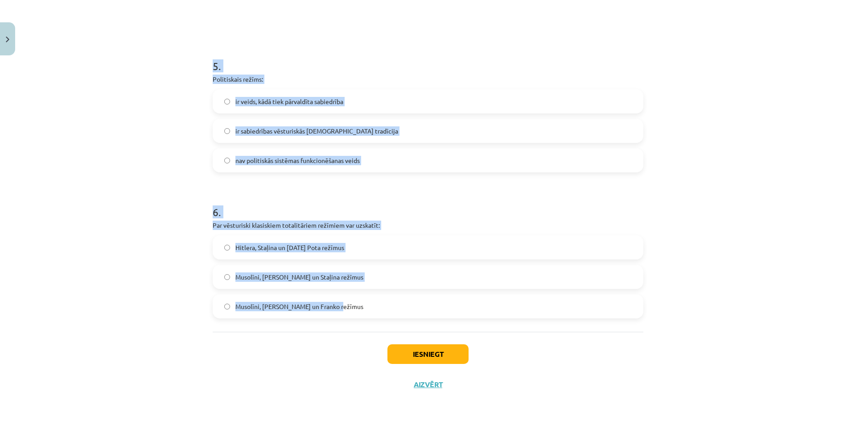
drag, startPoint x: 211, startPoint y: 57, endPoint x: 349, endPoint y: 314, distance: 291.6
copy form "Nozīmīgā pētījuma „Totalitārisma izcelšanās” autors ir: Hanna Ārendte Raimons Ā…"
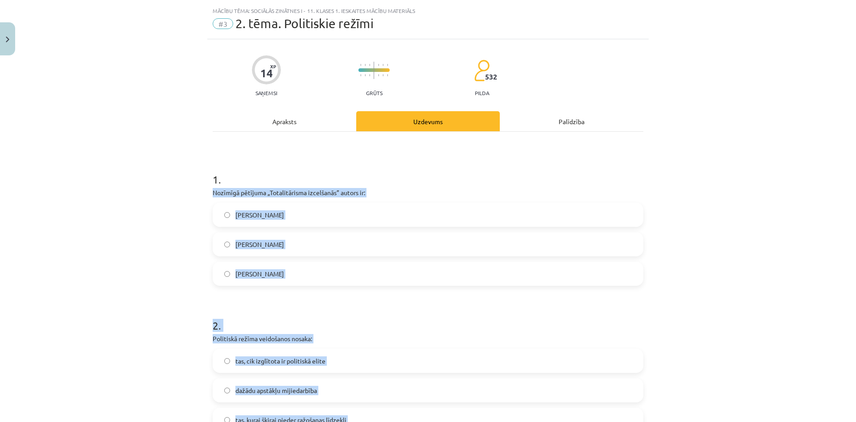
scroll to position [0, 0]
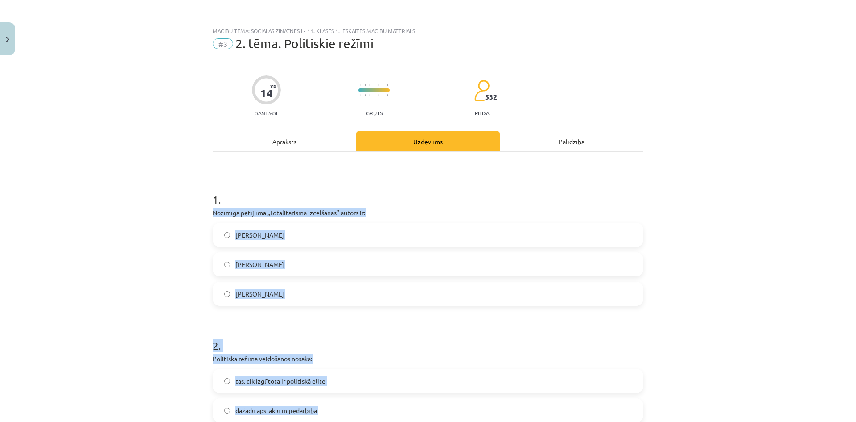
click at [303, 207] on div "1 . Nozīmīgā pētījuma „Totalitārisma izcelšanās” autors ir: Hanna Ārendte Raimo…" at bounding box center [428, 242] width 431 height 128
click at [301, 209] on p "Nozīmīgā pētījuma „Totalitārisma izcelšanās” autors ir:" at bounding box center [428, 212] width 431 height 9
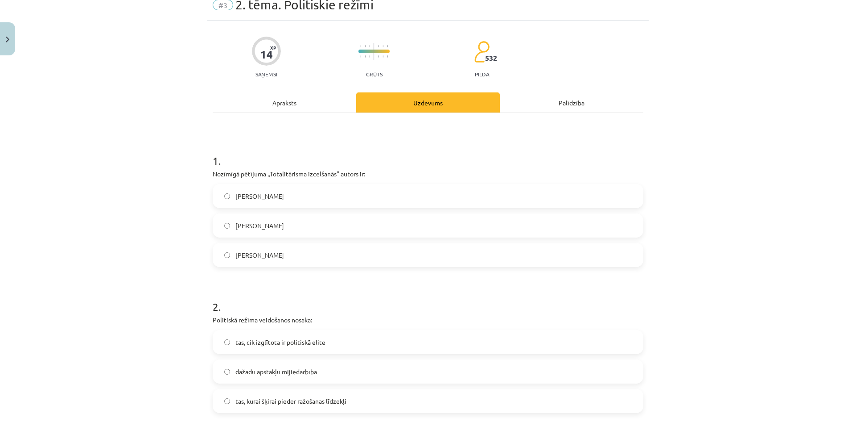
scroll to position [45, 0]
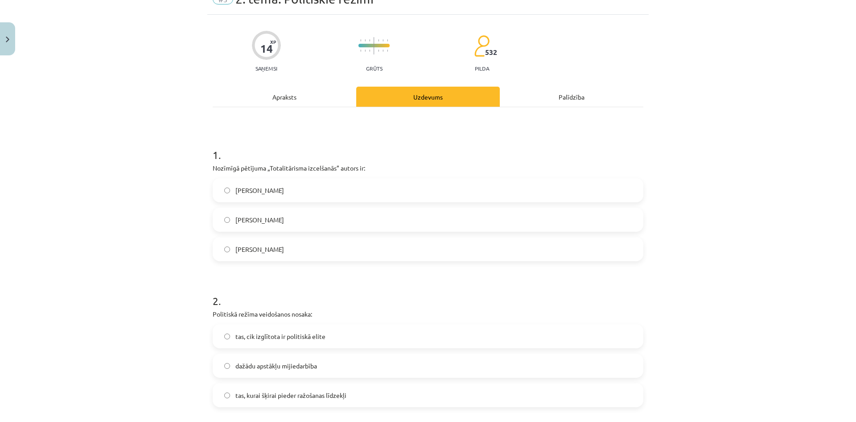
click at [303, 188] on label "Hanna Ārendte" at bounding box center [428, 190] width 429 height 22
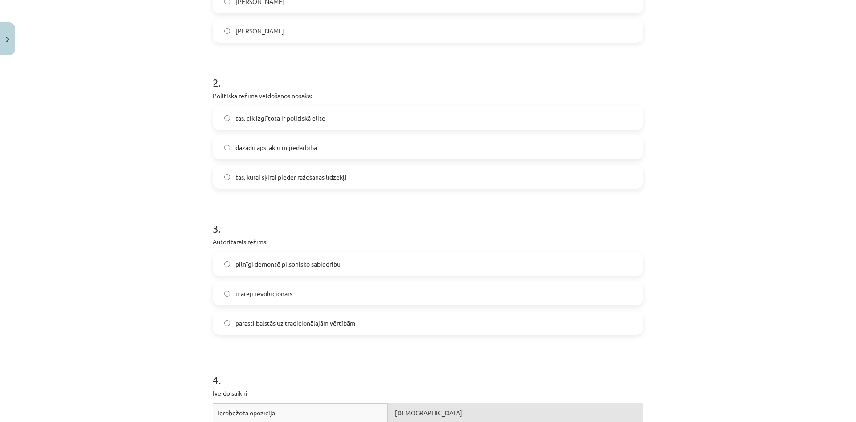
scroll to position [312, 0]
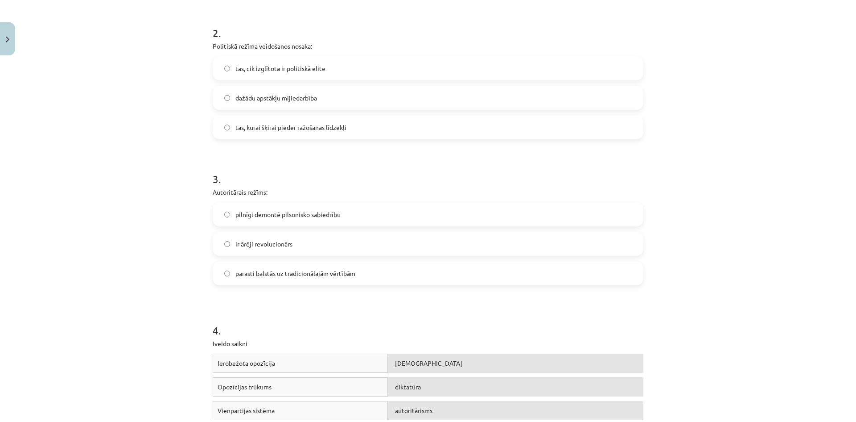
click at [345, 99] on label "dažādu apstākļu mijiedarbība" at bounding box center [428, 98] width 429 height 22
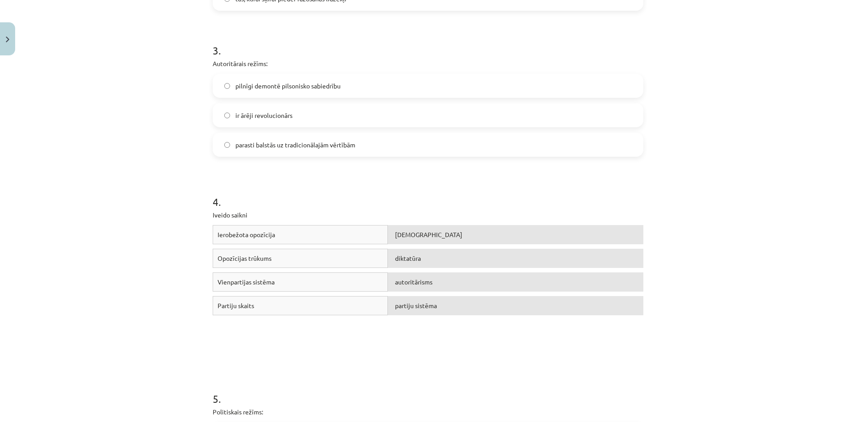
scroll to position [446, 0]
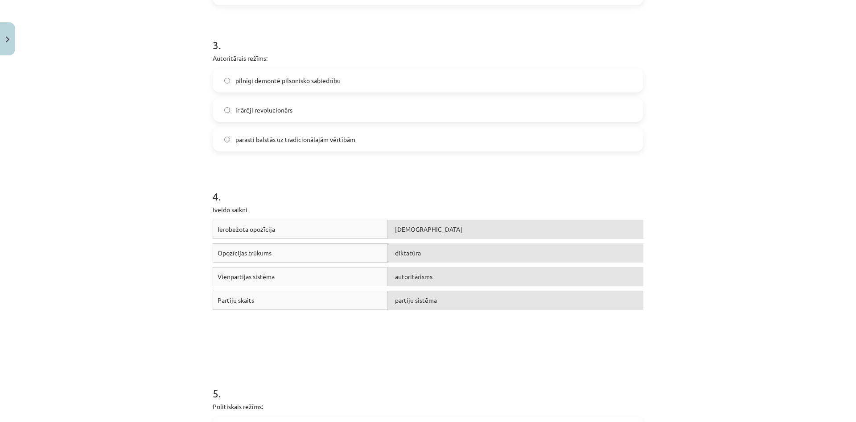
click at [248, 147] on label "parasti balstās uz tradicionālajām vērtībām" at bounding box center [428, 139] width 429 height 22
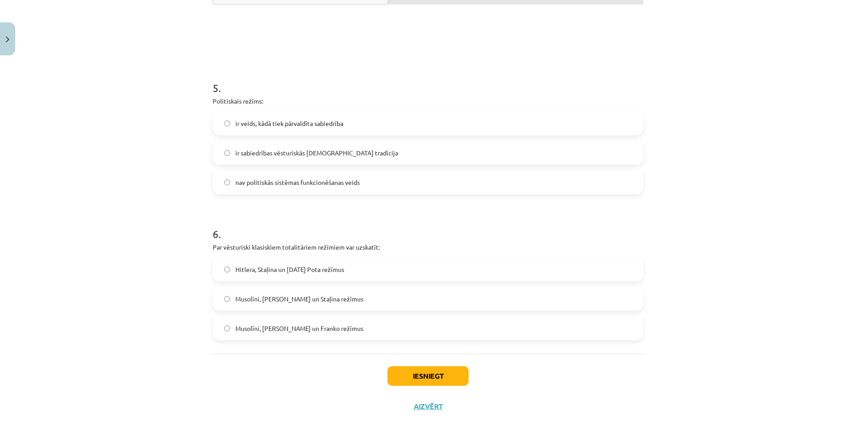
scroll to position [773, 0]
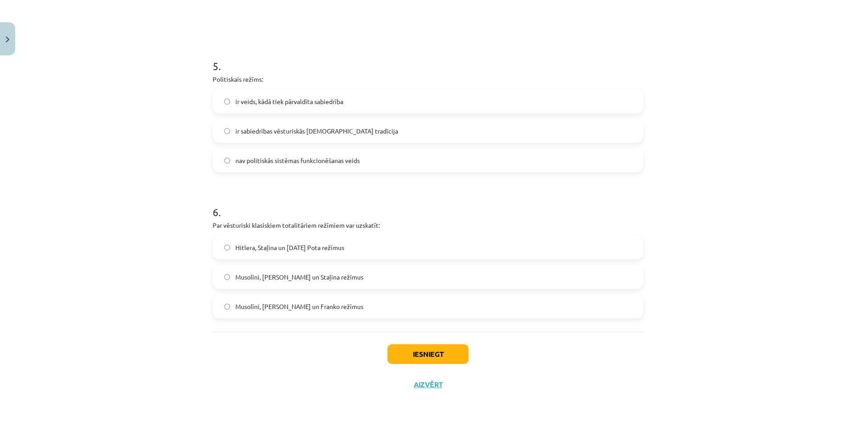
click at [277, 106] on label "ir veids, kādā tiek pārvaldīta sabiedrība" at bounding box center [428, 101] width 429 height 22
click at [338, 279] on label "Musolīni, Hitlera un Staļina režīmus" at bounding box center [428, 276] width 429 height 22
click at [454, 357] on button "Iesniegt" at bounding box center [428, 354] width 81 height 20
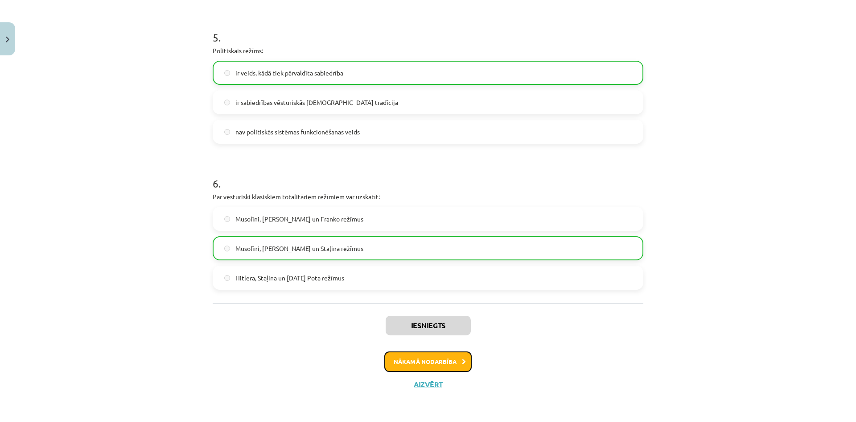
click at [431, 364] on button "Nākamā nodarbība" at bounding box center [428, 361] width 87 height 21
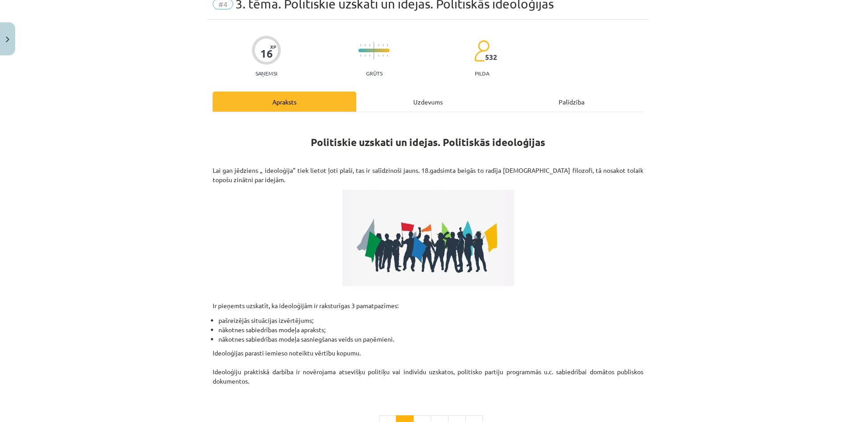
scroll to position [22, 0]
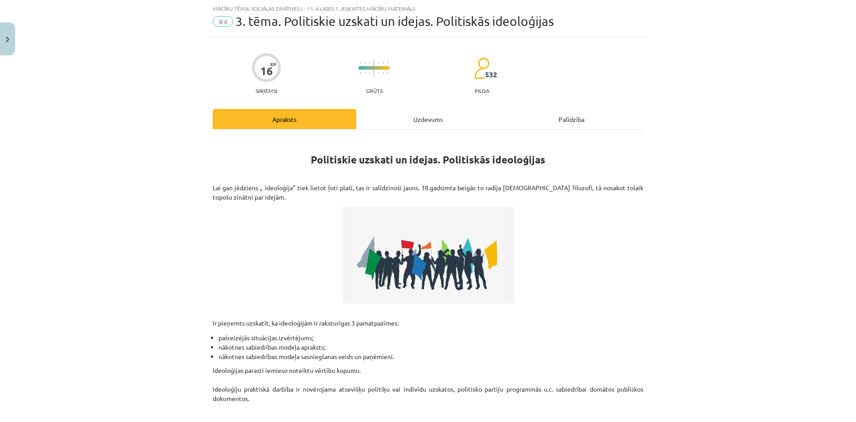
click at [401, 111] on div "Uzdevums" at bounding box center [428, 119] width 144 height 20
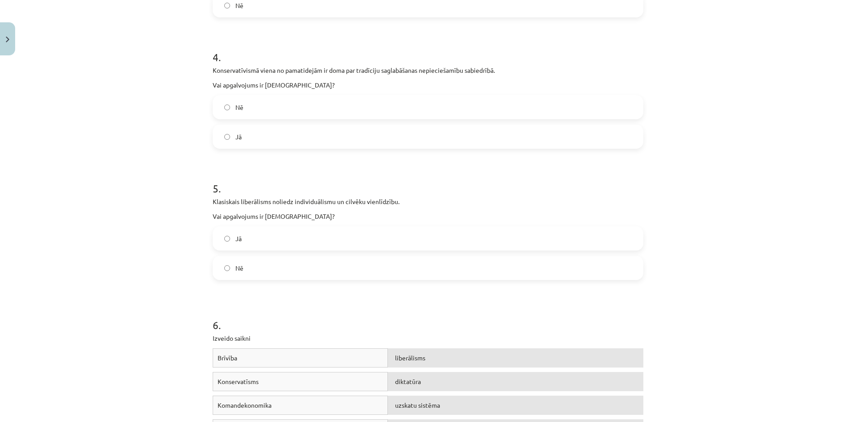
scroll to position [834, 0]
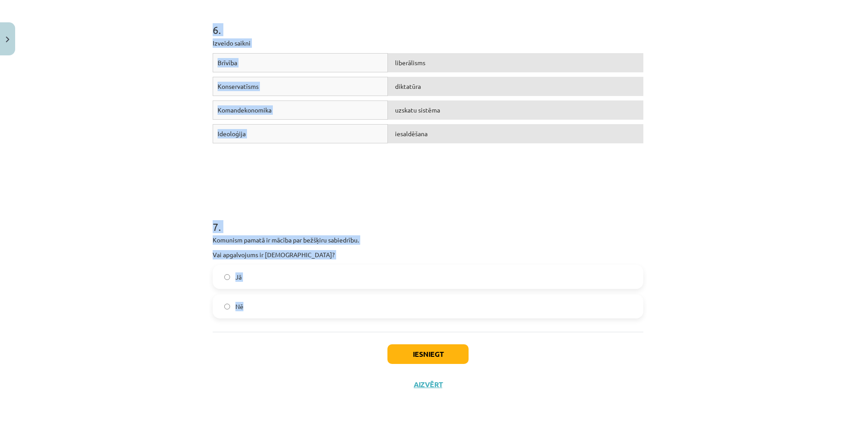
drag, startPoint x: 207, startPoint y: 188, endPoint x: 329, endPoint y: 302, distance: 167.0
copy form "Konservatīvisma kā domāšanas veida aizsākumi meklējami 20.gs sākumā. Vai apgalv…"
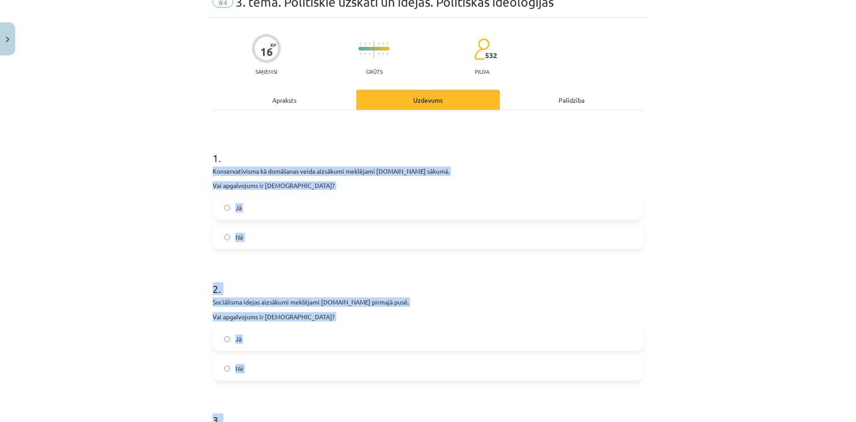
scroll to position [0, 0]
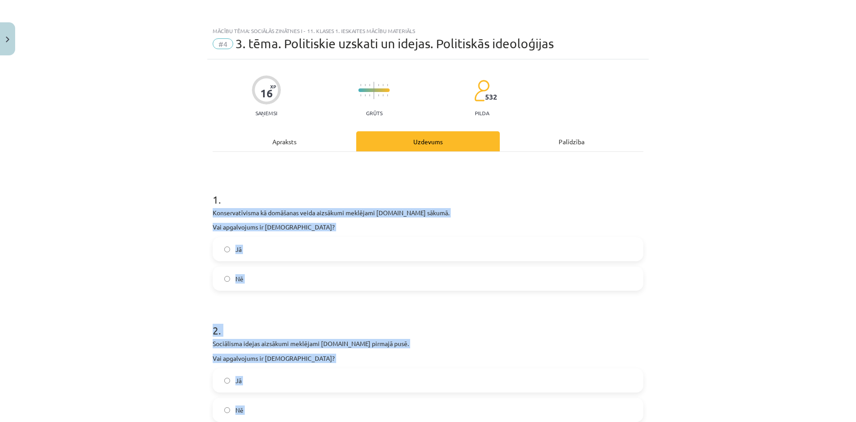
click at [282, 209] on div "1 . Konservatīvisma kā domāšanas veida aizsākumi meklējami 20.gs sākumā. Vai ap…" at bounding box center [428, 234] width 431 height 113
click at [283, 209] on p "Konservatīvisma kā domāšanas veida aizsākumi meklējami 20.gs sākumā." at bounding box center [428, 212] width 431 height 9
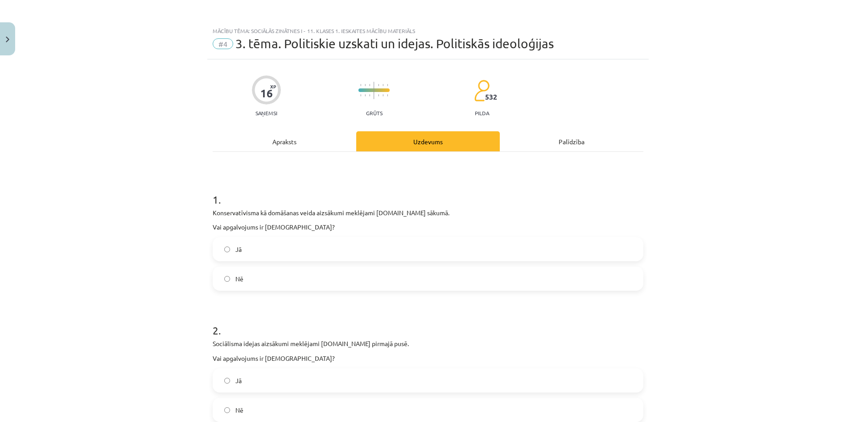
click at [314, 204] on h1 "1 ." at bounding box center [428, 192] width 431 height 28
click at [277, 285] on label "Nē" at bounding box center [428, 278] width 429 height 22
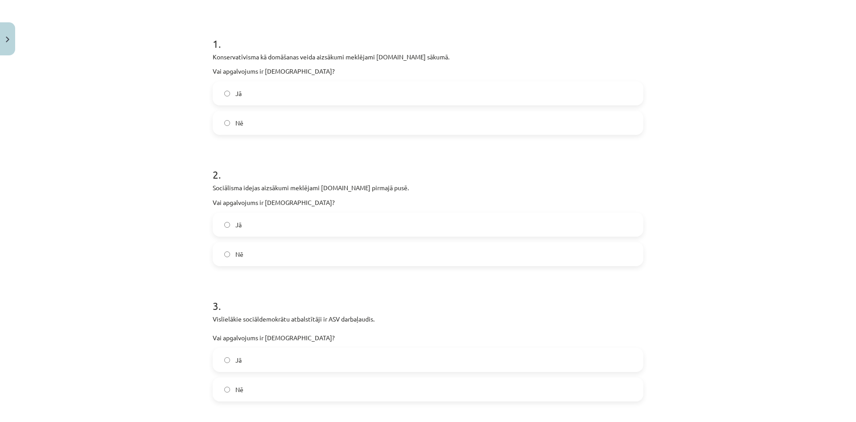
scroll to position [223, 0]
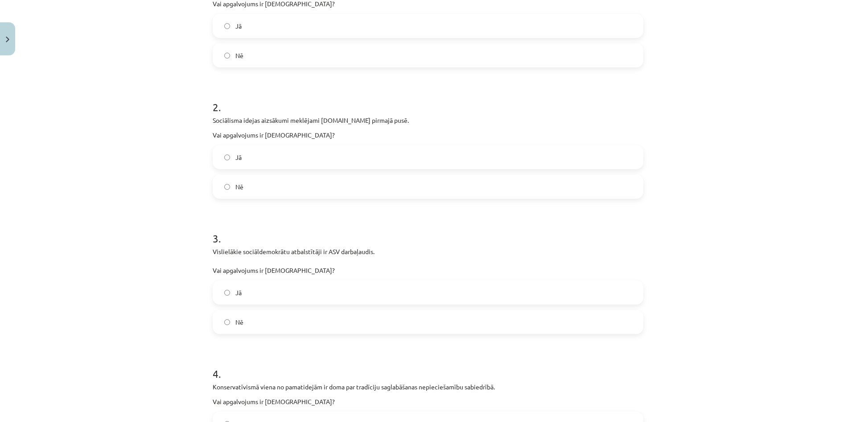
drag, startPoint x: 582, startPoint y: 153, endPoint x: 215, endPoint y: 156, distance: 366.3
click at [556, 153] on label "Jā" at bounding box center [428, 157] width 429 height 22
drag, startPoint x: 272, startPoint y: 322, endPoint x: 281, endPoint y: 323, distance: 9.5
click at [273, 322] on label "Nē" at bounding box center [428, 321] width 429 height 22
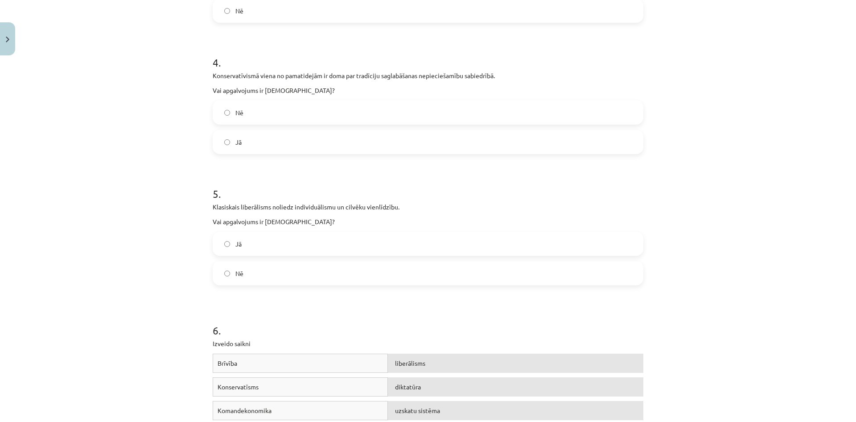
scroll to position [535, 0]
drag, startPoint x: 240, startPoint y: 139, endPoint x: 253, endPoint y: 134, distance: 13.7
click at [244, 137] on label "Jā" at bounding box center [428, 140] width 429 height 22
drag, startPoint x: 509, startPoint y: 274, endPoint x: 439, endPoint y: 290, distance: 71.4
click at [462, 290] on form "1 . Konservatīvisma kā domāšanas veida aizsākumi meklējami 20.gs sākumā. Vai ap…" at bounding box center [428, 129] width 431 height 975
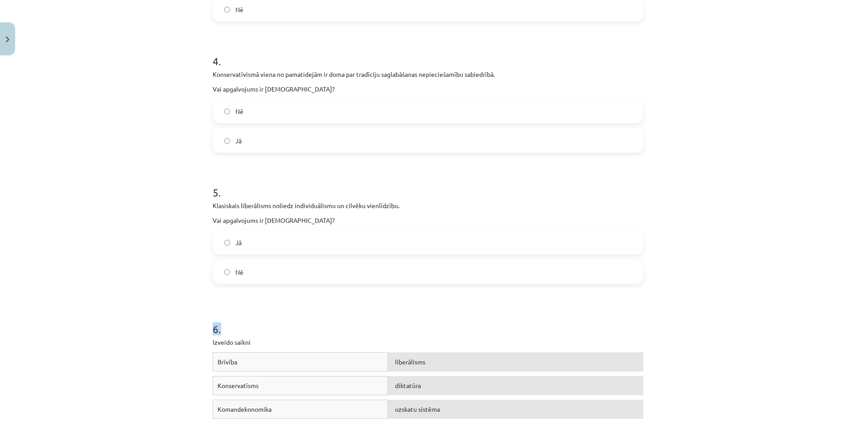
click at [248, 279] on label "Nē" at bounding box center [428, 272] width 429 height 22
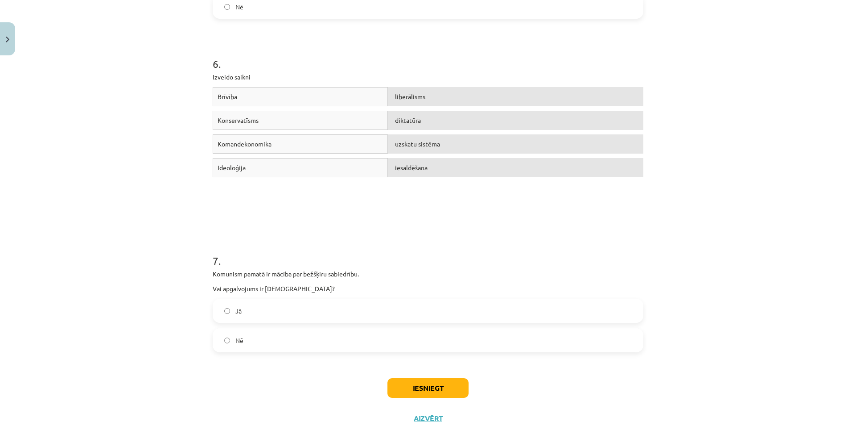
scroll to position [834, 0]
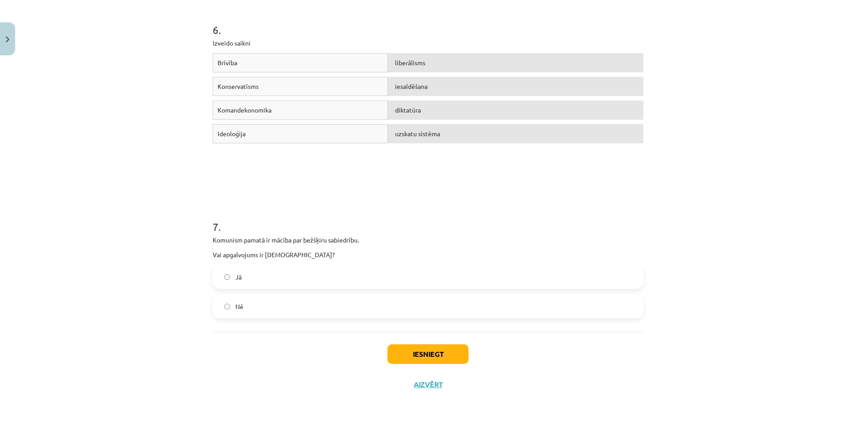
click at [249, 271] on label "Jā" at bounding box center [428, 276] width 429 height 22
click at [451, 352] on button "Iesniegt" at bounding box center [428, 354] width 81 height 20
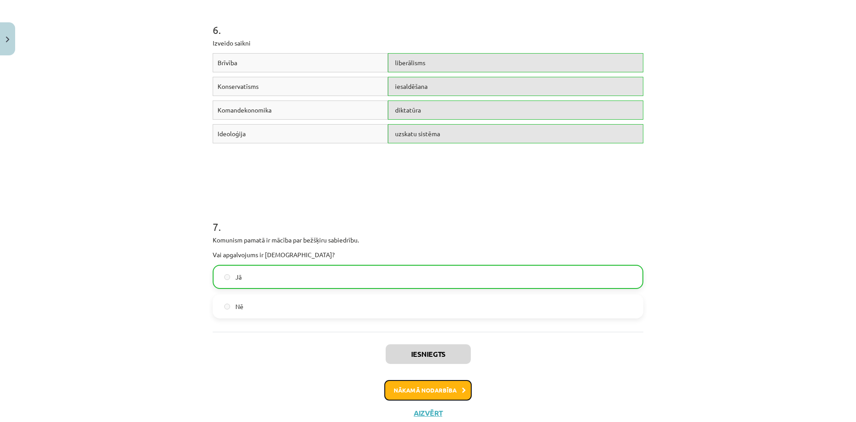
click at [449, 389] on button "Nākamā nodarbība" at bounding box center [428, 390] width 87 height 21
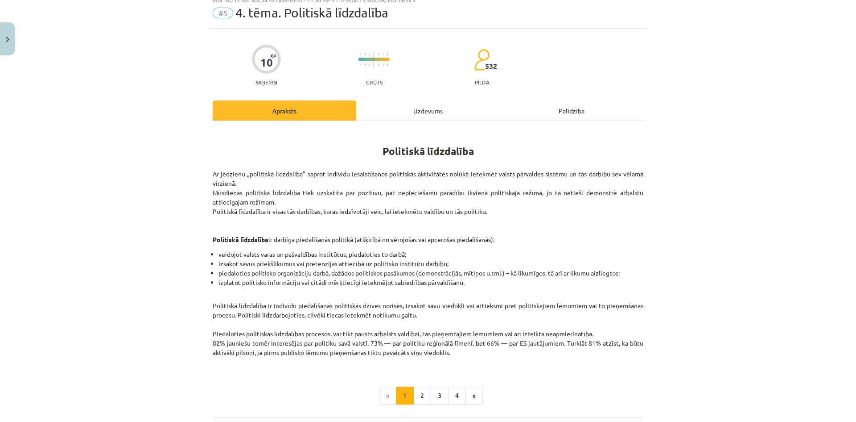
scroll to position [22, 0]
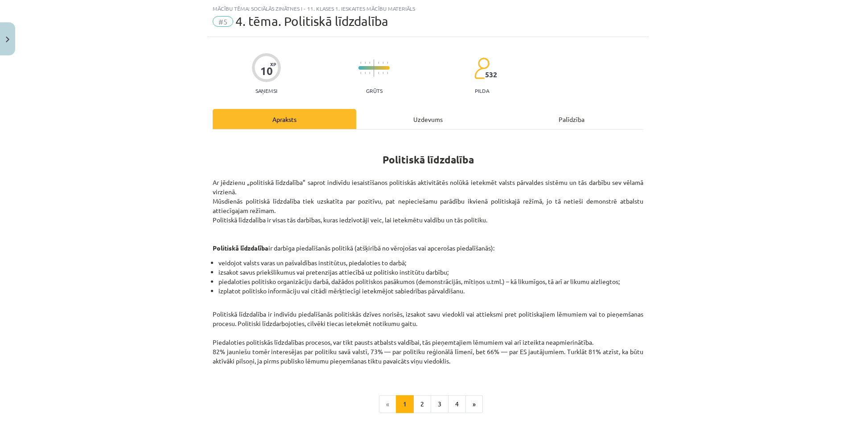
click at [431, 111] on div "Uzdevums" at bounding box center [428, 119] width 144 height 20
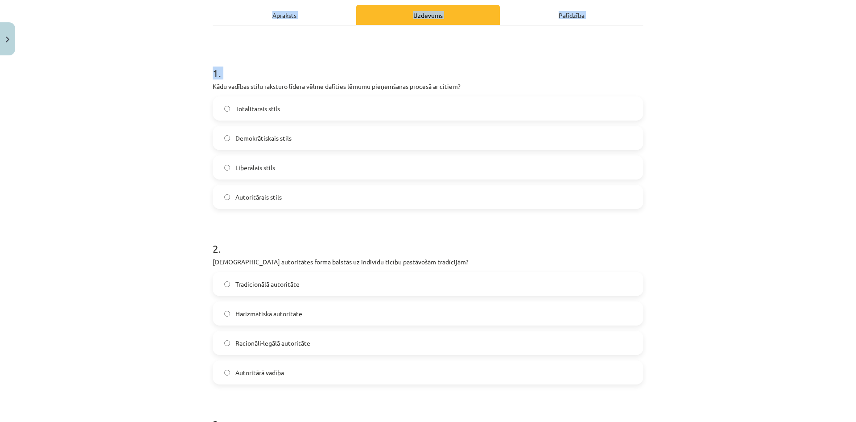
scroll to position [718, 0]
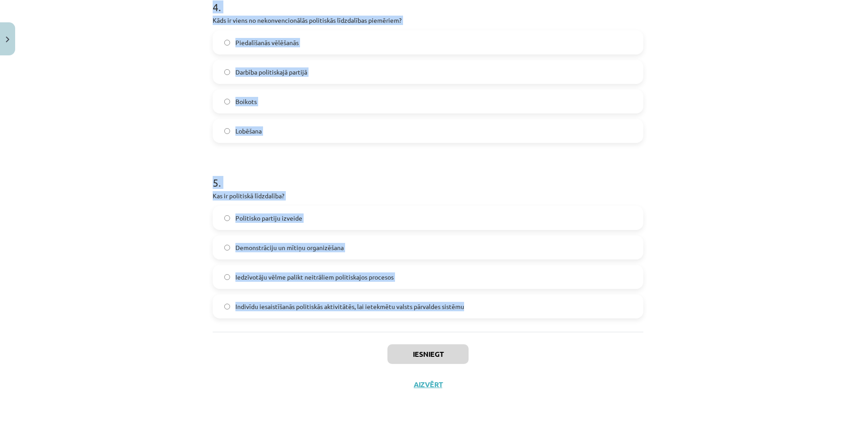
drag, startPoint x: 209, startPoint y: 191, endPoint x: 465, endPoint y: 312, distance: 283.2
copy form "Kādu vadības stilu raksturo līdera vēlme dalīties lēmumu pieņemšanas procesā ar…"
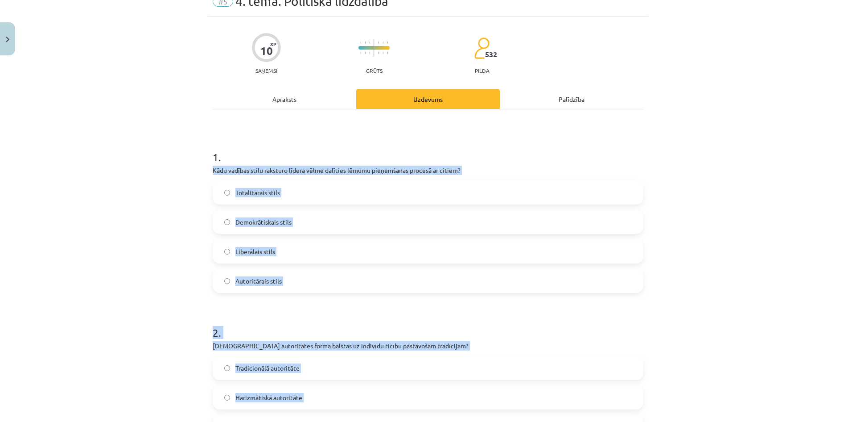
scroll to position [0, 0]
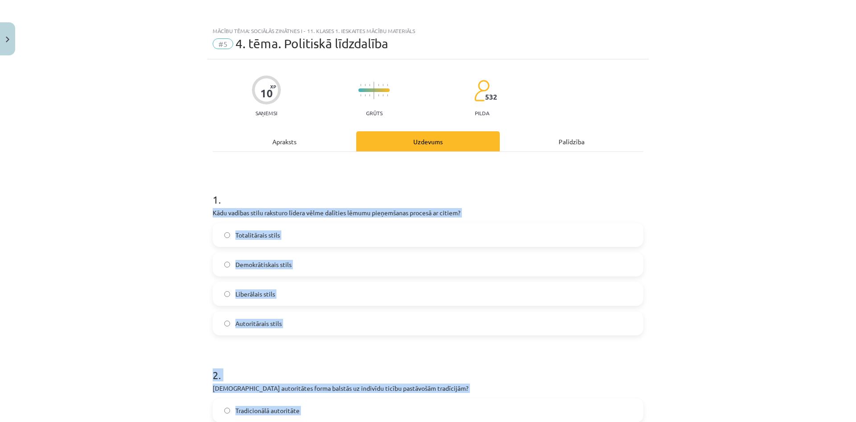
click at [269, 215] on p "Kādu vadības stilu raksturo līdera vēlme dalīties lēmumu pieņemšanas procesā ar…" at bounding box center [428, 212] width 431 height 9
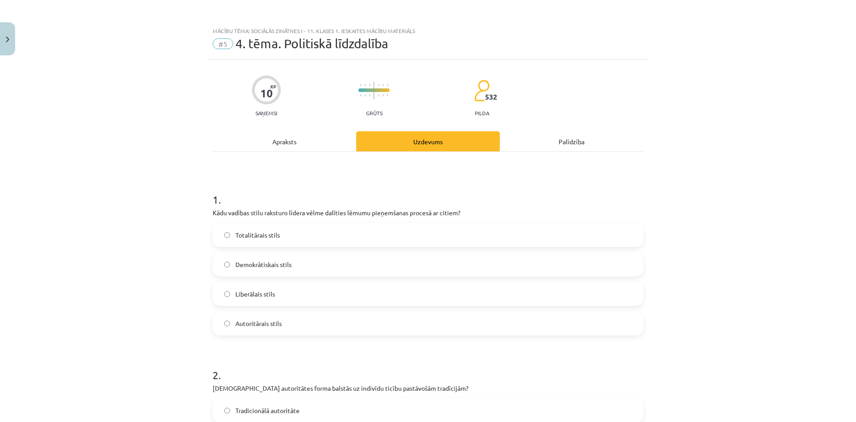
click at [247, 269] on span "Demokrātiskais stils" at bounding box center [264, 264] width 56 height 9
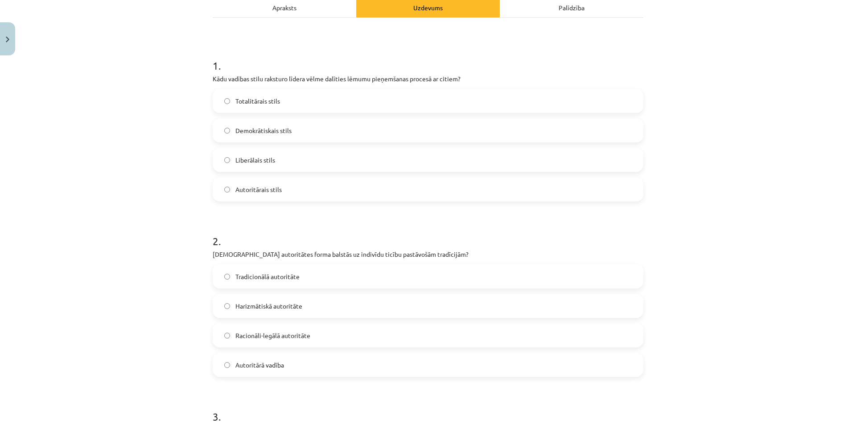
click at [258, 128] on span "Demokrātiskais stils" at bounding box center [264, 130] width 56 height 9
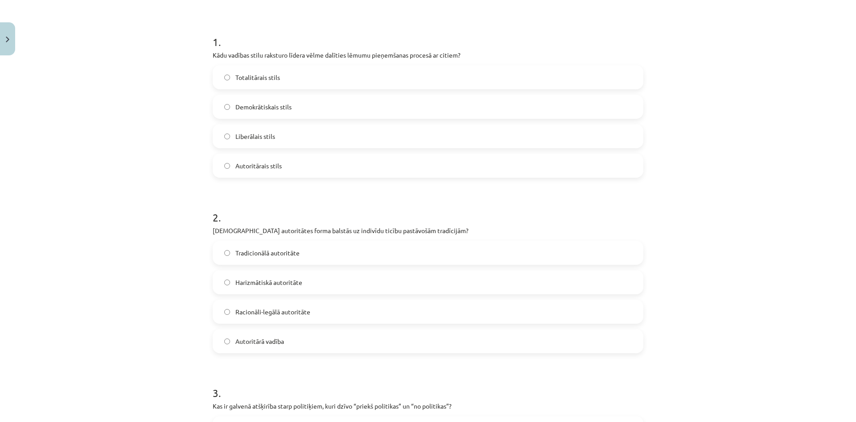
scroll to position [268, 0]
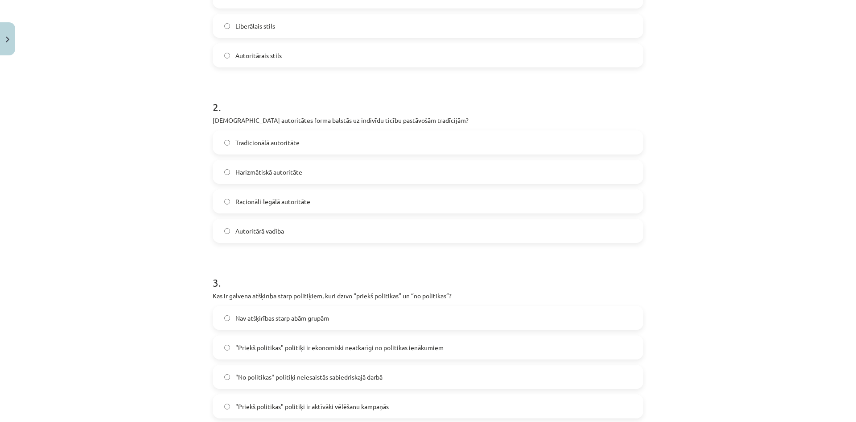
click at [327, 137] on label "Tradicionālā autoritāte" at bounding box center [428, 142] width 429 height 22
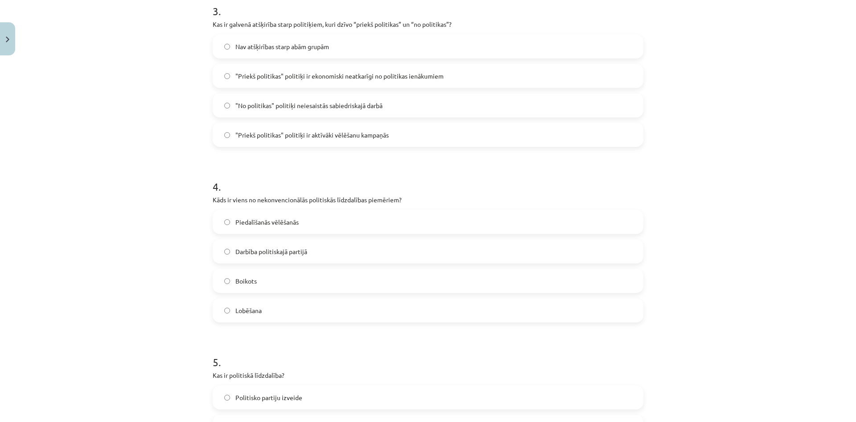
scroll to position [535, 0]
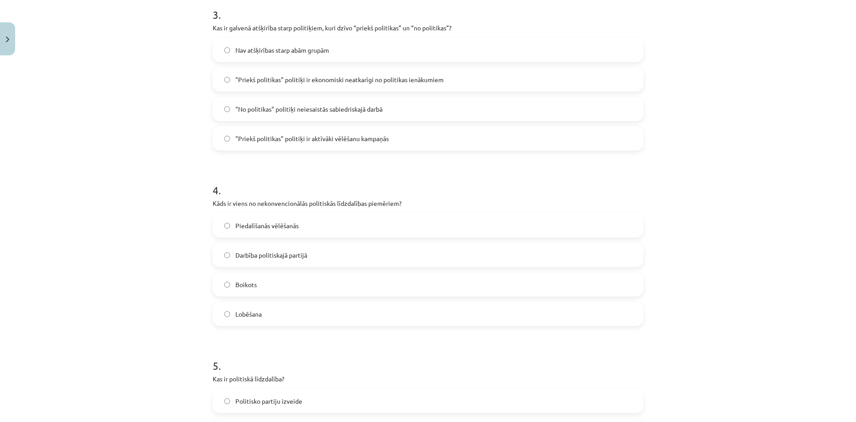
click at [329, 146] on label ""Priekš politikas" politiķi ir aktīvāki vēlēšanu kampaņās" at bounding box center [428, 138] width 429 height 22
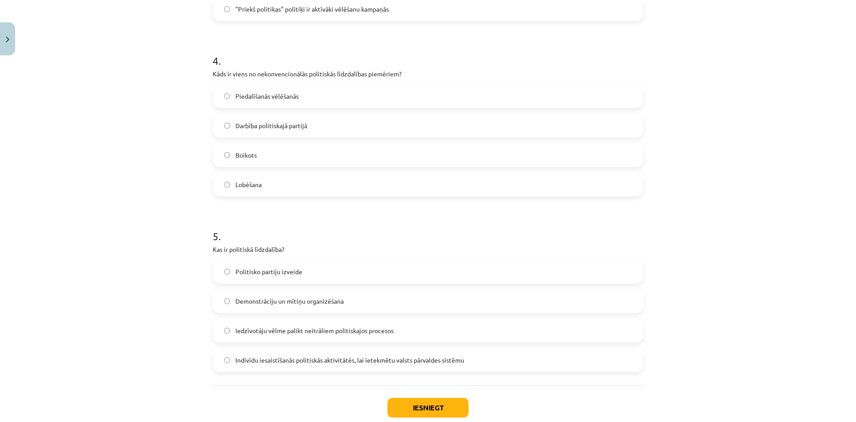
scroll to position [669, 0]
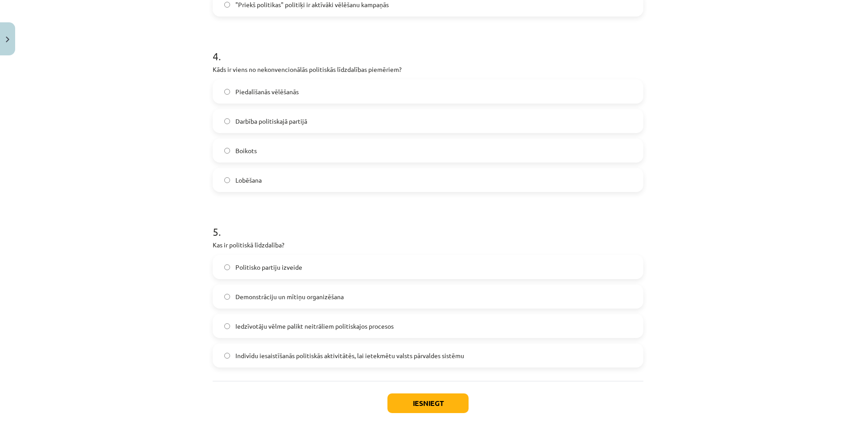
click at [278, 152] on label "Boikots" at bounding box center [428, 150] width 429 height 22
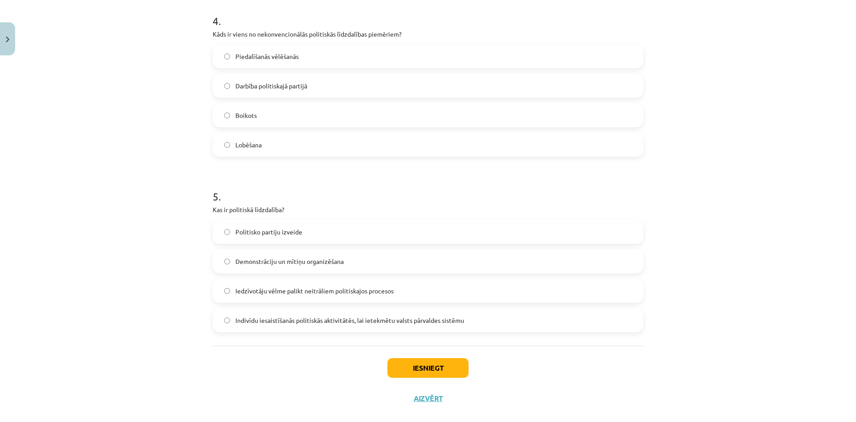
scroll to position [718, 0]
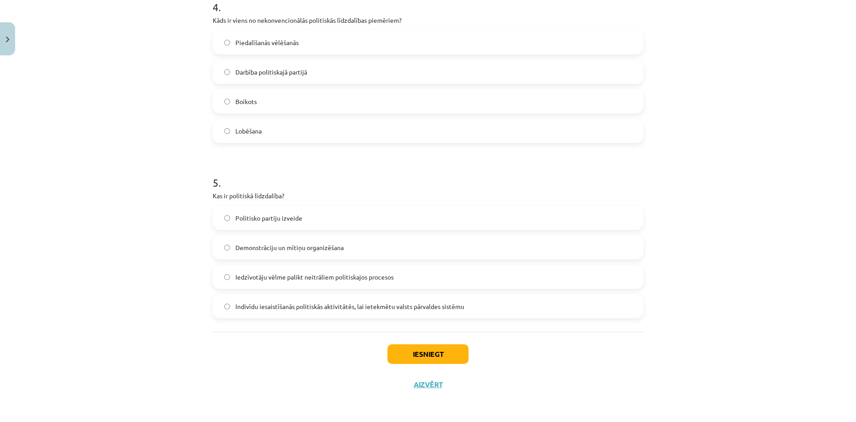
click at [306, 313] on label "Indivīdu iesaistīšanās politiskās aktivitātēs, lai ietekmētu valsts pārvaldes s…" at bounding box center [428, 306] width 429 height 22
click at [432, 348] on button "Iesniegt" at bounding box center [428, 354] width 81 height 20
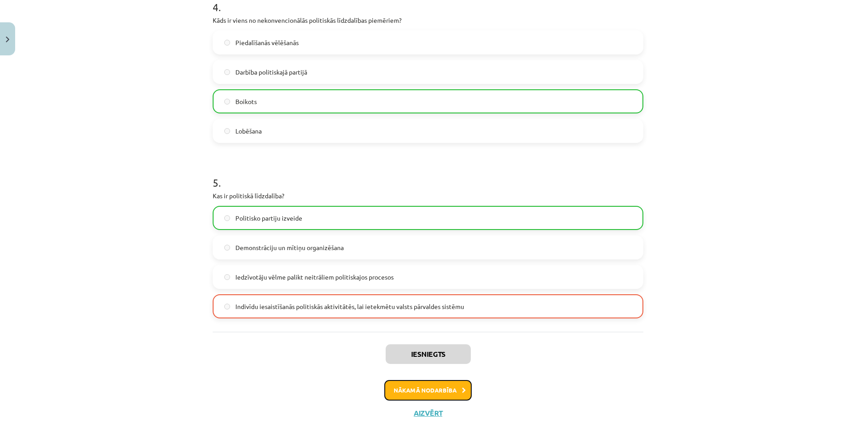
click at [443, 383] on button "Nākamā nodarbība" at bounding box center [428, 390] width 87 height 21
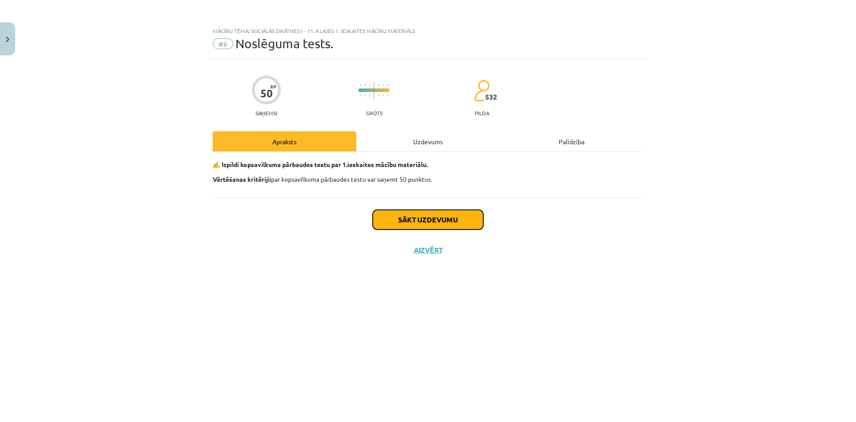
click at [455, 219] on button "Sākt uzdevumu" at bounding box center [428, 220] width 111 height 20
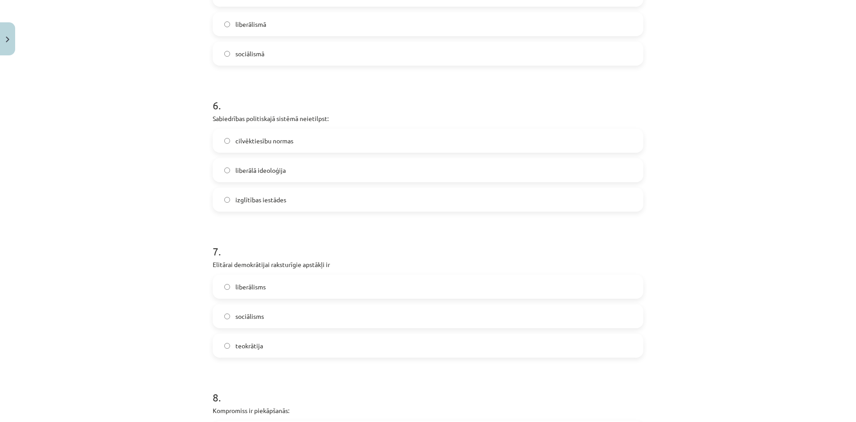
scroll to position [1300, 0]
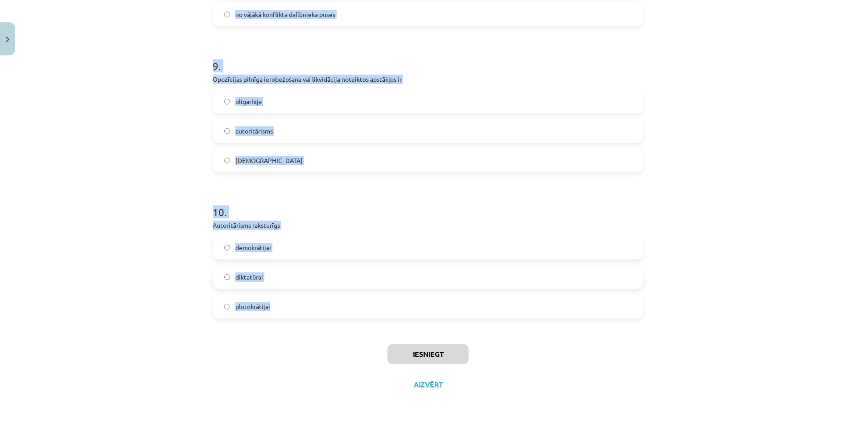
drag, startPoint x: 207, startPoint y: 212, endPoint x: 309, endPoint y: 313, distance: 142.9
copy form "Latvijas Tautas fronte 1988.-1991. gadā īstenoja: konservatīvu politiku progres…"
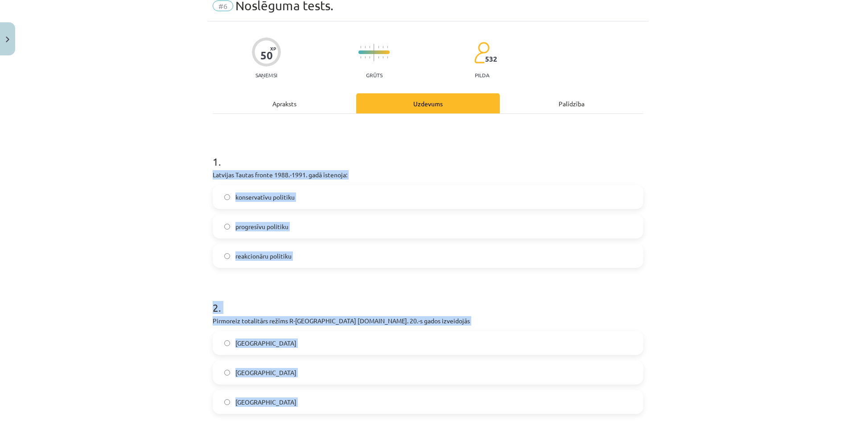
scroll to position [34, 0]
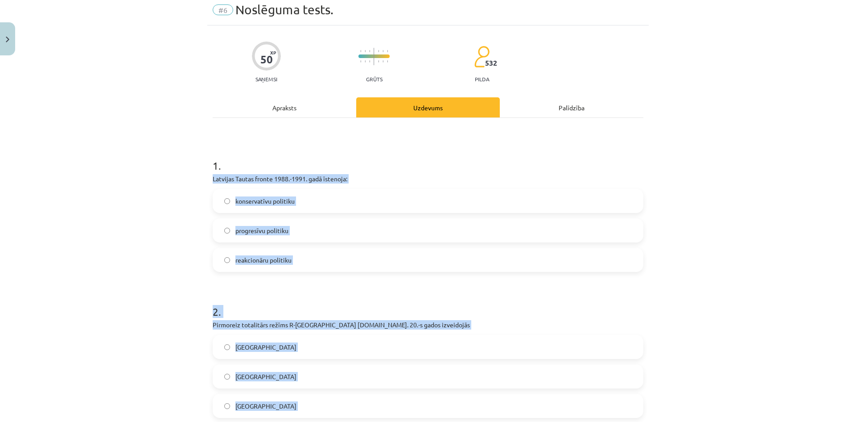
click at [306, 183] on p "Latvijas Tautas fronte 1988.-1991. gadā īstenoja:" at bounding box center [428, 178] width 431 height 9
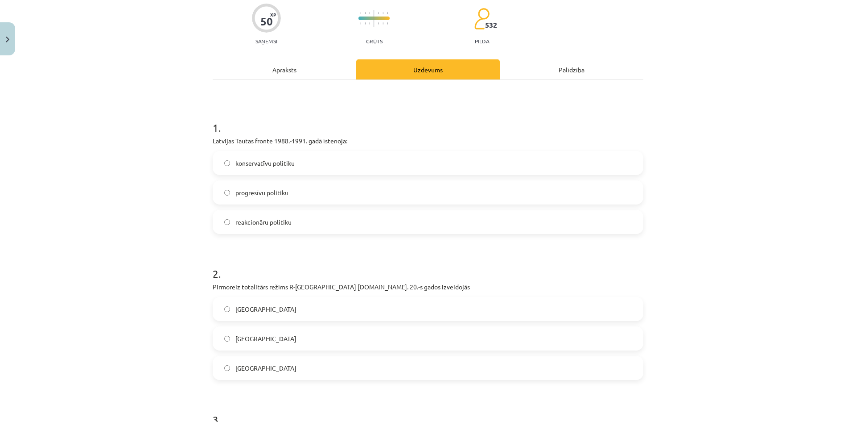
scroll to position [79, 0]
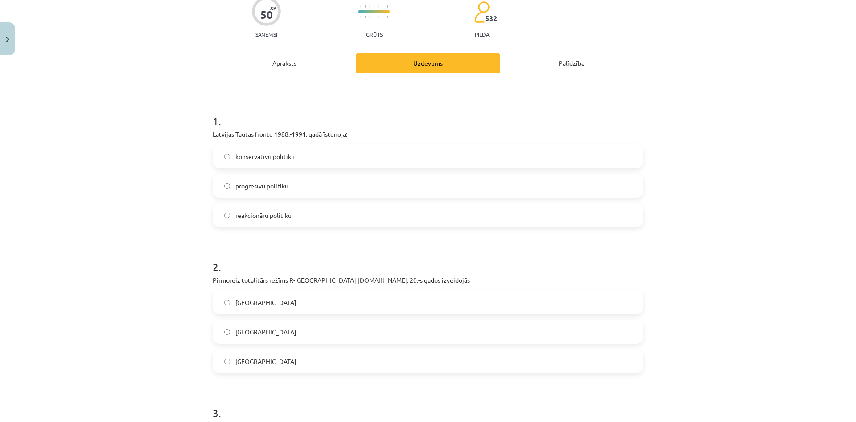
click at [240, 182] on span "progresīvu politiku" at bounding box center [262, 185] width 53 height 9
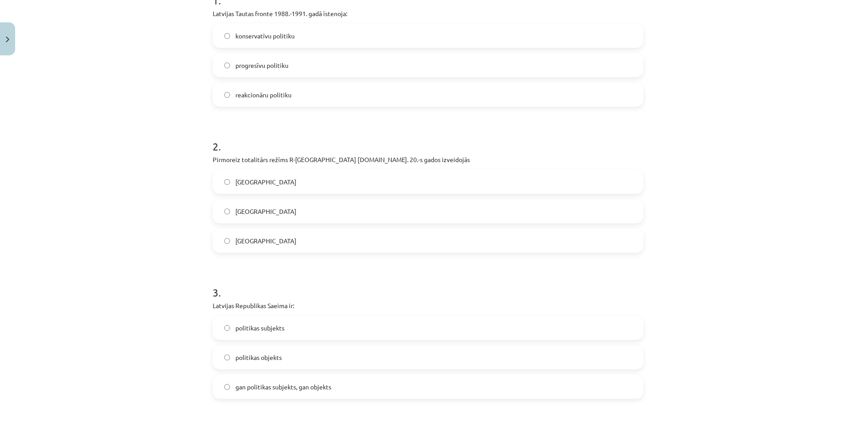
scroll to position [257, 0]
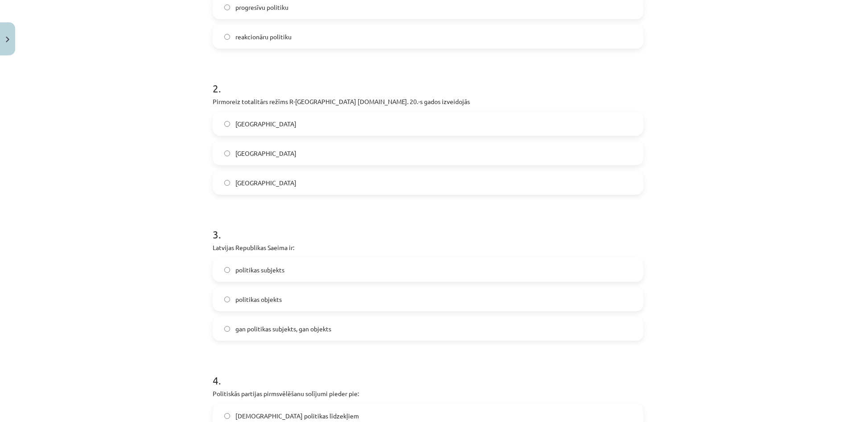
click at [266, 120] on label "Itālijā" at bounding box center [428, 123] width 429 height 22
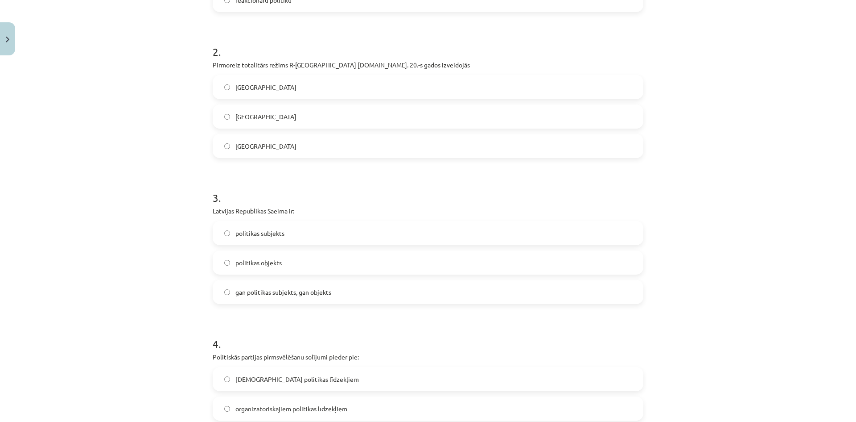
scroll to position [302, 0]
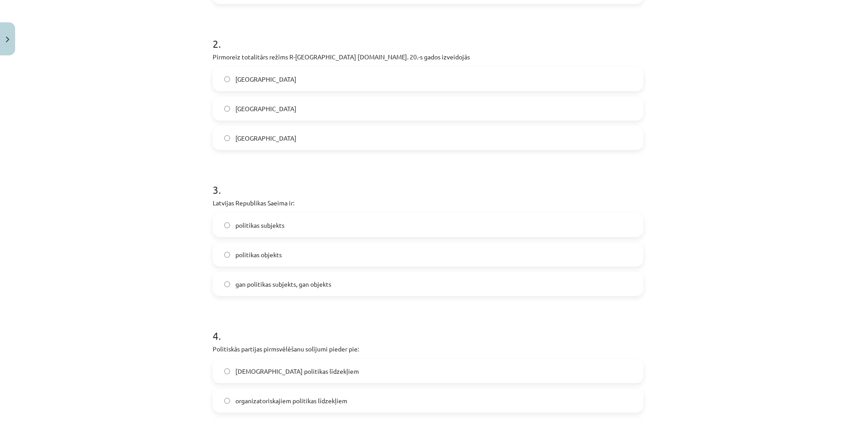
click at [250, 109] on label "Vācijā" at bounding box center [428, 108] width 429 height 22
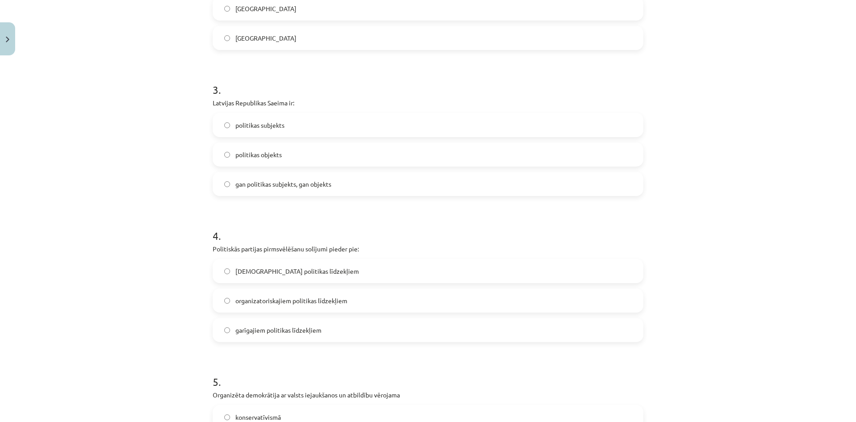
scroll to position [435, 0]
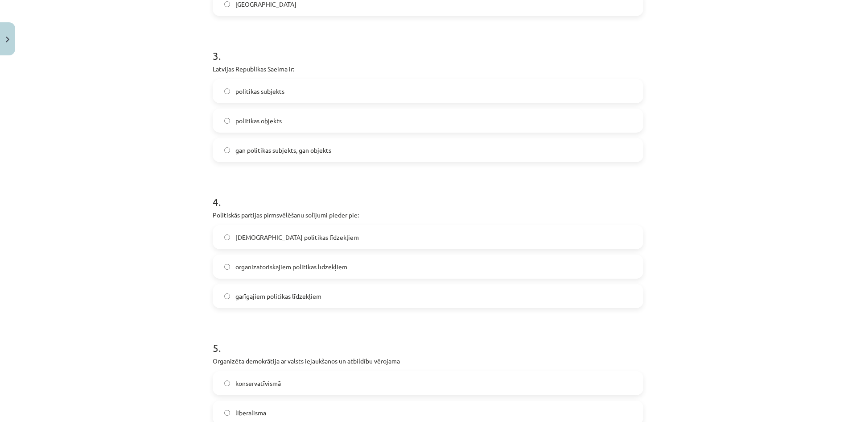
click at [282, 153] on span "gan politikas subjekts, gan objekts" at bounding box center [284, 149] width 96 height 9
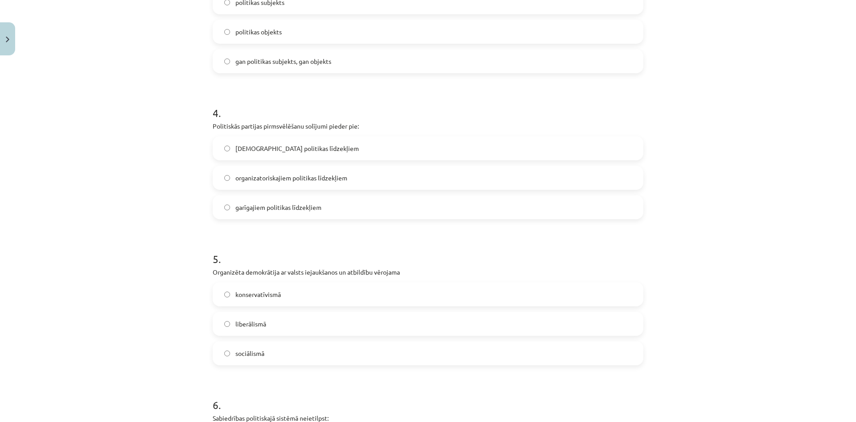
scroll to position [614, 0]
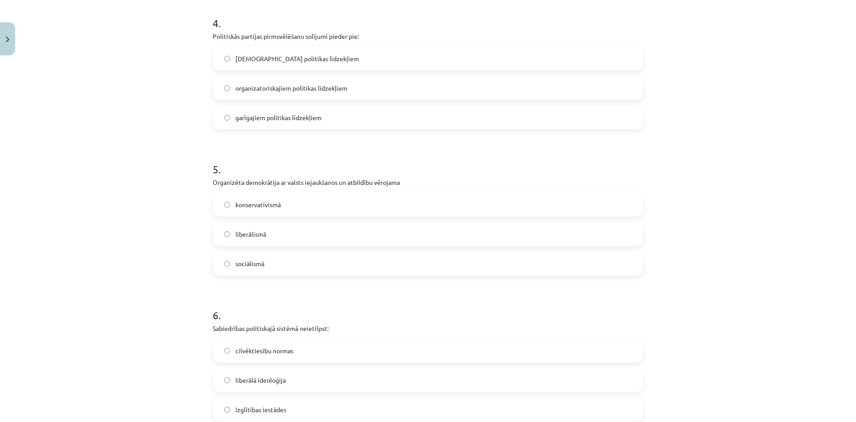
drag, startPoint x: 271, startPoint y: 127, endPoint x: 266, endPoint y: 127, distance: 4.9
click at [271, 127] on label "garīgajiem politikas līdzekļiem" at bounding box center [428, 117] width 429 height 22
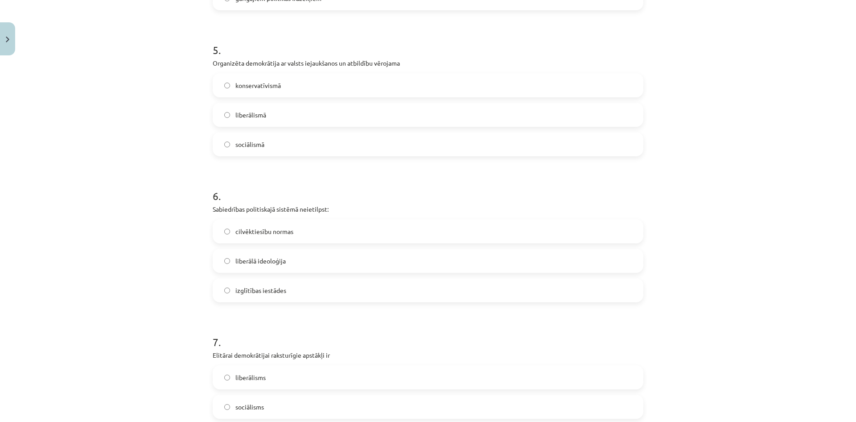
scroll to position [748, 0]
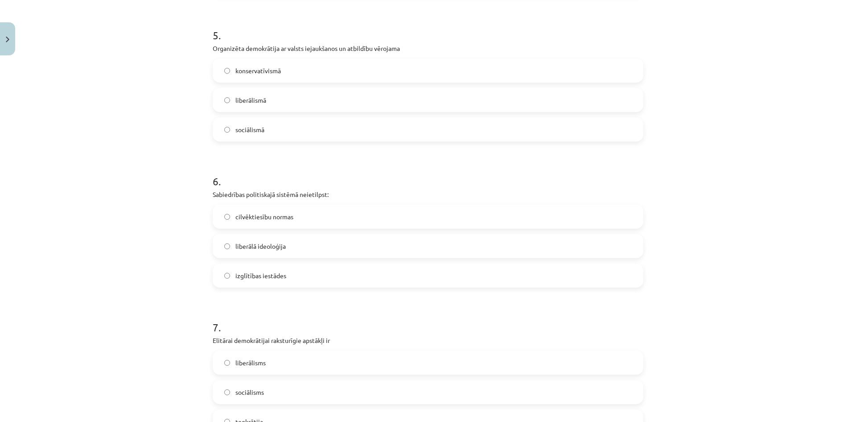
drag, startPoint x: 257, startPoint y: 128, endPoint x: 253, endPoint y: 126, distance: 4.8
click at [258, 127] on span "sociālismā" at bounding box center [250, 129] width 29 height 9
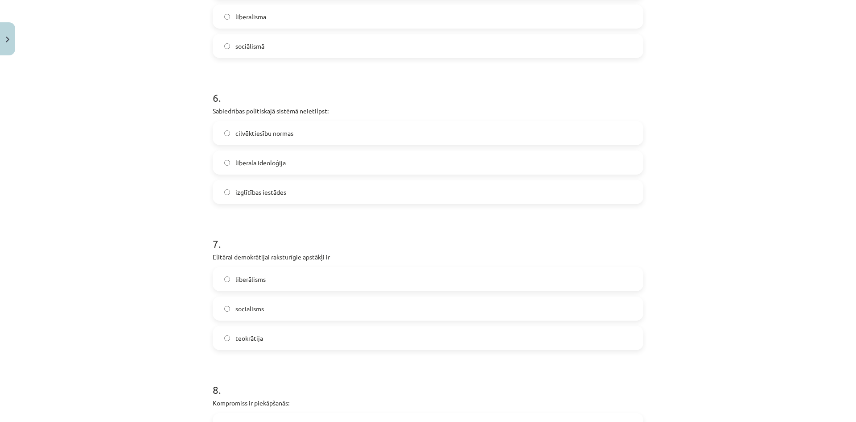
scroll to position [881, 0]
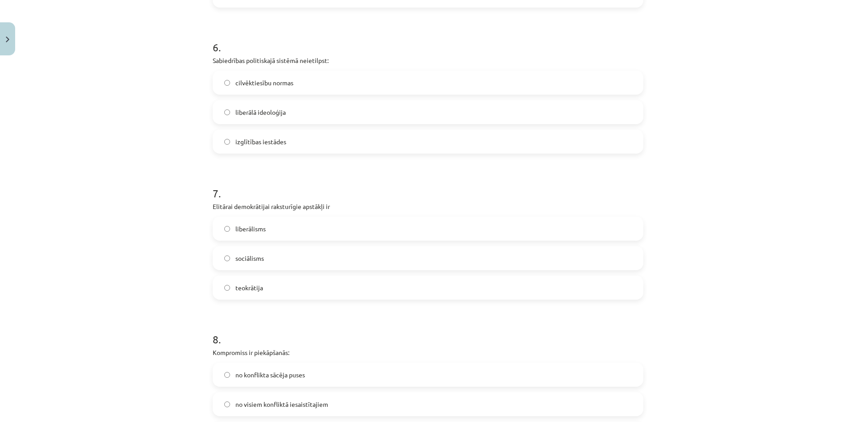
click at [236, 140] on span "izglītības iestādes" at bounding box center [261, 141] width 51 height 9
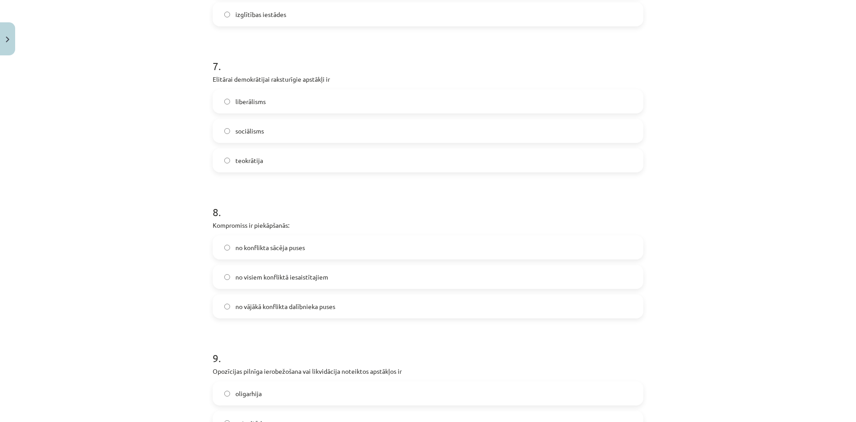
scroll to position [1015, 0]
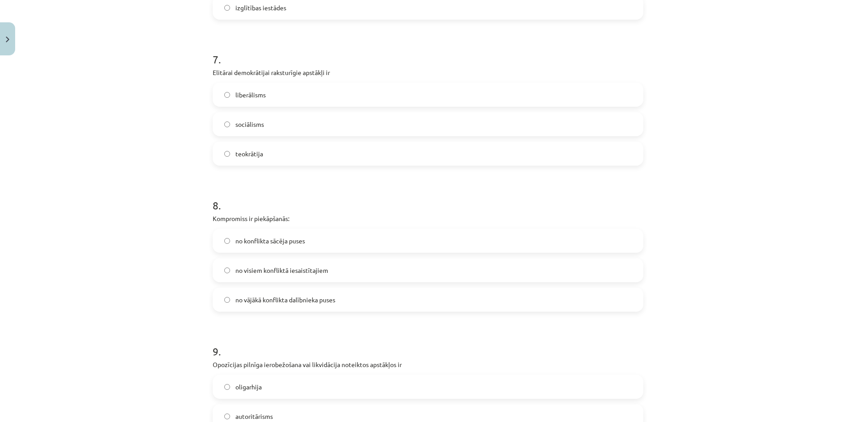
click at [292, 99] on label "liberālisms" at bounding box center [428, 94] width 429 height 22
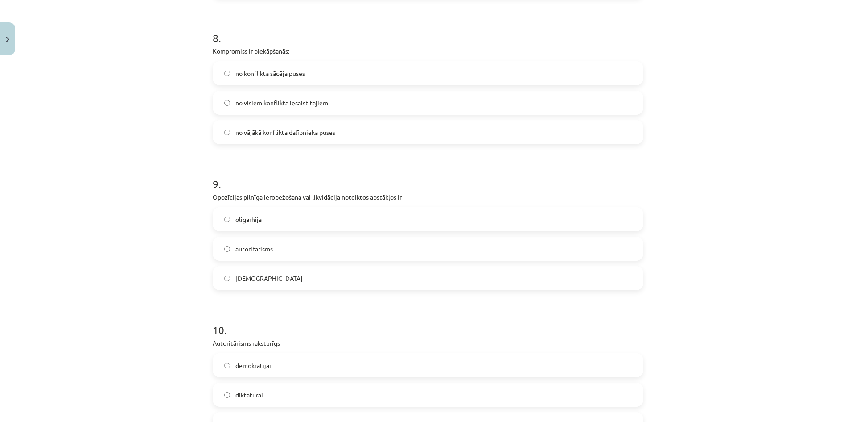
scroll to position [1194, 0]
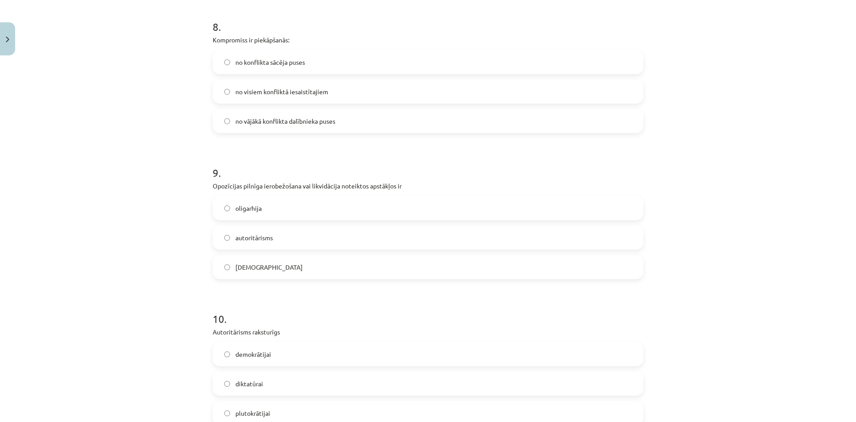
click at [285, 87] on span "no visiem konfliktā iesaistītajiem" at bounding box center [282, 91] width 93 height 9
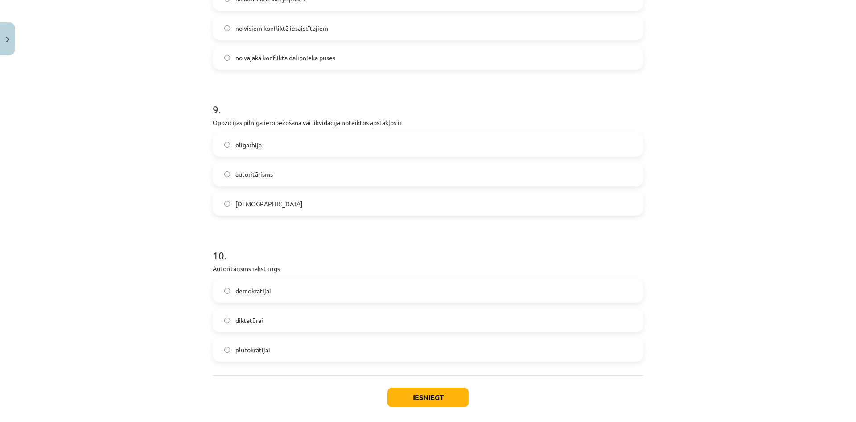
scroll to position [1300, 0]
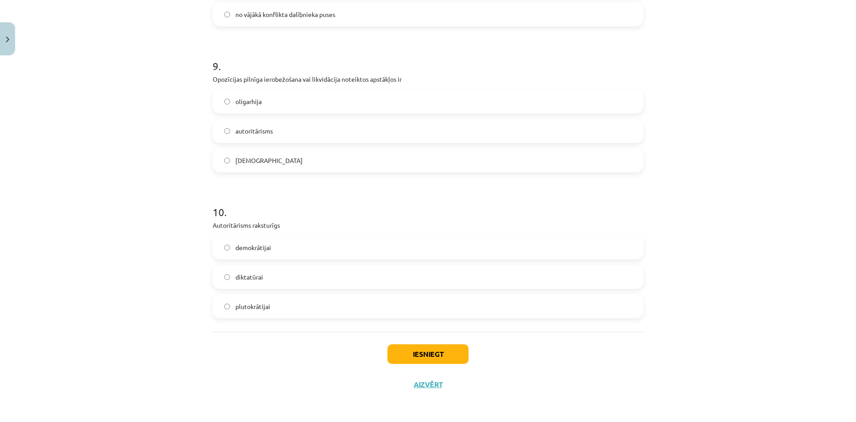
click at [248, 151] on label "totalitārisms" at bounding box center [428, 160] width 429 height 22
click at [236, 279] on span "diktatūrai" at bounding box center [250, 276] width 28 height 9
click at [456, 360] on button "Iesniegt" at bounding box center [428, 354] width 81 height 20
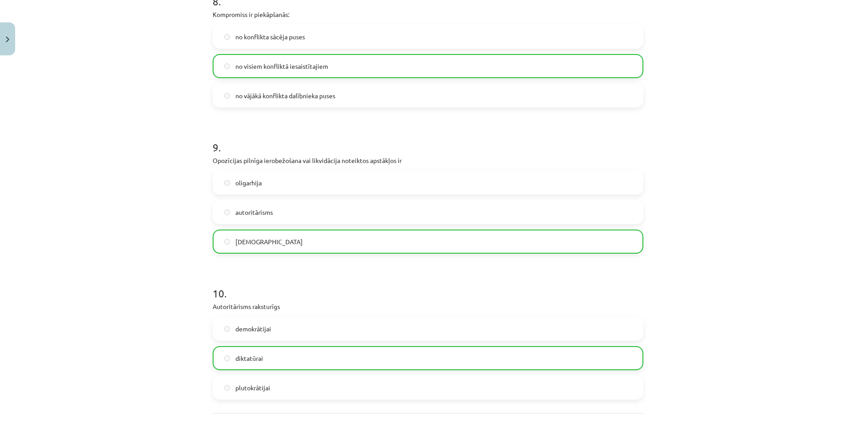
scroll to position [1329, 0]
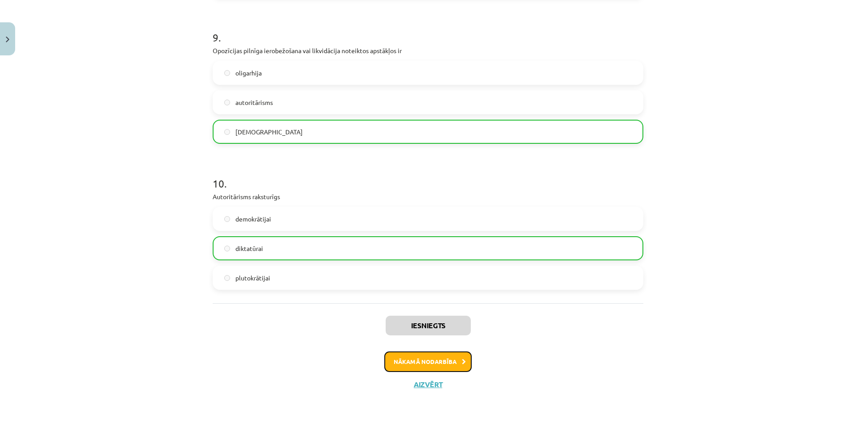
click at [425, 359] on button "Nākamā nodarbība" at bounding box center [428, 361] width 87 height 21
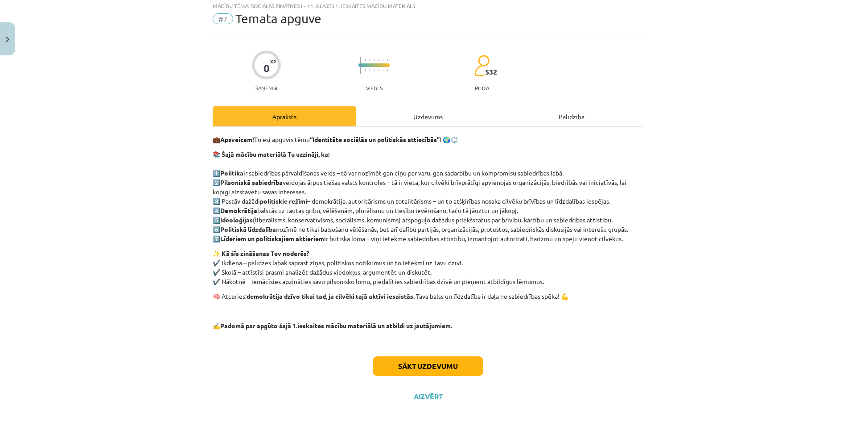
scroll to position [22, 0]
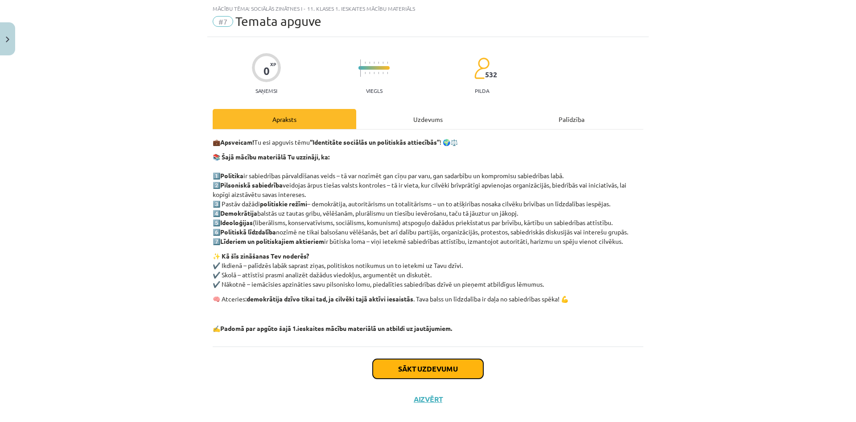
click at [424, 368] on button "Sākt uzdevumu" at bounding box center [428, 369] width 111 height 20
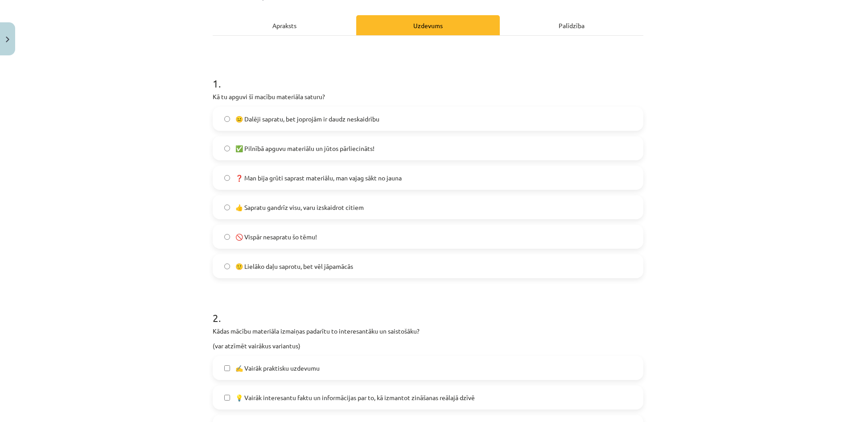
scroll to position [156, 0]
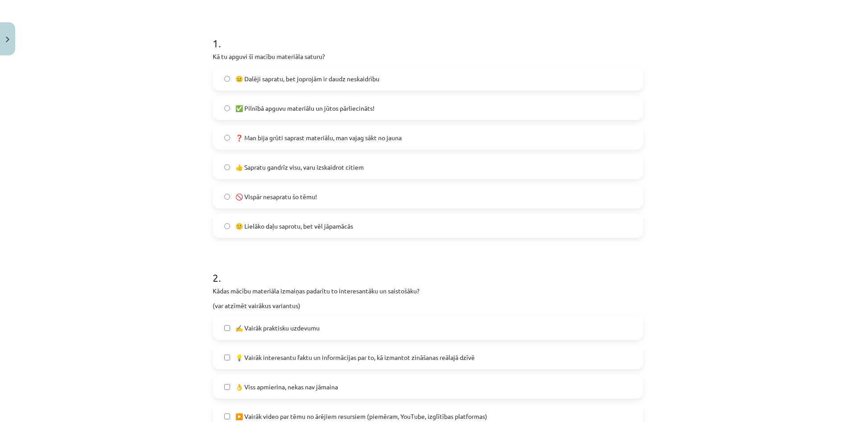
click at [269, 226] on span "🙂 Lielāko daļu saprotu, bet vēl jāpamācās" at bounding box center [295, 225] width 118 height 9
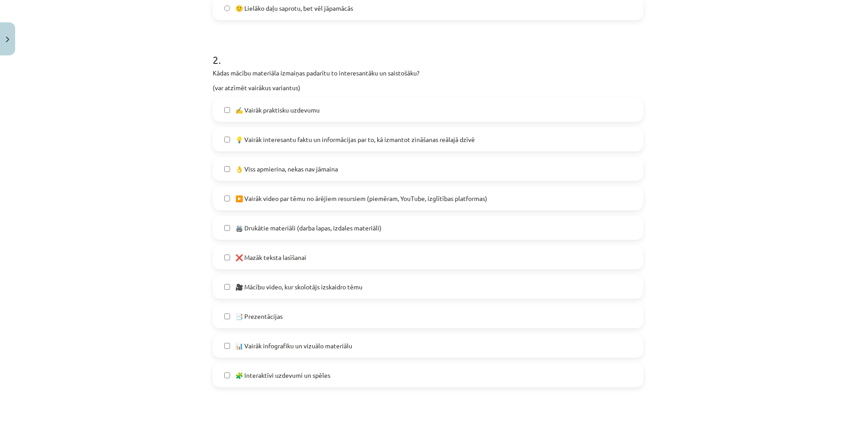
scroll to position [379, 0]
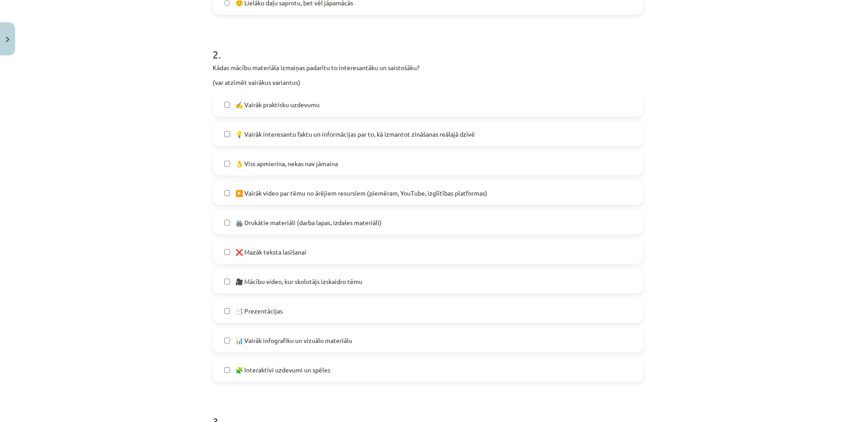
click at [252, 162] on span "👌 Viss apmierina, nekas nav jāmaina" at bounding box center [287, 163] width 103 height 9
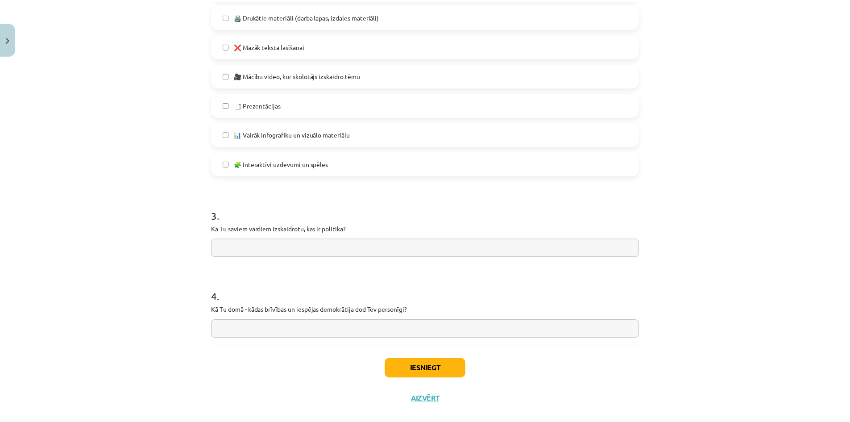
scroll to position [600, 0]
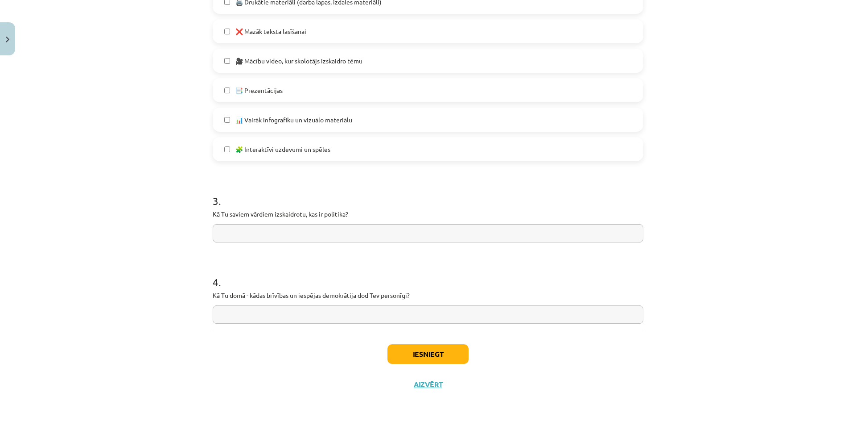
click at [290, 228] on input "text" at bounding box center [428, 233] width 431 height 18
click at [220, 270] on h1 "4 ." at bounding box center [428, 274] width 431 height 28
click at [263, 236] on input "text" at bounding box center [428, 233] width 431 height 18
type input "**********"
click at [297, 311] on input "text" at bounding box center [428, 314] width 431 height 18
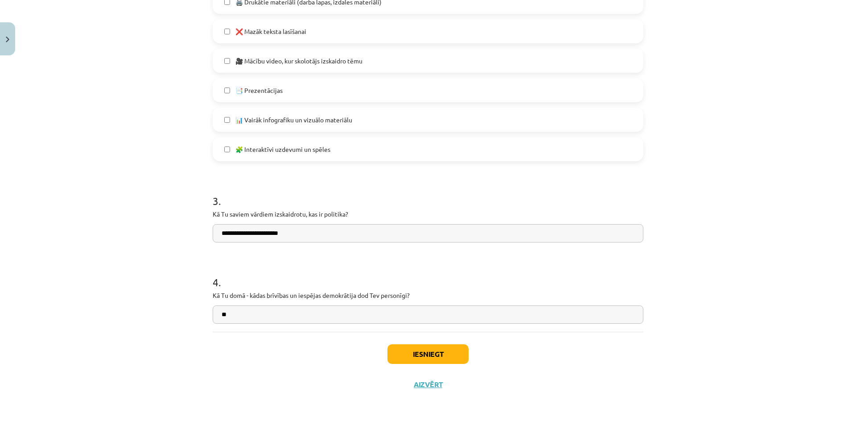
type input "*"
type input "**********"
click at [447, 343] on div "Iesniegt Aizvērt" at bounding box center [428, 362] width 431 height 62
click at [446, 349] on button "Iesniegt" at bounding box center [428, 354] width 81 height 20
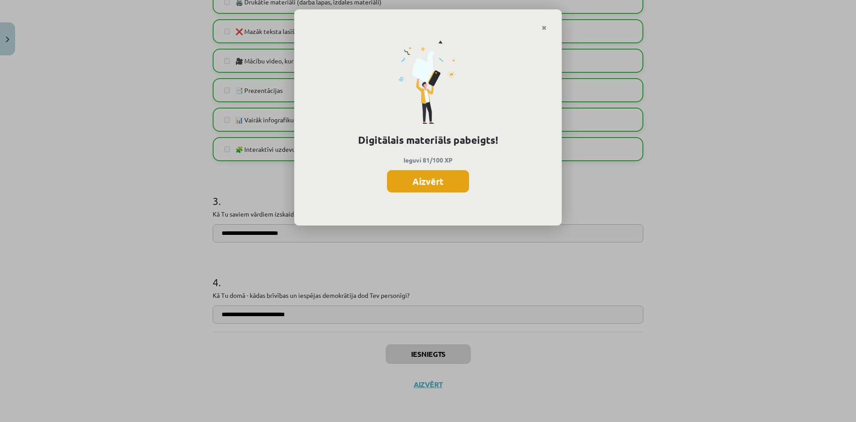
click at [449, 174] on button "Aizvērt" at bounding box center [428, 181] width 82 height 22
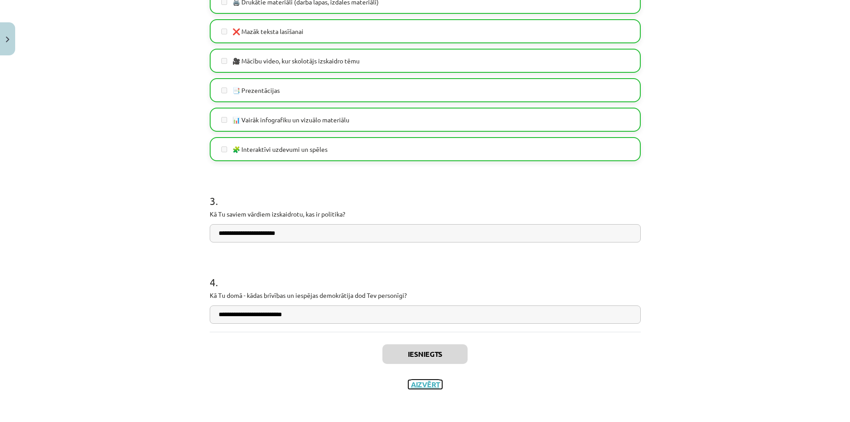
click at [422, 382] on button "Aizvērt" at bounding box center [425, 384] width 34 height 9
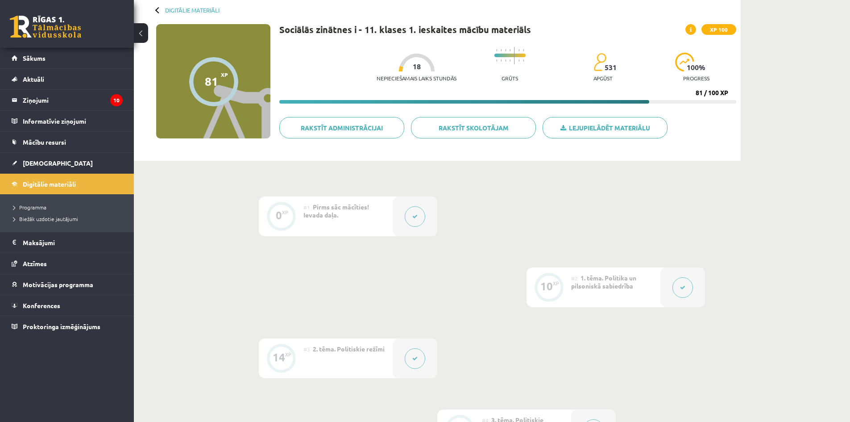
scroll to position [178, 0]
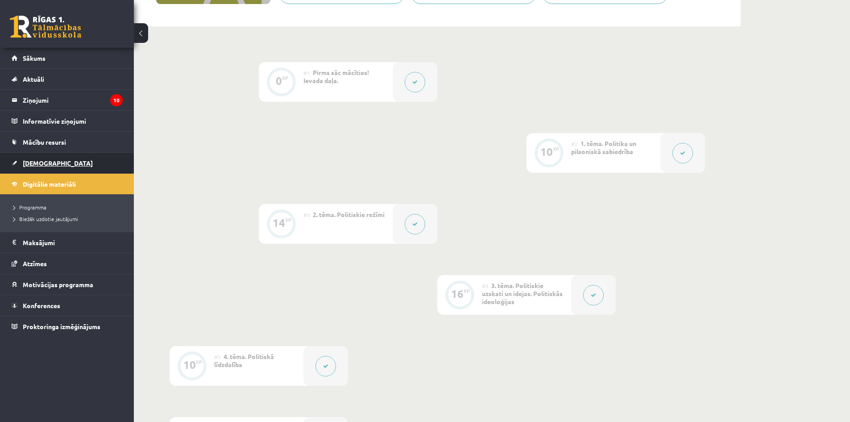
click at [44, 164] on span "[DEMOGRAPHIC_DATA]" at bounding box center [58, 163] width 70 height 8
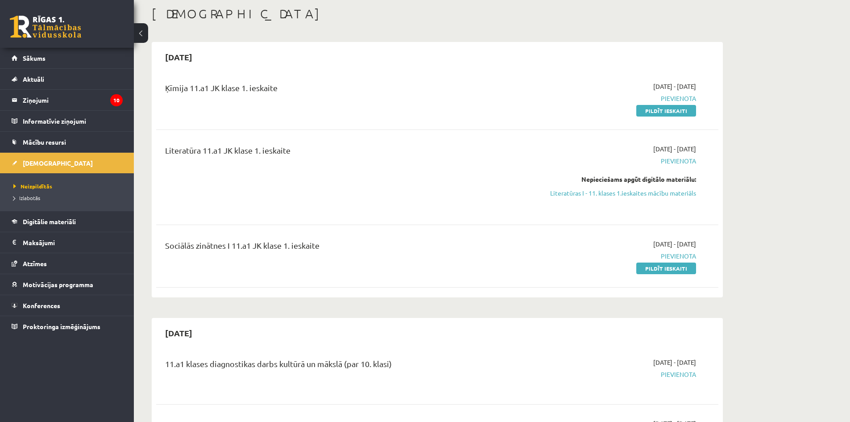
scroll to position [45, 0]
click at [70, 94] on legend "Ziņojumi 10" at bounding box center [73, 100] width 100 height 21
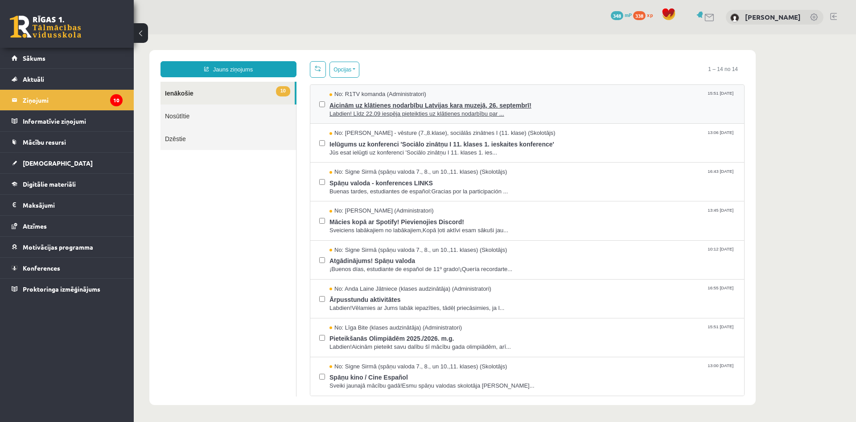
click at [363, 93] on span "No: R1TV komanda (Administratori)" at bounding box center [378, 94] width 97 height 8
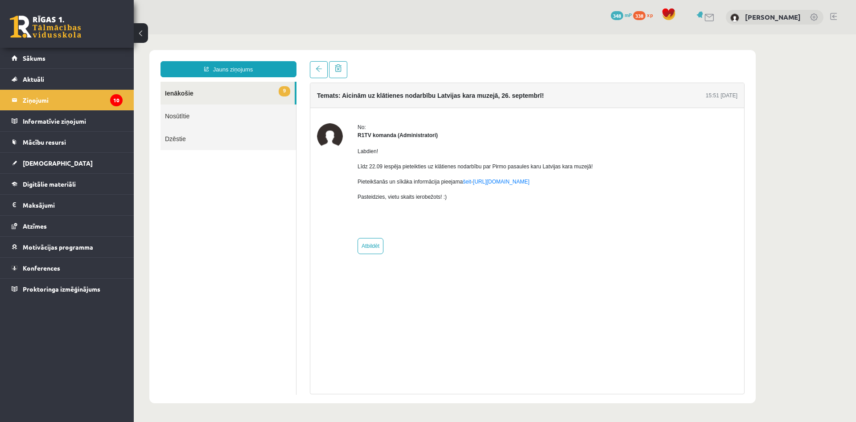
click at [218, 95] on link "9 Ienākošie" at bounding box center [228, 93] width 134 height 23
click at [115, 97] on icon "10" at bounding box center [116, 100] width 12 height 12
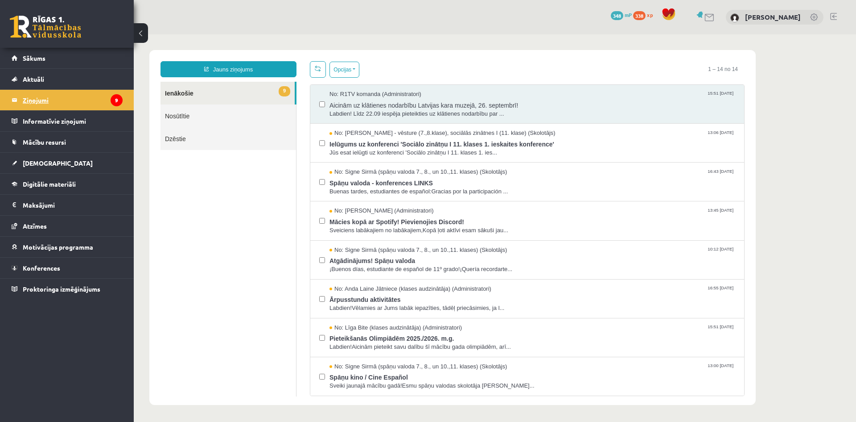
click at [46, 95] on legend "Ziņojumi 9" at bounding box center [73, 100] width 100 height 21
click at [368, 139] on span "Ielūgums uz konferenci 'Sociālo zinātņu I 11. klases 1. ieskaites konference'" at bounding box center [533, 142] width 406 height 11
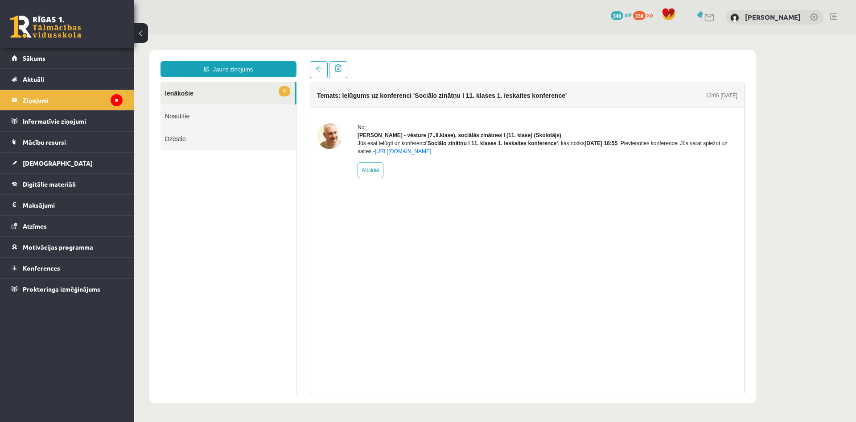
click at [373, 110] on div "No: Andris Garabidovičs - vēsture (7.,8.klase), sociālās zinātnes I (11. klase)…" at bounding box center [527, 150] width 434 height 85
click at [243, 88] on link "8 Ienākošie" at bounding box center [228, 93] width 134 height 23
click at [317, 73] on link at bounding box center [319, 69] width 18 height 17
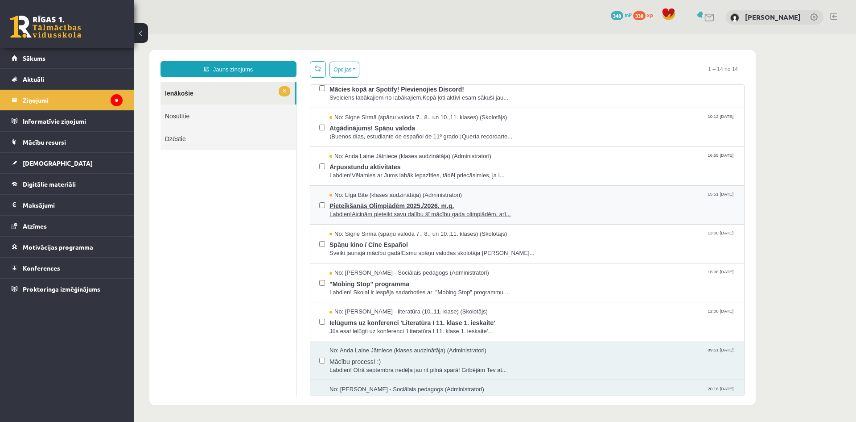
scroll to position [134, 0]
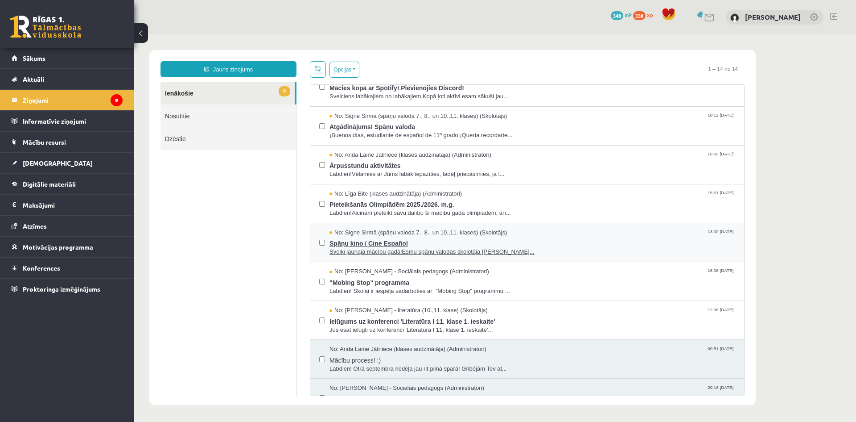
click at [443, 228] on span "No: Signe Sirmā (spāņu valoda 7., 8., un 10.,11. klases) (Skolotājs)" at bounding box center [419, 232] width 178 height 8
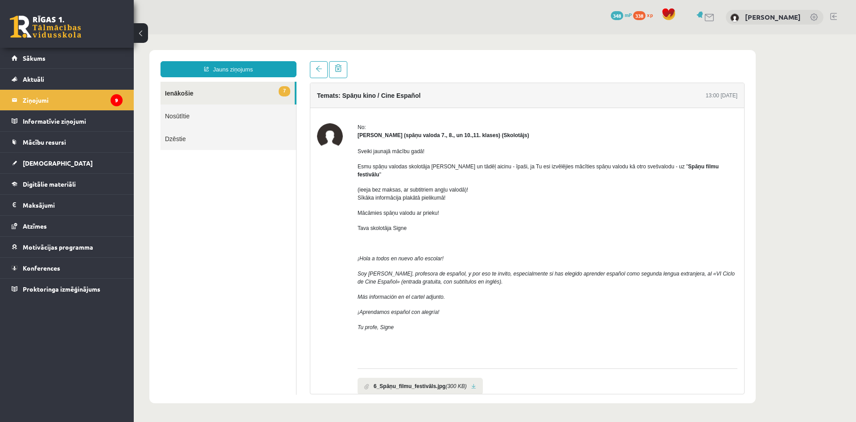
scroll to position [0, 0]
click at [320, 74] on link at bounding box center [319, 69] width 18 height 17
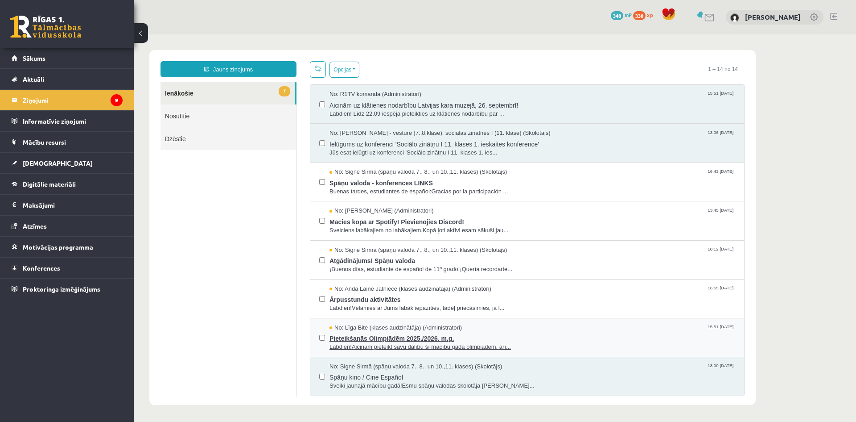
click at [371, 327] on span "No: Līga Bite (klases audzinātāja) (Administratori)" at bounding box center [396, 327] width 132 height 8
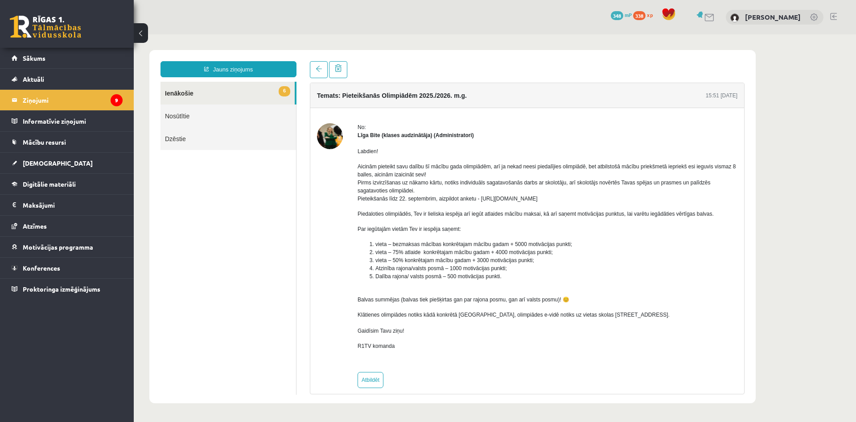
click at [328, 134] on img at bounding box center [330, 136] width 26 height 26
click at [321, 74] on link at bounding box center [319, 69] width 18 height 17
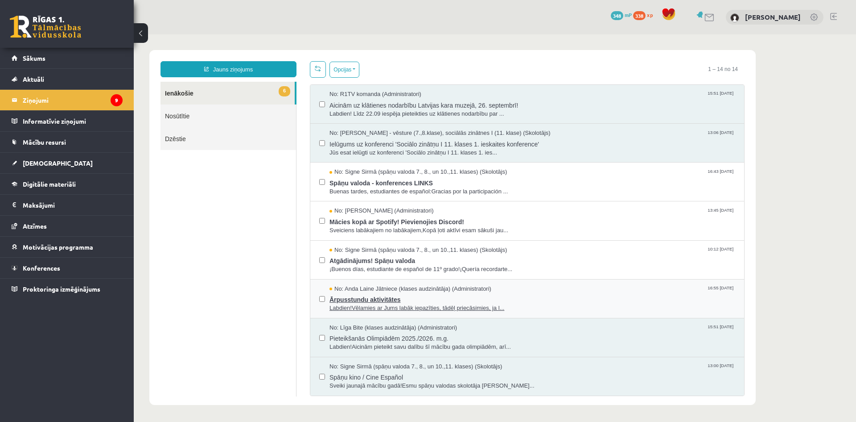
click at [395, 291] on span "No: Anda Laine Jātniece (klases audzinātāja) (Administratori)" at bounding box center [411, 289] width 162 height 8
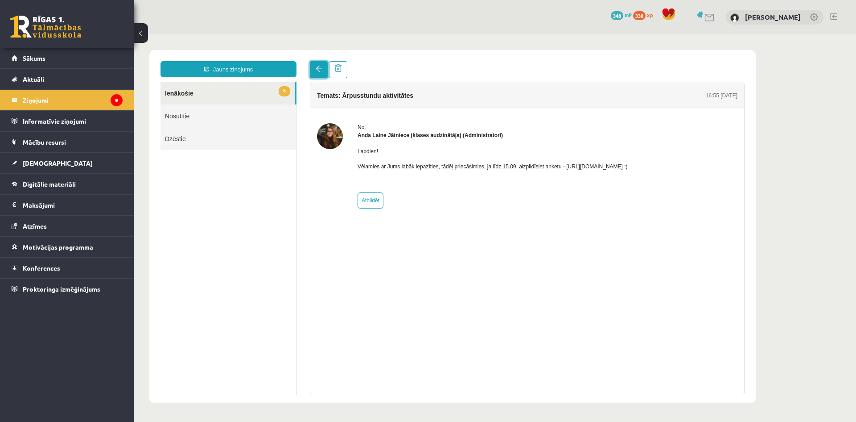
click at [320, 69] on span at bounding box center [319, 69] width 6 height 6
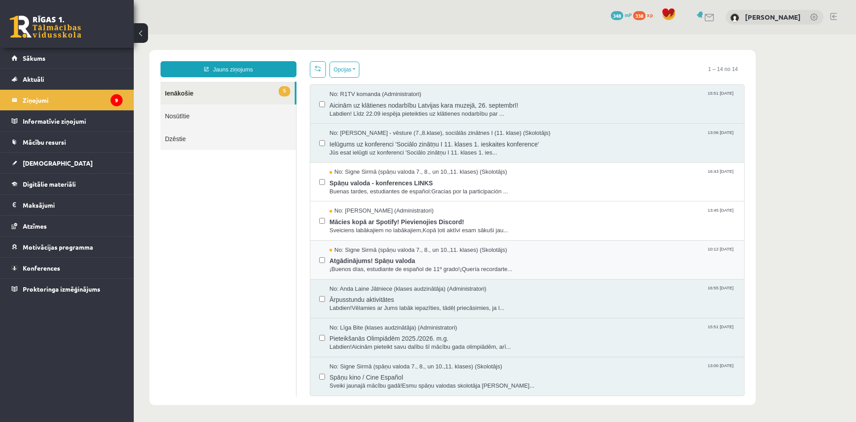
click at [393, 244] on div "No: Signe Sirmā (spāņu valoda 7., 8., un 10.,11. klases) (Skolotājs) 10:12 12/0…" at bounding box center [527, 259] width 434 height 39
click at [389, 247] on span "No: Signe Sirmā (spāņu valoda 7., 8., un 10.,11. klases) (Skolotājs)" at bounding box center [419, 250] width 178 height 8
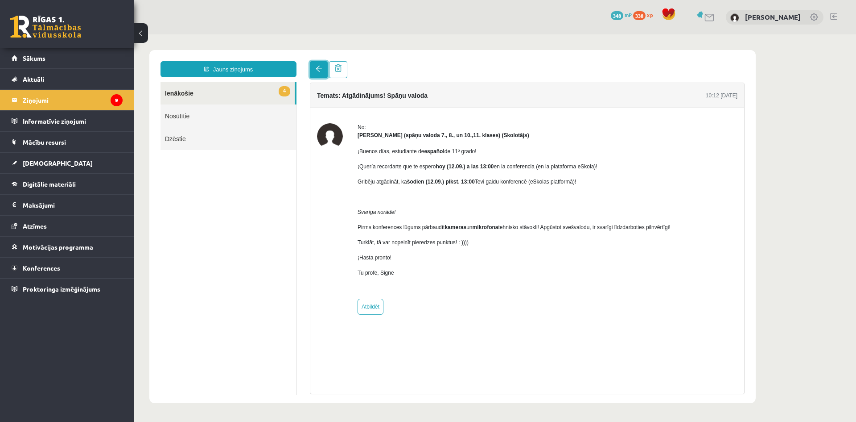
click at [319, 73] on link at bounding box center [319, 69] width 18 height 17
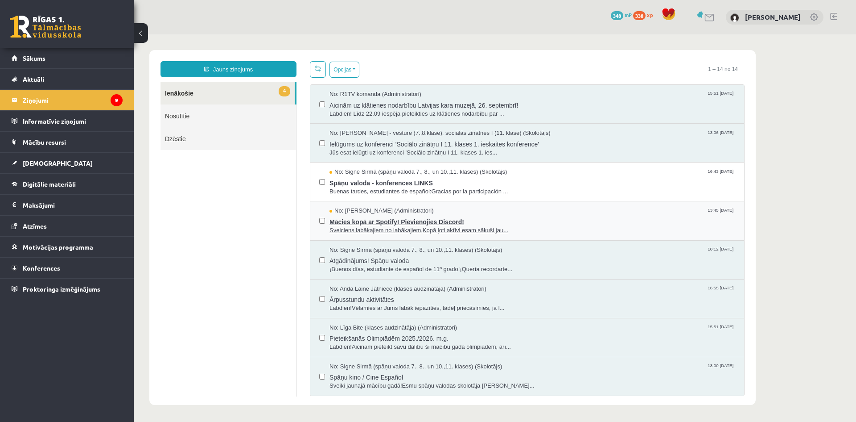
click at [410, 218] on span "Mācies kopā ar Spotify! Pievienojies Discord!" at bounding box center [533, 220] width 406 height 11
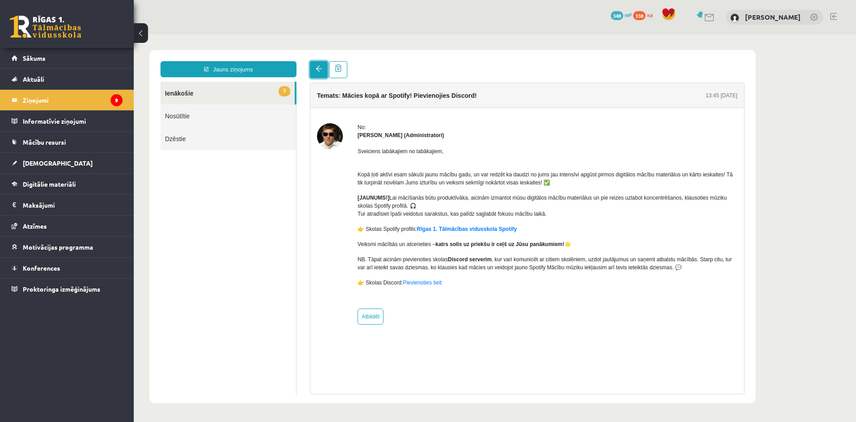
click at [315, 68] on link at bounding box center [319, 69] width 18 height 17
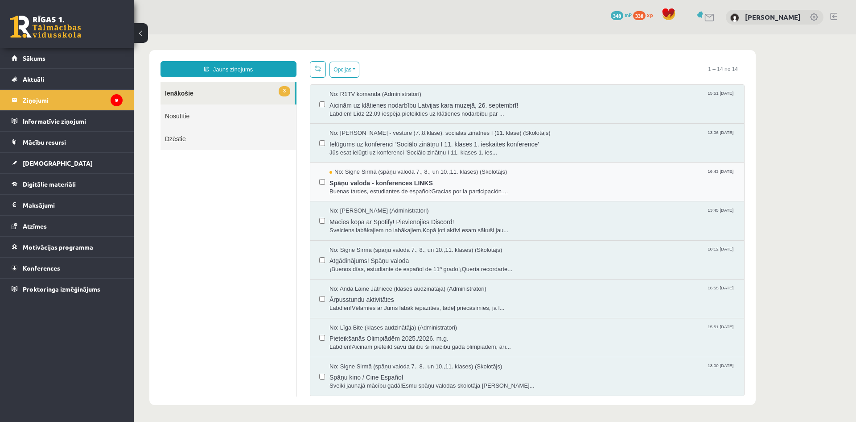
click at [356, 176] on span "Spāņu valoda - konferences LINKS" at bounding box center [533, 181] width 406 height 11
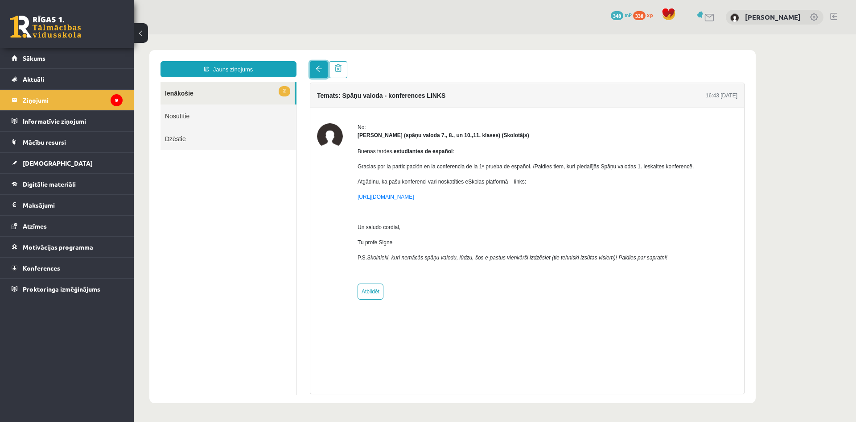
click at [322, 73] on link at bounding box center [319, 69] width 18 height 17
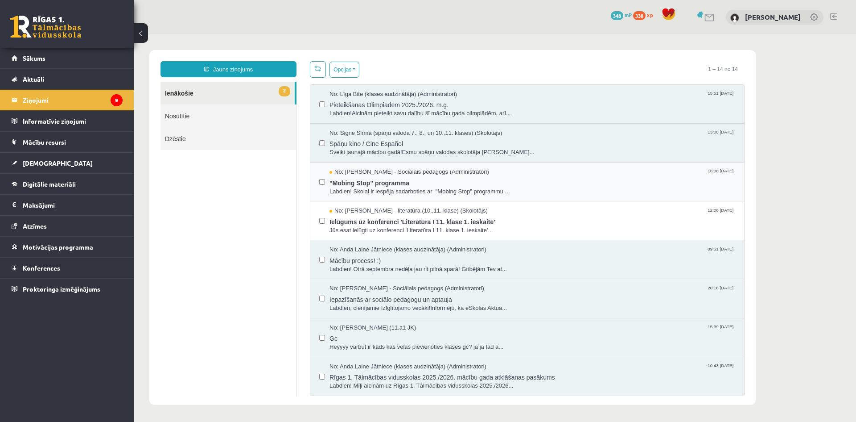
click at [373, 179] on span ""Mobing Stop" programma" at bounding box center [533, 181] width 406 height 11
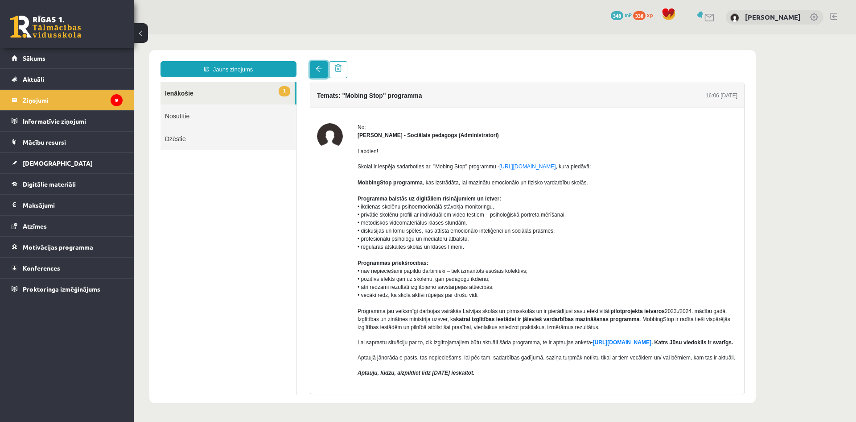
click at [314, 65] on link at bounding box center [319, 69] width 18 height 17
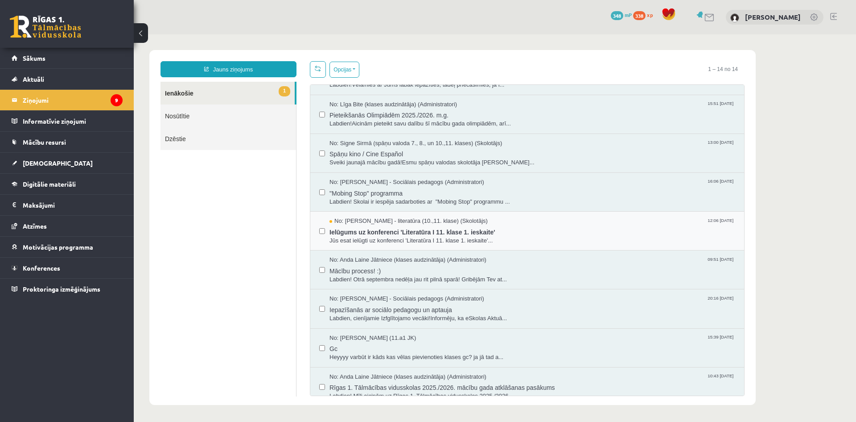
click at [357, 215] on div "No: Samanta Balode - literatūra (10.,11. klase) (Skolotājs) 12:06 08/09/2025 Ie…" at bounding box center [527, 230] width 434 height 39
click at [357, 217] on span "No: Samanta Balode - literatūra (10.,11. klase) (Skolotājs)" at bounding box center [409, 221] width 158 height 8
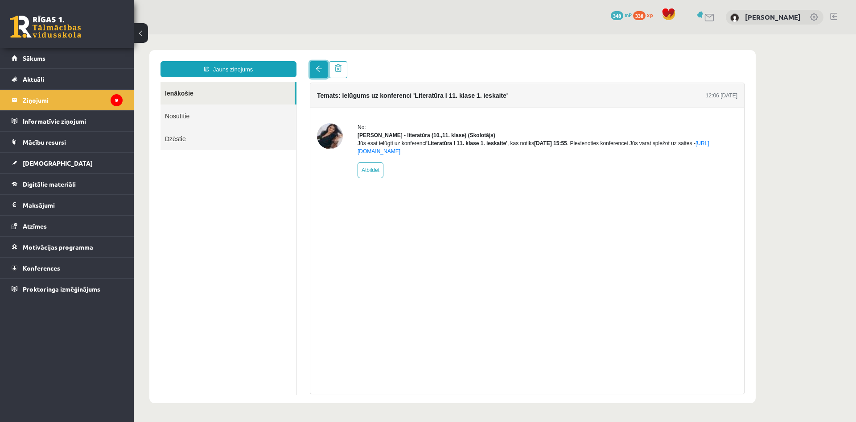
click at [323, 63] on link at bounding box center [319, 69] width 18 height 17
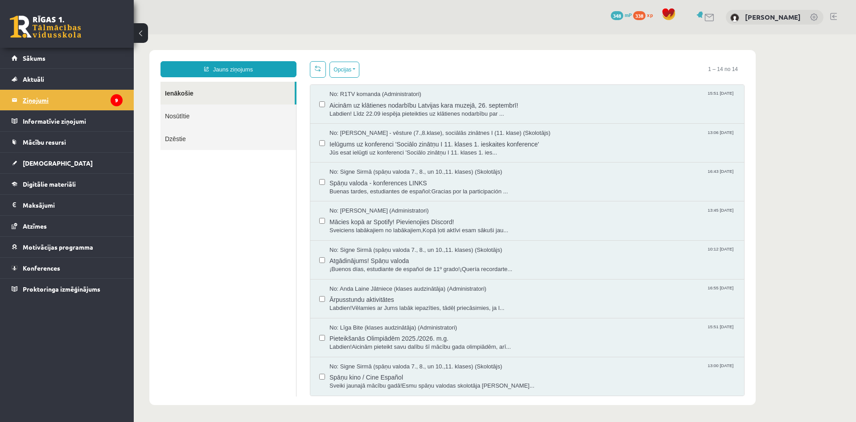
click at [74, 102] on legend "Ziņojumi 9" at bounding box center [73, 100] width 100 height 21
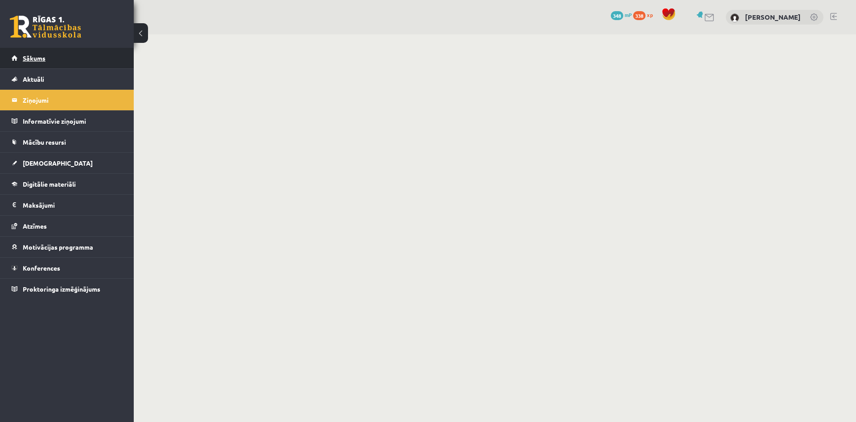
click at [68, 66] on link "Sākums" at bounding box center [67, 58] width 111 height 21
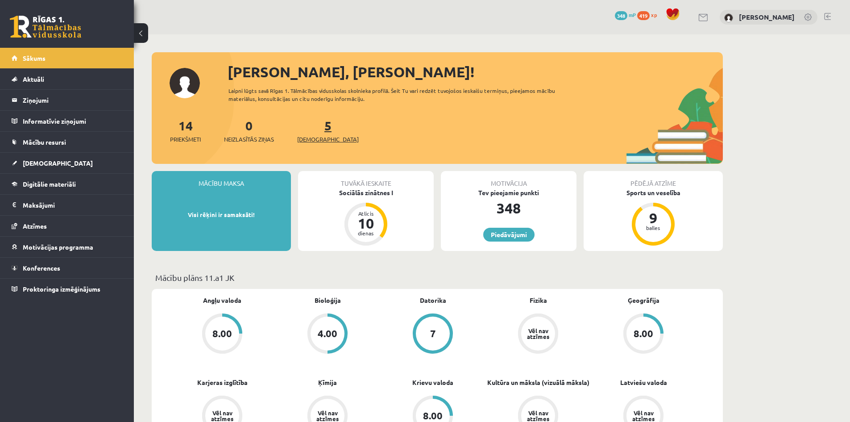
click at [312, 141] on span "[DEMOGRAPHIC_DATA]" at bounding box center [328, 139] width 62 height 9
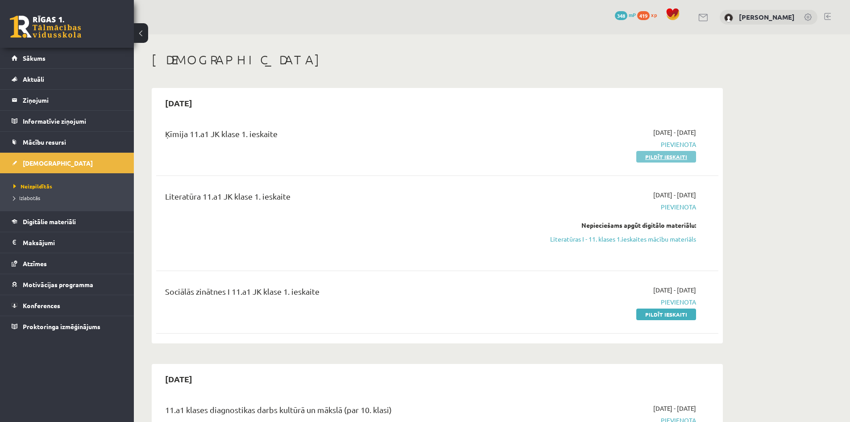
click at [652, 158] on link "Pildīt ieskaiti" at bounding box center [666, 157] width 60 height 12
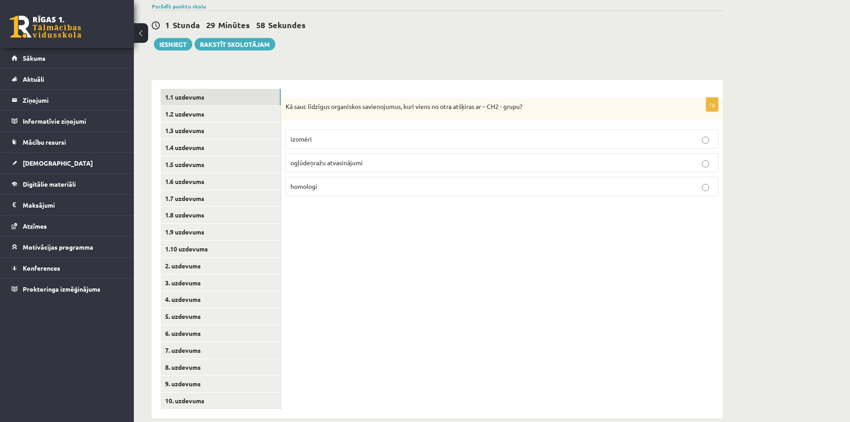
scroll to position [86, 0]
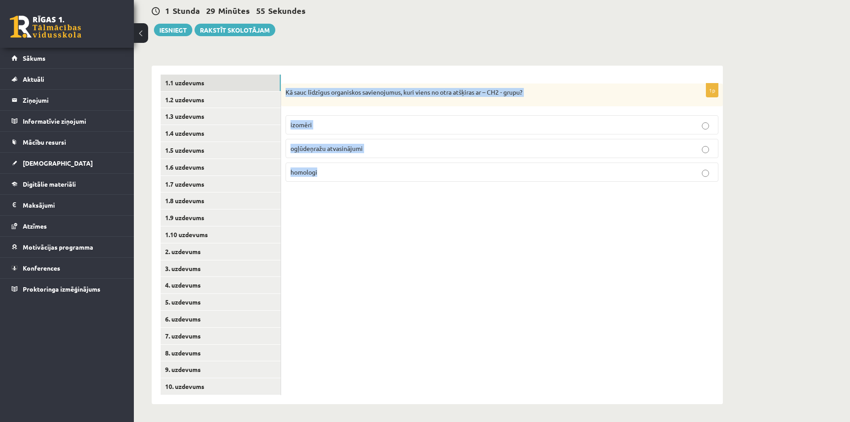
drag, startPoint x: 310, startPoint y: 110, endPoint x: 615, endPoint y: 198, distance: 317.1
click at [615, 198] on div "1p Kā sauc līdzīgus organiskos savienojumus, kuri viens no otra atšķiras ar – C…" at bounding box center [502, 235] width 442 height 338
copy div "Kā sauc līdzīgus organiskos savienojumus, kuri viens no otra atšķiras ar – CH2 …"
click at [353, 248] on div "1p Kā sauc līdzīgus organiskos savienojumus, kuri viens no otra atšķiras ar – C…" at bounding box center [502, 235] width 442 height 338
click at [295, 173] on span "homologi" at bounding box center [303, 172] width 27 height 8
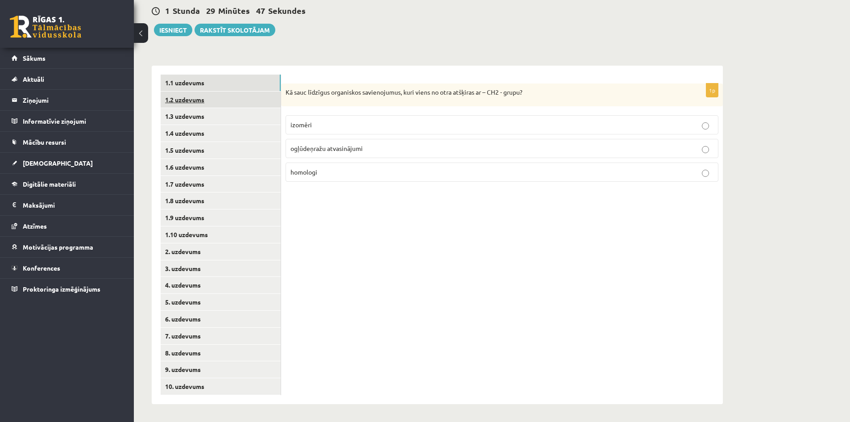
click at [219, 104] on link "1.2 uzdevums" at bounding box center [221, 99] width 120 height 17
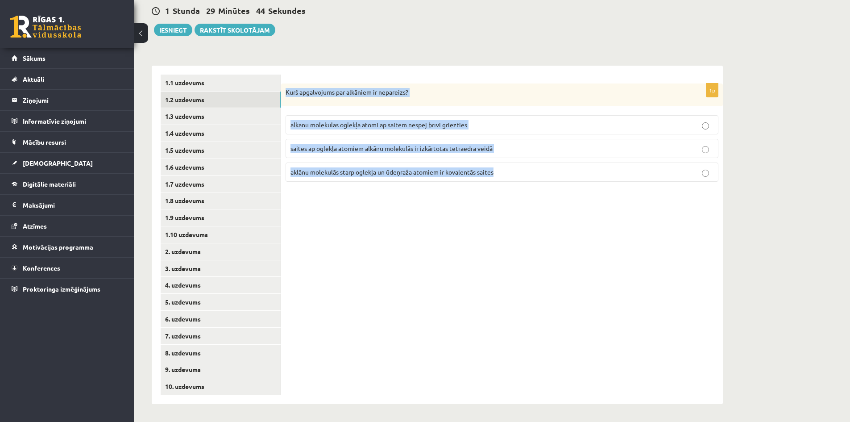
drag, startPoint x: 284, startPoint y: 91, endPoint x: 515, endPoint y: 180, distance: 247.5
click at [517, 182] on div "1p Kurš apgalvojums par alkāniem ir nepareizs? alkānu molekulās oglekļa atomi a…" at bounding box center [502, 136] width 442 height 106
copy div "Kurš apgalvojums par alkāniem ir nepareizs? alkānu molekulās oglekļa atomi ap s…"
click at [361, 91] on p "Kurš apgalvojums par alkāniem ir nepareizs?" at bounding box center [479, 92] width 388 height 9
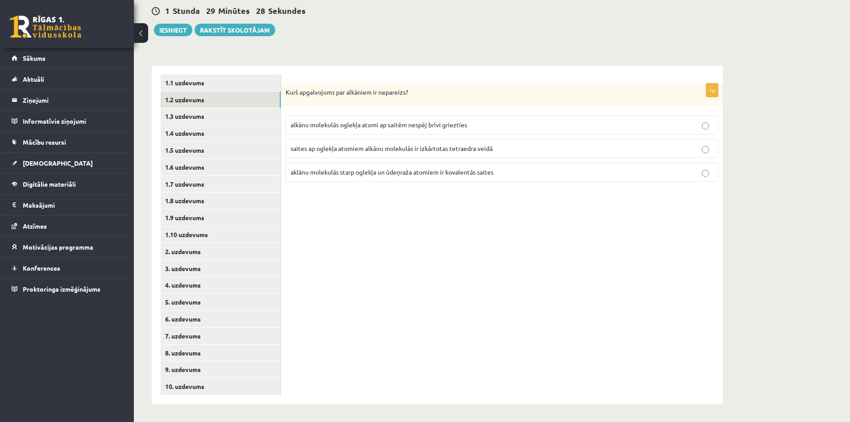
click at [349, 124] on span "alkānu molekulās oglekļa atomi ap saitēm nespēj brīvi griezties" at bounding box center [378, 124] width 177 height 8
click at [208, 114] on link "1.3 uzdevums" at bounding box center [221, 116] width 120 height 17
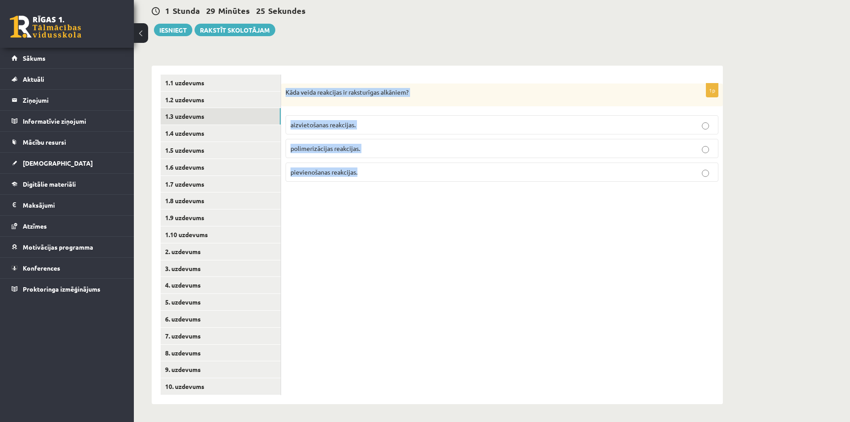
drag, startPoint x: 283, startPoint y: 90, endPoint x: 386, endPoint y: 176, distance: 134.3
click at [386, 176] on div "1p Kāda veida reakcijas ir raksturīgas alkāniem? aizvietošanas reakcijas. polim…" at bounding box center [502, 136] width 442 height 106
copy div "Kāda veida reakcijas ir raksturīgas alkāniem? aizvietošanas reakcijas. polimeri…"
click at [340, 92] on p "Kāda veida reakcijas ir raksturīgas alkāniem?" at bounding box center [479, 92] width 388 height 9
click at [344, 120] on p "aizvietošanas reakcijas." at bounding box center [501, 124] width 423 height 9
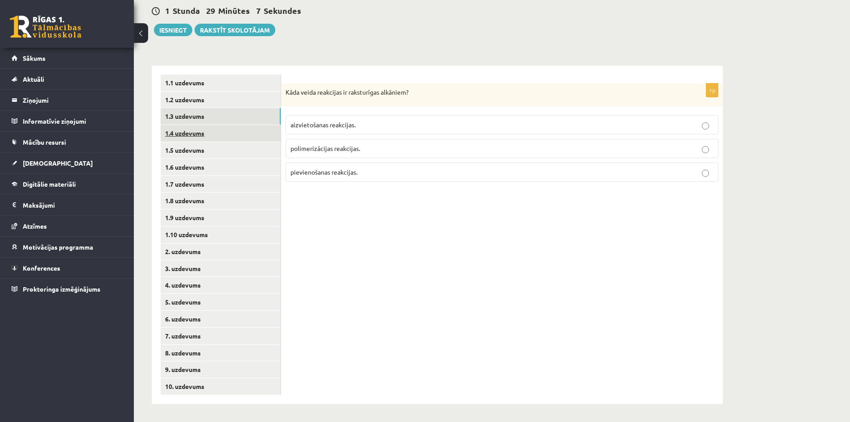
click at [232, 140] on link "1.4 uzdevums" at bounding box center [221, 133] width 120 height 17
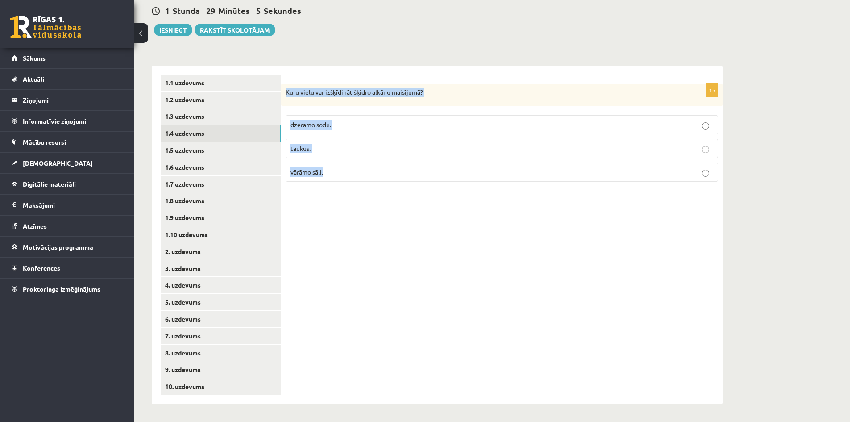
drag, startPoint x: 285, startPoint y: 90, endPoint x: 362, endPoint y: 174, distance: 114.0
click at [363, 176] on div "1p Kuru vielu var izšķīdināt šķidro alkānu maisījumā? dzeramo sodu. [GEOGRAPHIC…" at bounding box center [502, 136] width 442 height 106
copy div "Kuru vielu var izšķīdināt šķidro alkānu maisījumā? dzeramo sodu. taukus. vārāmo…"
click at [307, 90] on p "Kuru vielu var izšķīdināt šķidro alkānu maisījumā?" at bounding box center [479, 92] width 388 height 9
click at [308, 91] on p "Kuru vielu var izšķīdināt šķidro alkānu maisījumā?" at bounding box center [479, 92] width 388 height 9
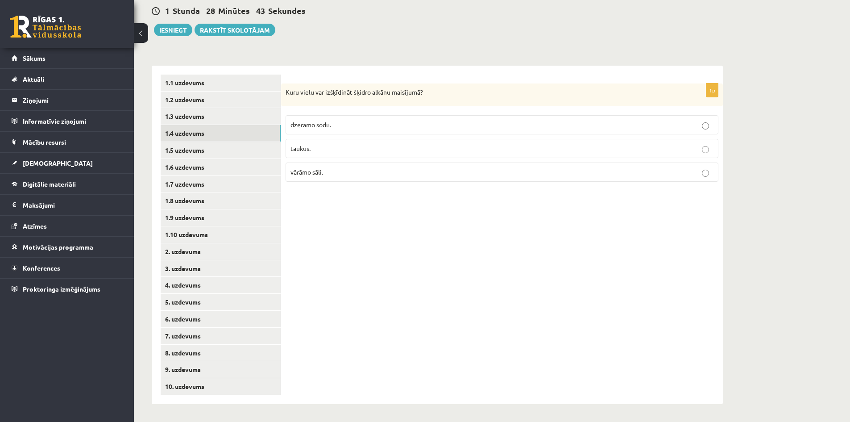
click at [298, 146] on span "taukus." at bounding box center [300, 148] width 20 height 8
click at [201, 148] on link "1.5 uzdevums" at bounding box center [221, 150] width 120 height 17
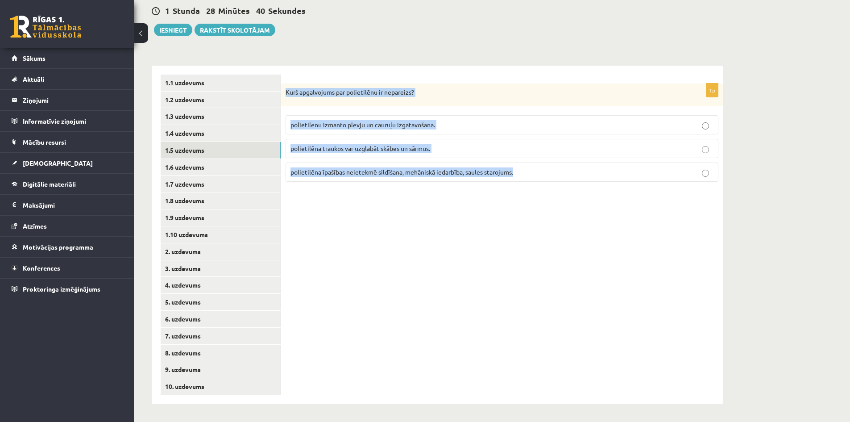
drag, startPoint x: 287, startPoint y: 90, endPoint x: 538, endPoint y: 174, distance: 264.2
click at [538, 174] on div "1p Kurš apgalvojums par polietilēnu ir nepareizs? polietilēnu izmanto plēvju un…" at bounding box center [502, 136] width 442 height 106
copy div "Kurš apgalvojums par polietilēnu ir nepareizs? polietilēnu izmanto plēvju un ca…"
click at [199, 137] on link "1.4 uzdevums" at bounding box center [221, 133] width 120 height 17
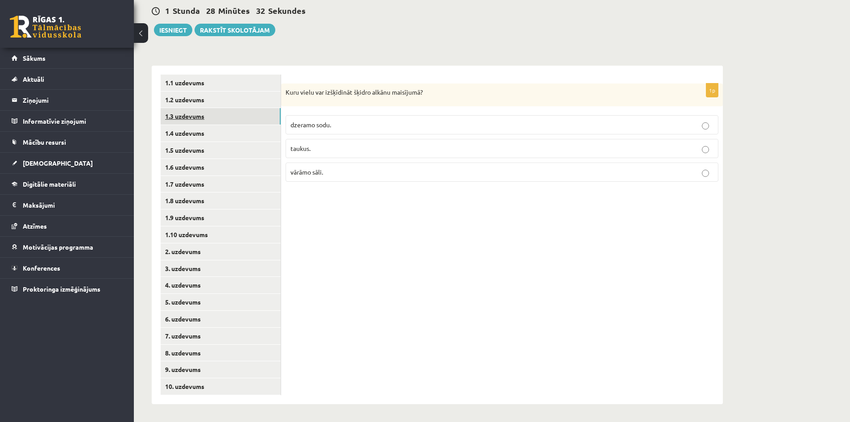
click at [217, 124] on link "1.3 uzdevums" at bounding box center [221, 116] width 120 height 17
click at [214, 146] on link "1.5 uzdevums" at bounding box center [221, 150] width 120 height 17
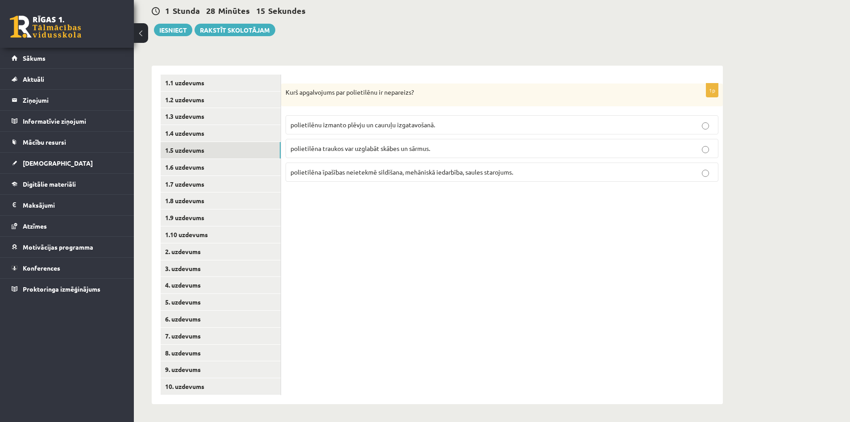
click at [378, 170] on span "polietilēna īpašības neietekmē sildīšana, mehāniskā iedarbība, saules starojums." at bounding box center [401, 172] width 223 height 8
click at [228, 163] on link "1.6 uzdevums" at bounding box center [221, 167] width 120 height 17
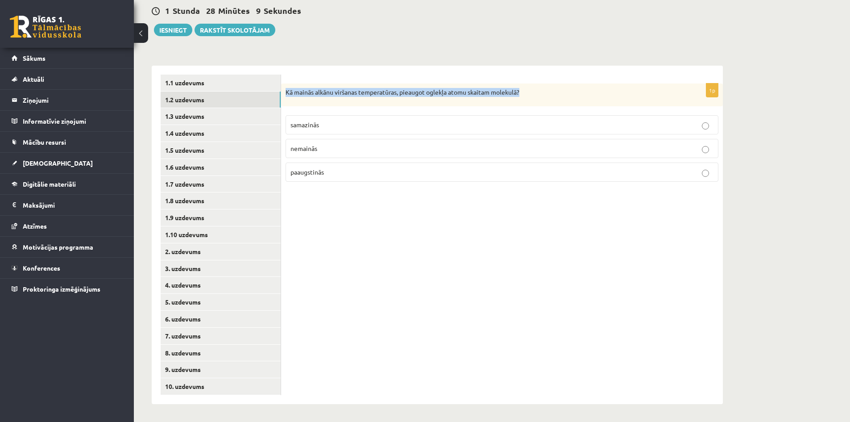
drag, startPoint x: 285, startPoint y: 91, endPoint x: 534, endPoint y: 91, distance: 248.5
click at [534, 91] on p "Kā mainās alkānu viršanas temperatūras, pieaugot oglekļa atomu skaitam molekulā?" at bounding box center [479, 92] width 388 height 9
copy p "Kā mainās alkānu viršanas temperatūras, pieaugot oglekļa atomu skaitam molekulā?"
click at [286, 93] on p "Kā mainās alkānu viršanas temperatūras, pieaugot oglekļa atomu skaitam molekulā?" at bounding box center [479, 92] width 388 height 9
drag, startPoint x: 285, startPoint y: 93, endPoint x: 383, endPoint y: 185, distance: 134.1
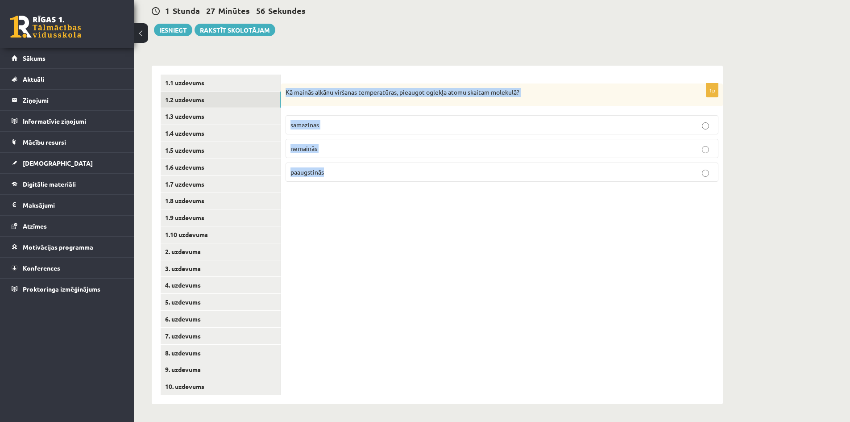
click at [383, 185] on div "1p Kā mainās alkānu viršanas temperatūras, pieaugot oglekļa atomu skaitam molek…" at bounding box center [502, 136] width 442 height 106
click at [356, 228] on div "1p Kā mainās alkānu viršanas temperatūras, pieaugot oglekļa atomu skaitam molek…" at bounding box center [502, 235] width 442 height 338
click at [313, 165] on label "paaugstinās" at bounding box center [501, 171] width 433 height 19
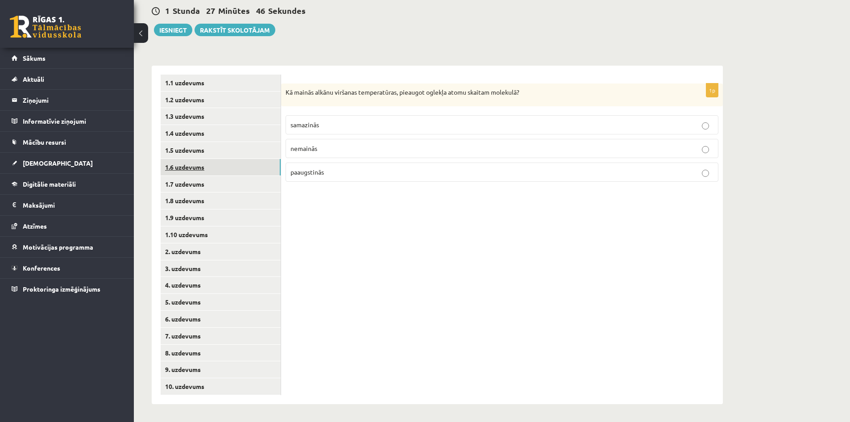
click at [198, 165] on link "1.6 uzdevums" at bounding box center [221, 167] width 120 height 17
click at [197, 182] on link "1.7 uzdevums" at bounding box center [221, 184] width 120 height 17
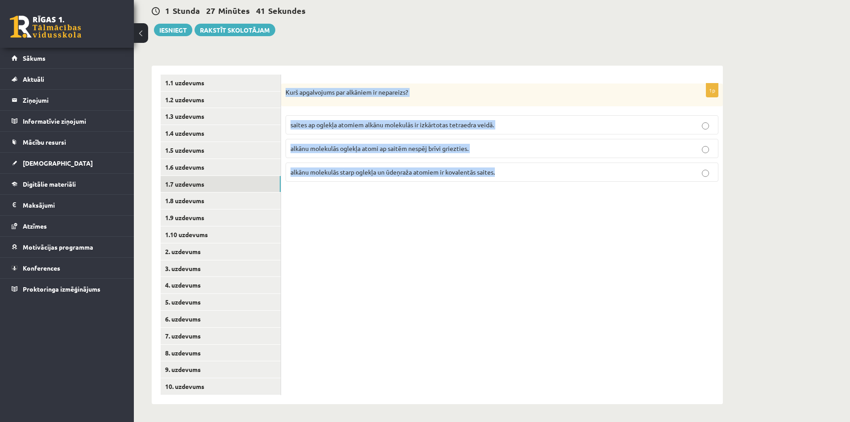
drag, startPoint x: 289, startPoint y: 91, endPoint x: 517, endPoint y: 159, distance: 237.5
click at [517, 165] on div "1p Kurš apgalvojums par alkāniem ir nepareizs? saites ap oglekļa atomiem alkānu…" at bounding box center [502, 136] width 442 height 106
copy div "Kurš apgalvojums par alkāniem ir nepareizs? saites ap oglekļa atomiem alkānu mo…"
click at [488, 250] on div "1p Kurš apgalvojums par alkāniem ir nepareizs? saites ap oglekļa atomiem alkānu…" at bounding box center [502, 235] width 442 height 338
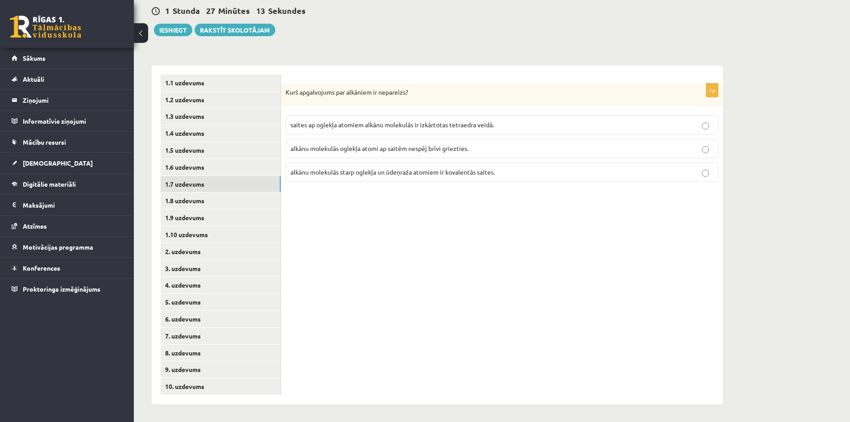
click at [413, 174] on span "alkānu molekulās starp oglekļa un ūdeņraža atomiem ir kovalentās saites." at bounding box center [392, 172] width 204 height 8
click at [216, 207] on link "1.8 uzdevums" at bounding box center [221, 200] width 120 height 17
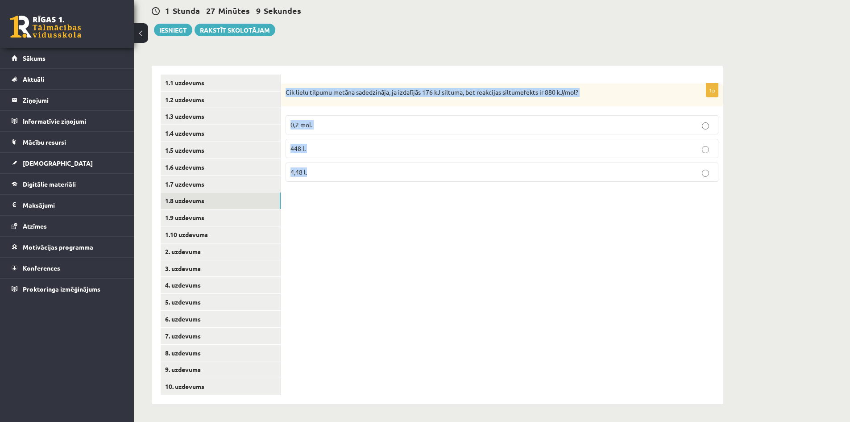
drag, startPoint x: 284, startPoint y: 91, endPoint x: 366, endPoint y: 167, distance: 112.1
click at [366, 167] on div "1p Cik lielu tilpumu metāna sadedzināja, ja izdalījās 176 kJ siltuma, bet reakc…" at bounding box center [502, 136] width 442 height 106
copy div "Cik lielu tilpumu metāna sadedzināja, ja izdalījās 176 kJ siltuma, bet reakcija…"
click at [360, 245] on div "1p Cik lielu tilpumu metāna sadedzināja, ja izdalījās 176 kJ siltuma, bet reakc…" at bounding box center [502, 235] width 442 height 338
click at [306, 176] on p "4,48 l." at bounding box center [501, 171] width 423 height 9
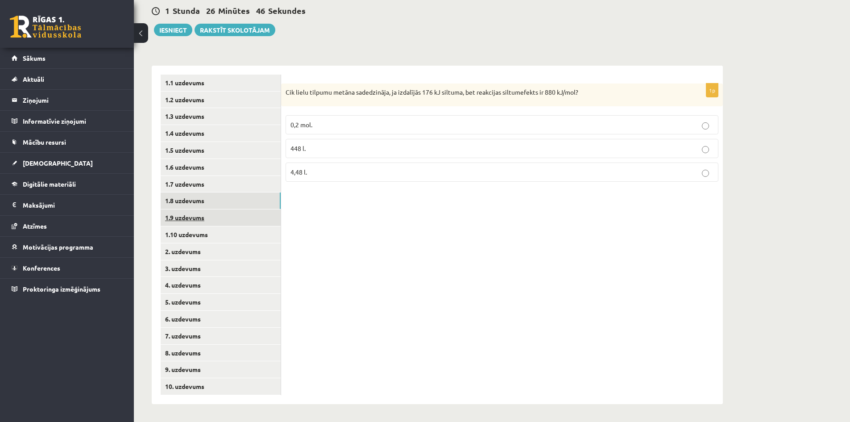
click at [202, 223] on link "1.9 uzdevums" at bounding box center [221, 217] width 120 height 17
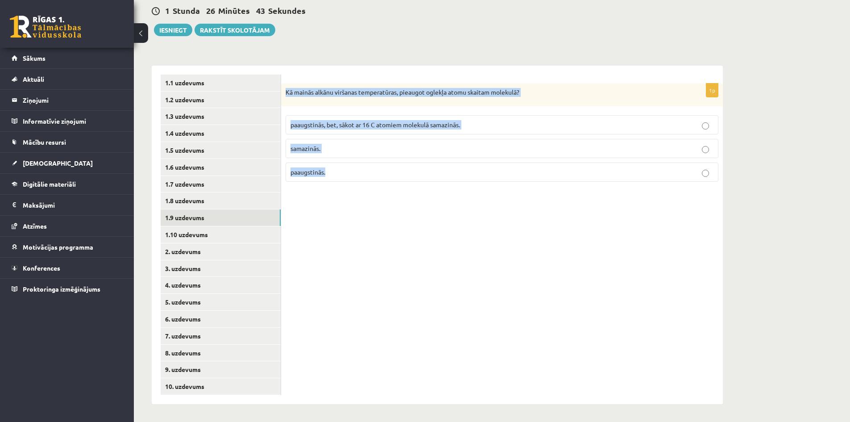
drag, startPoint x: 285, startPoint y: 94, endPoint x: 351, endPoint y: 167, distance: 99.2
click at [351, 167] on div "1p Kā mainās alkānu viršanas temperatūras, pieaugot oglekļa atomu skaitam molek…" at bounding box center [502, 136] width 442 height 106
copy div "Kā mainās alkānu viršanas temperatūras, pieaugot oglekļa atomu skaitam molekulā…"
click at [334, 97] on div "Kā mainās alkānu viršanas temperatūras, pieaugot oglekļa atomu skaitam molekulā?" at bounding box center [502, 94] width 442 height 23
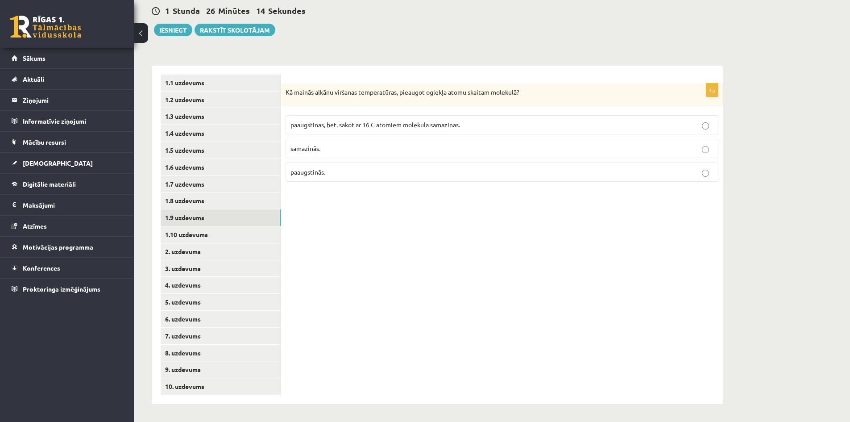
click at [311, 179] on label "paaugstinās." at bounding box center [501, 171] width 433 height 19
click at [204, 232] on link "1.10 uzdevums" at bounding box center [221, 234] width 120 height 17
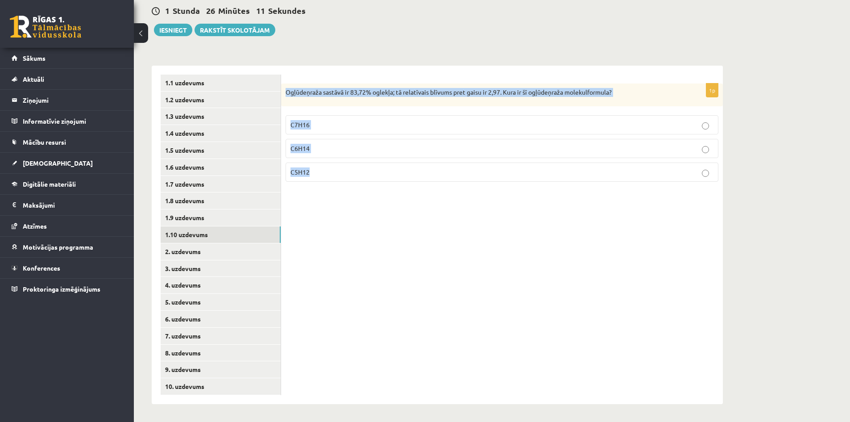
drag, startPoint x: 281, startPoint y: 90, endPoint x: 398, endPoint y: 169, distance: 141.3
click at [398, 169] on div "1p Ogļūdeņraža sastāvā ir 83,72% oglekļa; tā relatīvais blīvums pret gaisu ir 2…" at bounding box center [502, 136] width 442 height 106
copy div "Ogļūdeņraža sastāvā ir 83,72% oglekļa; tā relatīvais blīvums pret gaisu ir 2,97…"
click at [389, 248] on div "1p Ogļūdeņraža sastāvā ir 83,72% oglekļa; tā relatīvais blīvums pret gaisu ir 2…" at bounding box center [502, 235] width 442 height 338
click at [324, 155] on label "C6H14" at bounding box center [501, 148] width 433 height 19
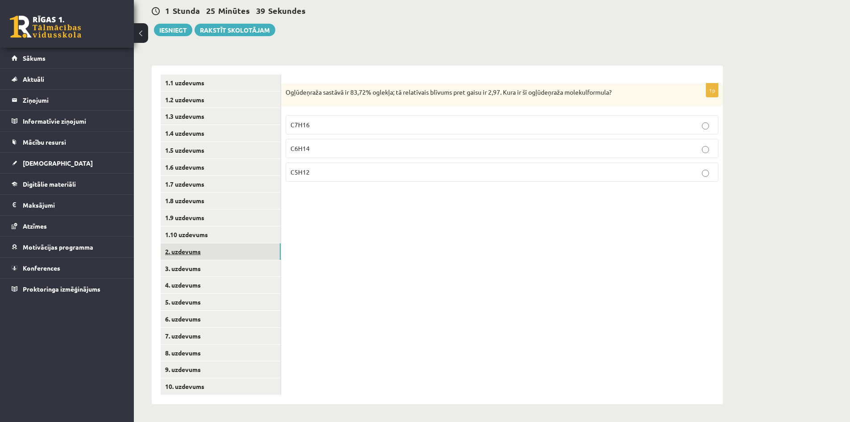
click at [212, 254] on link "2. uzdevums" at bounding box center [221, 251] width 120 height 17
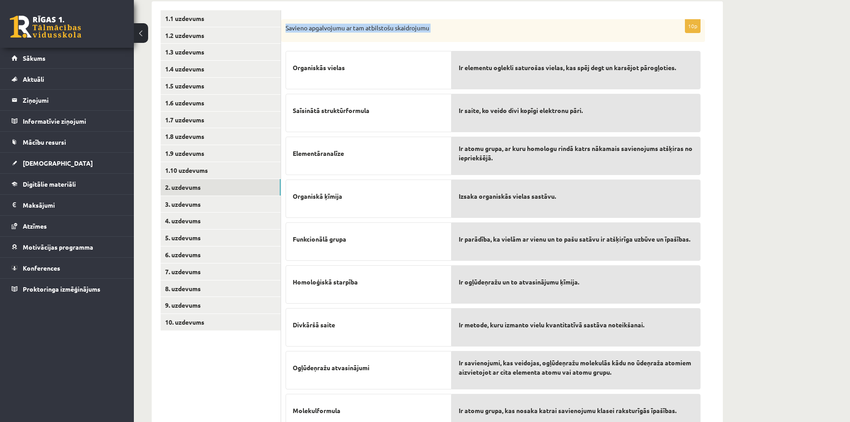
scroll to position [235, 0]
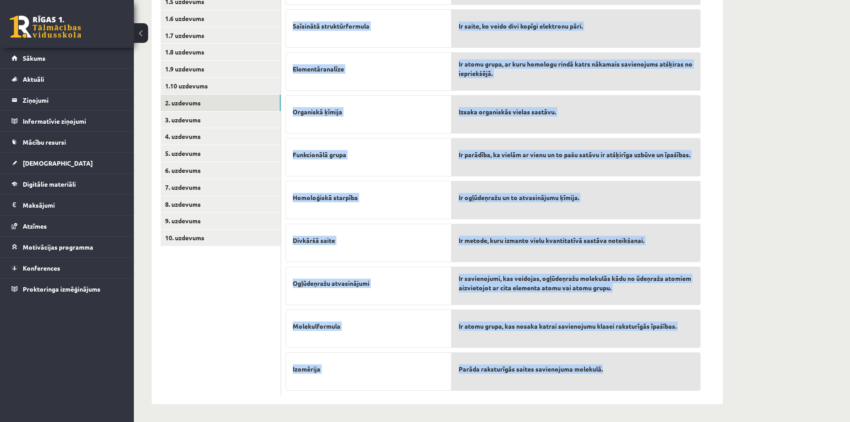
drag, startPoint x: 283, startPoint y: 94, endPoint x: 610, endPoint y: 369, distance: 427.7
click at [610, 369] on div "10p Savieno apgalvojumu ar tam atbilstošu skaidrojumu Organiskās vielas Saīsinā…" at bounding box center [493, 165] width 424 height 460
click at [754, 208] on div "**********" at bounding box center [492, 110] width 716 height 621
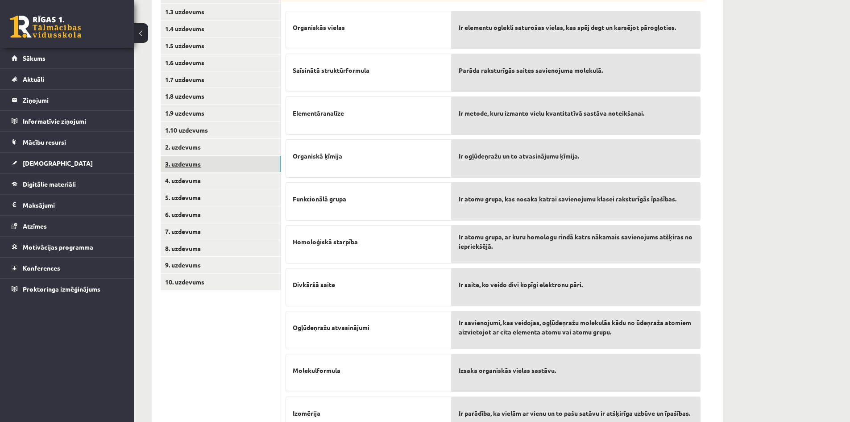
click at [206, 156] on link "3. uzdevums" at bounding box center [221, 164] width 120 height 17
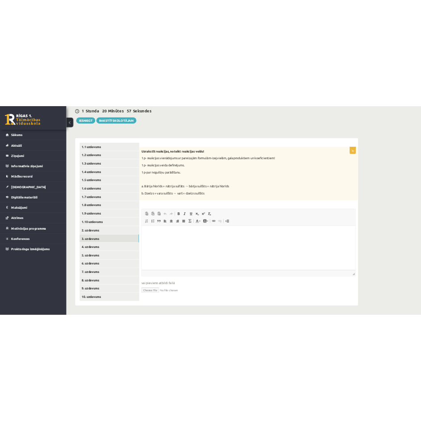
scroll to position [0, 0]
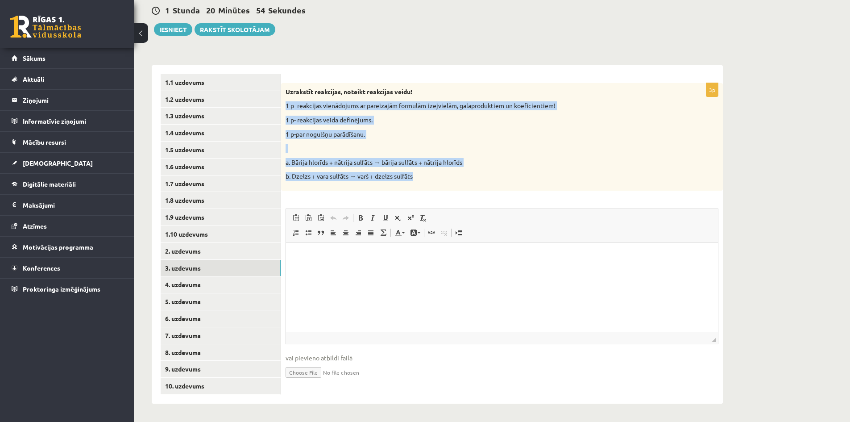
drag, startPoint x: 284, startPoint y: 103, endPoint x: 470, endPoint y: 181, distance: 201.6
click at [471, 181] on div "Uzrakstīt reakcijas, noteikt reakcijas veidu! 1 p- reakcijas vienādojums ar par…" at bounding box center [502, 137] width 442 height 108
drag, startPoint x: 285, startPoint y: 89, endPoint x: 461, endPoint y: 179, distance: 197.9
click at [461, 179] on div "Uzrakstīt reakcijas, noteikt reakcijas veidu! 1 p- reakcijas vienādojums ar par…" at bounding box center [502, 137] width 442 height 108
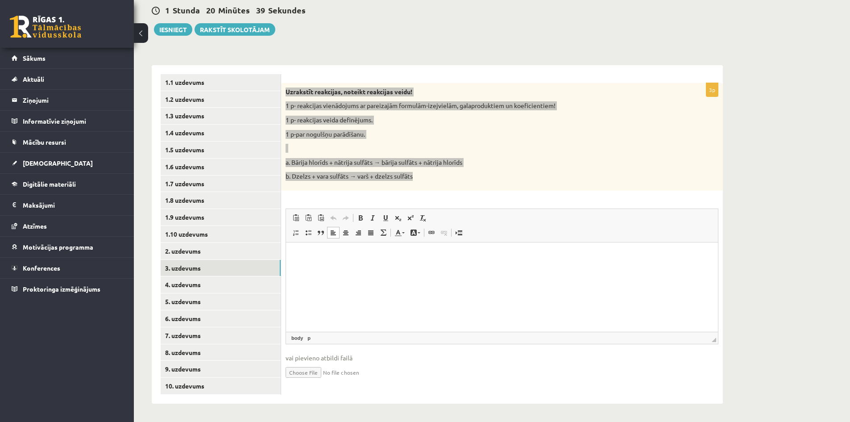
click at [400, 269] on html at bounding box center [502, 255] width 432 height 27
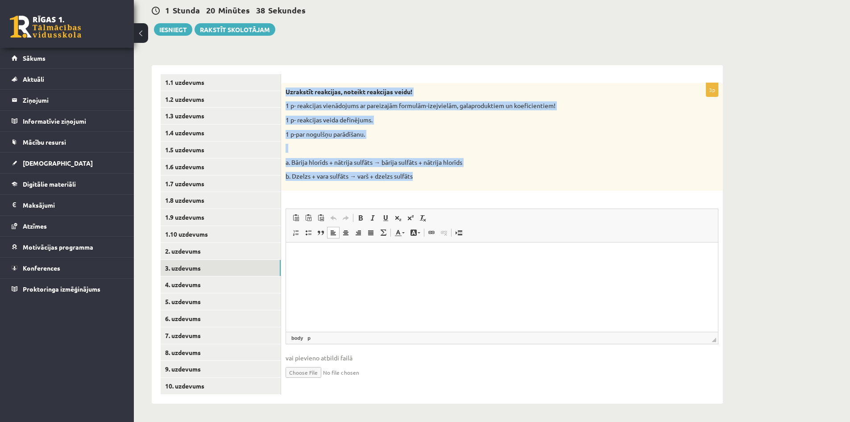
click at [319, 117] on p "1 p- reakcijas veida definējums." at bounding box center [479, 120] width 388 height 9
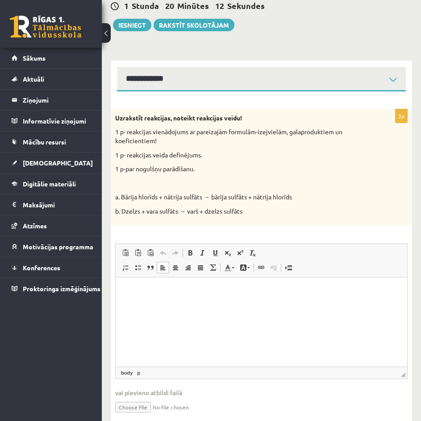
click at [235, 304] on html at bounding box center [261, 290] width 291 height 27
drag, startPoint x: 180, startPoint y: 211, endPoint x: 189, endPoint y: 215, distance: 9.8
click at [189, 215] on p "b. Dzelzs + vara sulfāts → varš + dzelzs sulfāts" at bounding box center [239, 211] width 248 height 9
click at [175, 288] on p "**********" at bounding box center [260, 290] width 273 height 9
click at [183, 293] on p "**********" at bounding box center [260, 290] width 273 height 9
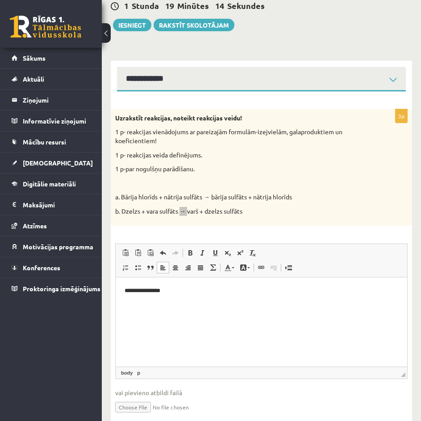
click at [173, 290] on p "**********" at bounding box center [260, 290] width 273 height 9
click at [186, 290] on p "**********" at bounding box center [260, 290] width 273 height 9
click at [190, 211] on p "b. Dzelzs + vara sulfāts → varš + dzelzs sulfāts" at bounding box center [239, 211] width 248 height 9
click at [210, 293] on p "**********" at bounding box center [260, 290] width 273 height 9
click at [178, 292] on p "**********" at bounding box center [260, 290] width 273 height 9
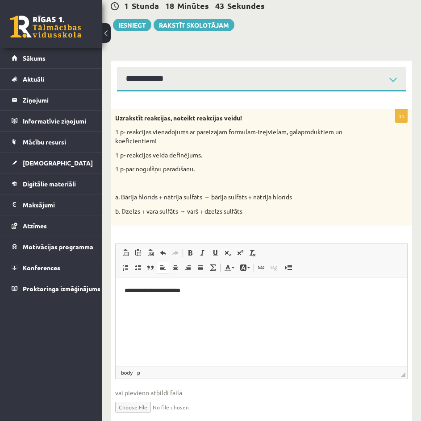
click at [177, 292] on p "**********" at bounding box center [260, 290] width 273 height 9
click at [212, 294] on p "**********" at bounding box center [260, 290] width 273 height 9
click at [149, 289] on p "**********" at bounding box center [260, 290] width 273 height 9
click at [146, 292] on p "**********" at bounding box center [260, 290] width 273 height 9
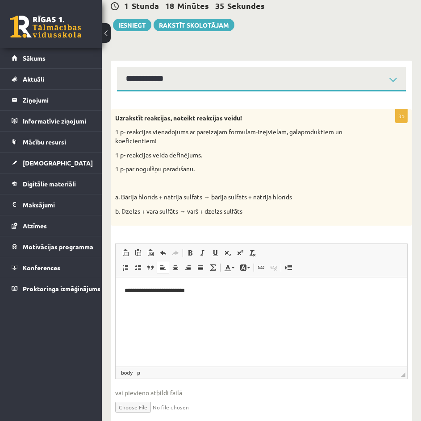
click at [222, 290] on p "**********" at bounding box center [260, 290] width 273 height 9
click at [203, 293] on p "**********" at bounding box center [260, 290] width 273 height 9
click at [213, 292] on p "**********" at bounding box center [260, 290] width 273 height 9
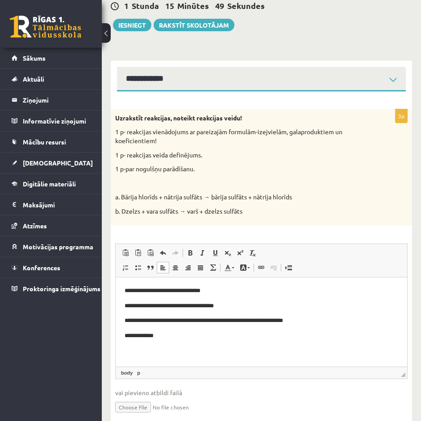
click at [180, 290] on p "**********" at bounding box center [260, 290] width 273 height 9
click at [165, 339] on p "**********" at bounding box center [260, 335] width 273 height 9
click at [318, 316] on p "**********" at bounding box center [260, 320] width 273 height 9
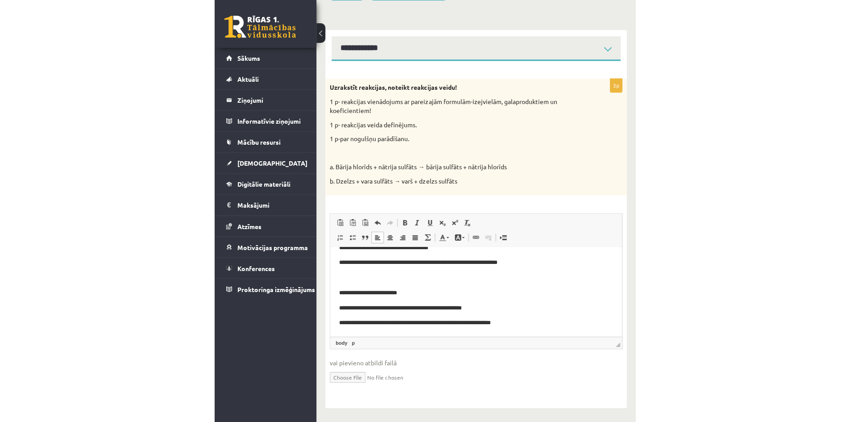
scroll to position [87, 0]
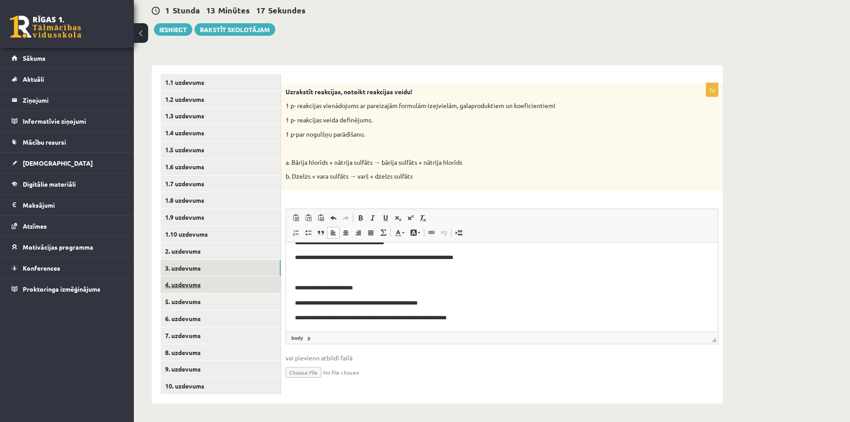
click at [195, 281] on link "4. uzdevums" at bounding box center [221, 284] width 120 height 17
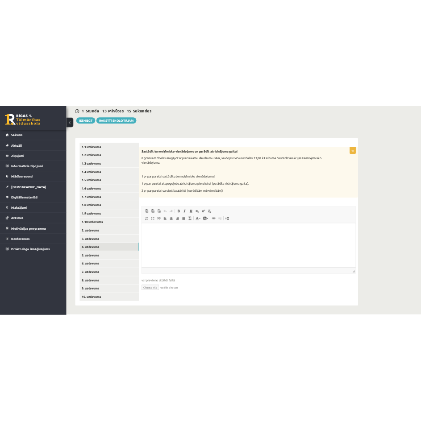
scroll to position [0, 0]
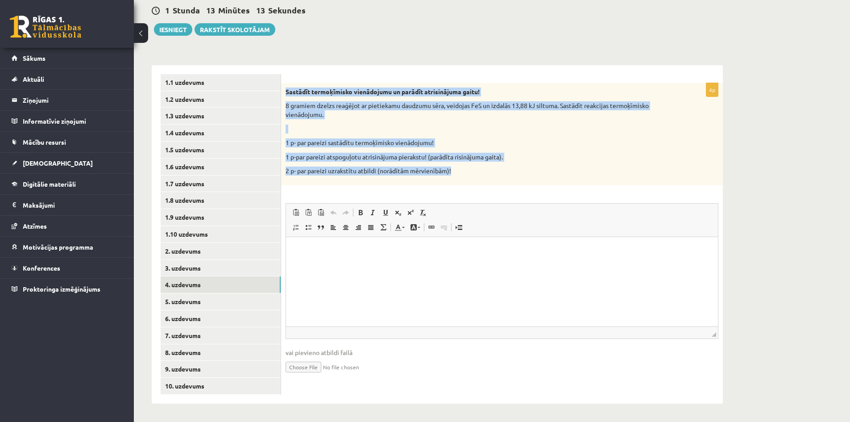
drag, startPoint x: 287, startPoint y: 89, endPoint x: 464, endPoint y: 179, distance: 198.5
click at [464, 179] on div "Sastādīt termoķīmisko vienādojumu un parādīt atrisinājuma gaitu! 8 gramiem dzel…" at bounding box center [502, 134] width 442 height 102
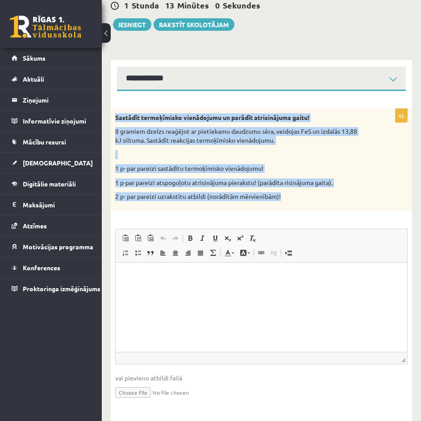
click at [198, 197] on p "2 p- par pareizi uzrakstītu atbildi (norādītām mērvienībām)!" at bounding box center [239, 196] width 248 height 9
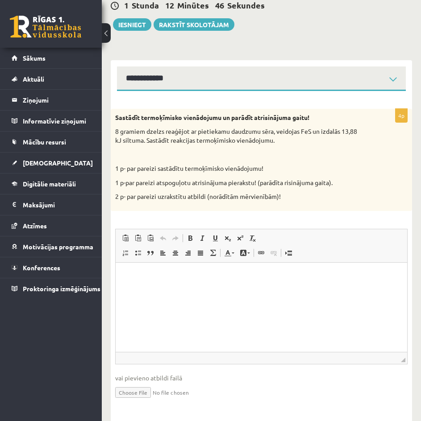
click at [193, 290] on html at bounding box center [261, 275] width 291 height 27
click at [235, 275] on p "**********" at bounding box center [260, 275] width 273 height 9
click at [273, 277] on p "**********" at bounding box center [260, 275] width 273 height 9
click at [280, 277] on p "**********" at bounding box center [260, 275] width 273 height 9
click at [273, 274] on p "**********" at bounding box center [260, 275] width 273 height 9
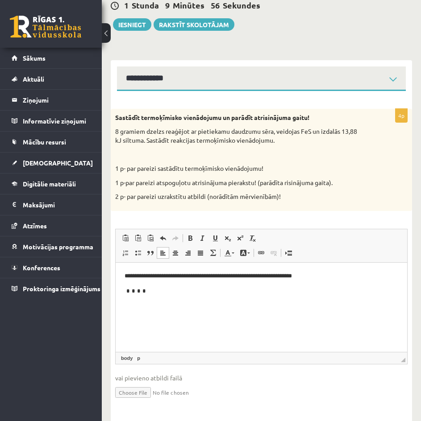
click at [120, 269] on html "**********" at bounding box center [261, 283] width 291 height 42
click at [327, 283] on body "**********" at bounding box center [260, 283] width 273 height 24
click at [128, 306] on p "**********" at bounding box center [260, 305] width 273 height 9
click at [188, 306] on p "**********" at bounding box center [260, 305] width 273 height 9
click at [184, 306] on p "**********" at bounding box center [260, 305] width 273 height 9
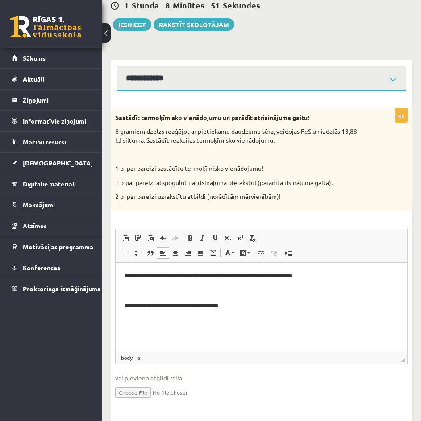
click at [235, 307] on p "**********" at bounding box center [260, 305] width 273 height 9
click at [183, 316] on p "Rich Text Editor, wiswyg-editor-user-answer-47433801176000" at bounding box center [260, 320] width 273 height 9
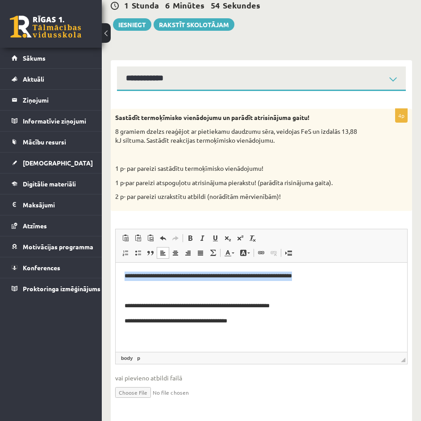
drag, startPoint x: 123, startPoint y: 274, endPoint x: 327, endPoint y: 266, distance: 204.5
click at [327, 266] on html "**********" at bounding box center [261, 298] width 291 height 72
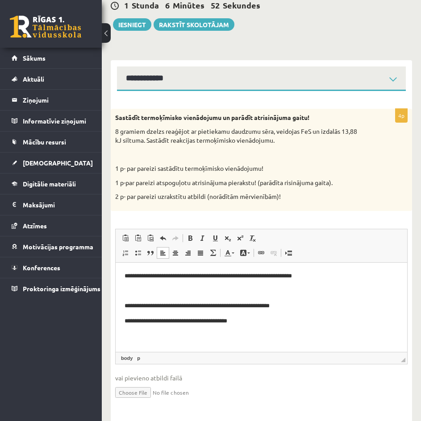
click at [148, 290] on p "Rich Text Editor, wiswyg-editor-user-answer-47433801176000" at bounding box center [260, 290] width 273 height 9
click at [140, 297] on body "**********" at bounding box center [260, 298] width 273 height 54
click at [139, 294] on p "Rich Text Editor, wiswyg-editor-user-answer-47433801176000" at bounding box center [260, 290] width 273 height 9
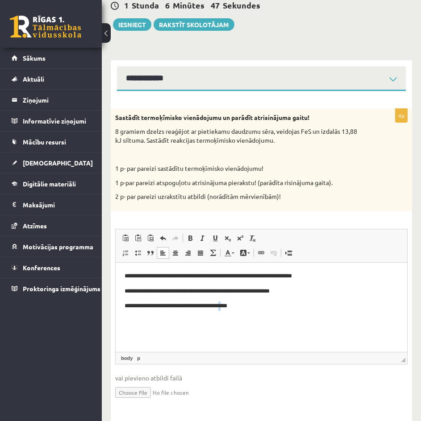
click at [291, 319] on html "**********" at bounding box center [261, 290] width 291 height 57
click at [310, 317] on html "**********" at bounding box center [261, 290] width 291 height 57
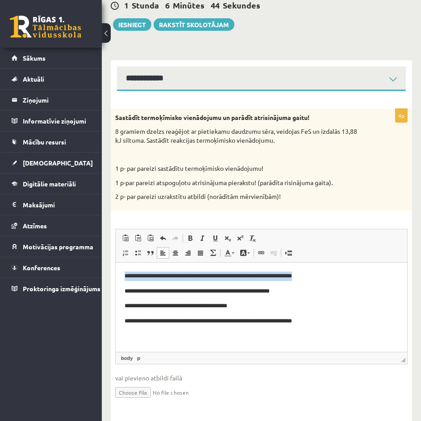
drag, startPoint x: 335, startPoint y: 274, endPoint x: 121, endPoint y: 279, distance: 214.6
click at [121, 279] on html "**********" at bounding box center [261, 298] width 291 height 72
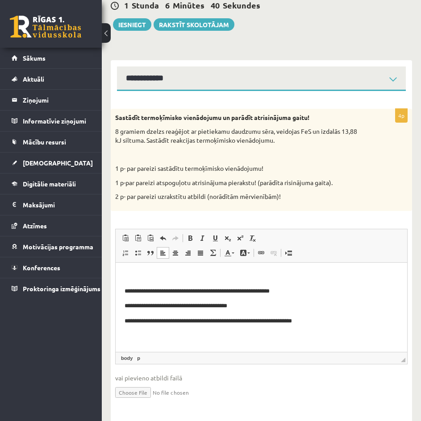
click at [122, 293] on html "**********" at bounding box center [261, 298] width 291 height 72
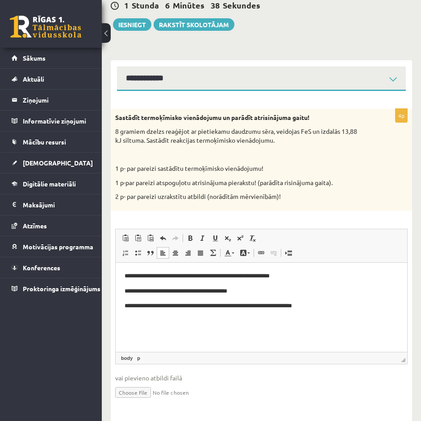
drag, startPoint x: 331, startPoint y: 306, endPoint x: 328, endPoint y: 313, distance: 6.8
click at [331, 307] on p "**********" at bounding box center [260, 305] width 273 height 9
click at [107, 37] on button at bounding box center [106, 33] width 9 height 20
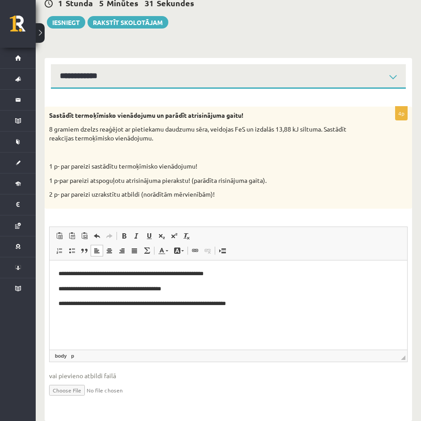
scroll to position [103, 0]
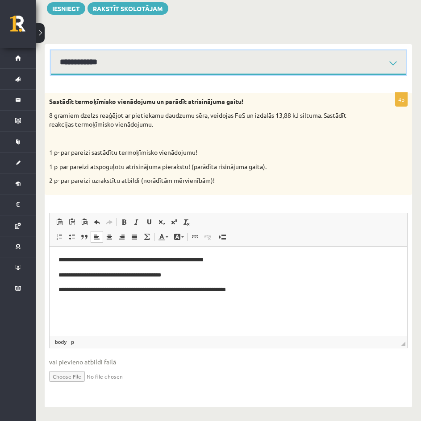
click at [391, 65] on select "**********" at bounding box center [228, 62] width 355 height 25
click at [391, 60] on select "**********" at bounding box center [228, 62] width 355 height 25
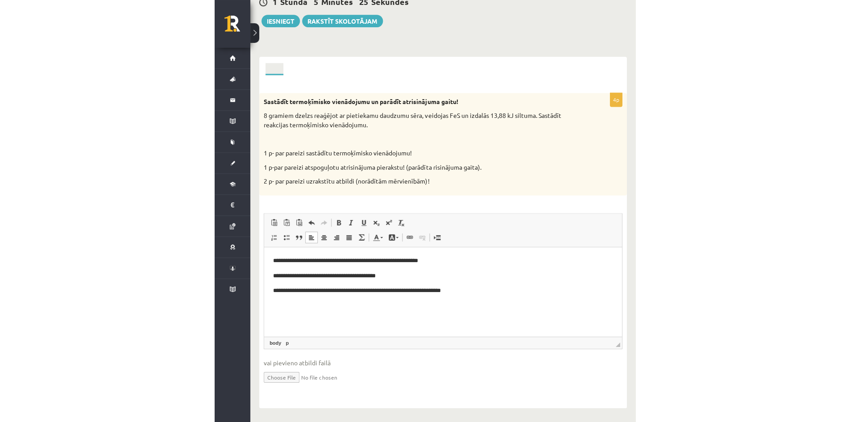
scroll to position [87, 0]
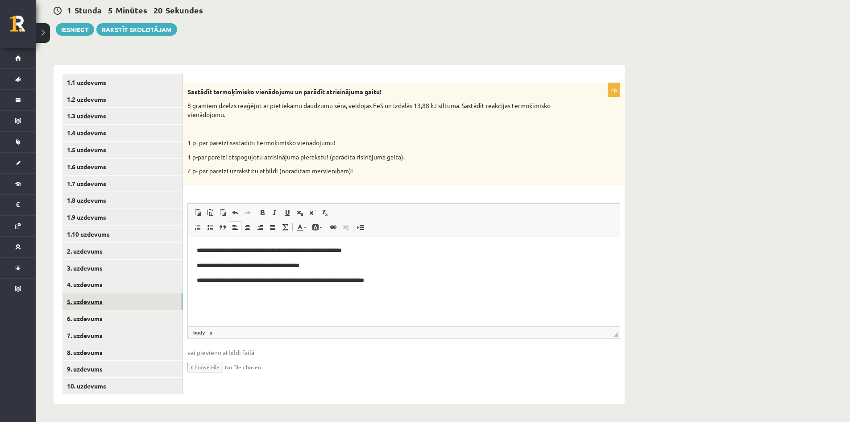
click at [96, 300] on link "5. uzdevums" at bounding box center [122, 301] width 120 height 17
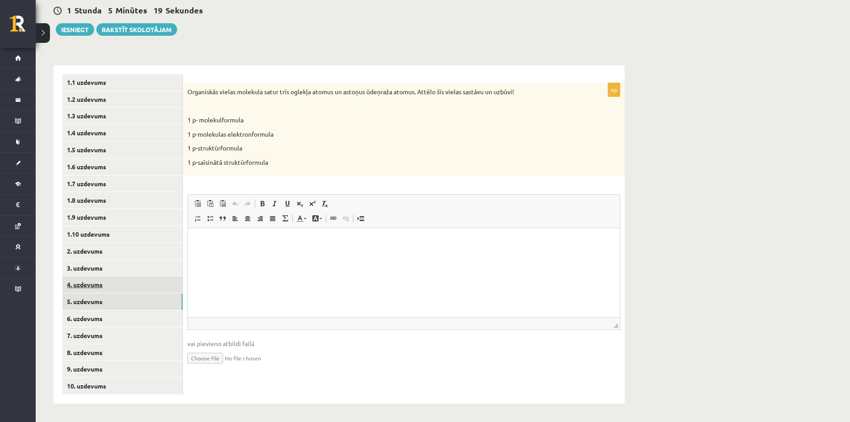
scroll to position [0, 0]
click at [103, 291] on link "4. uzdevums" at bounding box center [122, 284] width 120 height 17
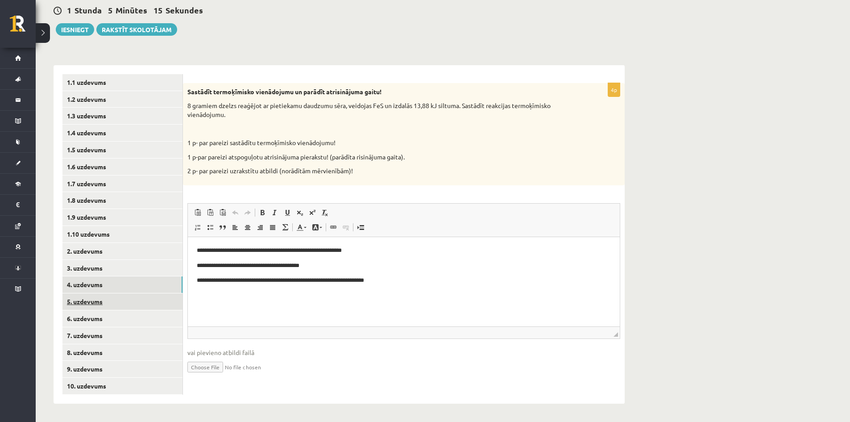
click at [99, 309] on link "5. uzdevums" at bounding box center [122, 301] width 120 height 17
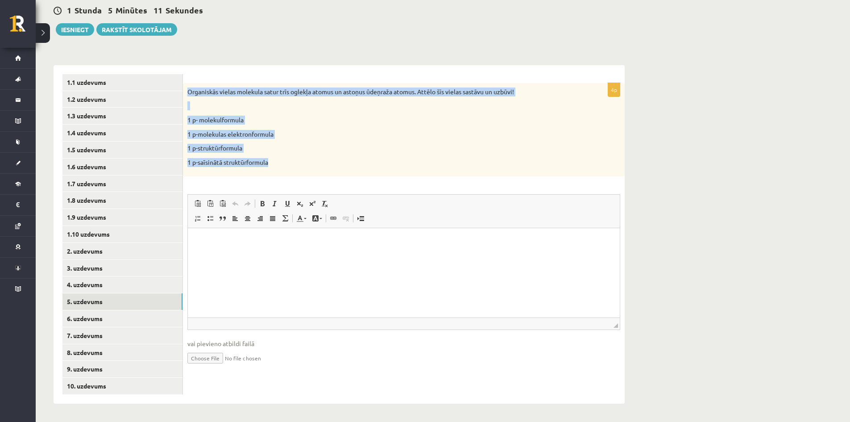
drag, startPoint x: 186, startPoint y: 91, endPoint x: 277, endPoint y: 164, distance: 116.5
click at [277, 164] on div "Organiskās vielas molekula satur trīs oglekļa atomus un astoņus ūdeņraža atomus…" at bounding box center [404, 130] width 442 height 94
click at [218, 117] on p "1 p- molekulformula" at bounding box center [381, 120] width 388 height 9
click at [219, 118] on p "1 p- molekulformula" at bounding box center [381, 120] width 388 height 9
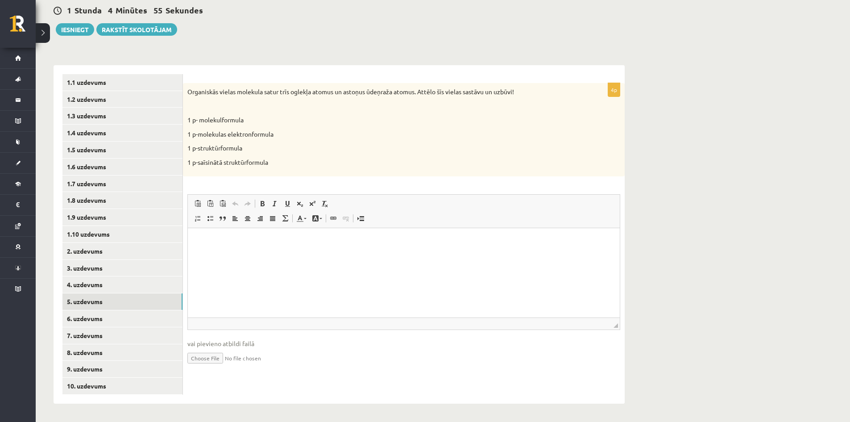
click at [261, 255] on html at bounding box center [404, 241] width 432 height 27
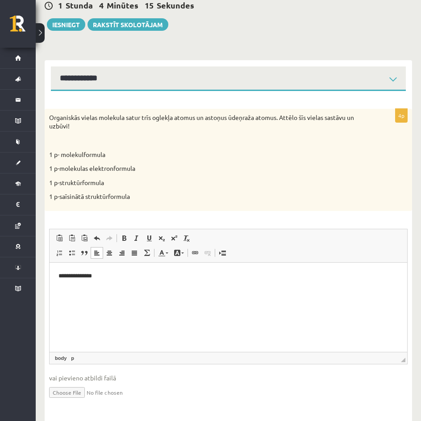
click at [137, 269] on html "**********" at bounding box center [228, 275] width 357 height 27
click at [151, 277] on p "**********" at bounding box center [227, 275] width 339 height 9
click at [166, 293] on p "**********" at bounding box center [227, 290] width 339 height 9
click at [63, 252] on link "Insert/Remove Numbered List" at bounding box center [59, 253] width 12 height 12
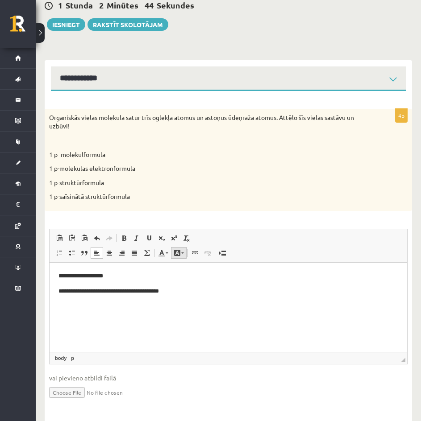
click at [183, 252] on link "Background Colour" at bounding box center [179, 253] width 16 height 12
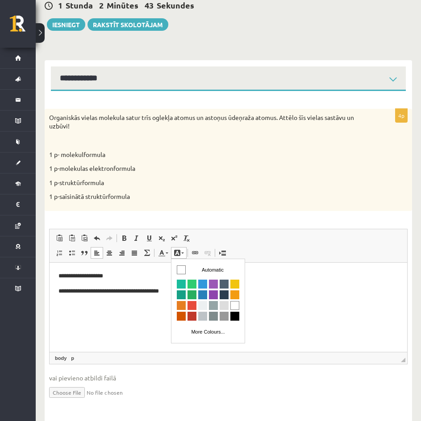
click at [183, 250] on link "Background Colour" at bounding box center [179, 253] width 16 height 12
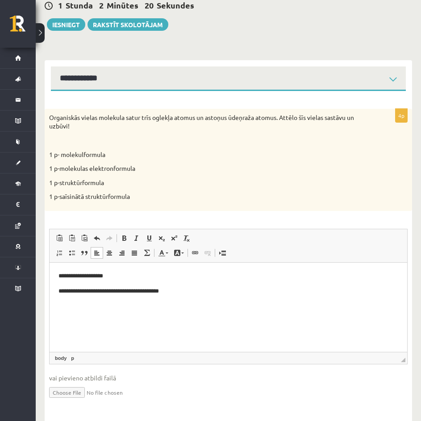
click at [194, 295] on p "**********" at bounding box center [227, 290] width 339 height 9
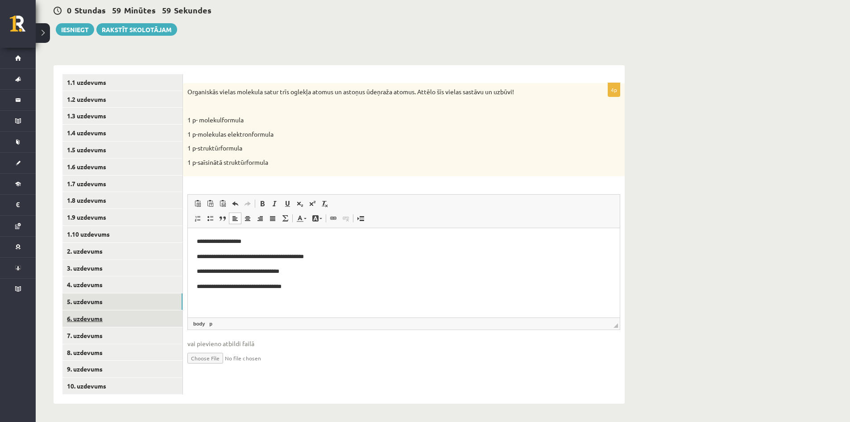
click at [115, 319] on link "6. uzdevums" at bounding box center [122, 318] width 120 height 17
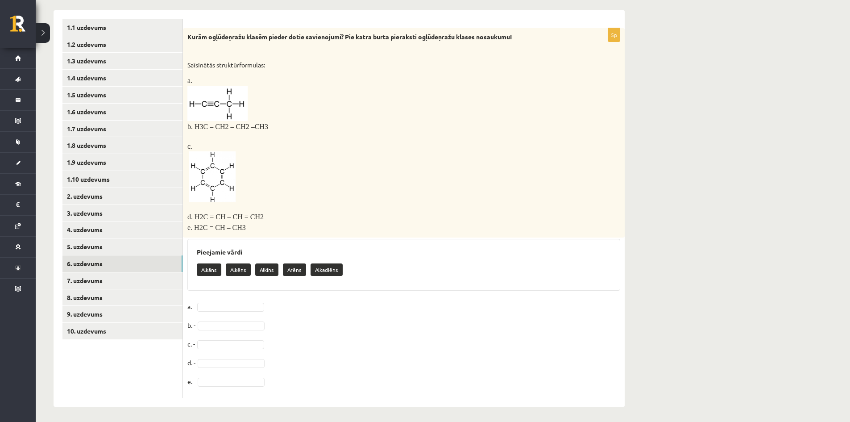
scroll to position [142, 0]
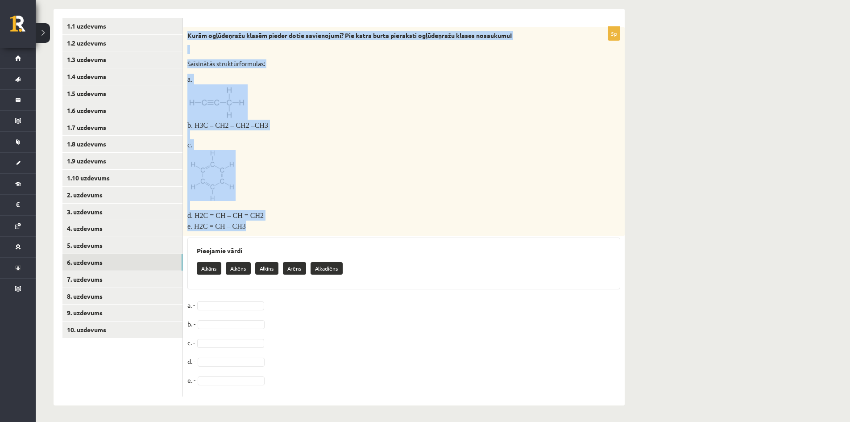
drag, startPoint x: 190, startPoint y: 35, endPoint x: 309, endPoint y: 231, distance: 229.4
click at [309, 231] on div "Kurām ogļūdeņražu klasēm pieder dotie savienojumi? Pie katra burta pieraksti og…" at bounding box center [404, 131] width 442 height 209
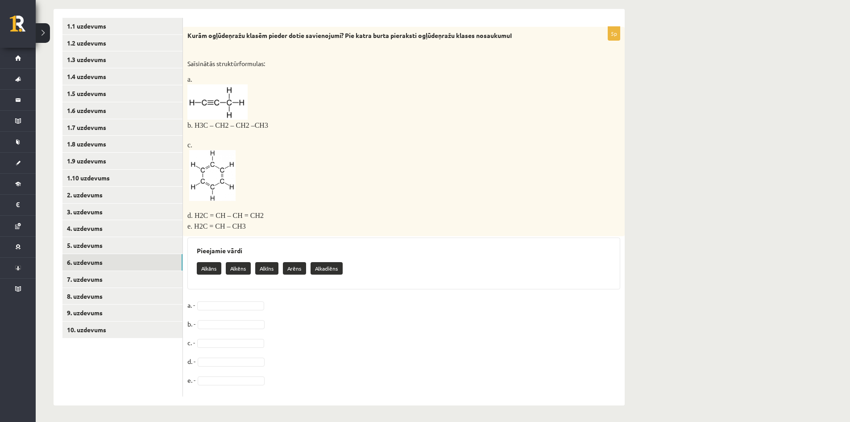
click at [280, 327] on fieldset "a. - b. - c. - d. - e. -" at bounding box center [403, 345] width 433 height 94
drag, startPoint x: 265, startPoint y: 266, endPoint x: 258, endPoint y: 273, distance: 10.1
click at [258, 273] on div "Alkāns Alkēns Alkīns Arēns Alkadiēns" at bounding box center [404, 269] width 414 height 21
drag, startPoint x: 257, startPoint y: 267, endPoint x: 269, endPoint y: 269, distance: 11.2
click at [269, 269] on p "Alkīns" at bounding box center [266, 268] width 23 height 12
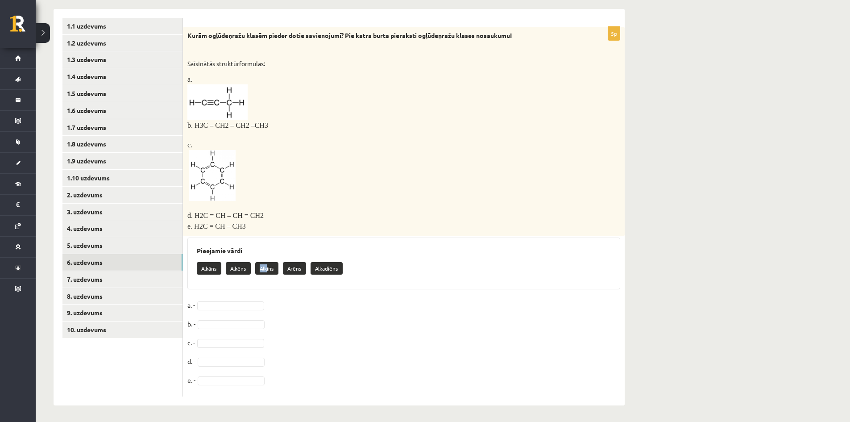
click at [269, 269] on p "Alkīns" at bounding box center [266, 268] width 23 height 12
click at [248, 298] on fieldset "a. - b. - c. - d. - e. -" at bounding box center [403, 345] width 433 height 94
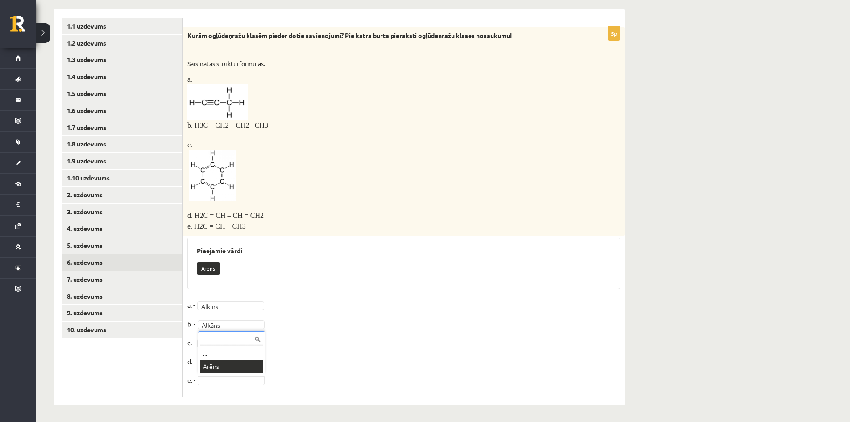
scroll to position [121, 0]
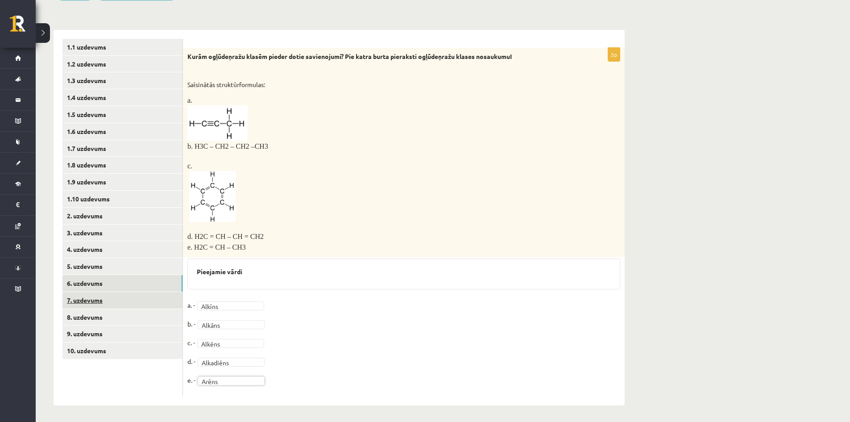
click at [110, 305] on link "7. uzdevums" at bounding box center [122, 300] width 120 height 17
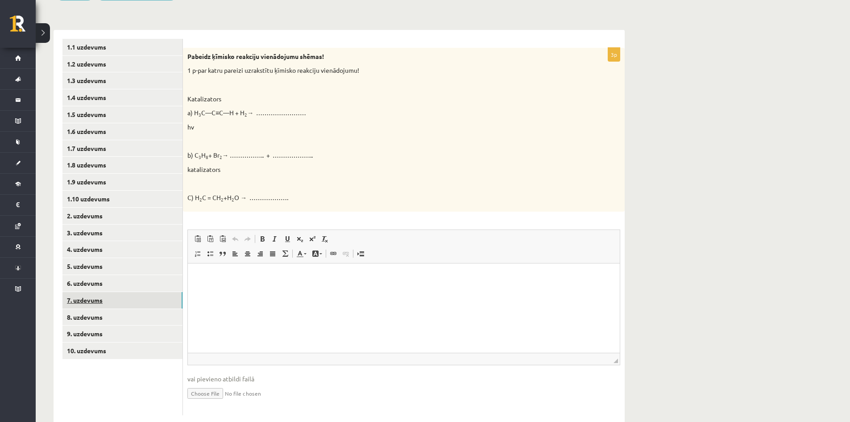
scroll to position [0, 0]
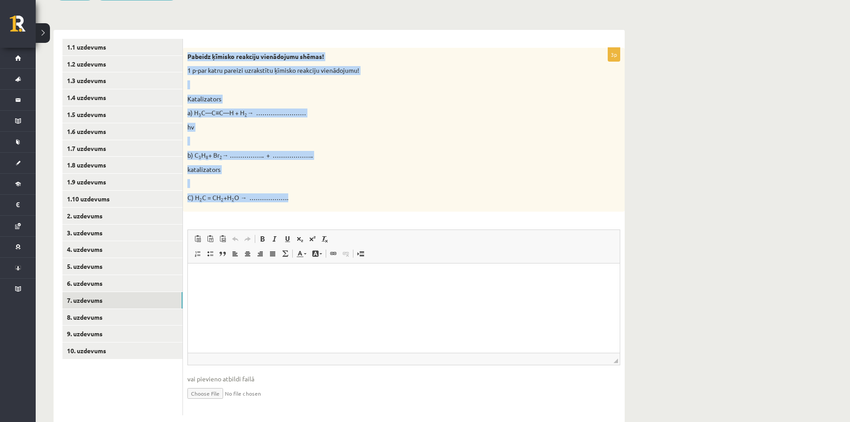
drag, startPoint x: 187, startPoint y: 56, endPoint x: 327, endPoint y: 194, distance: 196.5
click at [327, 194] on div "Pabeidz ķīmisko reakciju vienādojumu shēmas! 1 p-par katru pareizi uzrakstītu ķ…" at bounding box center [404, 130] width 442 height 164
click at [260, 153] on p "b) C 3 H 8 + Br 2 → …………….. + ……………….." at bounding box center [381, 155] width 388 height 9
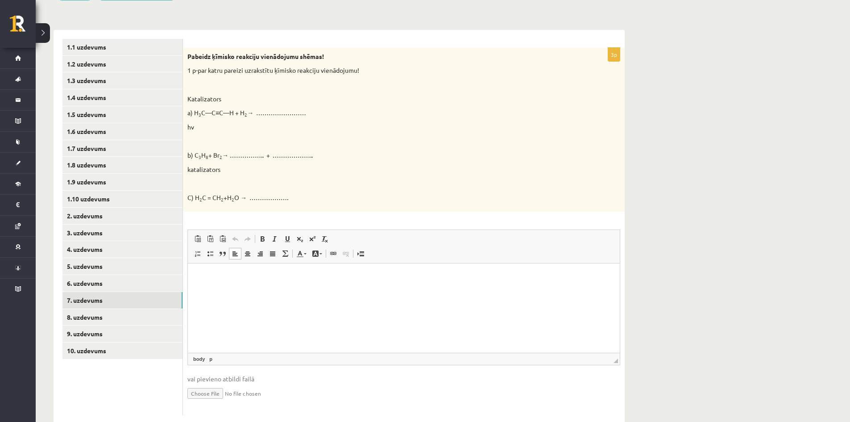
click at [218, 273] on p "Rich Text Editor, wiswyg-editor-user-answer-47433751946500" at bounding box center [404, 276] width 414 height 9
click at [218, 112] on p "a) H 3 C—C≡C—H + H 2 → ……………………" at bounding box center [381, 112] width 388 height 9
click at [217, 112] on p "a) H 3 C—C≡C—H + H 2 → ……………………" at bounding box center [381, 112] width 388 height 9
click at [215, 112] on p "a) H 3 C—C≡C—H + H 2 → ……………………" at bounding box center [381, 112] width 388 height 9
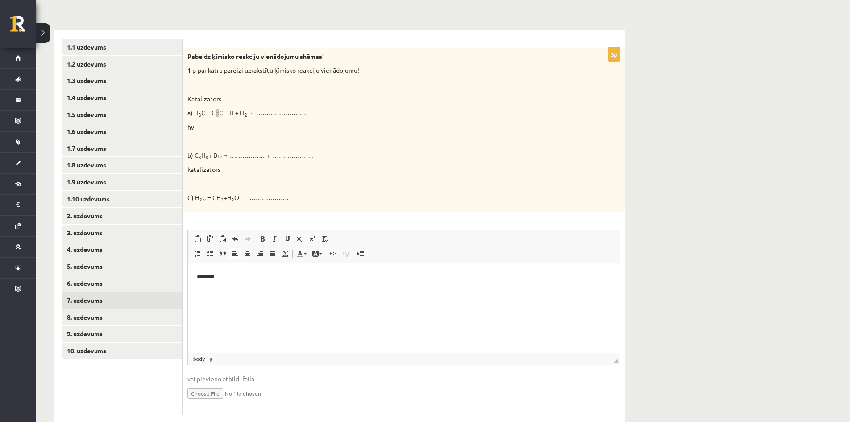
click at [228, 278] on p "********" at bounding box center [404, 276] width 414 height 9
click at [223, 116] on p "a) H 3 C—C≡C—H + H 2 → ……………………" at bounding box center [381, 112] width 388 height 9
click at [230, 270] on html "**********" at bounding box center [404, 276] width 432 height 27
click at [252, 113] on p "a) H 3 C—C≡C—H + H 2 → ……………………" at bounding box center [381, 112] width 388 height 9
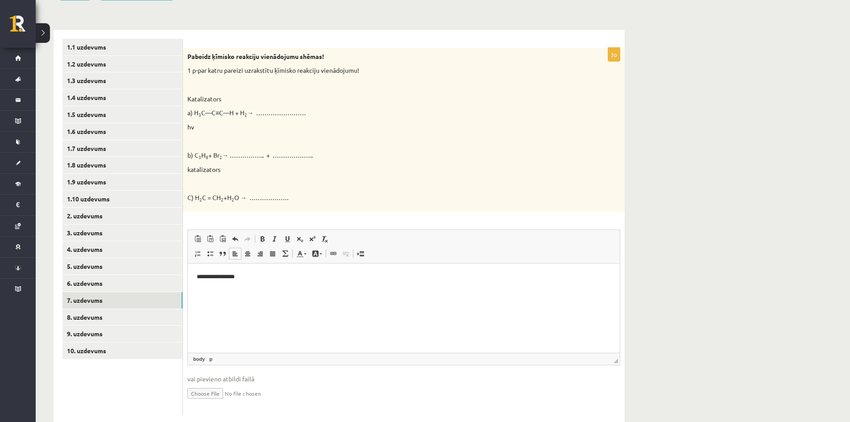
click at [251, 113] on p "a) H 3 C—C≡C—H + H 2 → ……………………" at bounding box center [381, 112] width 388 height 9
click at [256, 279] on p "**********" at bounding box center [404, 276] width 414 height 9
click at [347, 283] on html "**********" at bounding box center [404, 276] width 432 height 27
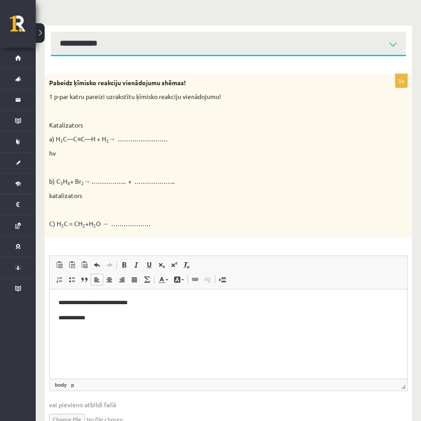
click at [92, 182] on p "b) C 3 H 8 + Br 2 → …………….. + ……………….." at bounding box center [206, 181] width 314 height 9
click at [92, 181] on p "b) C 3 H 8 + Br 2 → …………….. + ……………….." at bounding box center [206, 181] width 314 height 9
click at [92, 182] on p "b) C 3 H 8 + Br 2 → …………….. + ……………….." at bounding box center [206, 181] width 314 height 9
click at [92, 183] on p "b) C 3 H 8 + Br 2 → …………….. + ……………….." at bounding box center [206, 181] width 314 height 9
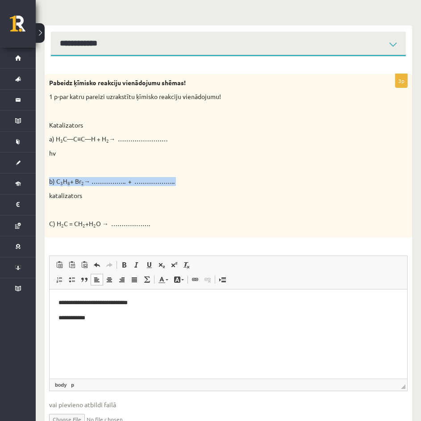
click at [89, 185] on p "b) C 3 H 8 + Br 2 → …………….. + ……………….." at bounding box center [206, 181] width 314 height 9
click at [108, 320] on p "**********" at bounding box center [227, 318] width 339 height 9
click at [110, 319] on p "**********" at bounding box center [227, 318] width 339 height 9
click at [105, 179] on p "b) C 3 H 8 + Br 2 → …………….. + ……………….." at bounding box center [206, 181] width 314 height 9
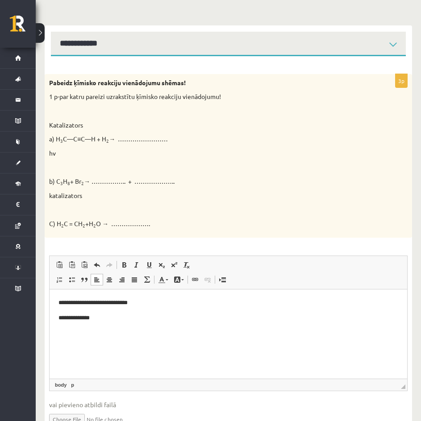
click at [119, 318] on p "**********" at bounding box center [227, 318] width 339 height 9
drag, startPoint x: 103, startPoint y: 331, endPoint x: 107, endPoint y: 332, distance: 4.5
click at [107, 332] on p "**********" at bounding box center [227, 332] width 339 height 9
click at [164, 267] on span at bounding box center [161, 264] width 7 height 7
click at [123, 331] on p "**********" at bounding box center [227, 333] width 339 height 10
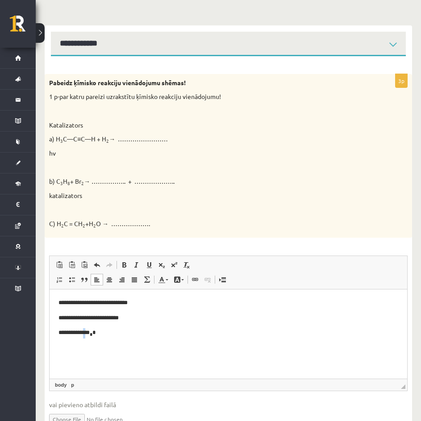
click at [94, 337] on p "**********" at bounding box center [227, 333] width 339 height 10
click at [160, 266] on span at bounding box center [161, 264] width 7 height 7
click at [93, 336] on sub "*" at bounding box center [91, 334] width 3 height 4
click at [72, 335] on p "**********" at bounding box center [227, 333] width 339 height 10
click at [165, 266] on span at bounding box center [161, 264] width 7 height 7
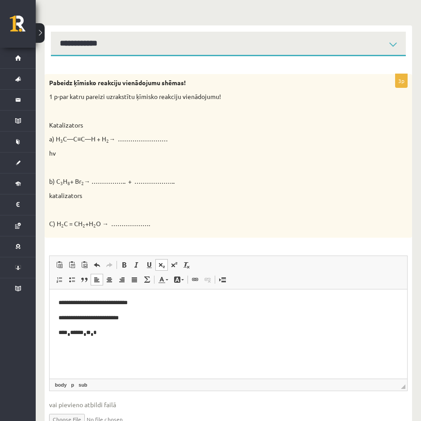
click at [87, 332] on p "**** * ****** * ** * *" at bounding box center [227, 333] width 339 height 10
click at [71, 318] on p "**********" at bounding box center [227, 318] width 339 height 9
click at [160, 267] on span at bounding box center [161, 264] width 7 height 7
drag, startPoint x: 79, startPoint y: 318, endPoint x: 73, endPoint y: 318, distance: 5.4
click at [73, 318] on p "**********" at bounding box center [227, 319] width 339 height 10
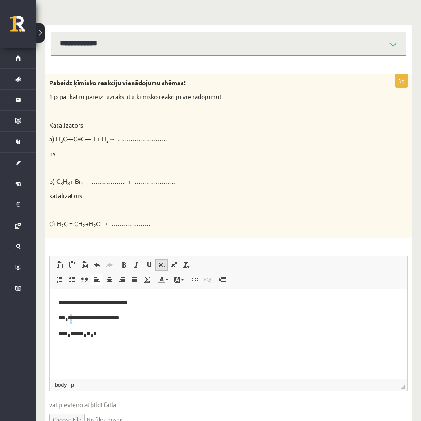
click at [161, 267] on span at bounding box center [161, 264] width 7 height 7
click at [90, 317] on p "**********" at bounding box center [227, 319] width 339 height 10
click at [91, 318] on p "**********" at bounding box center [227, 319] width 339 height 10
click at [90, 317] on p "**********" at bounding box center [227, 319] width 339 height 10
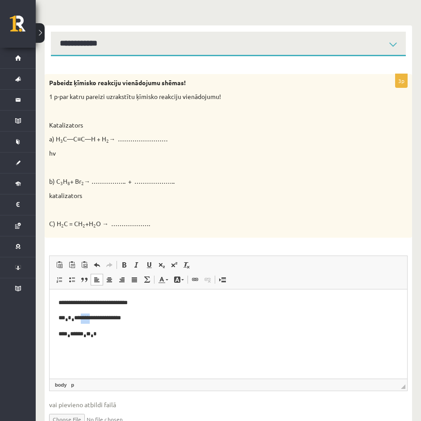
click at [90, 317] on p "**********" at bounding box center [227, 319] width 339 height 10
click at [91, 317] on p "**********" at bounding box center [227, 319] width 339 height 10
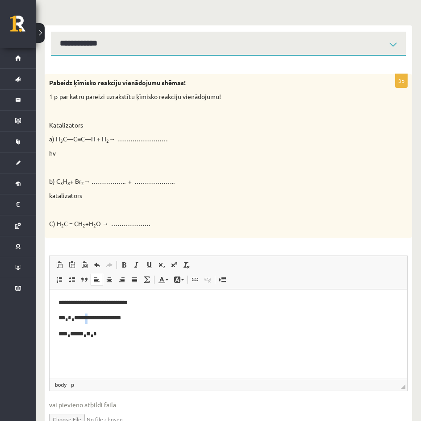
click at [90, 317] on p "**********" at bounding box center [227, 319] width 339 height 10
click at [161, 268] on span at bounding box center [161, 264] width 7 height 7
click at [109, 317] on p "**********" at bounding box center [227, 319] width 339 height 10
click at [70, 302] on p "**********" at bounding box center [227, 302] width 339 height 9
click at [157, 270] on link "Subscript" at bounding box center [161, 265] width 12 height 12
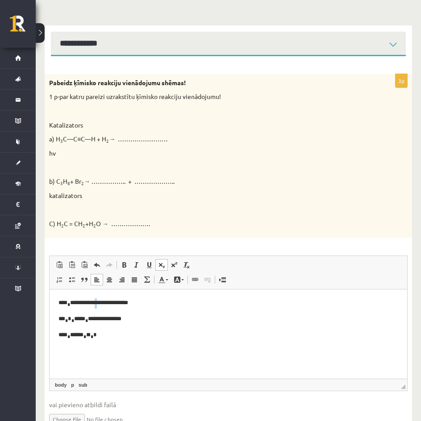
click at [109, 305] on p "**********" at bounding box center [227, 303] width 339 height 10
click at [159, 266] on span at bounding box center [161, 264] width 7 height 7
click at [130, 301] on p "**********" at bounding box center [227, 303] width 339 height 10
click at [127, 303] on p "**********" at bounding box center [227, 303] width 339 height 10
click at [161, 267] on span at bounding box center [161, 264] width 7 height 7
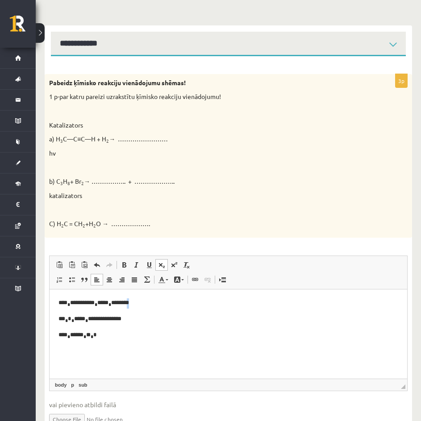
click at [157, 306] on p "**********" at bounding box center [227, 303] width 339 height 10
click at [163, 267] on span at bounding box center [161, 264] width 7 height 7
click at [137, 325] on body "**********" at bounding box center [227, 319] width 339 height 42
click at [107, 317] on p "**********" at bounding box center [227, 319] width 339 height 10
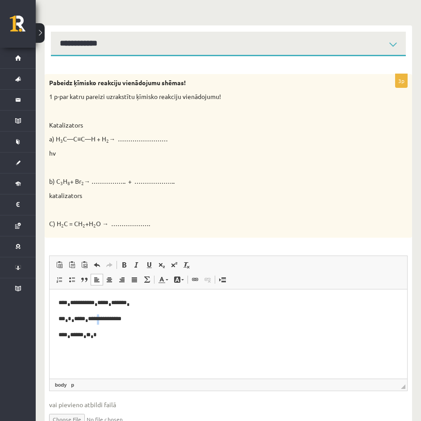
click at [109, 318] on p "**********" at bounding box center [227, 319] width 339 height 10
click at [161, 268] on span at bounding box center [161, 264] width 7 height 7
click at [115, 317] on p "**********" at bounding box center [227, 319] width 339 height 10
click at [161, 270] on link "Subscript" at bounding box center [161, 265] width 12 height 12
click at [107, 335] on p "**** * ****** * ** * *" at bounding box center [227, 336] width 339 height 10
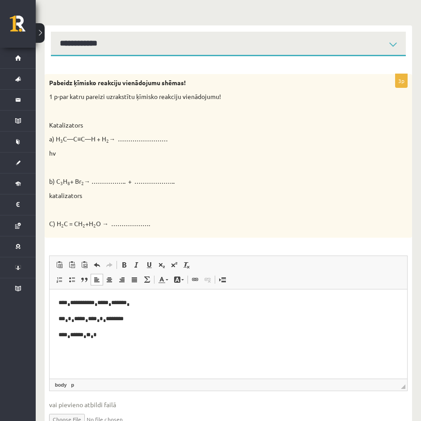
click at [97, 319] on p "*** * * * **** * *** * * * ********" at bounding box center [227, 319] width 339 height 10
click at [96, 319] on p "*** * * * **** * *** * * * ********" at bounding box center [227, 319] width 339 height 10
click at [116, 336] on p "**** * ****** * ** * *" at bounding box center [227, 336] width 339 height 10
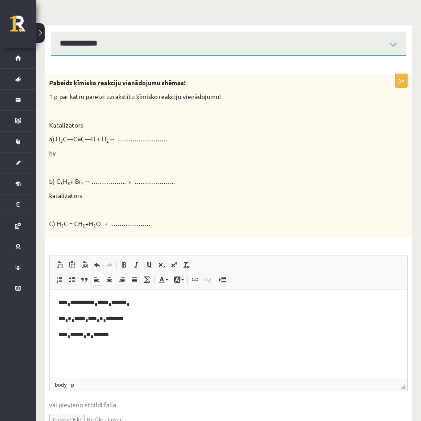
click at [126, 336] on p "**** * ****** * ** * *******" at bounding box center [227, 336] width 339 height 10
click at [124, 336] on p "**** * ****** * ** * *******" at bounding box center [227, 336] width 339 height 10
click at [127, 334] on p "**** * ****** * ** * *******" at bounding box center [227, 336] width 339 height 10
click at [125, 333] on p "**** * ****** * ** * *******" at bounding box center [227, 336] width 339 height 10
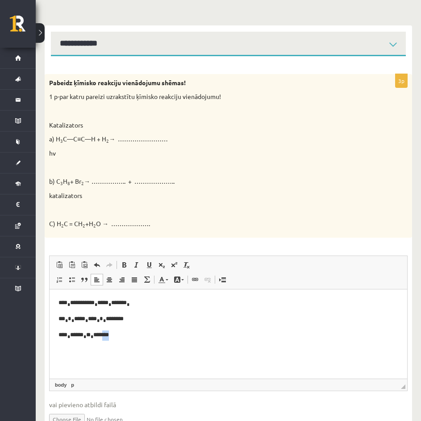
click at [125, 333] on p "**** * ****** * ** * *******" at bounding box center [227, 336] width 339 height 10
click at [126, 334] on p "**** * ****** * ** * *******" at bounding box center [227, 336] width 339 height 10
click at [124, 335] on p "**** * ****** * ** * *******" at bounding box center [227, 336] width 339 height 10
click at [127, 335] on p "**** * ****** * ** * *******" at bounding box center [227, 336] width 339 height 10
click at [125, 335] on p "**** * ****** * ** * *******" at bounding box center [227, 336] width 339 height 10
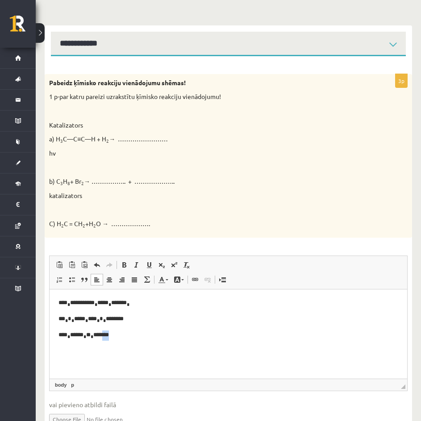
click at [127, 335] on p "**** * ****** * ** * *******" at bounding box center [227, 336] width 339 height 10
click at [126, 335] on p "**** * ****** * ** * *******" at bounding box center [227, 336] width 339 height 10
click at [160, 264] on span at bounding box center [161, 264] width 7 height 7
click at [135, 331] on p "**** * ****** * ** * ****** *" at bounding box center [227, 336] width 339 height 10
click at [140, 339] on p "**** * ****** * ** * ****** *" at bounding box center [227, 336] width 339 height 10
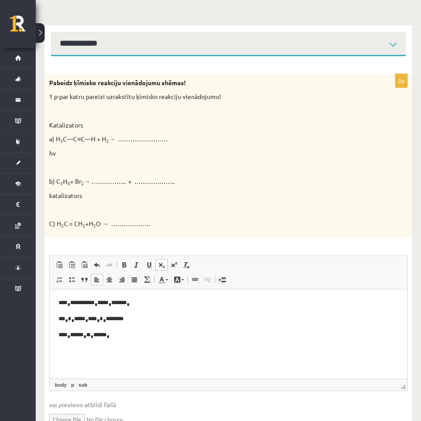
click at [132, 335] on p "**** * ****** * ** * ****** *" at bounding box center [227, 336] width 339 height 10
click at [132, 333] on p "**** * ****** * ** * ****** *" at bounding box center [227, 336] width 339 height 10
click at [153, 333] on p "**** * ****** * ** * ****** *" at bounding box center [227, 336] width 339 height 10
click at [119, 333] on p "**** * ****** * ** * ****** *" at bounding box center [227, 336] width 339 height 10
click at [145, 333] on p "**** * ****** * ** * ****** *" at bounding box center [227, 336] width 339 height 10
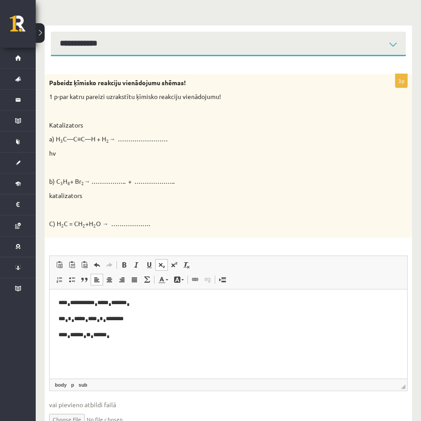
click at [160, 269] on link "Subscript" at bounding box center [161, 265] width 12 height 12
click at [161, 267] on span at bounding box center [161, 264] width 7 height 7
click at [145, 334] on p "**********" at bounding box center [227, 336] width 339 height 10
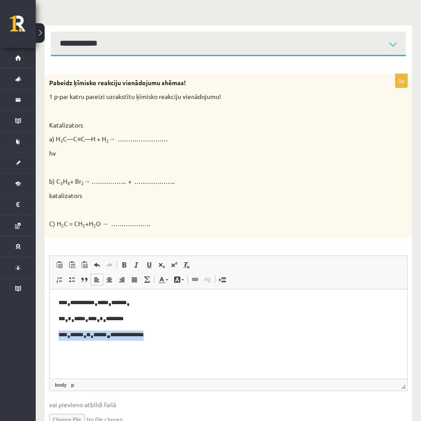
click at [146, 334] on p "**********" at bounding box center [227, 336] width 339 height 10
click at [145, 334] on p "**********" at bounding box center [227, 336] width 339 height 10
click at [161, 266] on span at bounding box center [161, 264] width 7 height 7
click at [171, 336] on p "**** * ****** * ** * ****** * **** * ***" at bounding box center [227, 336] width 339 height 10
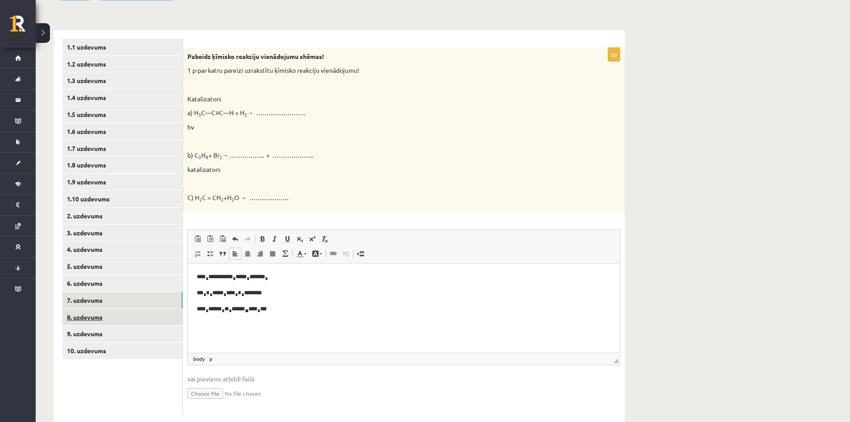
click at [102, 316] on link "8. uzdevums" at bounding box center [122, 317] width 120 height 17
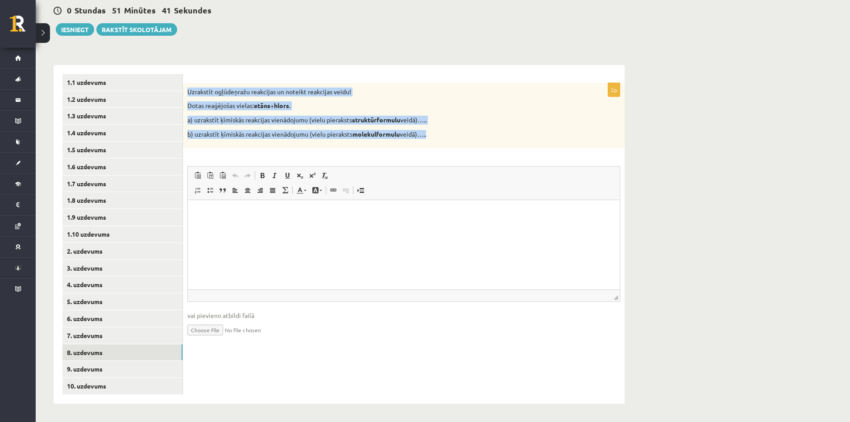
drag, startPoint x: 187, startPoint y: 87, endPoint x: 439, endPoint y: 139, distance: 256.5
click at [439, 139] on div "Uzrakstīt ogļūdeņražu reakcijas un noteikt reakcijas veidu! Dotas reaģējošas vi…" at bounding box center [404, 115] width 442 height 65
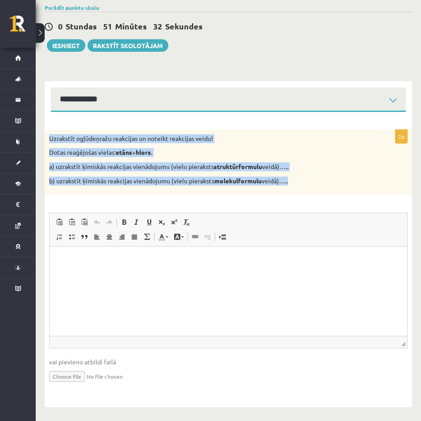
click at [168, 172] on div "Uzrakstīt ogļūdeņražu reakcijas un noteikt reakcijas veidu! Dotas reaģējošas vi…" at bounding box center [228, 162] width 367 height 65
drag, startPoint x: 49, startPoint y: 136, endPoint x: 313, endPoint y: 186, distance: 268.4
click at [313, 186] on div "Uzrakstīt ogļūdeņražu reakcijas un noteikt reakcijas veidu! Dotas reaģējošas vi…" at bounding box center [228, 162] width 367 height 65
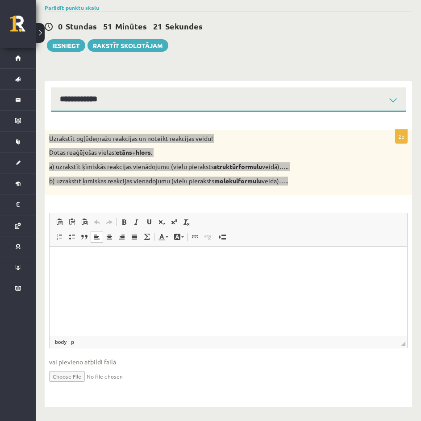
click at [251, 267] on html at bounding box center [228, 260] width 357 height 27
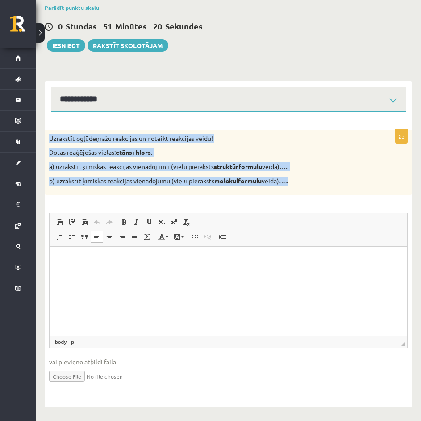
click at [236, 174] on div "Uzrakstīt ogļūdeņražu reakcijas un noteikt reakcijas veidu! Dotas reaģējošas vi…" at bounding box center [228, 162] width 367 height 65
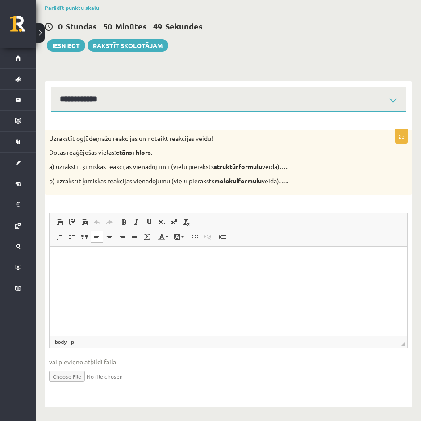
click at [125, 265] on html at bounding box center [228, 260] width 357 height 27
click at [116, 261] on p "Rich Text Editor, wiswyg-editor-user-answer-47433852447200" at bounding box center [227, 260] width 339 height 9
click at [271, 265] on html "**********" at bounding box center [228, 260] width 357 height 27
click at [53, 258] on html "**********" at bounding box center [228, 268] width 357 height 42
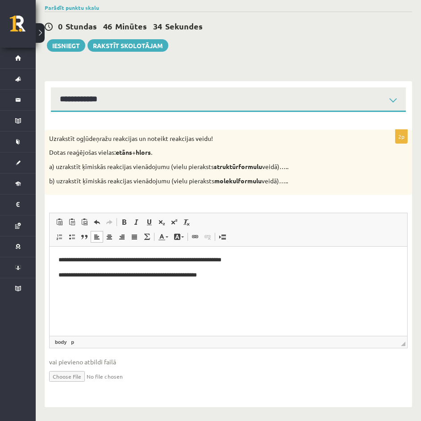
click at [62, 257] on p "**********" at bounding box center [227, 260] width 339 height 9
click at [239, 273] on p "**********" at bounding box center [227, 275] width 339 height 9
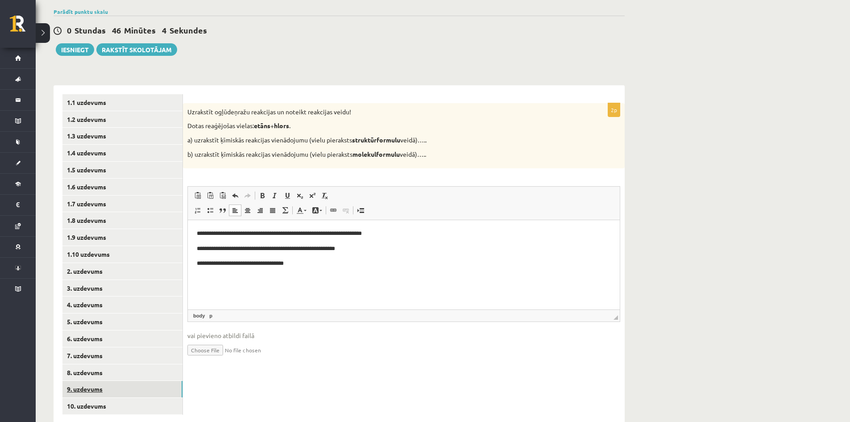
drag, startPoint x: 115, startPoint y: 390, endPoint x: 118, endPoint y: 385, distance: 5.2
click at [116, 390] on link "9. uzdevums" at bounding box center [122, 389] width 120 height 17
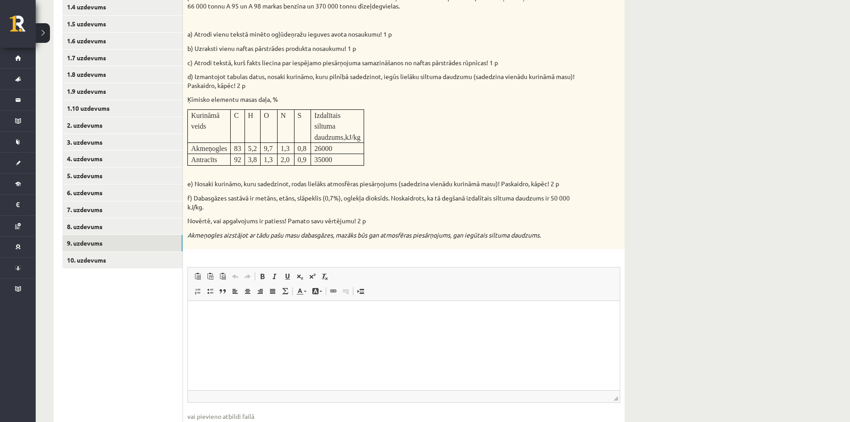
scroll to position [90, 0]
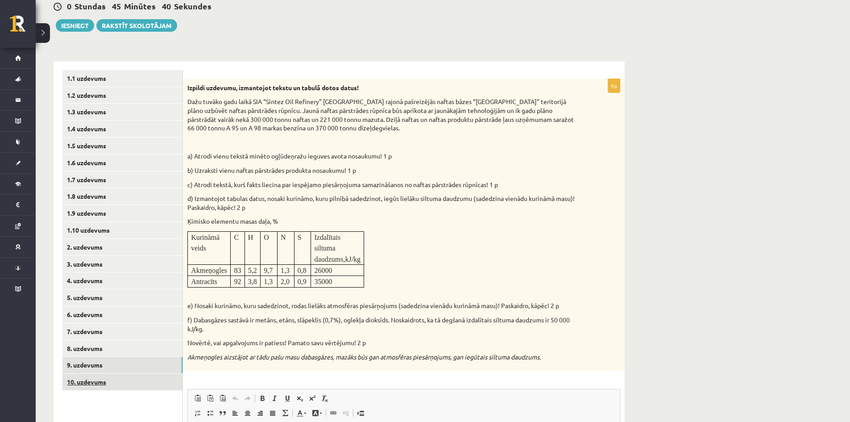
click at [112, 386] on link "10. uzdevums" at bounding box center [122, 381] width 120 height 17
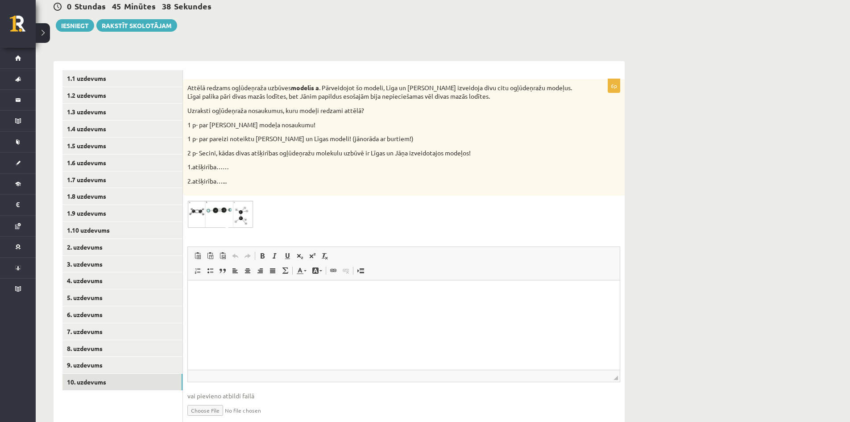
scroll to position [0, 0]
click at [94, 366] on link "9. uzdevums" at bounding box center [122, 364] width 120 height 17
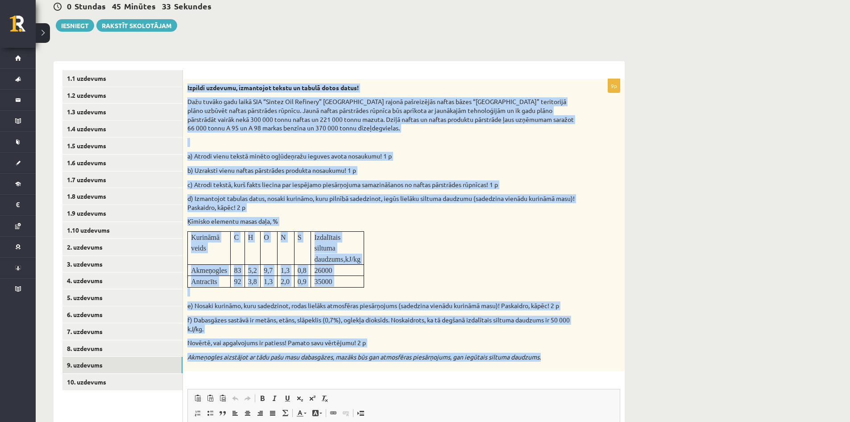
drag, startPoint x: 186, startPoint y: 85, endPoint x: 559, endPoint y: 350, distance: 457.2
click at [559, 350] on div "Izpildi uzdevumu, izmantojot tekstu un tabulā dotos datus! Dažu tuvāko gadu lai…" at bounding box center [404, 225] width 442 height 292
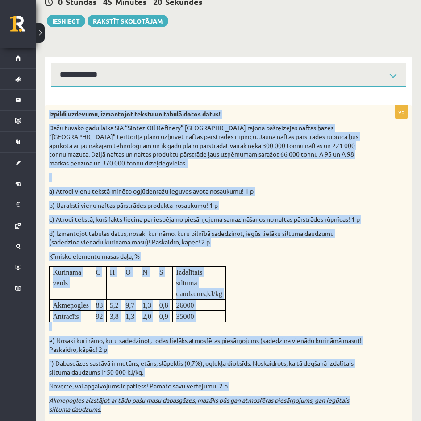
click at [289, 348] on p "e) Nosaki kurināmo, kuru sadedzinot, rodas lielāks atmosfēras piesārņojums (sad…" at bounding box center [206, 344] width 314 height 17
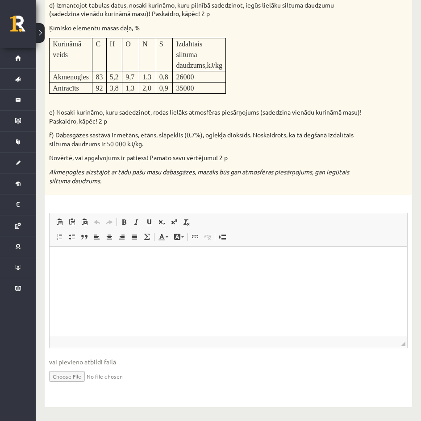
scroll to position [326, 0]
click at [219, 274] on html at bounding box center [228, 260] width 357 height 27
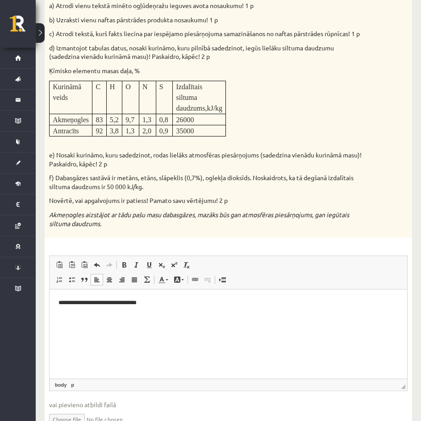
scroll to position [281, 0]
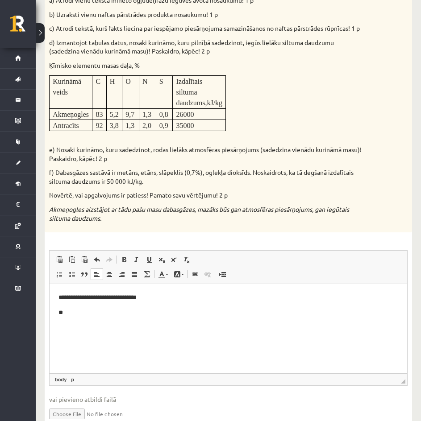
click at [70, 315] on p "**" at bounding box center [227, 312] width 339 height 9
click at [176, 314] on p "**********" at bounding box center [227, 312] width 339 height 9
click at [74, 331] on p "**" at bounding box center [227, 327] width 339 height 9
click at [209, 330] on p "**********" at bounding box center [227, 327] width 339 height 9
click at [202, 330] on p "**********" at bounding box center [227, 327] width 339 height 9
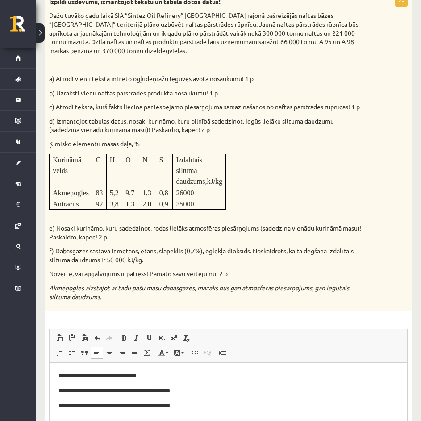
scroll to position [147, 0]
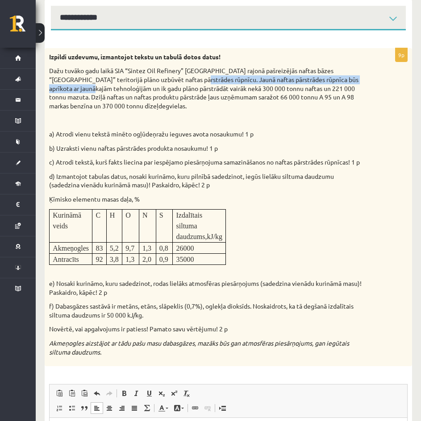
drag, startPoint x: 167, startPoint y: 80, endPoint x: 87, endPoint y: 89, distance: 80.3
click at [87, 89] on p "Dažu tuvāko gadu laikā SIA “Sintez Oil Refinery” Daugavpils rajonā pašreizējās …" at bounding box center [206, 88] width 314 height 44
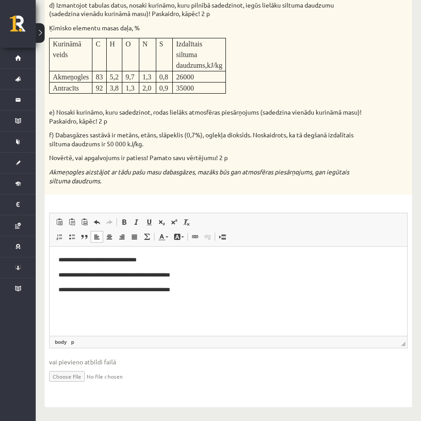
scroll to position [326, 0]
click at [216, 291] on p "**********" at bounding box center [227, 289] width 339 height 9
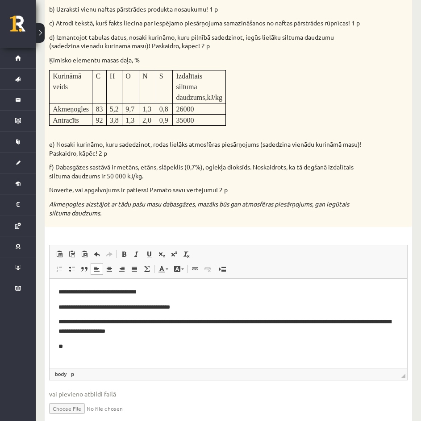
scroll to position [281, 0]
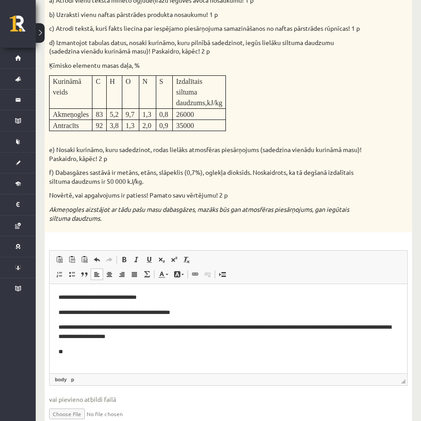
click at [78, 355] on p "**" at bounding box center [227, 352] width 339 height 9
click at [64, 352] on p "**********" at bounding box center [227, 352] width 339 height 9
click at [234, 353] on p "**********" at bounding box center [227, 352] width 339 height 9
click at [232, 354] on p "**********" at bounding box center [227, 352] width 339 height 9
drag, startPoint x: 226, startPoint y: 356, endPoint x: 141, endPoint y: 360, distance: 85.3
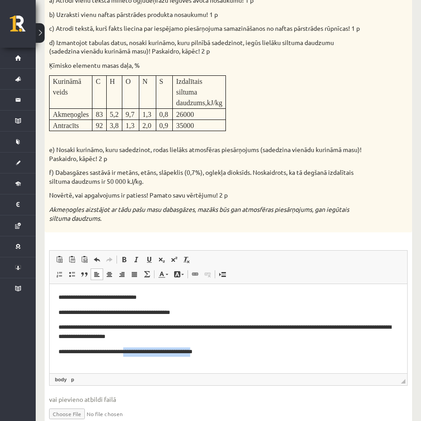
click at [141, 360] on html "**********" at bounding box center [228, 325] width 357 height 82
click at [157, 353] on p "**********" at bounding box center [227, 352] width 339 height 9
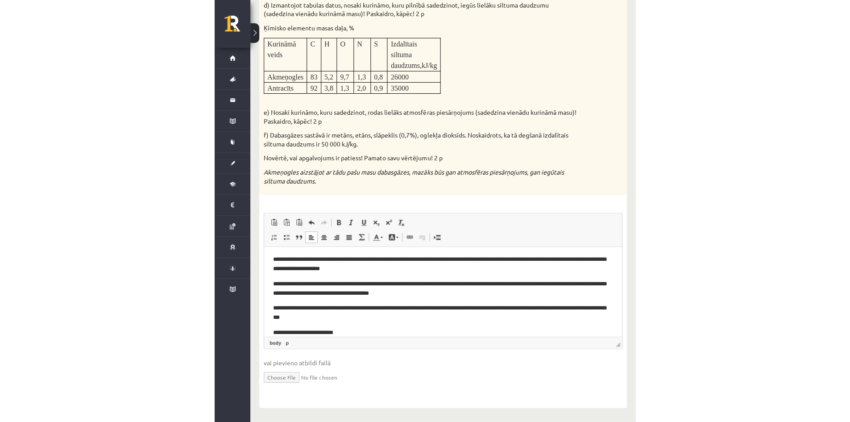
scroll to position [268, 0]
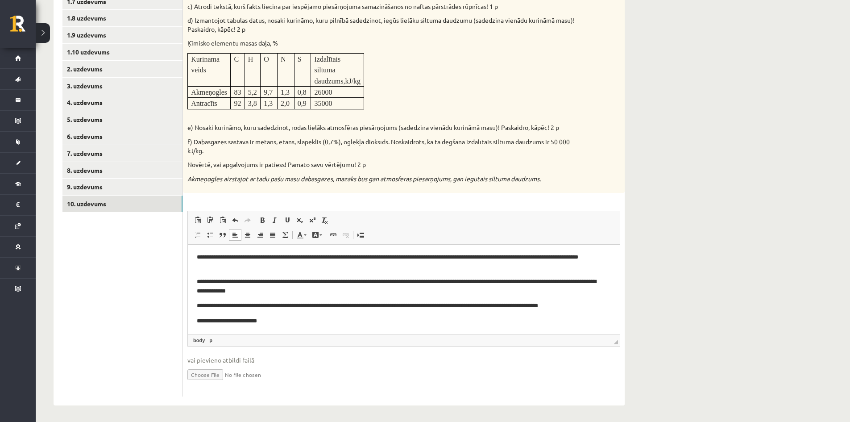
click at [97, 206] on link "10. uzdevums" at bounding box center [122, 203] width 120 height 17
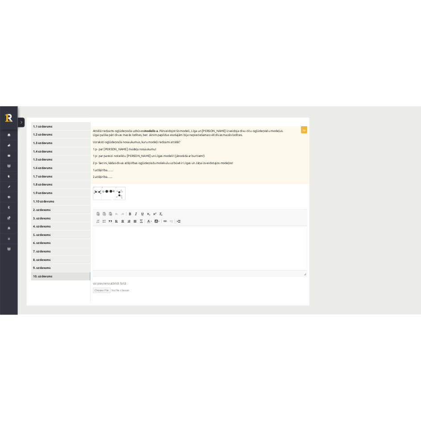
scroll to position [128, 0]
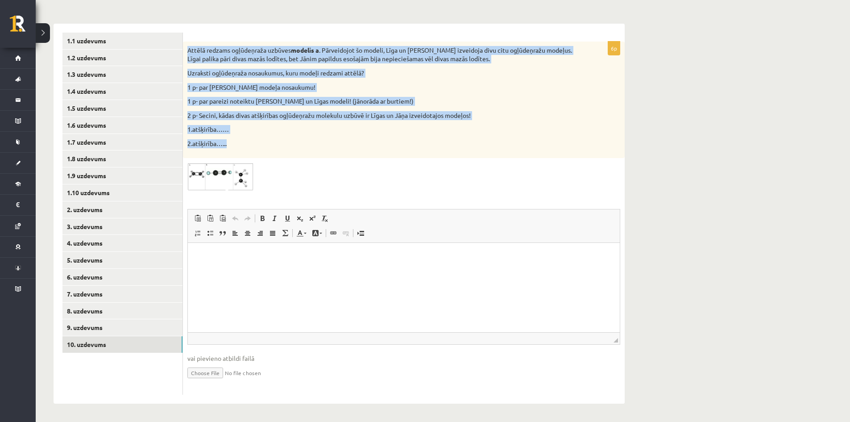
drag, startPoint x: 183, startPoint y: 48, endPoint x: 254, endPoint y: 139, distance: 115.0
click at [254, 139] on div "Attēlā redzams ogļūdeņraža uzbūves modelis a . Pārveidojot šo modeli, Līga un J…" at bounding box center [404, 99] width 442 height 116
click at [208, 128] on p "1.atšķirība……" at bounding box center [381, 129] width 388 height 9
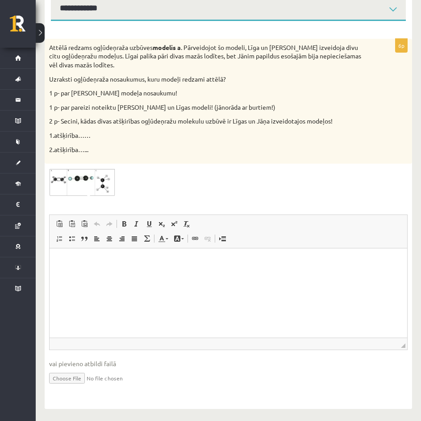
scroll to position [159, 0]
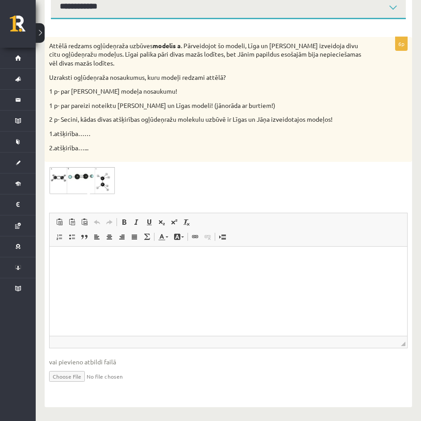
click at [107, 265] on html at bounding box center [228, 260] width 357 height 27
click at [63, 185] on img at bounding box center [82, 180] width 67 height 29
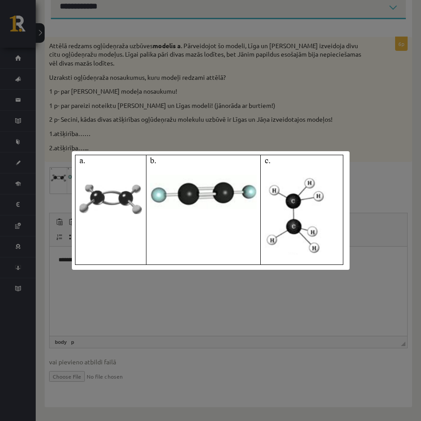
click at [190, 289] on div at bounding box center [210, 210] width 421 height 421
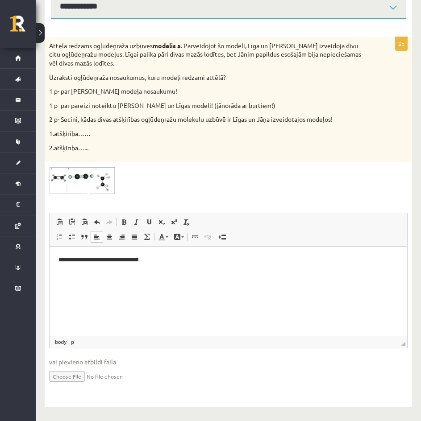
click at [182, 283] on html "**********" at bounding box center [228, 268] width 357 height 42
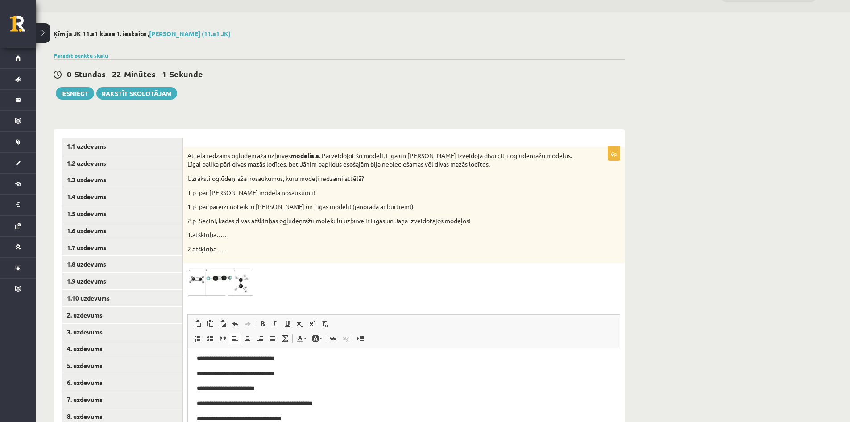
scroll to position [0, 0]
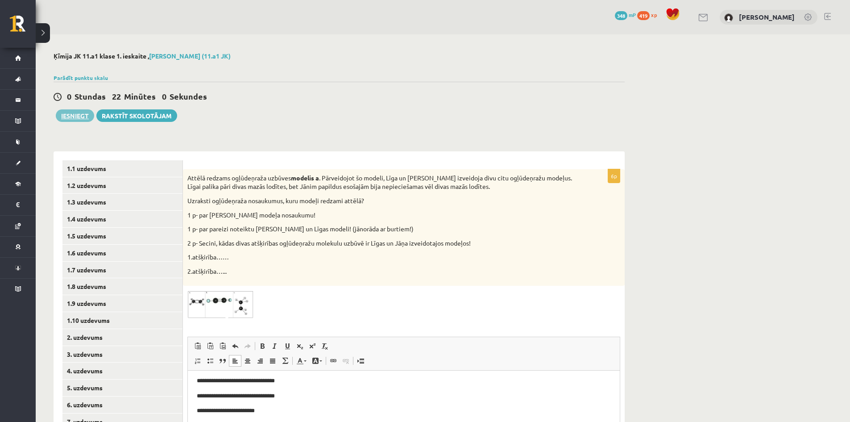
click at [83, 113] on button "Iesniegt" at bounding box center [75, 115] width 38 height 12
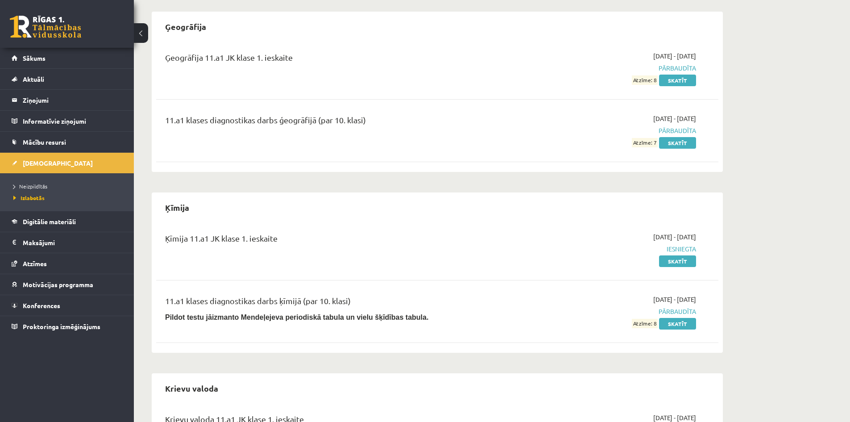
scroll to position [312, 0]
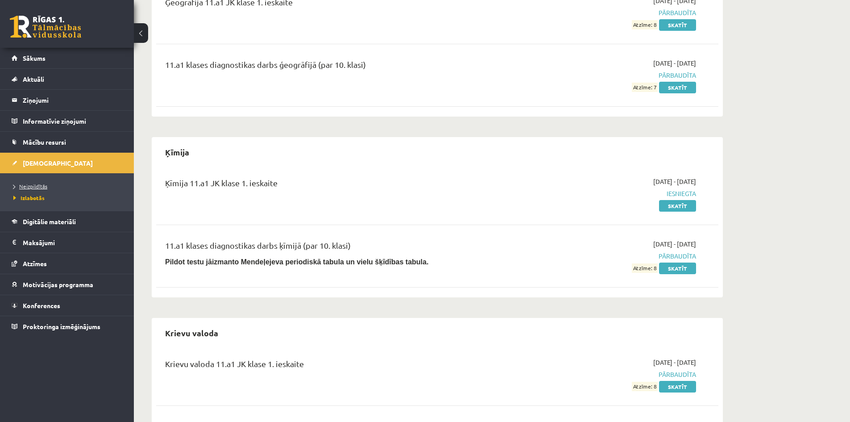
click at [22, 184] on span "Neizpildītās" at bounding box center [30, 185] width 34 height 7
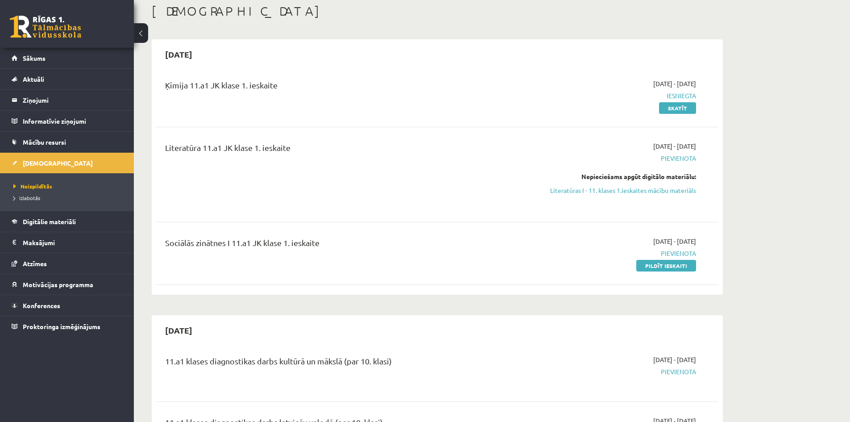
scroll to position [45, 0]
